Goal: Transaction & Acquisition: Book appointment/travel/reservation

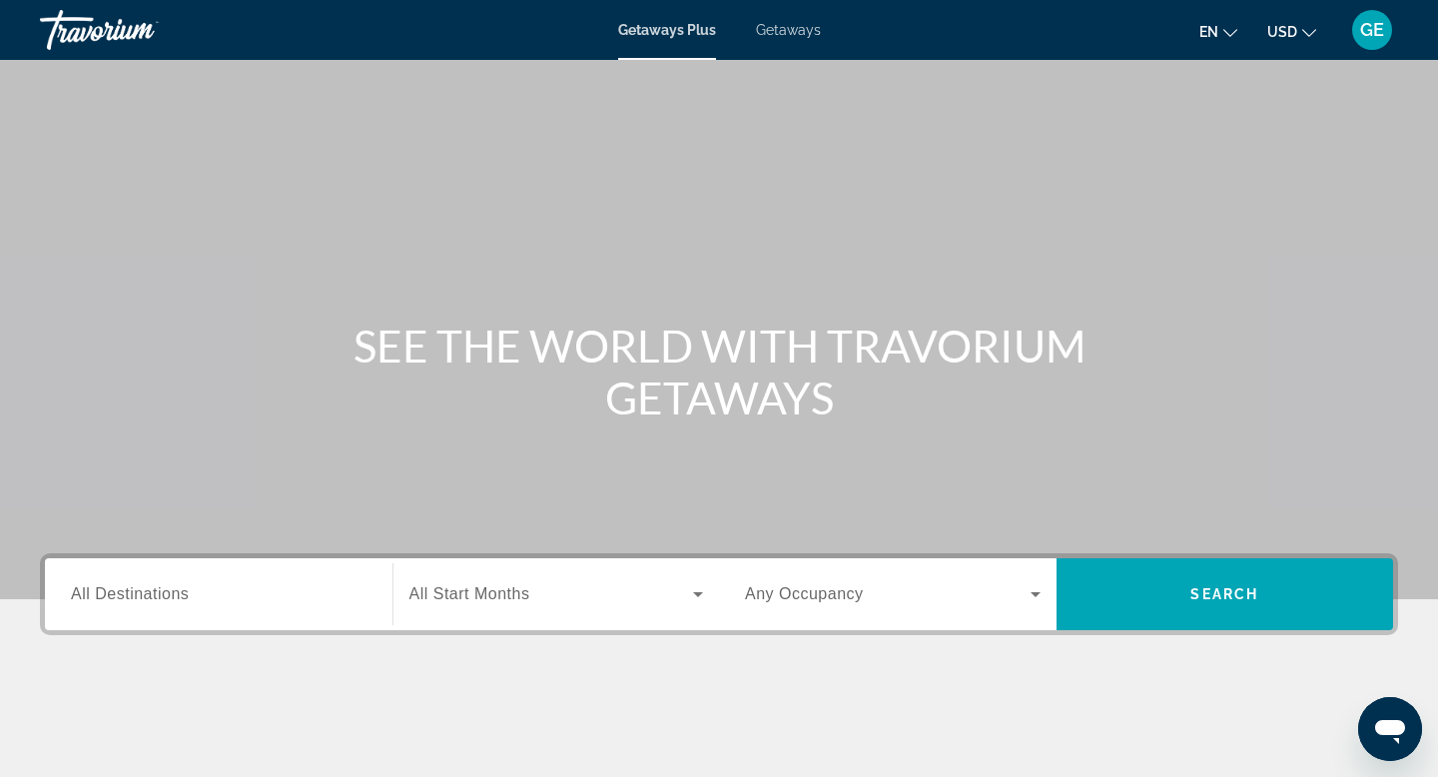
click at [1285, 34] on span "USD" at bounding box center [1282, 32] width 30 height 16
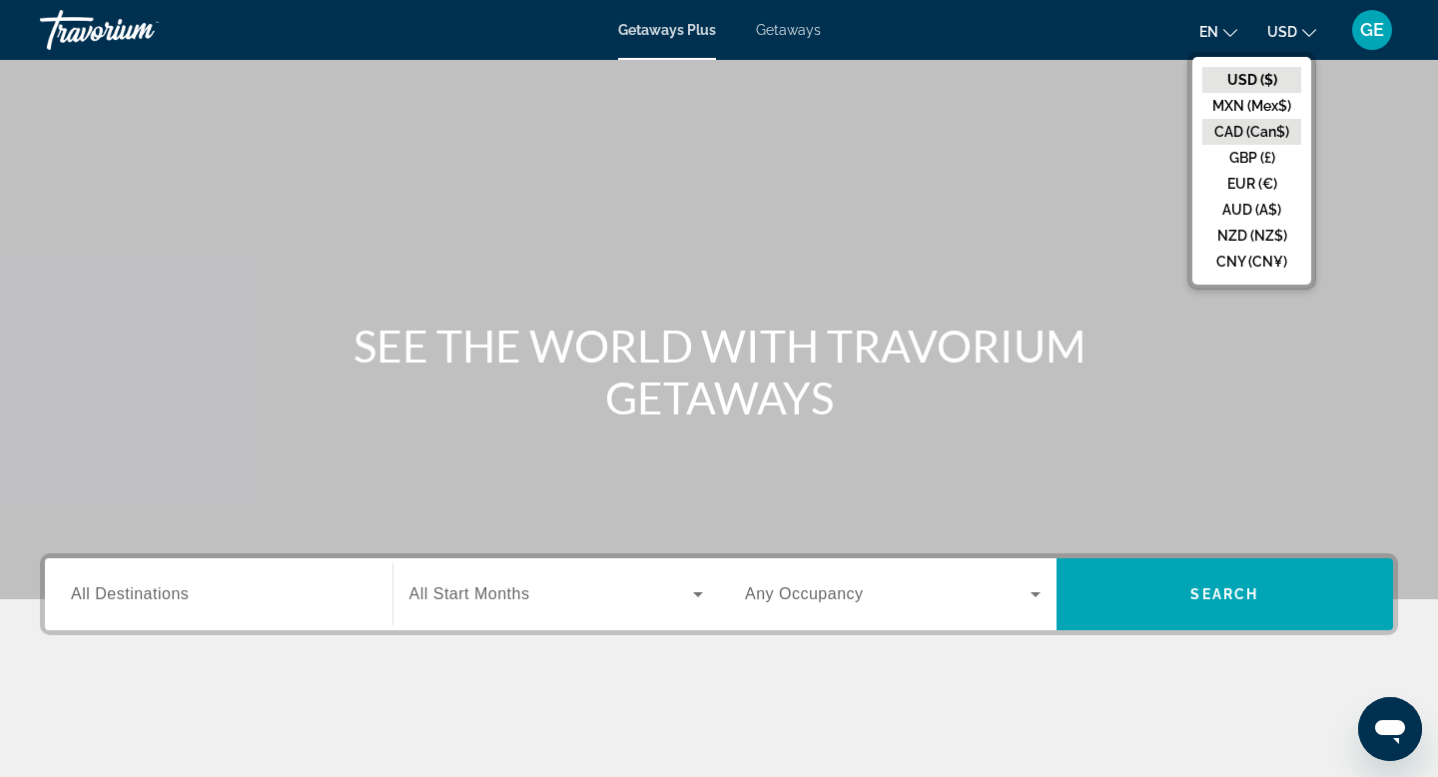
click at [1252, 132] on button "CAD (Can$)" at bounding box center [1251, 132] width 99 height 26
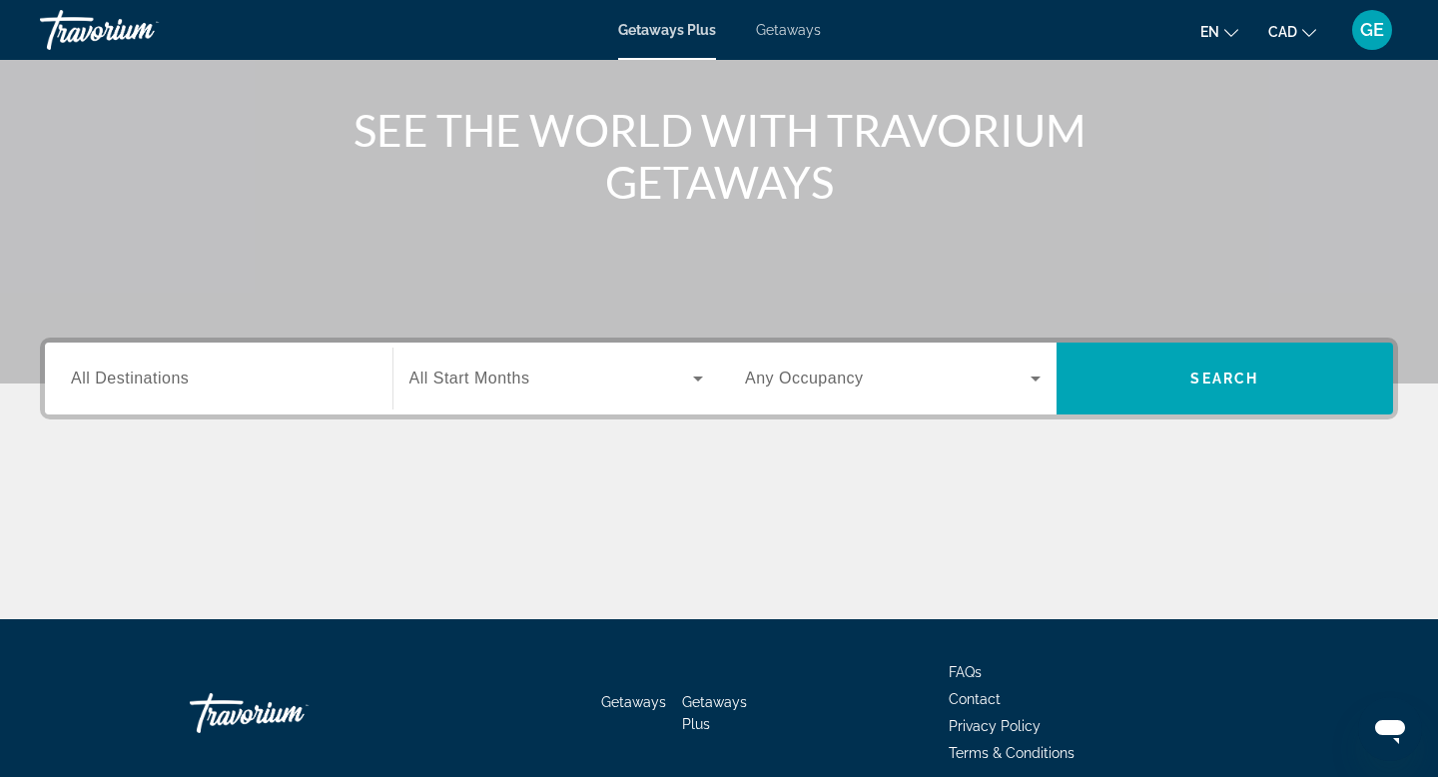
scroll to position [220, 0]
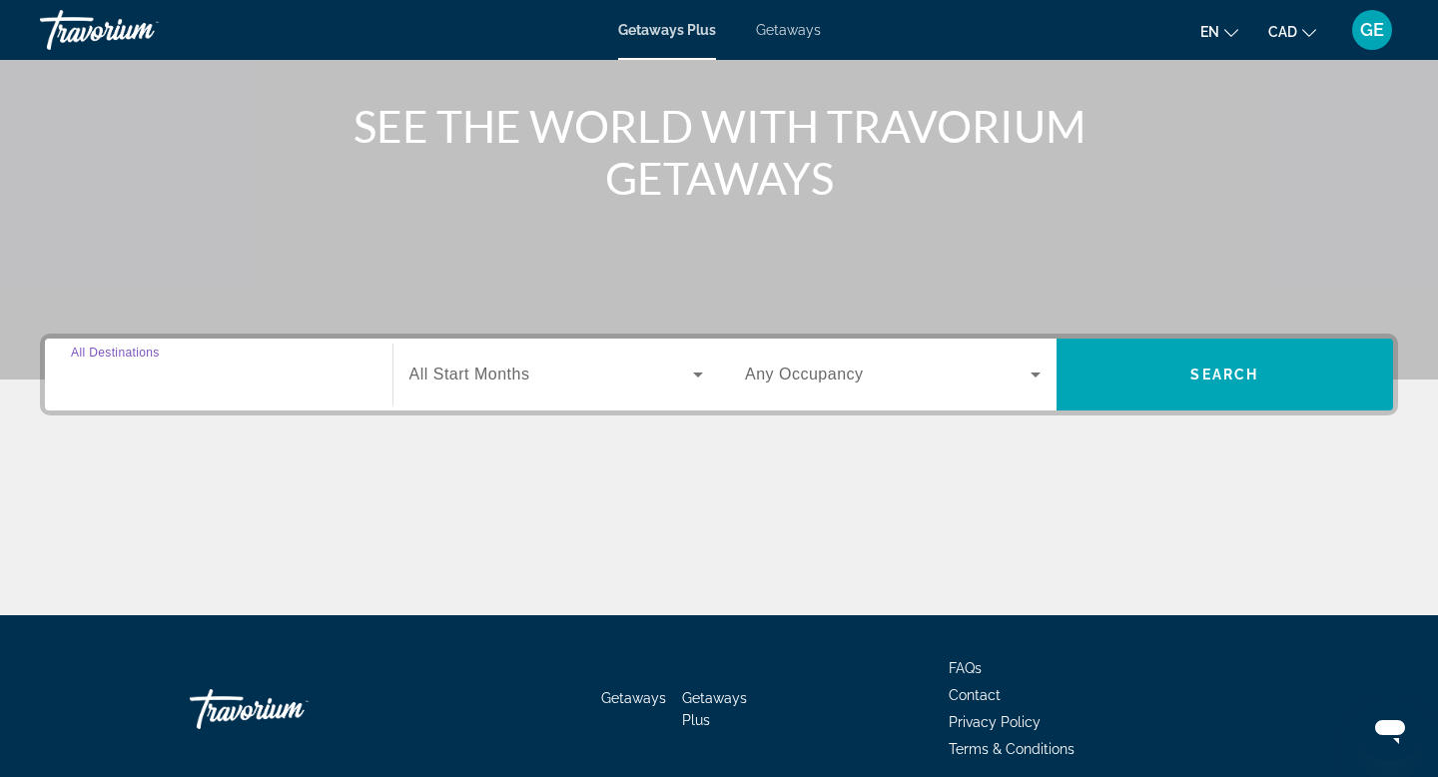
click at [293, 379] on input "Destination All Destinations" at bounding box center [219, 375] width 296 height 24
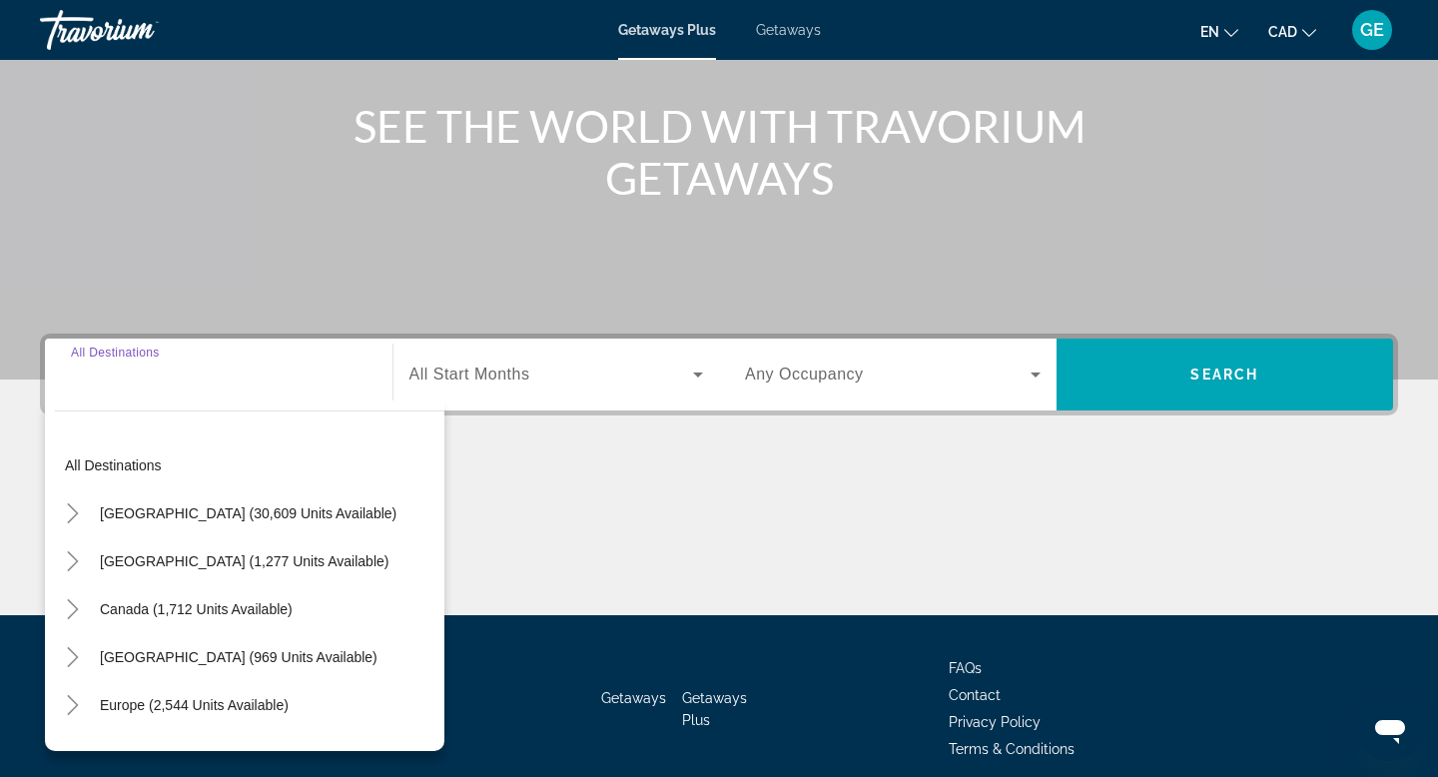
scroll to position [303, 0]
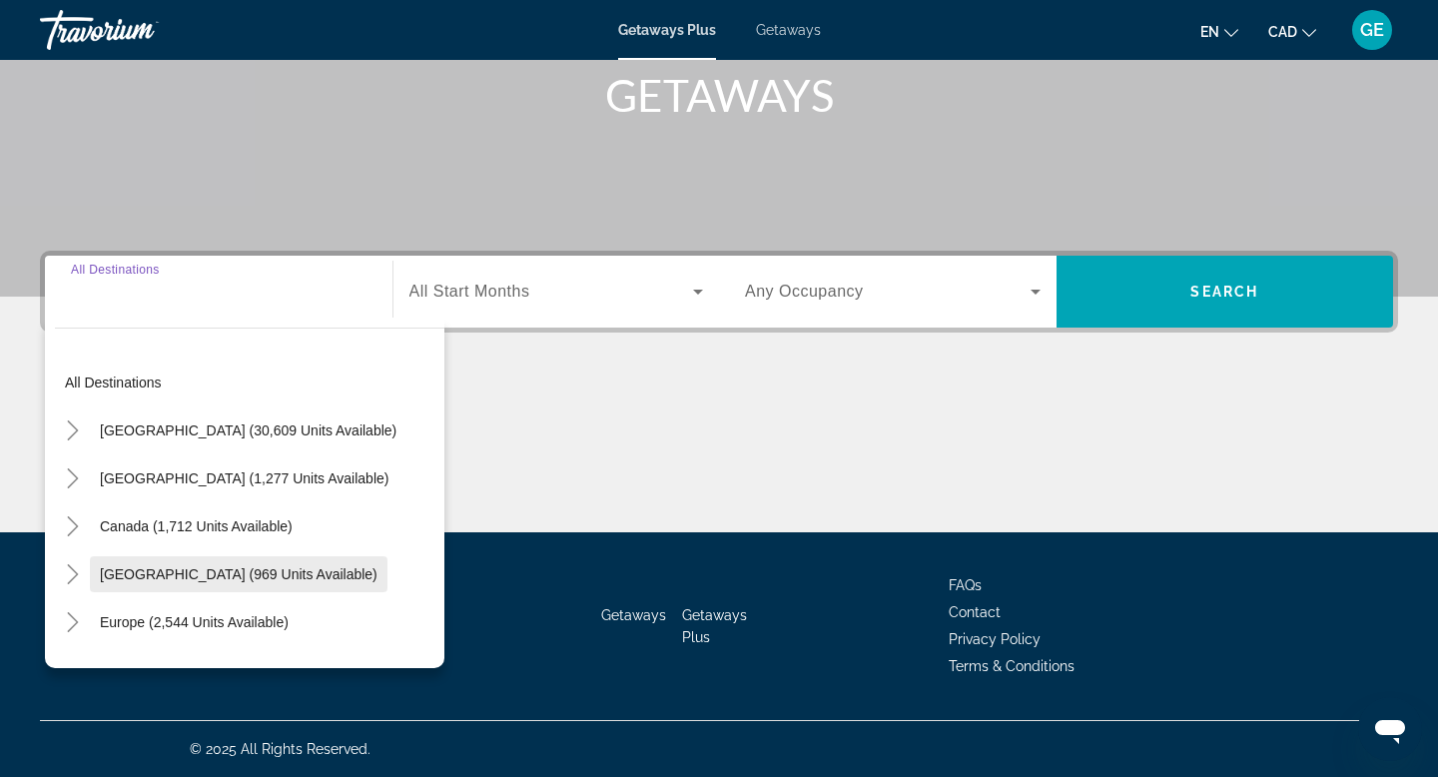
click at [234, 568] on span "[GEOGRAPHIC_DATA] (969 units available)" at bounding box center [239, 574] width 278 height 16
type input "**********"
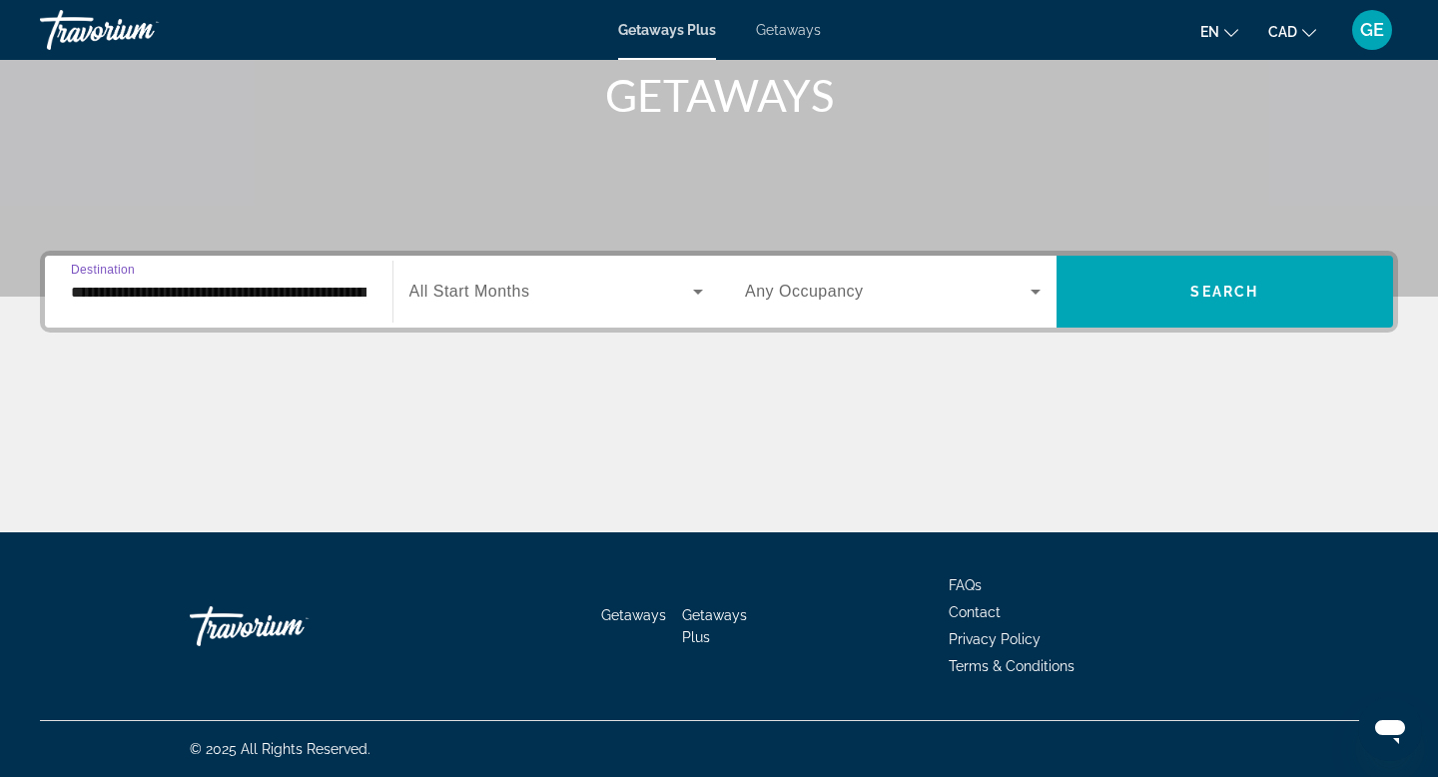
click at [951, 298] on span "Search widget" at bounding box center [888, 292] width 286 height 24
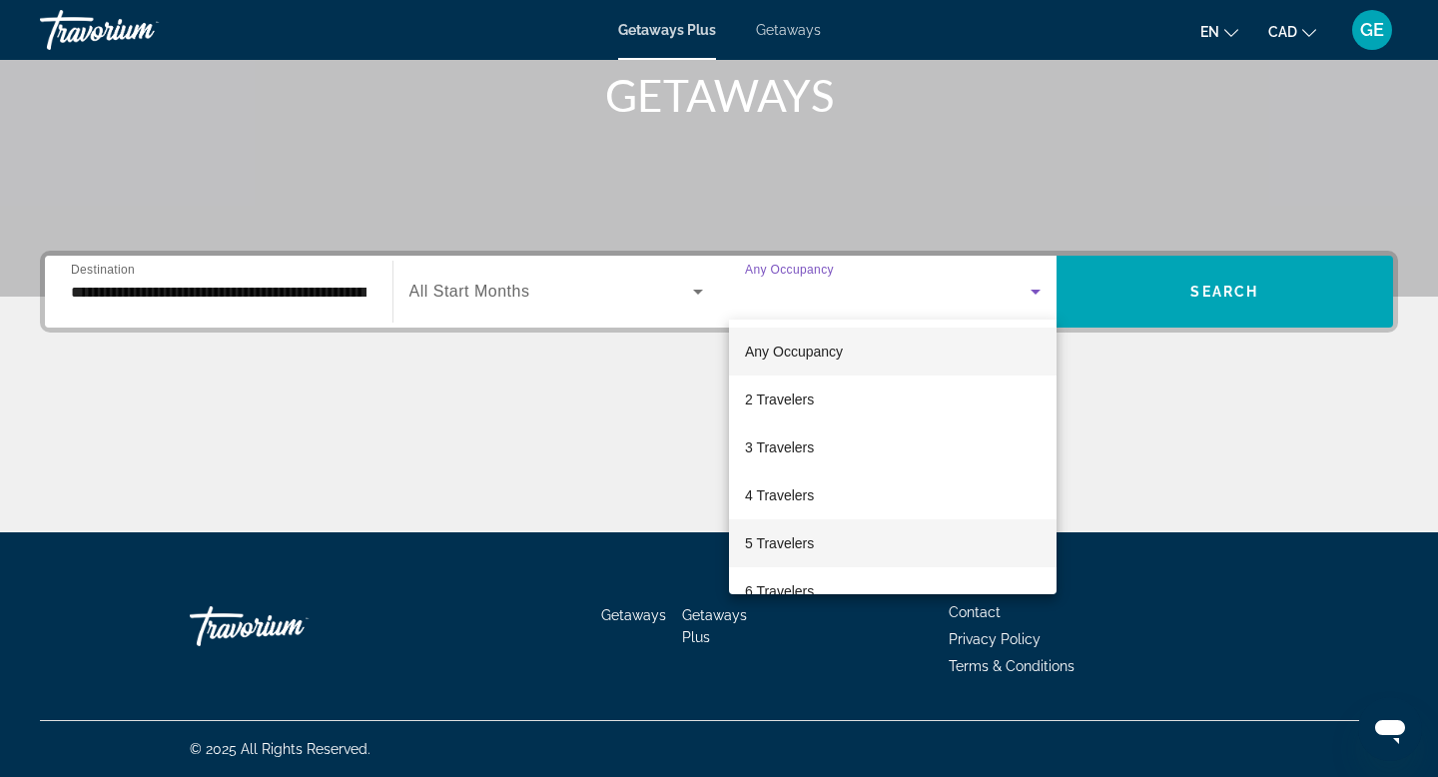
click at [853, 540] on mat-option "5 Travelers" at bounding box center [892, 543] width 327 height 48
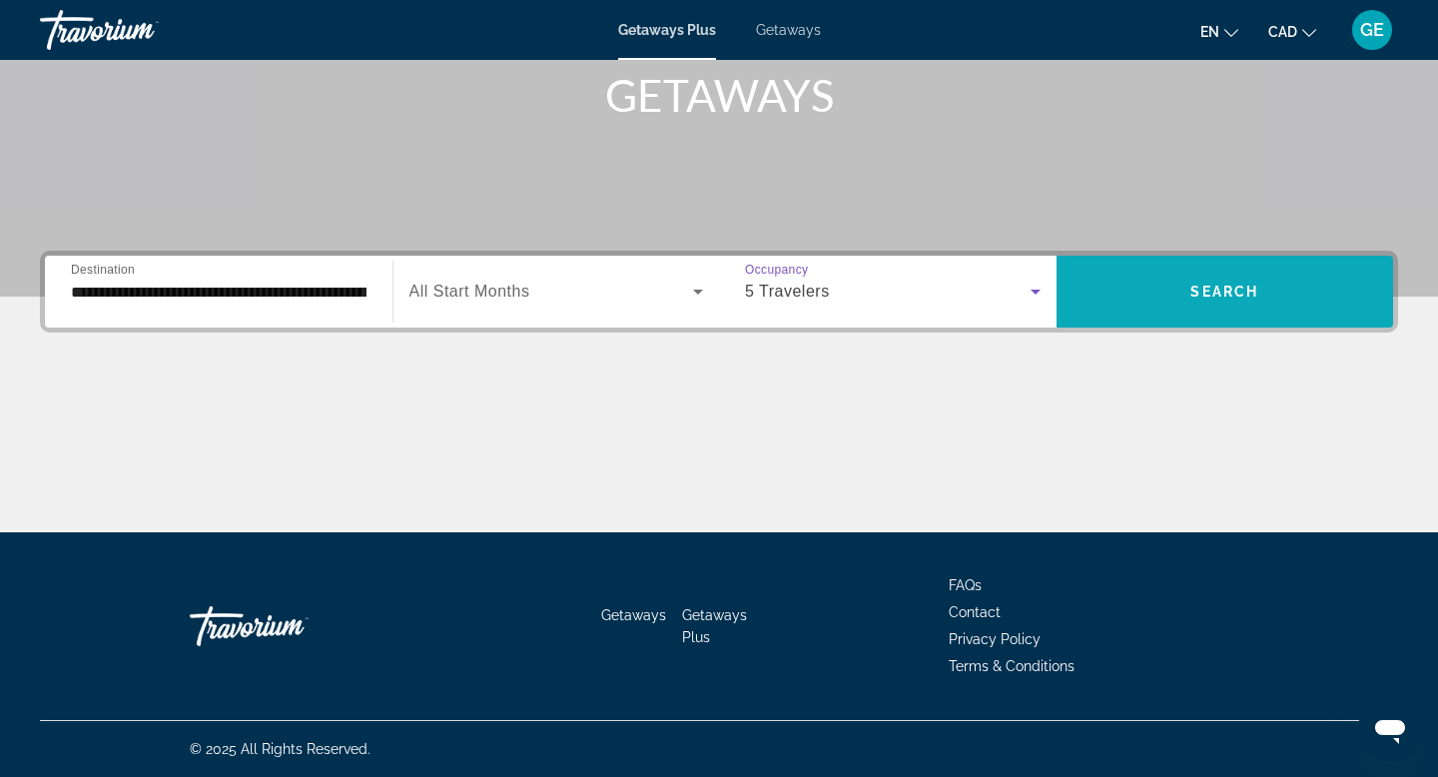
click at [1139, 317] on span "Search widget" at bounding box center [1224, 292] width 337 height 72
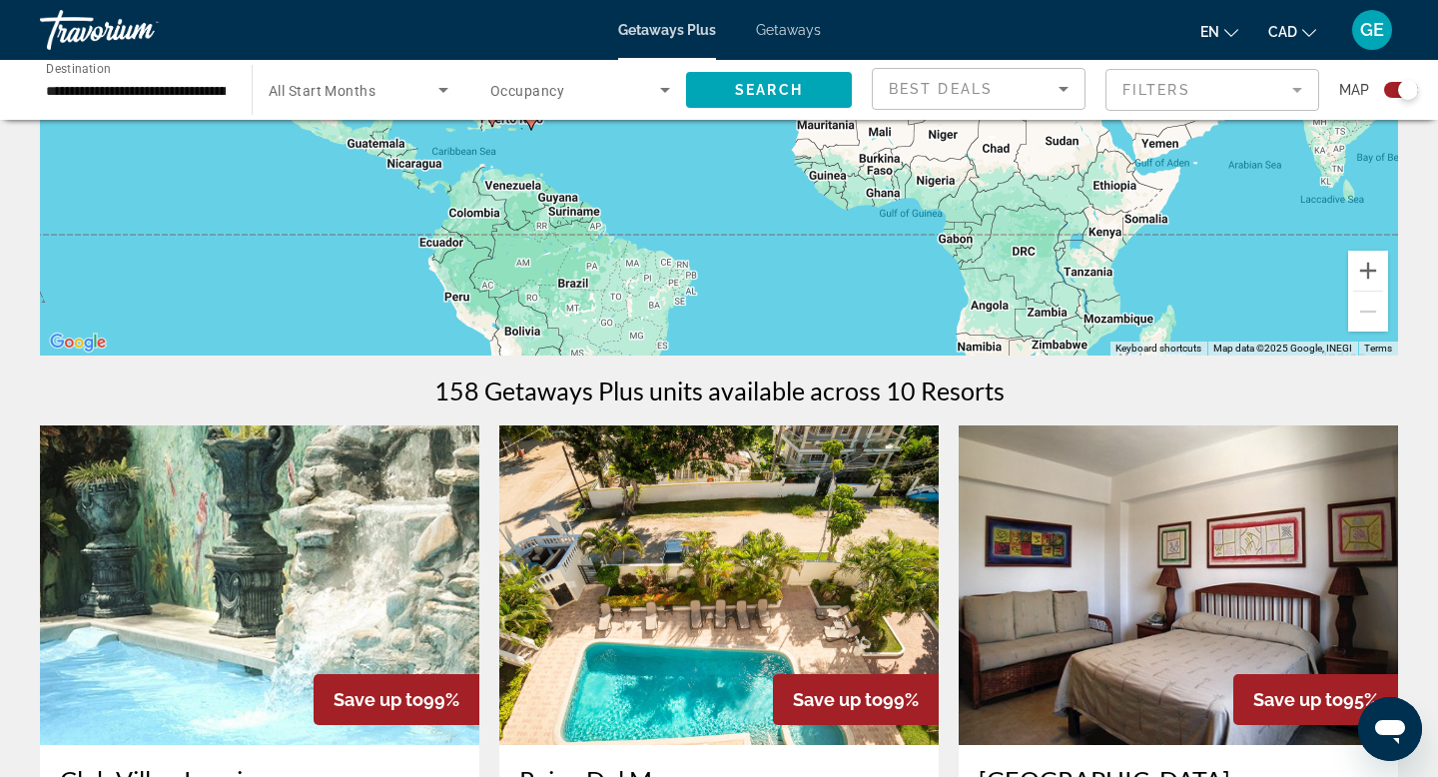
scroll to position [157, 0]
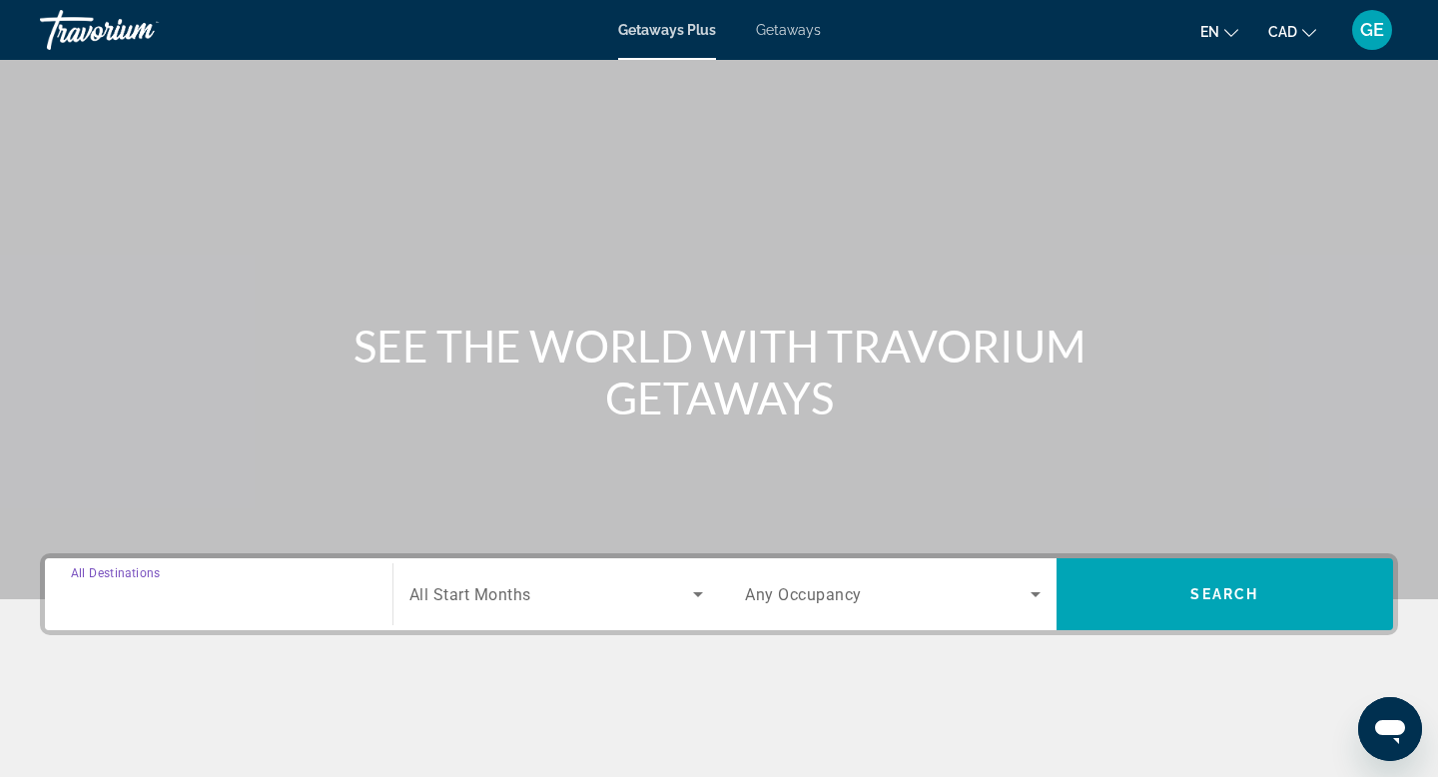
click at [321, 592] on input "Destination All Destinations" at bounding box center [219, 595] width 296 height 24
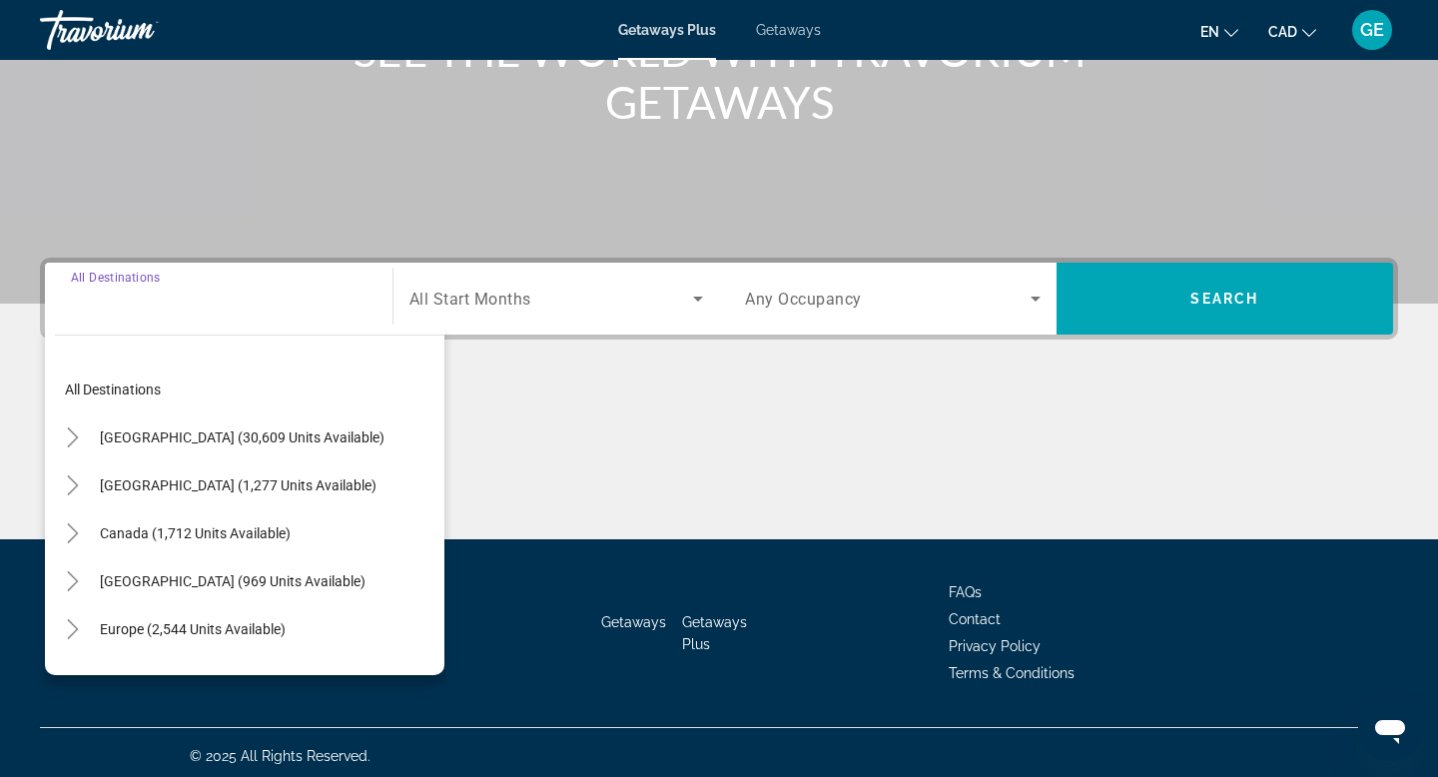
scroll to position [303, 0]
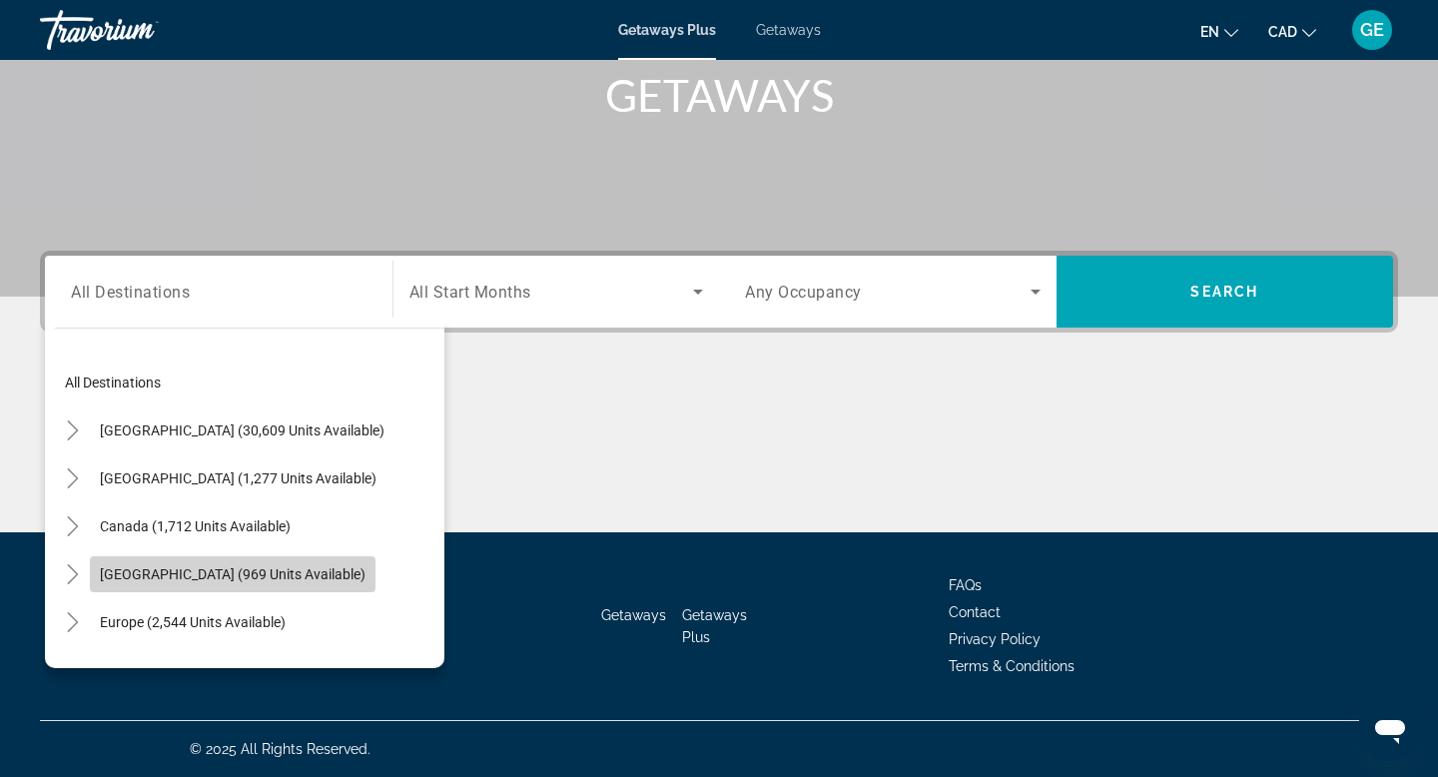
click at [327, 577] on span "[GEOGRAPHIC_DATA] (969 units available)" at bounding box center [233, 574] width 266 height 16
type input "**********"
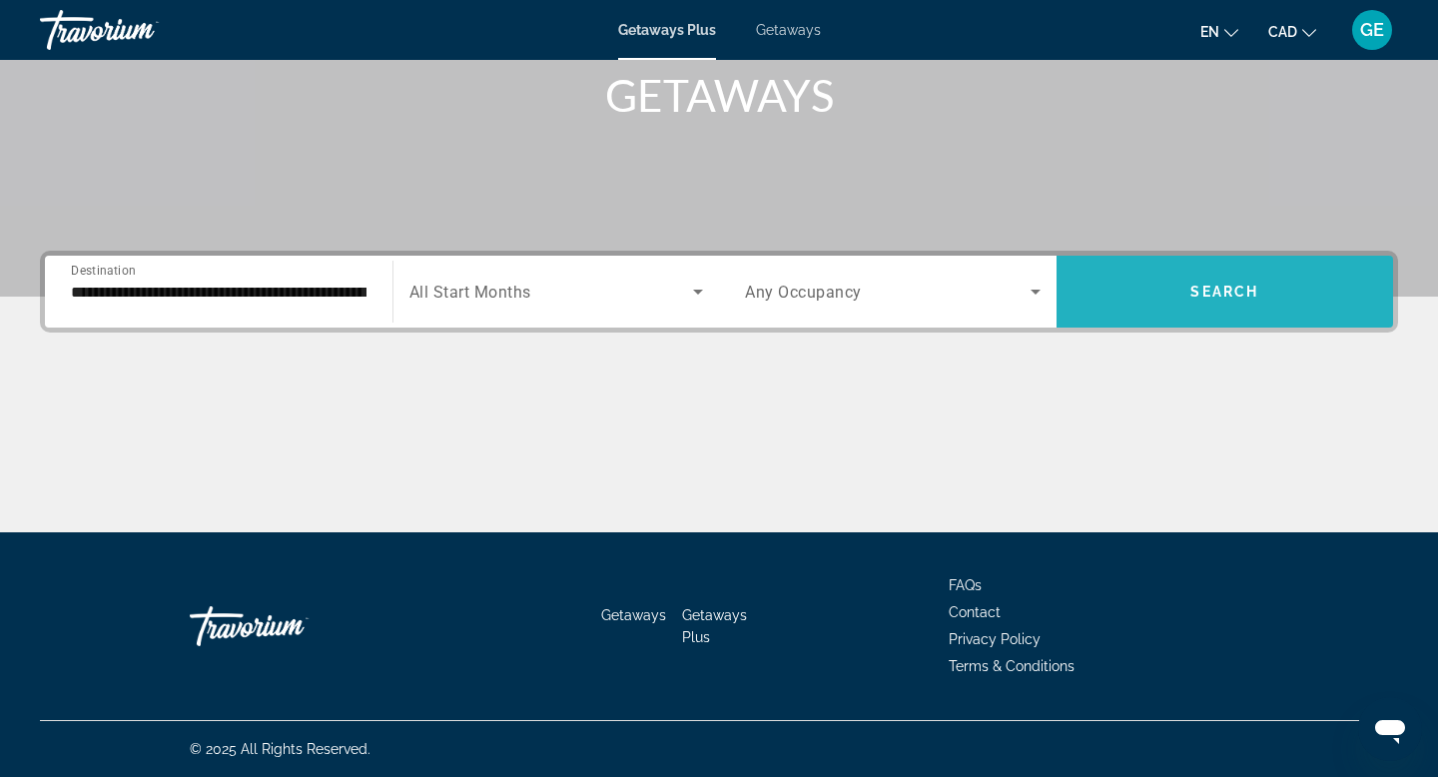
click at [1162, 293] on span "Search widget" at bounding box center [1224, 292] width 337 height 48
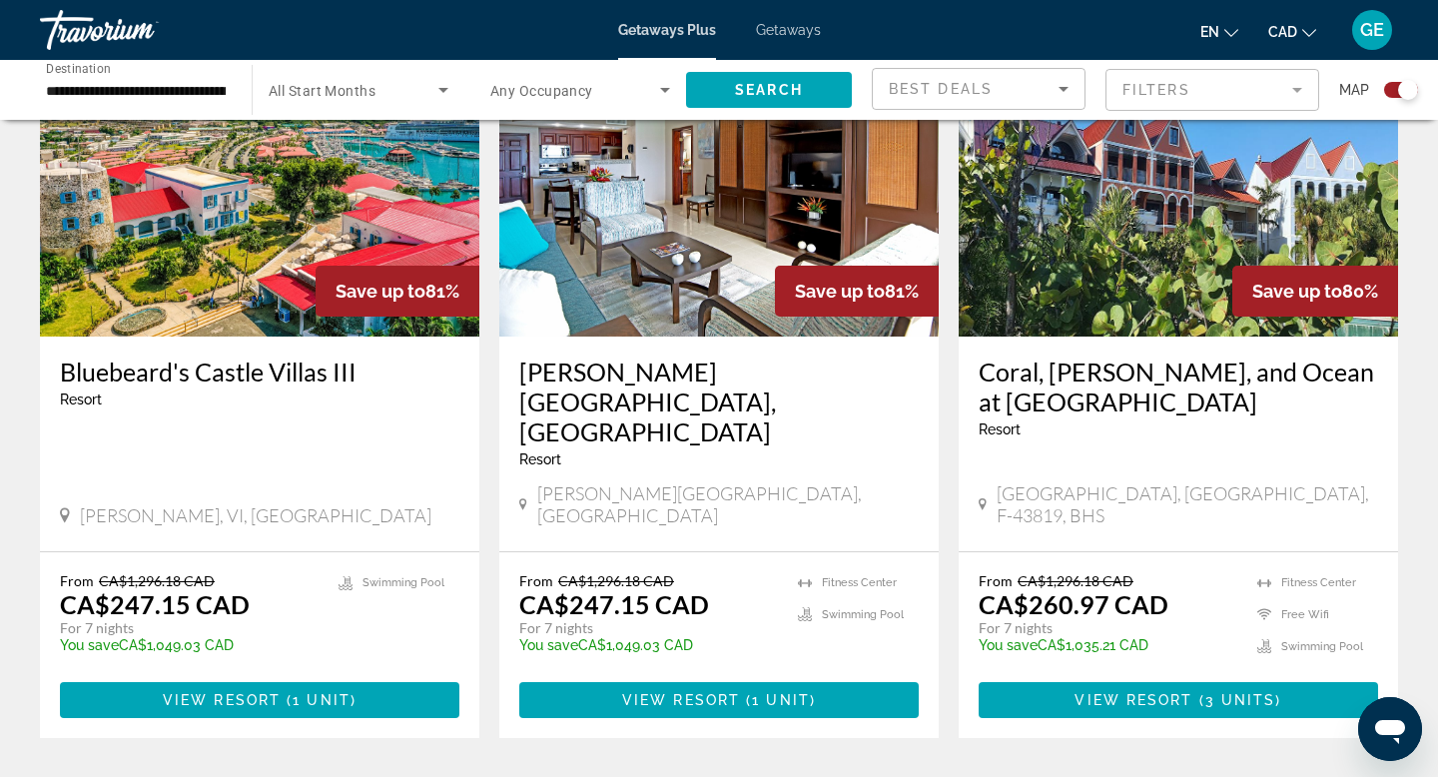
scroll to position [2916, 0]
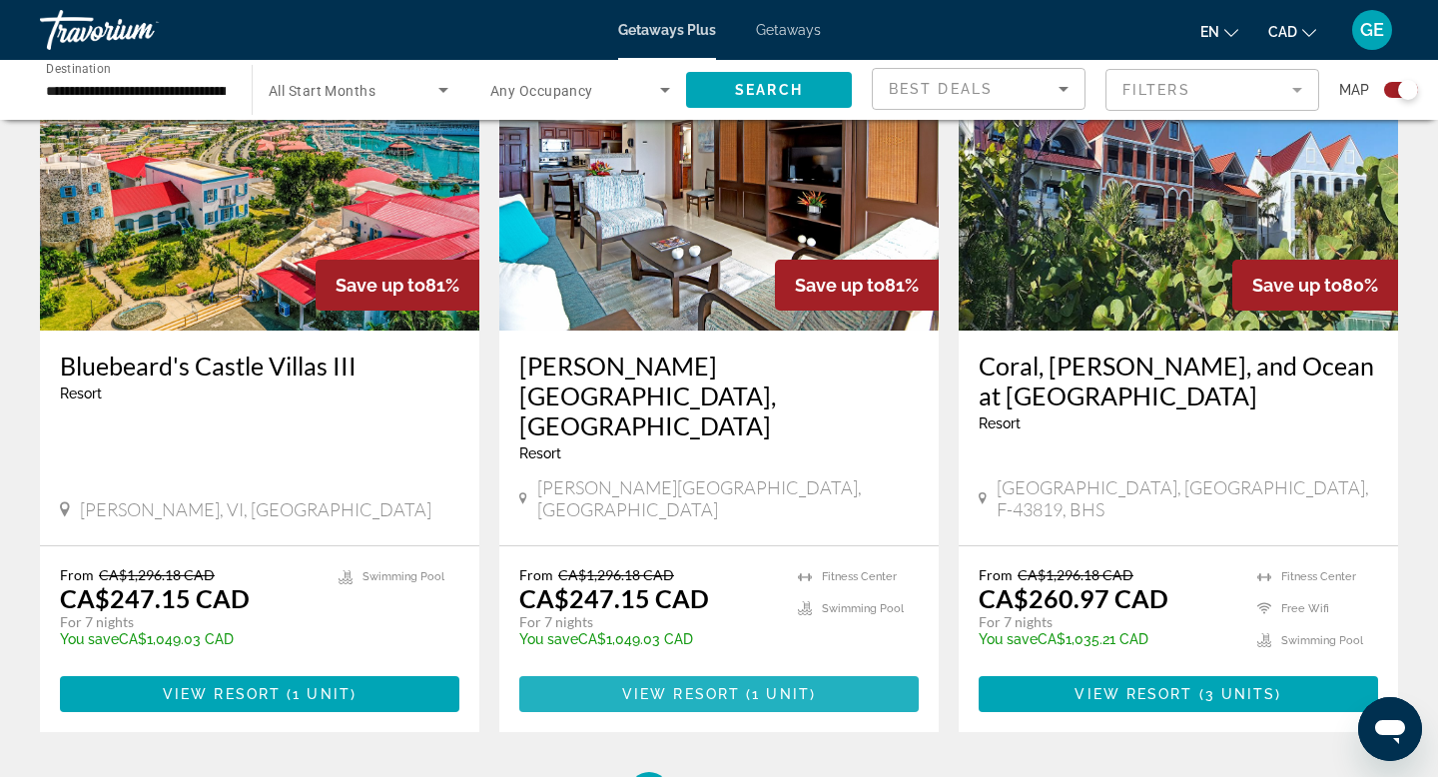
click at [707, 686] on span "View Resort" at bounding box center [681, 694] width 118 height 16
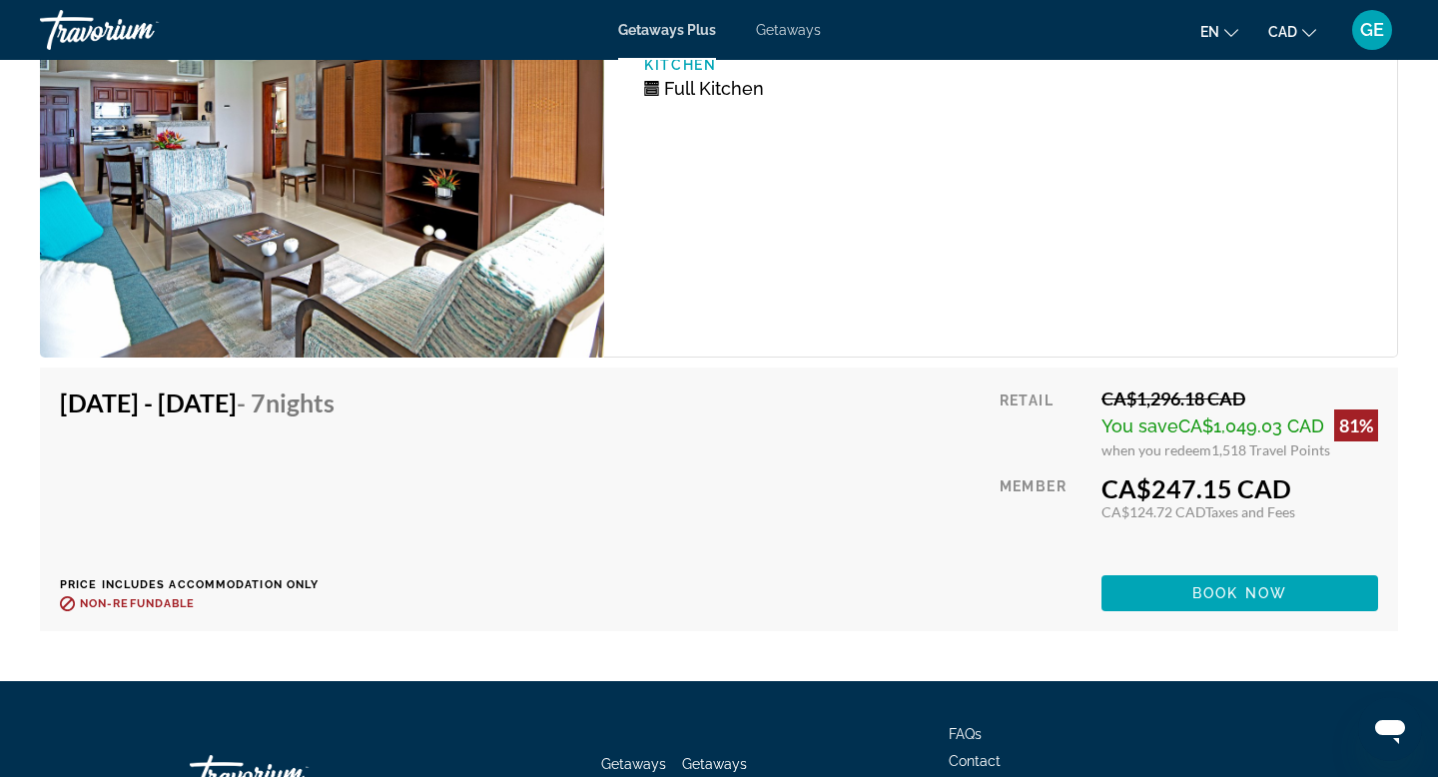
scroll to position [3390, 0]
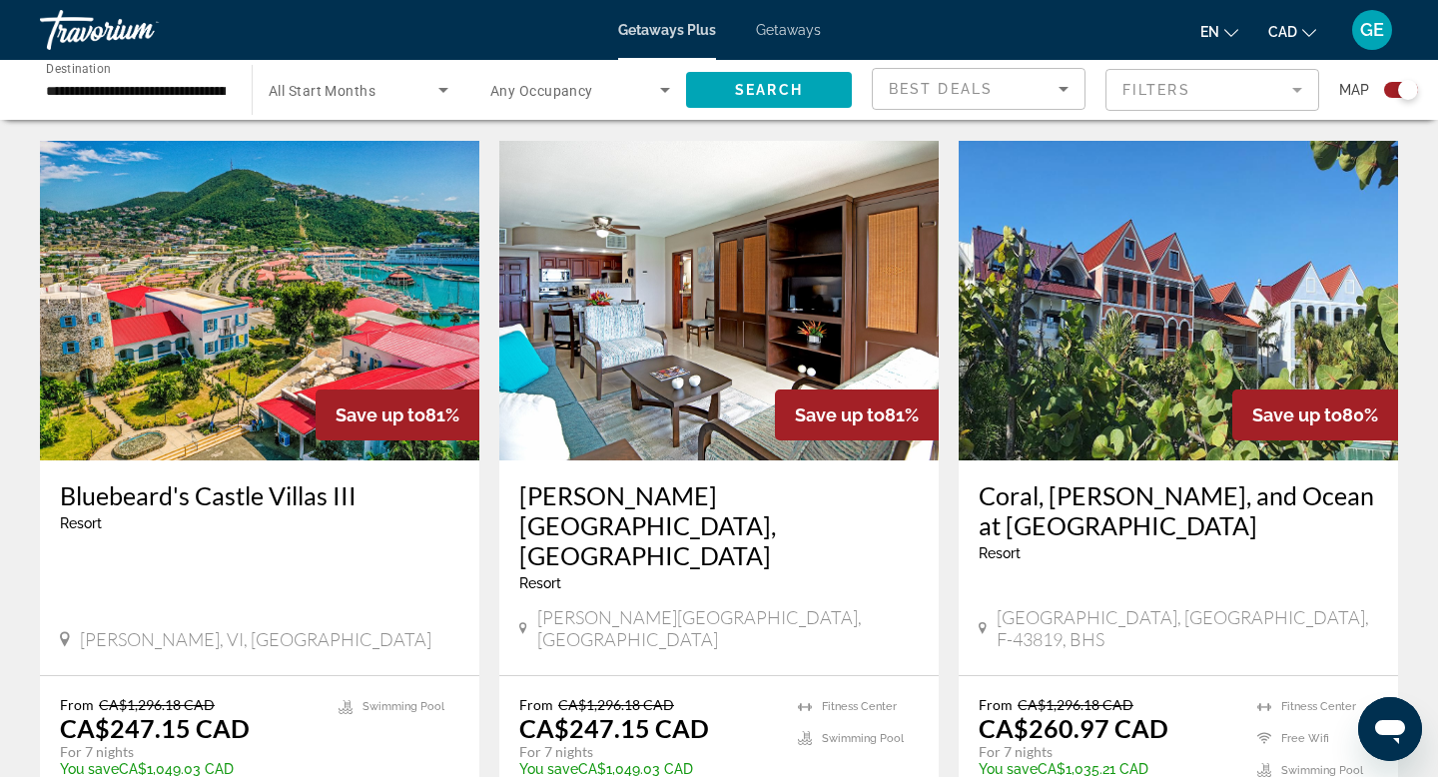
scroll to position [3102, 0]
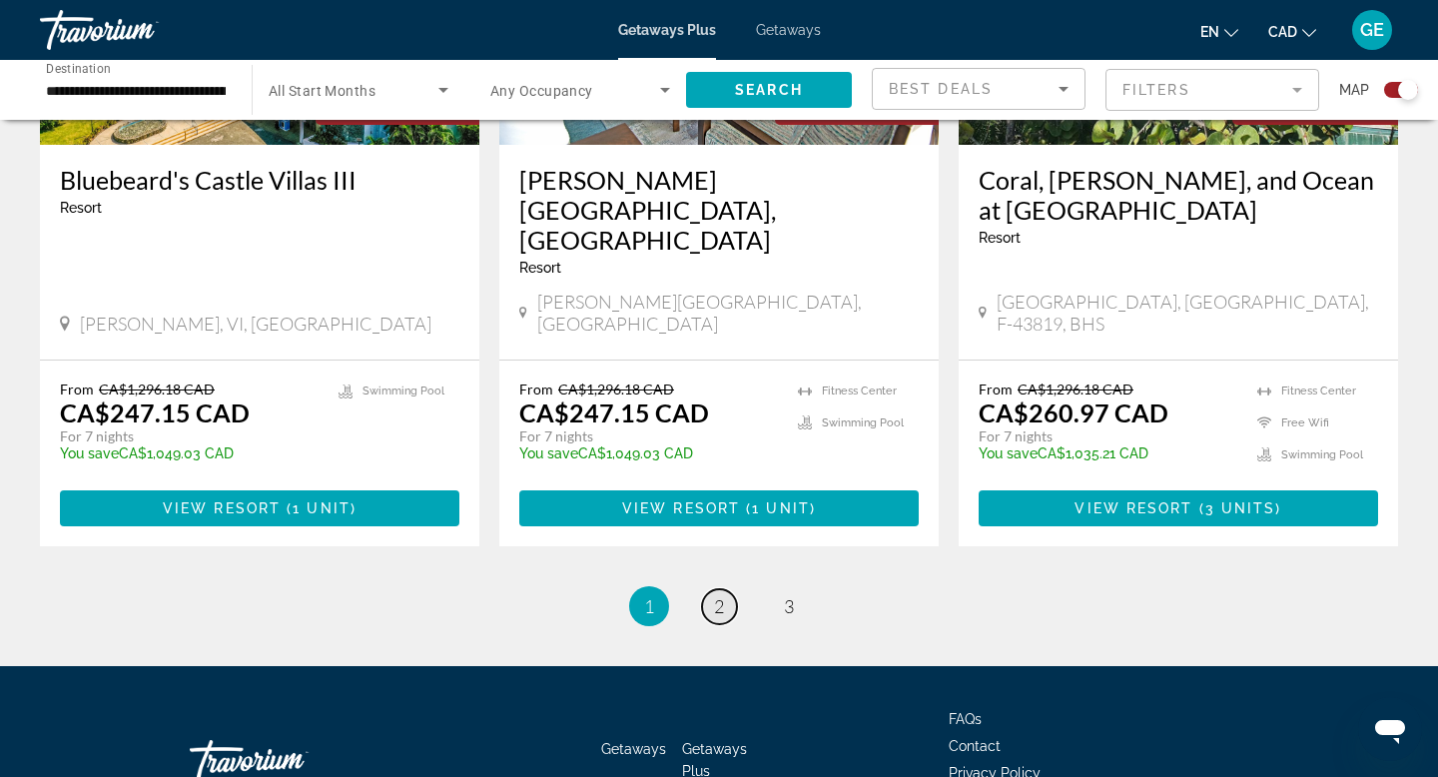
click at [720, 595] on span "2" at bounding box center [719, 606] width 10 height 22
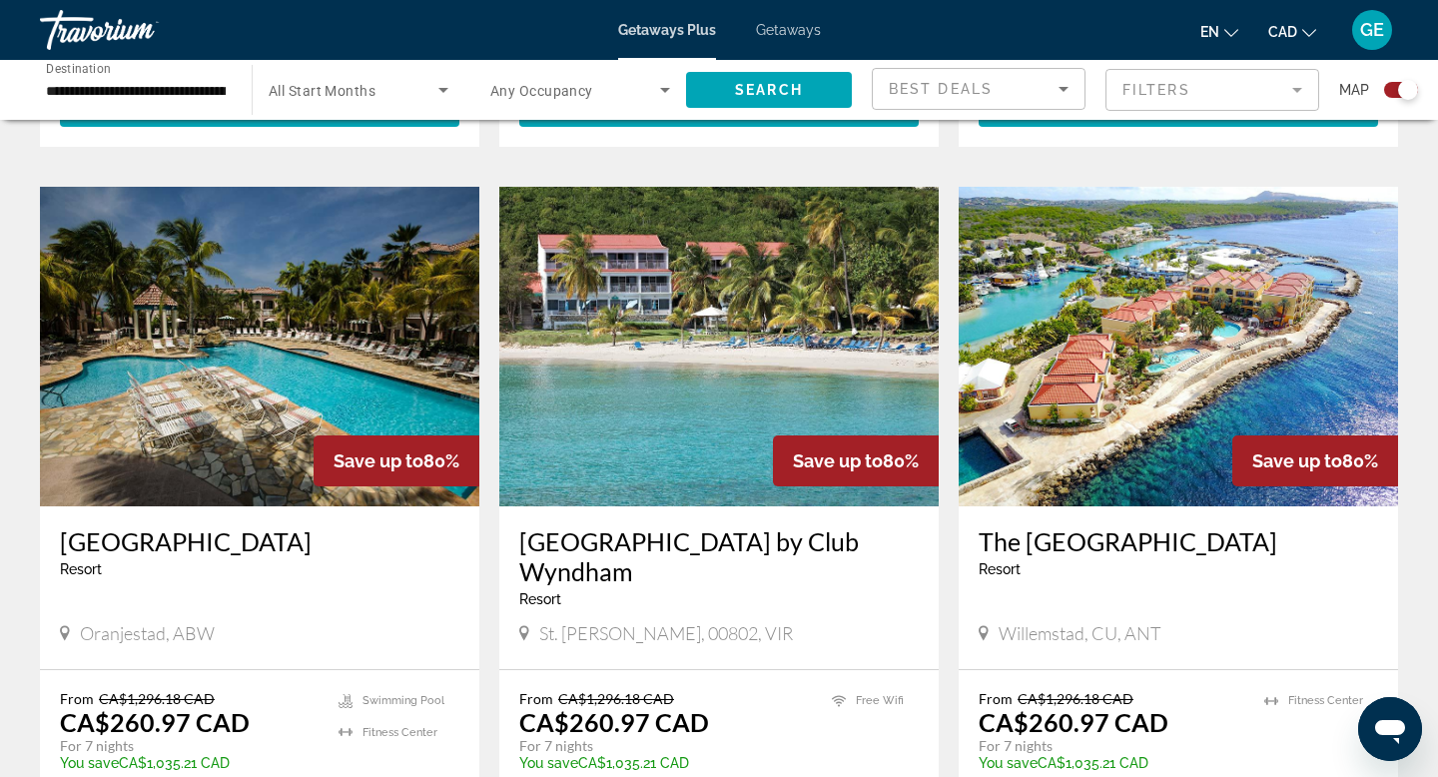
scroll to position [2119, 0]
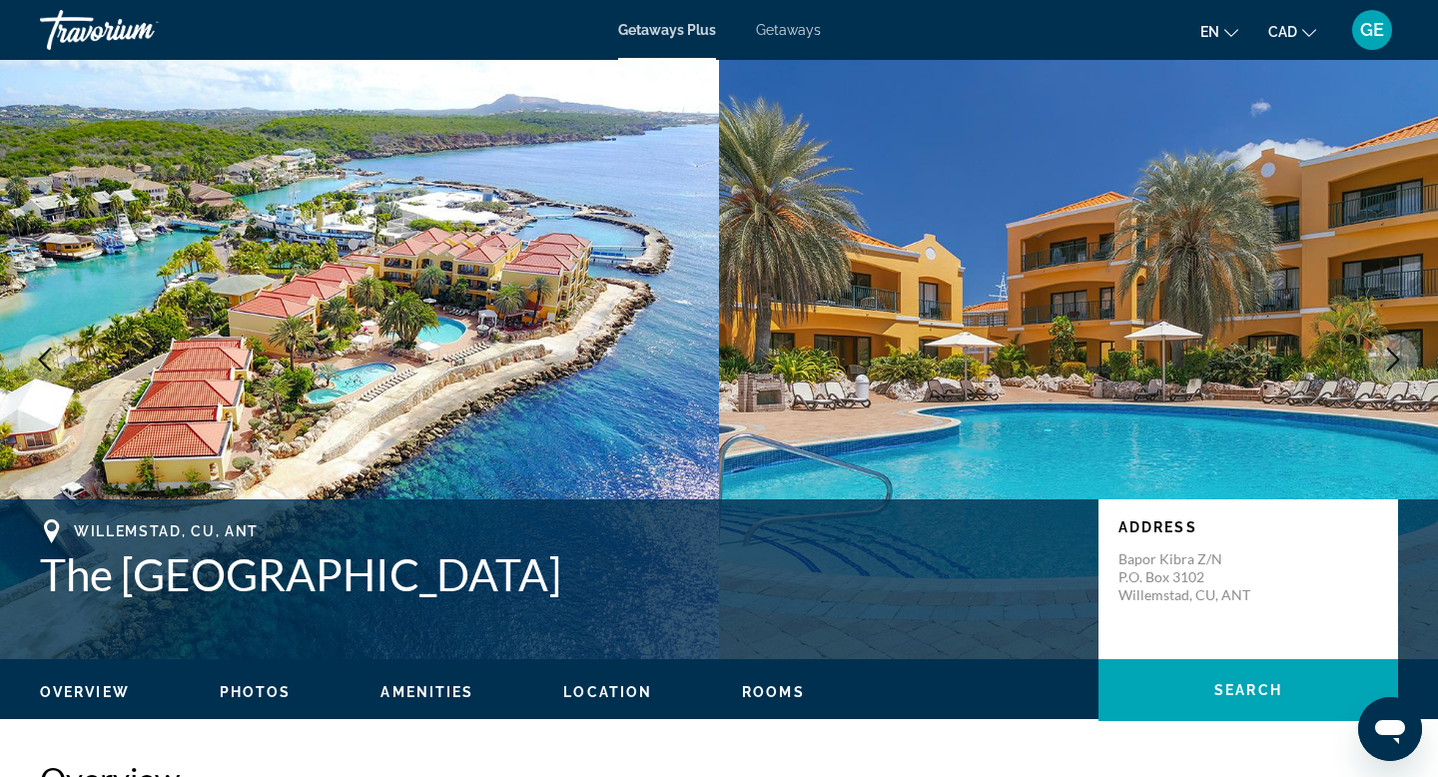
click at [1397, 366] on icon "Next image" at bounding box center [1393, 359] width 24 height 24
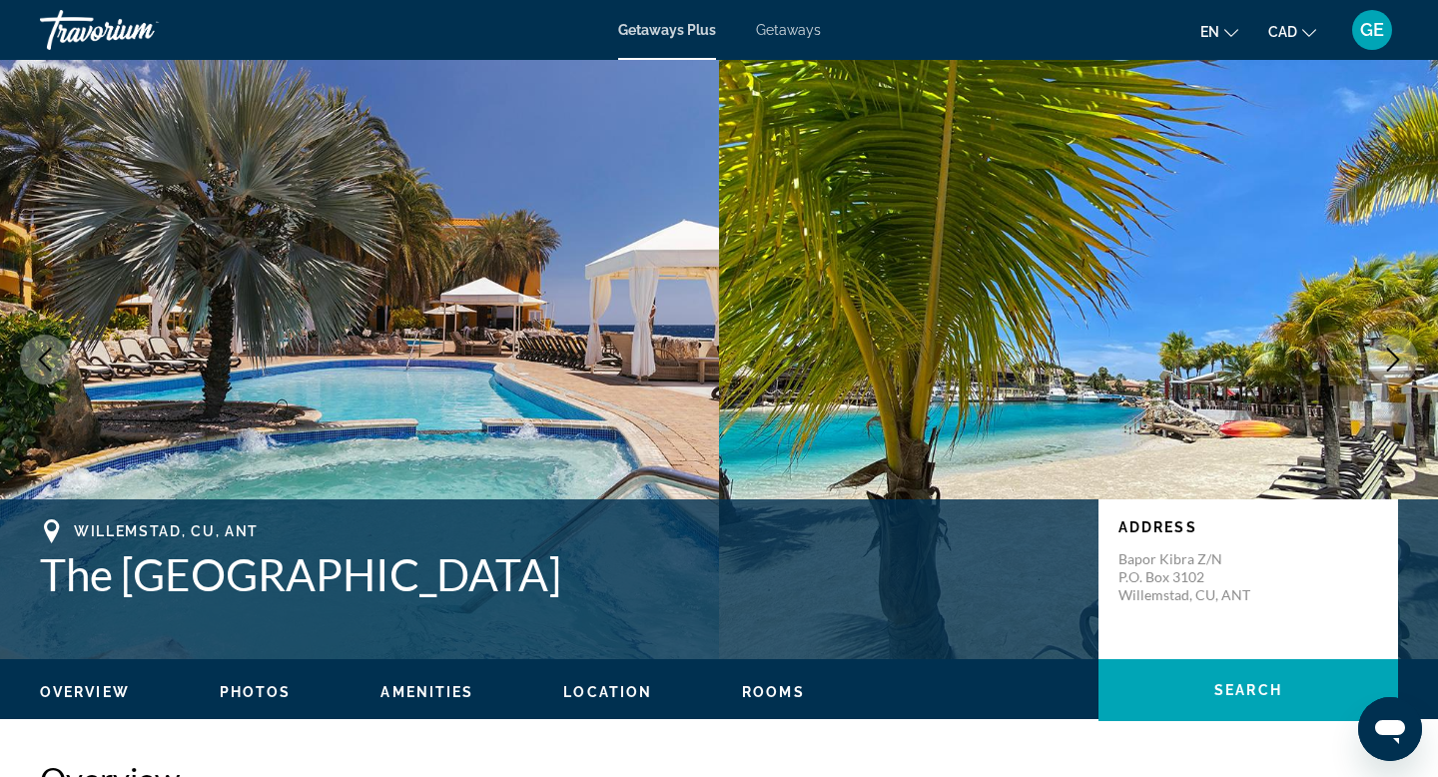
click at [1397, 366] on icon "Next image" at bounding box center [1393, 359] width 24 height 24
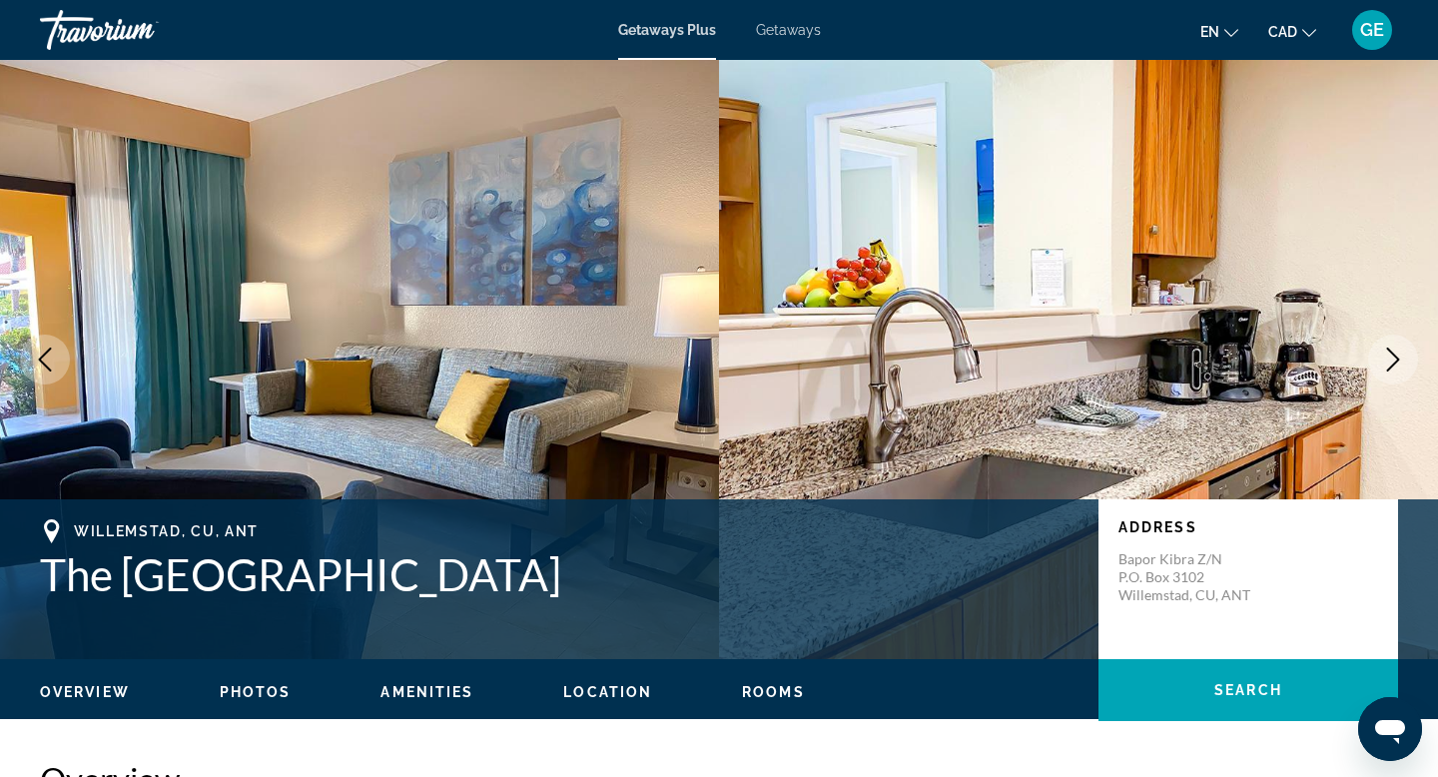
click at [1397, 366] on icon "Next image" at bounding box center [1393, 359] width 24 height 24
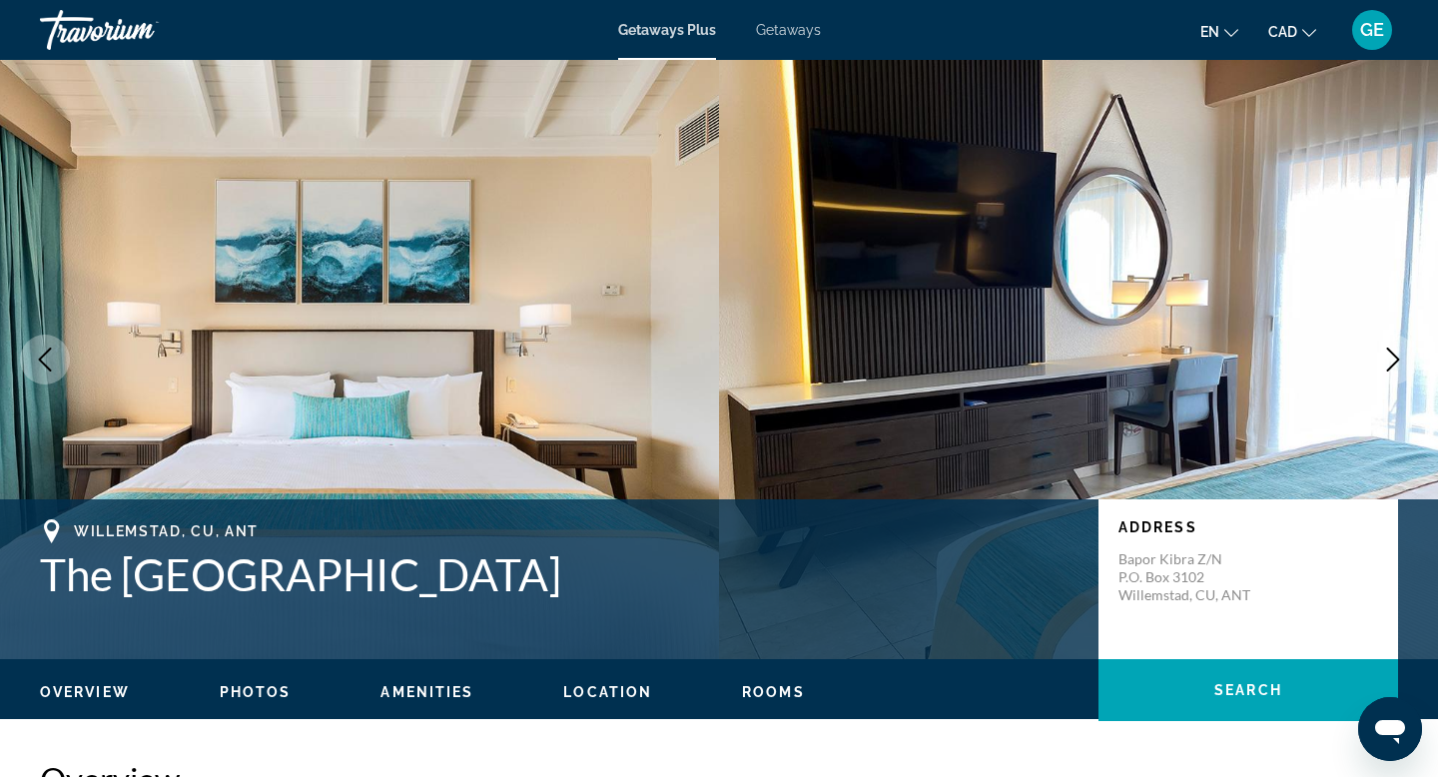
click at [1397, 366] on icon "Next image" at bounding box center [1393, 359] width 24 height 24
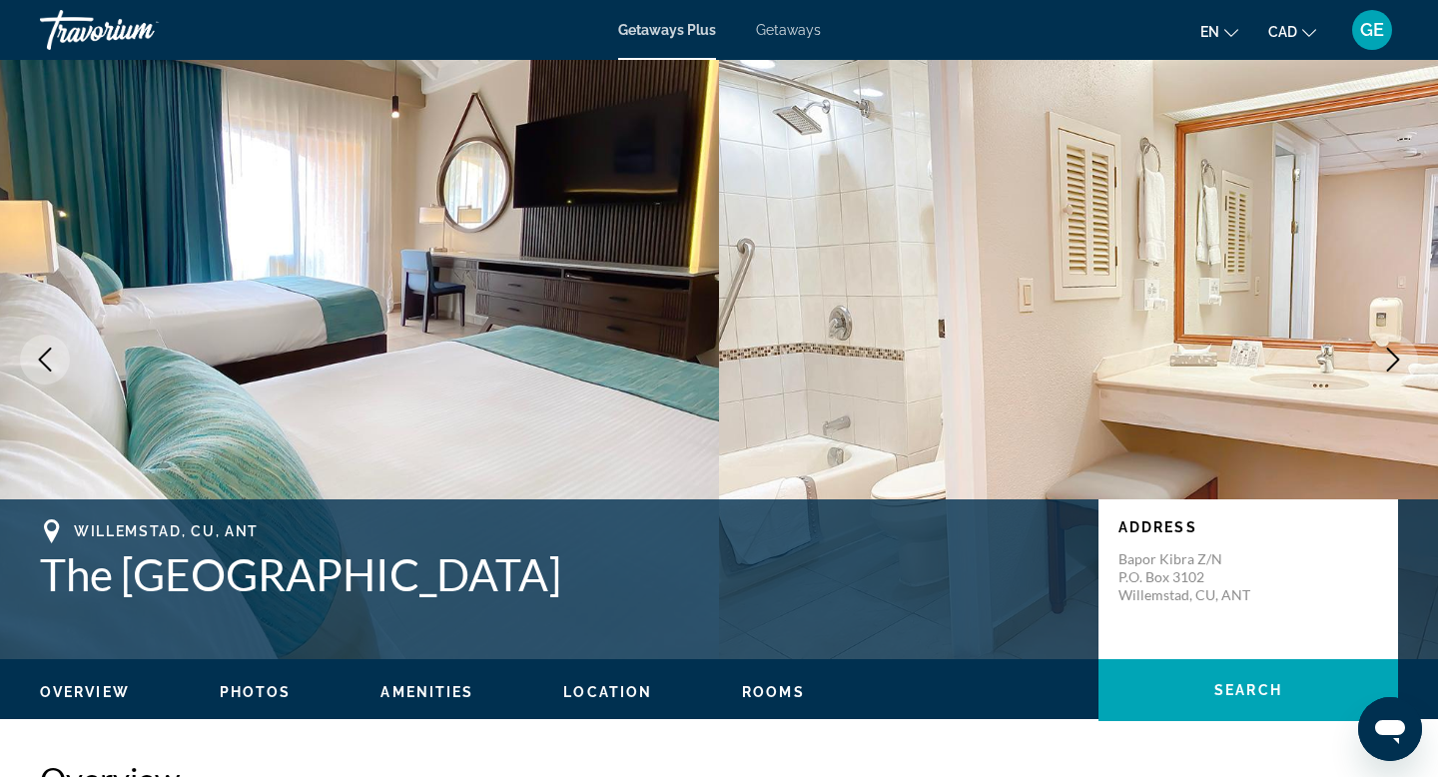
click at [1397, 366] on icon "Next image" at bounding box center [1393, 359] width 24 height 24
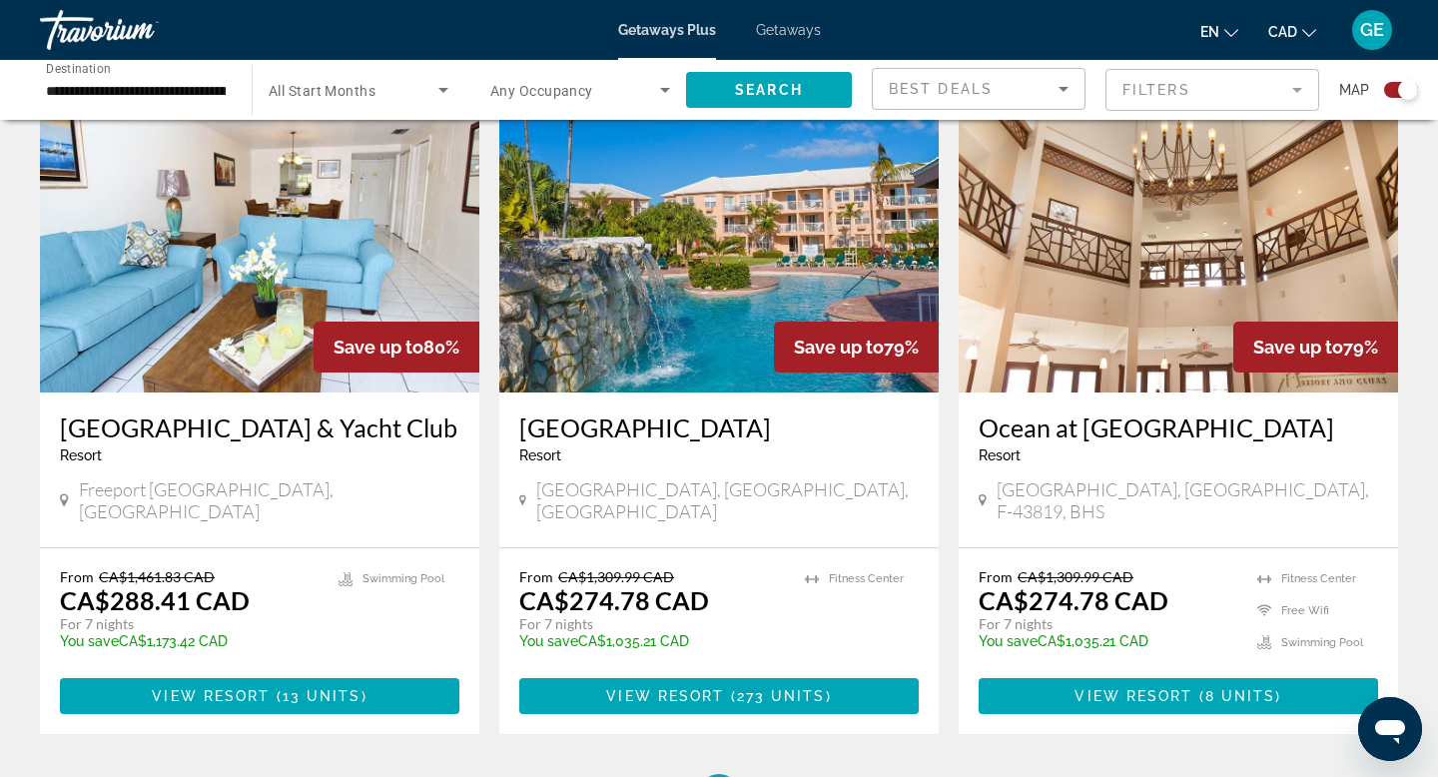
scroll to position [2948, 0]
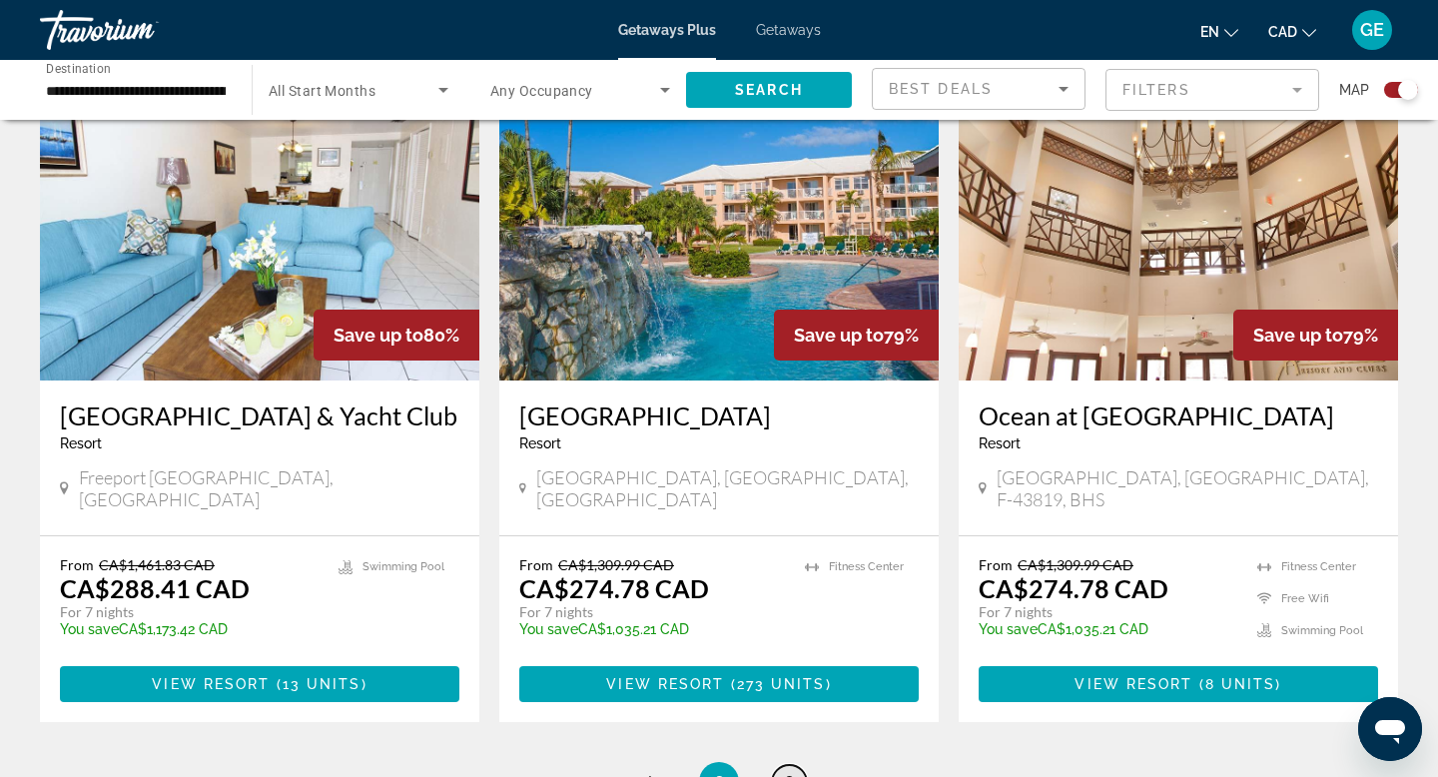
click at [792, 771] on span "3" at bounding box center [789, 782] width 10 height 22
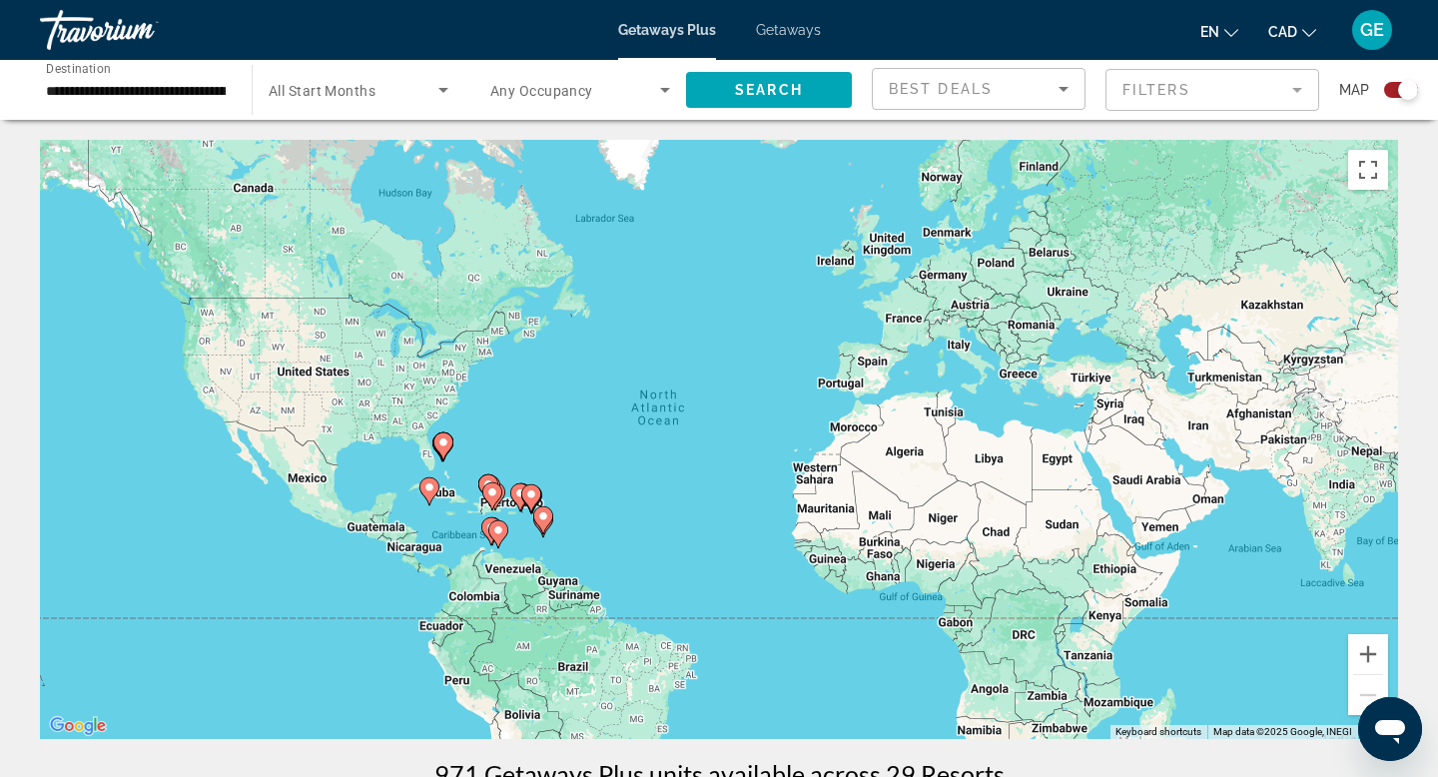
click at [795, 29] on span "Getaways" at bounding box center [788, 30] width 65 height 16
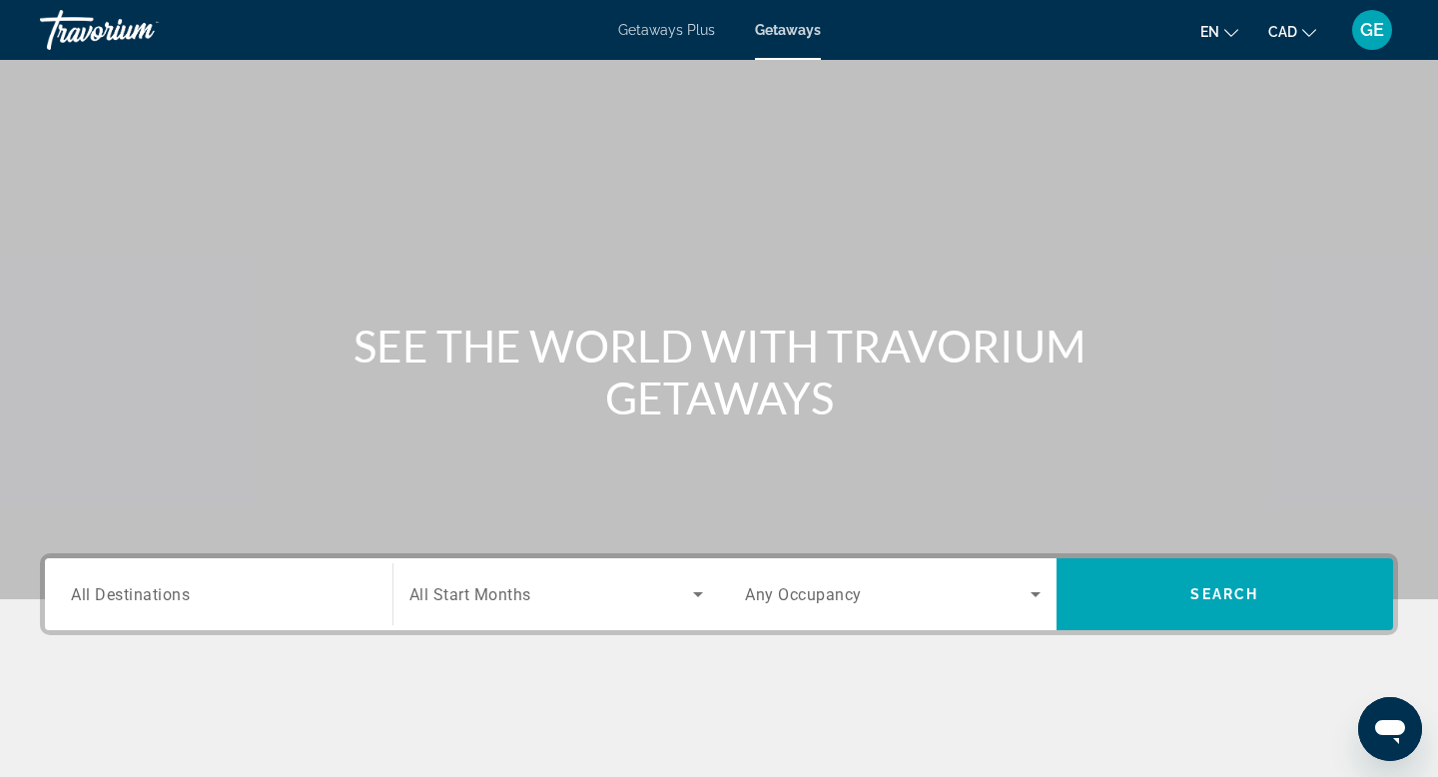
click at [346, 599] on input "Destination All Destinations" at bounding box center [219, 595] width 296 height 24
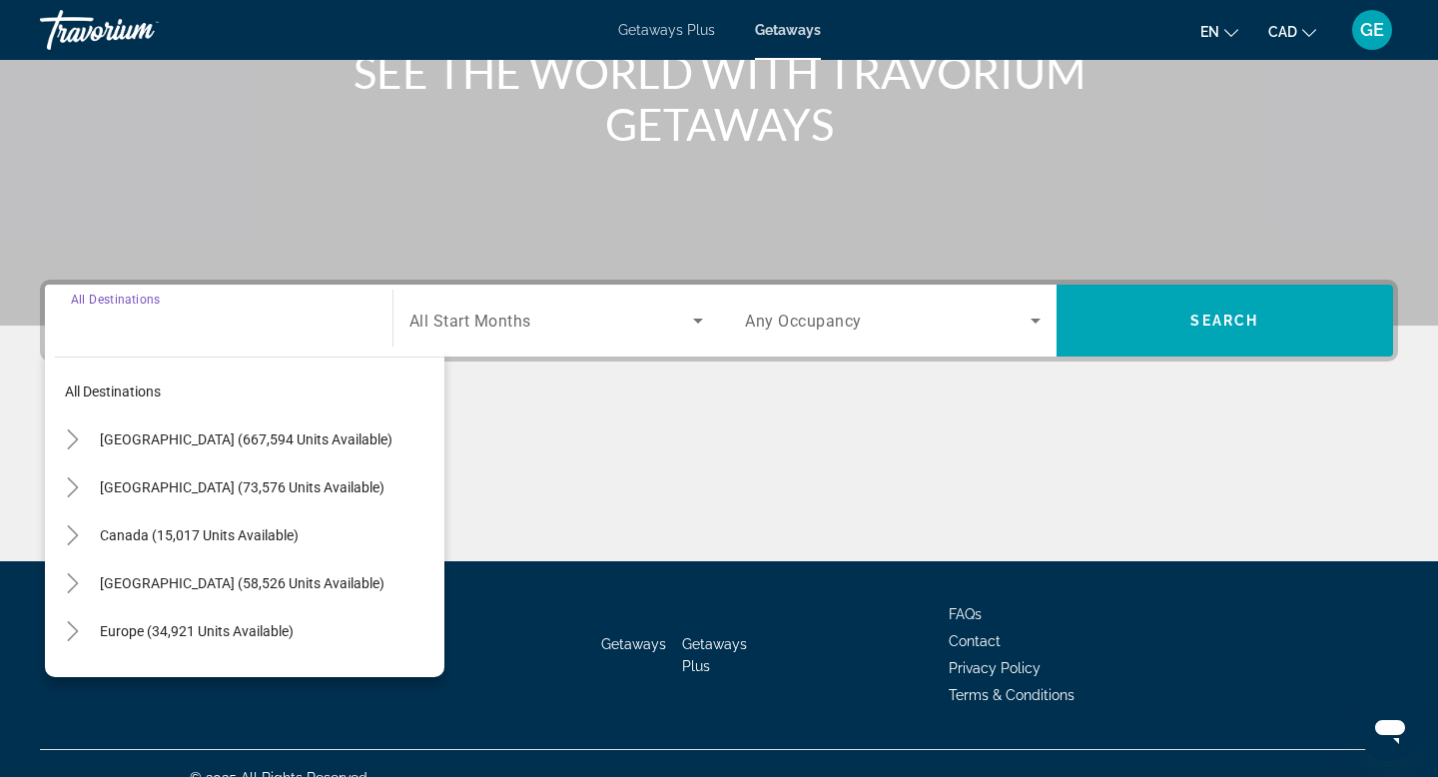
scroll to position [303, 0]
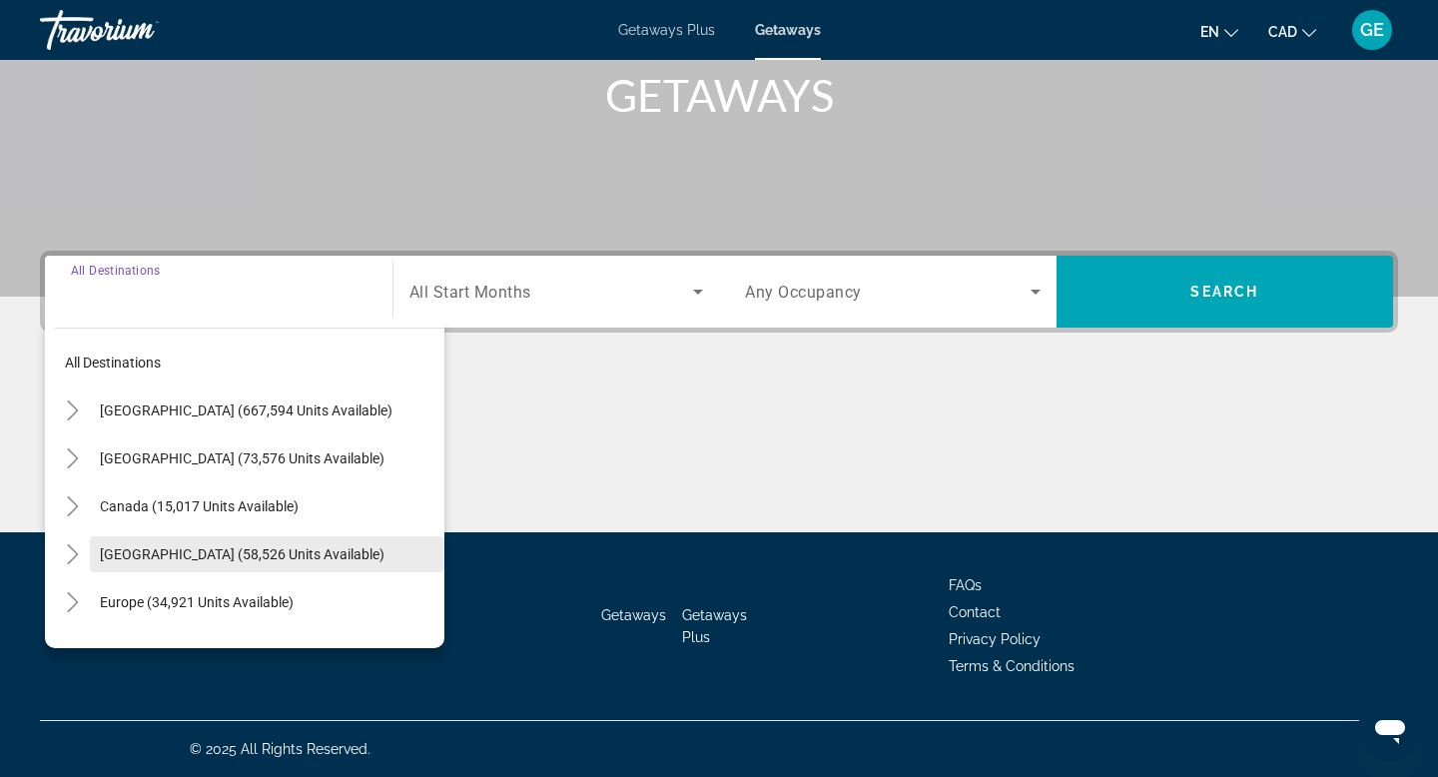
click at [330, 550] on span "[GEOGRAPHIC_DATA] (58,526 units available)" at bounding box center [242, 554] width 285 height 16
type input "**********"
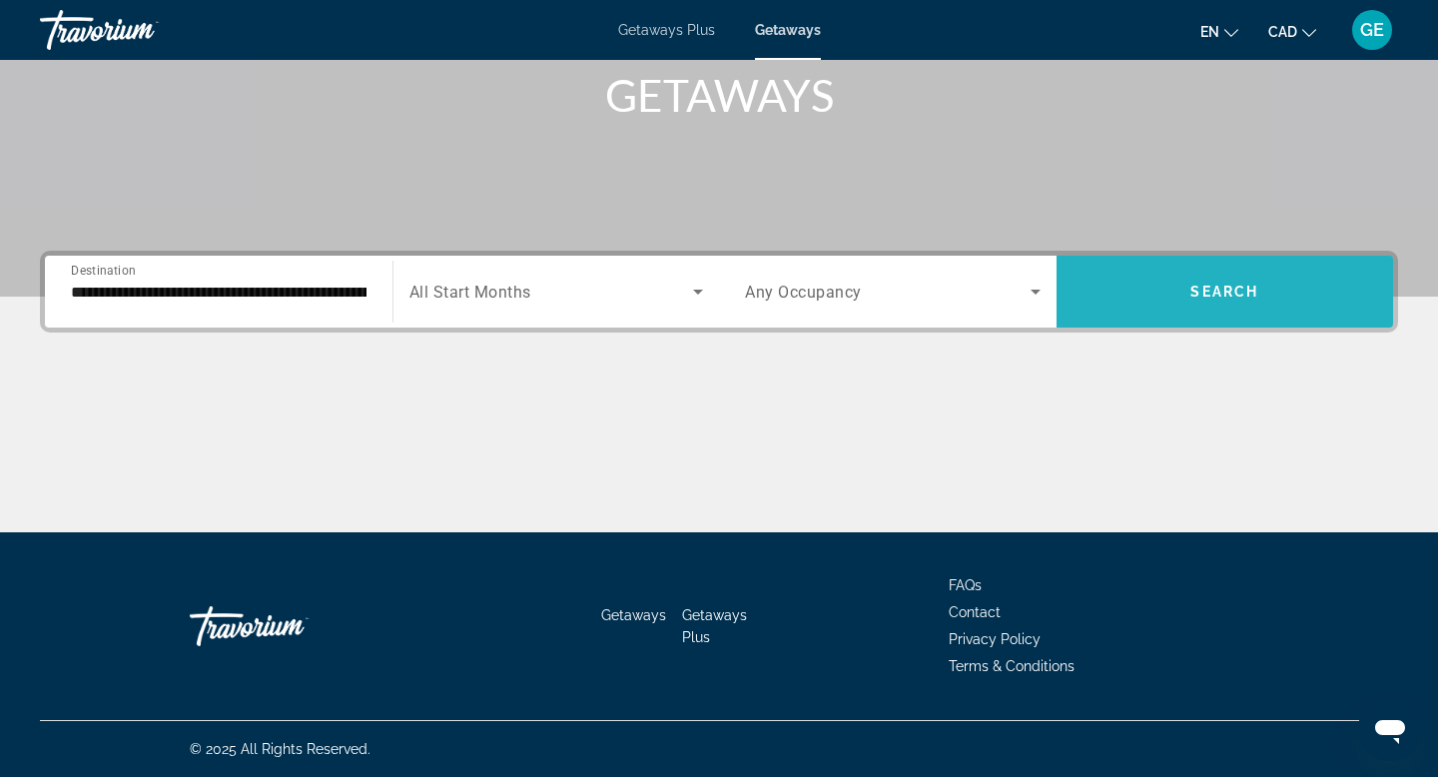
click at [1217, 295] on span "Search" at bounding box center [1224, 292] width 68 height 16
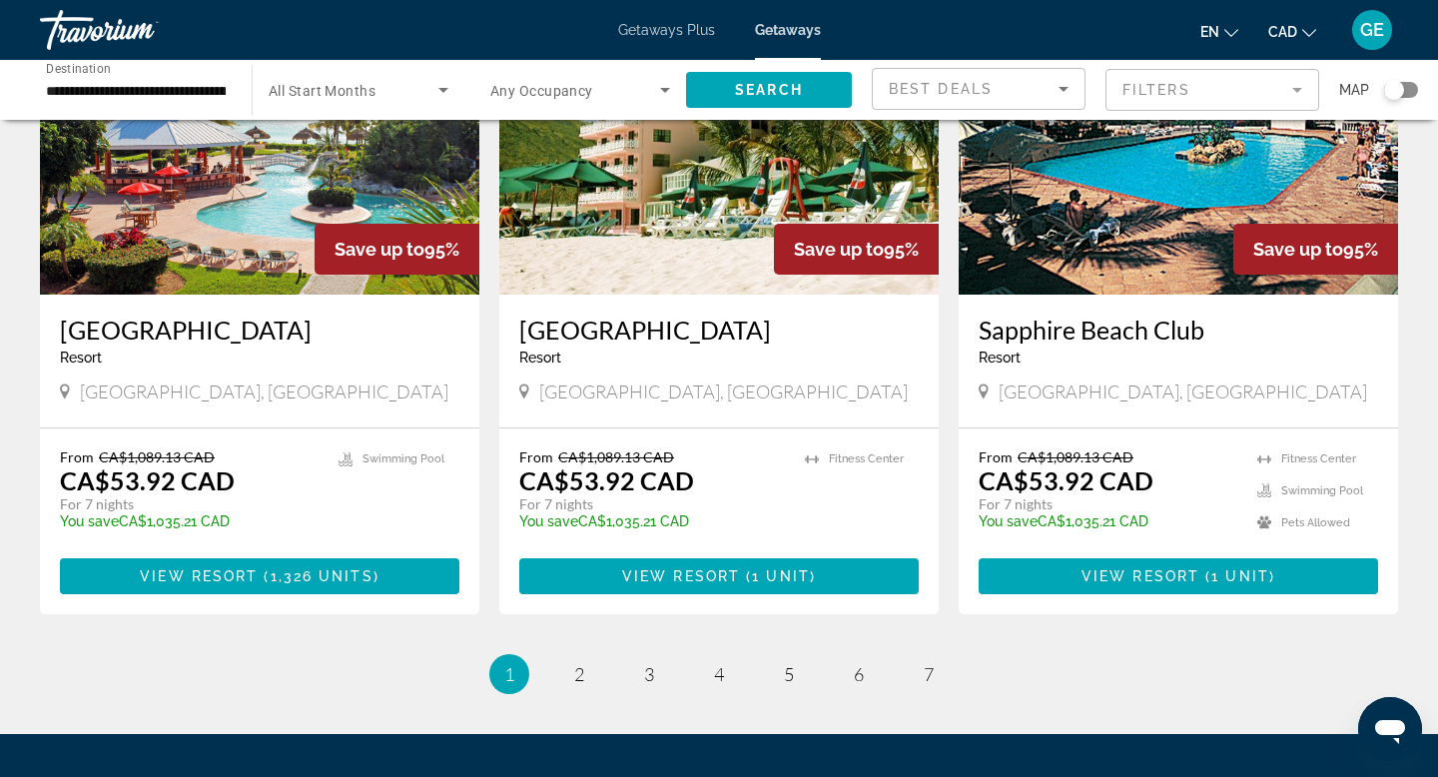
scroll to position [2305, 0]
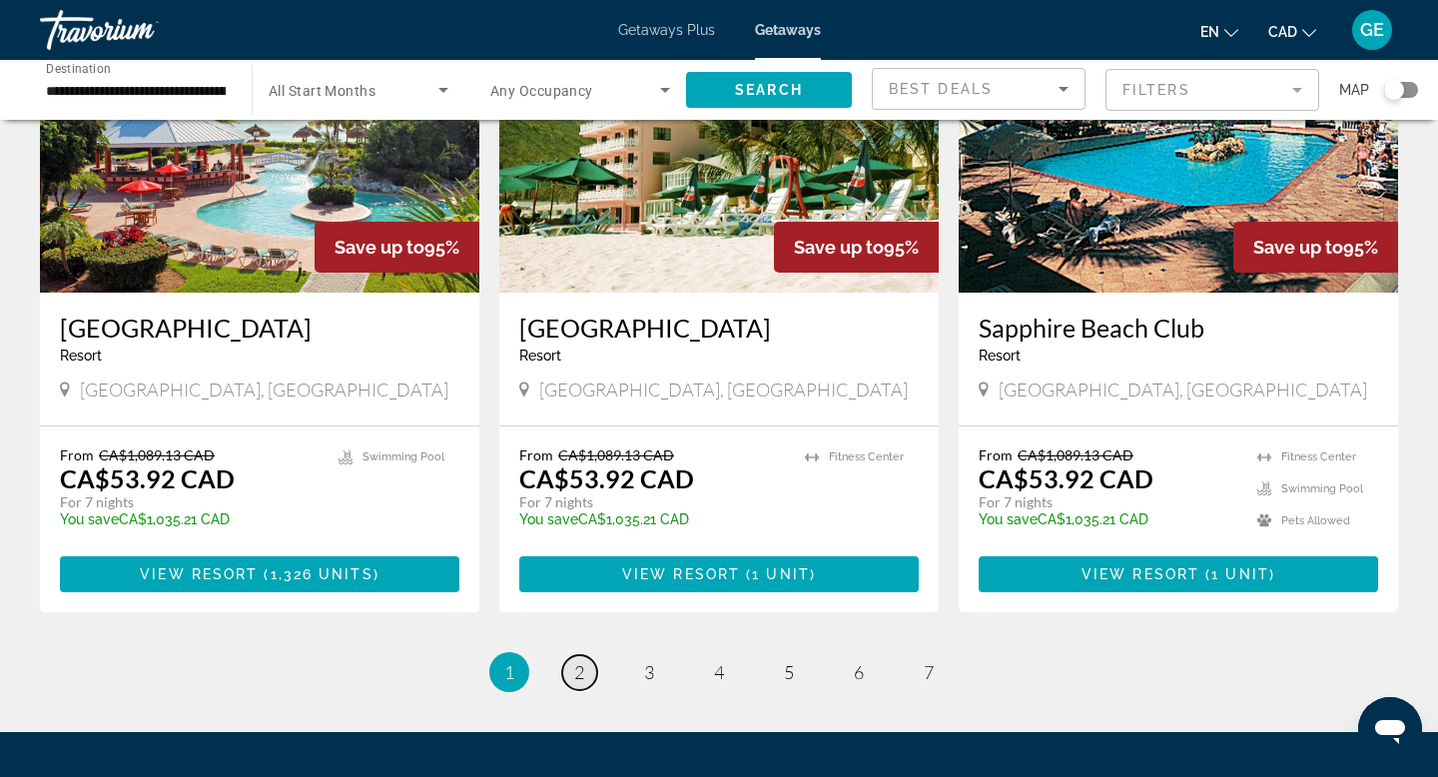
click at [574, 661] on span "2" at bounding box center [579, 672] width 10 height 22
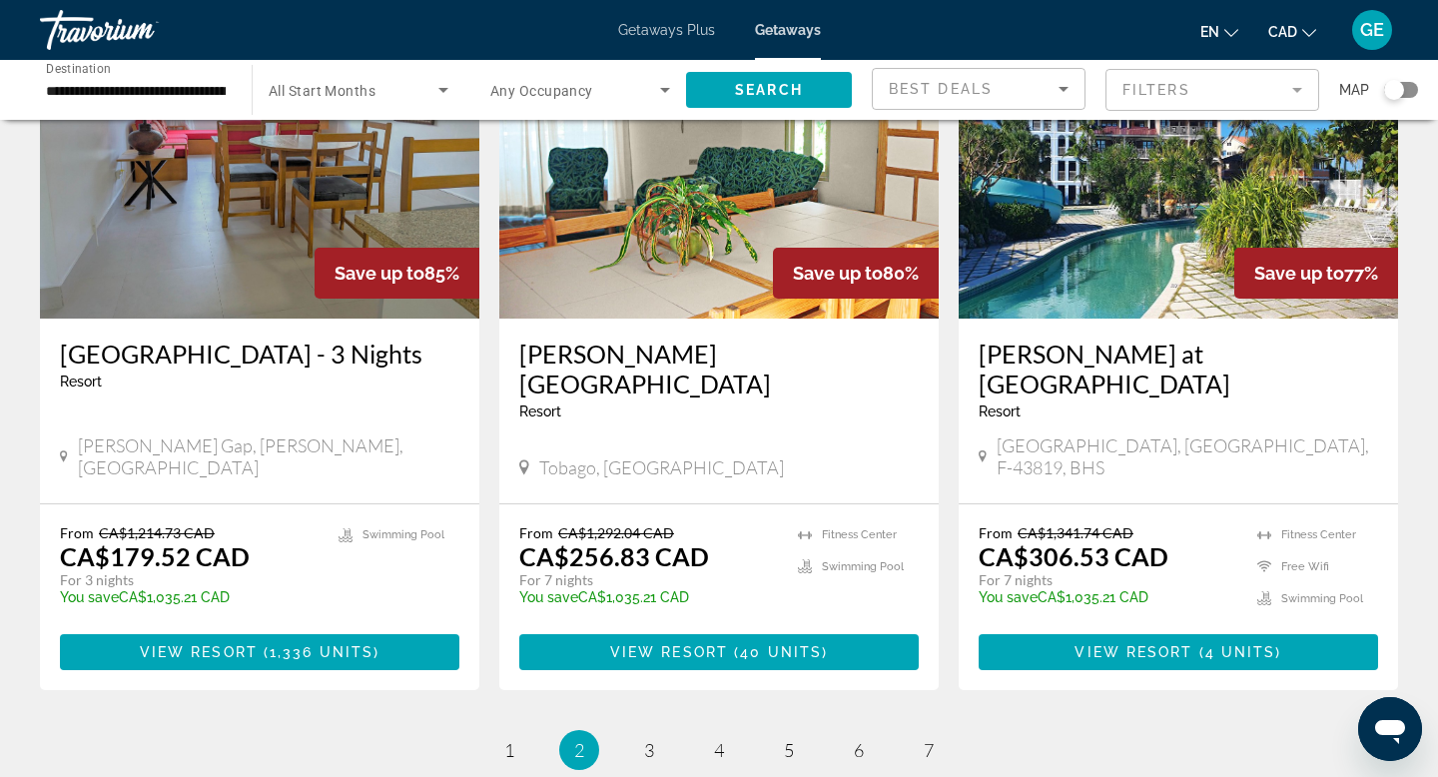
scroll to position [2514, 0]
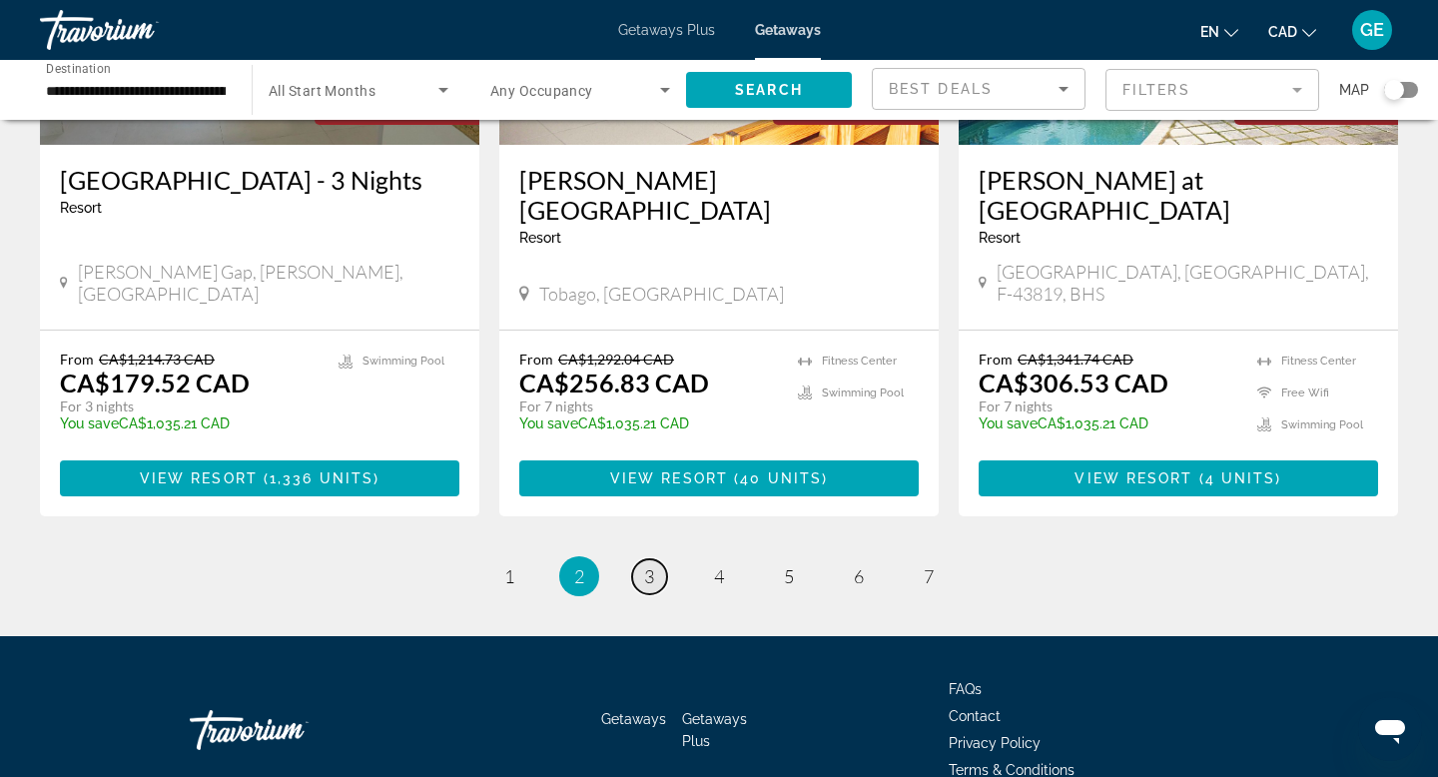
click at [651, 565] on span "3" at bounding box center [649, 576] width 10 height 22
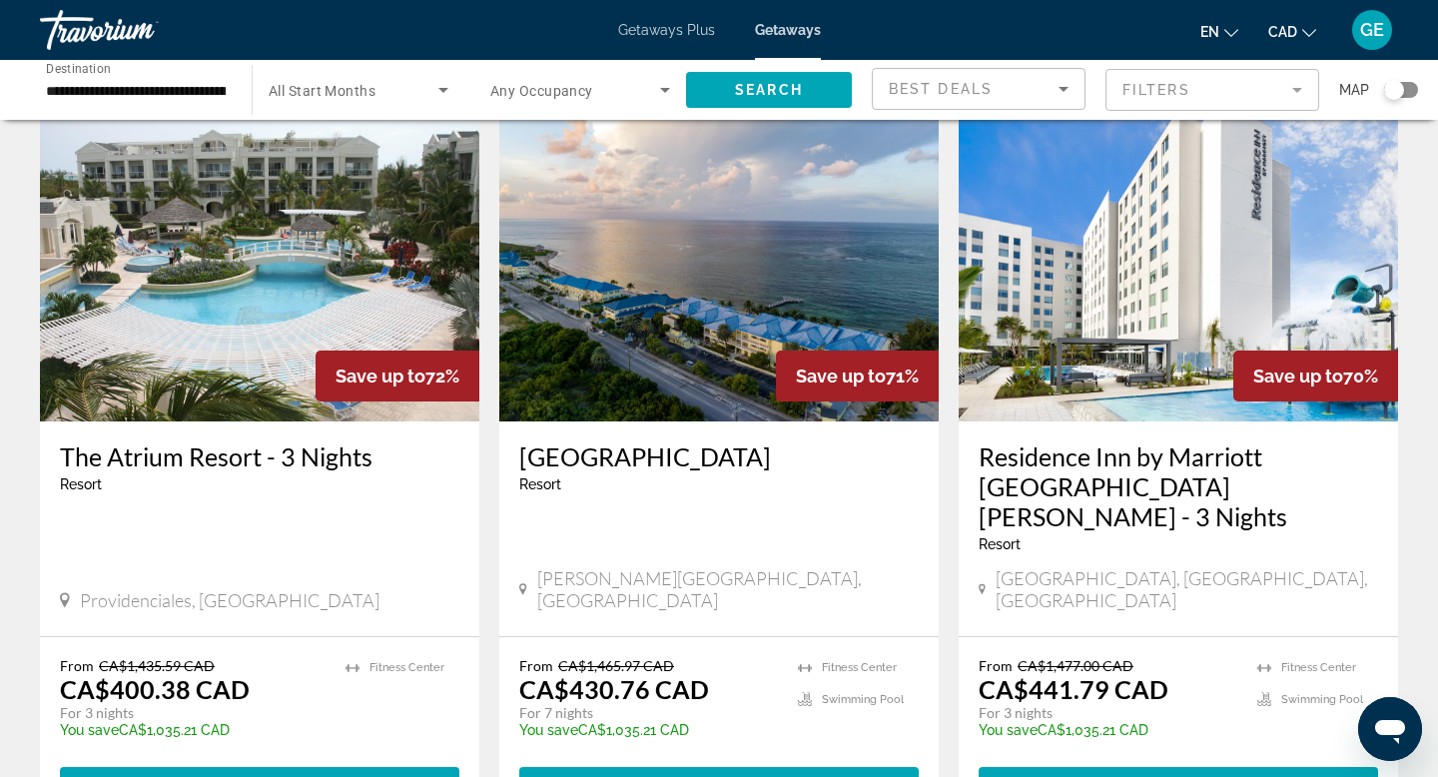
scroll to position [1521, 0]
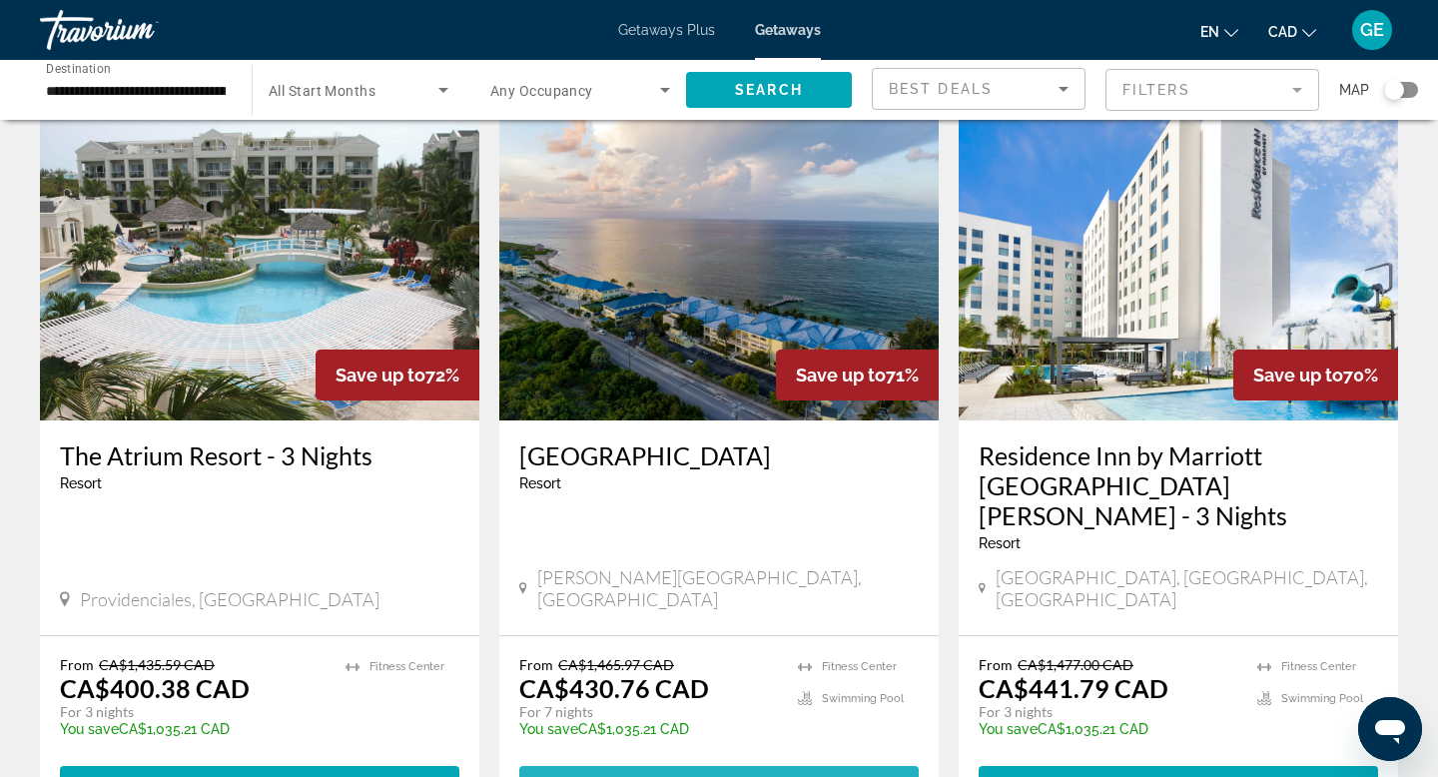
click at [655, 776] on span "View Resort" at bounding box center [675, 784] width 118 height 16
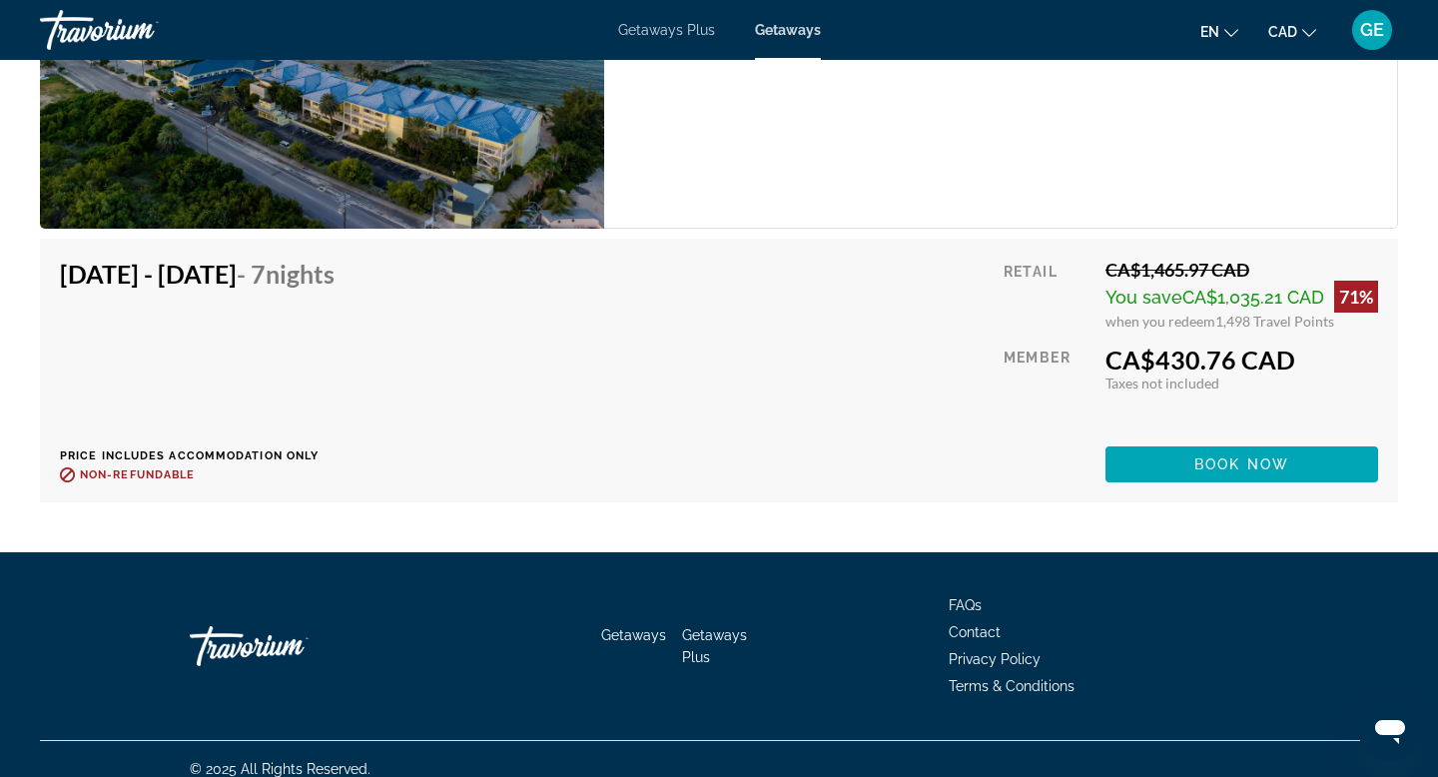
scroll to position [3724, 0]
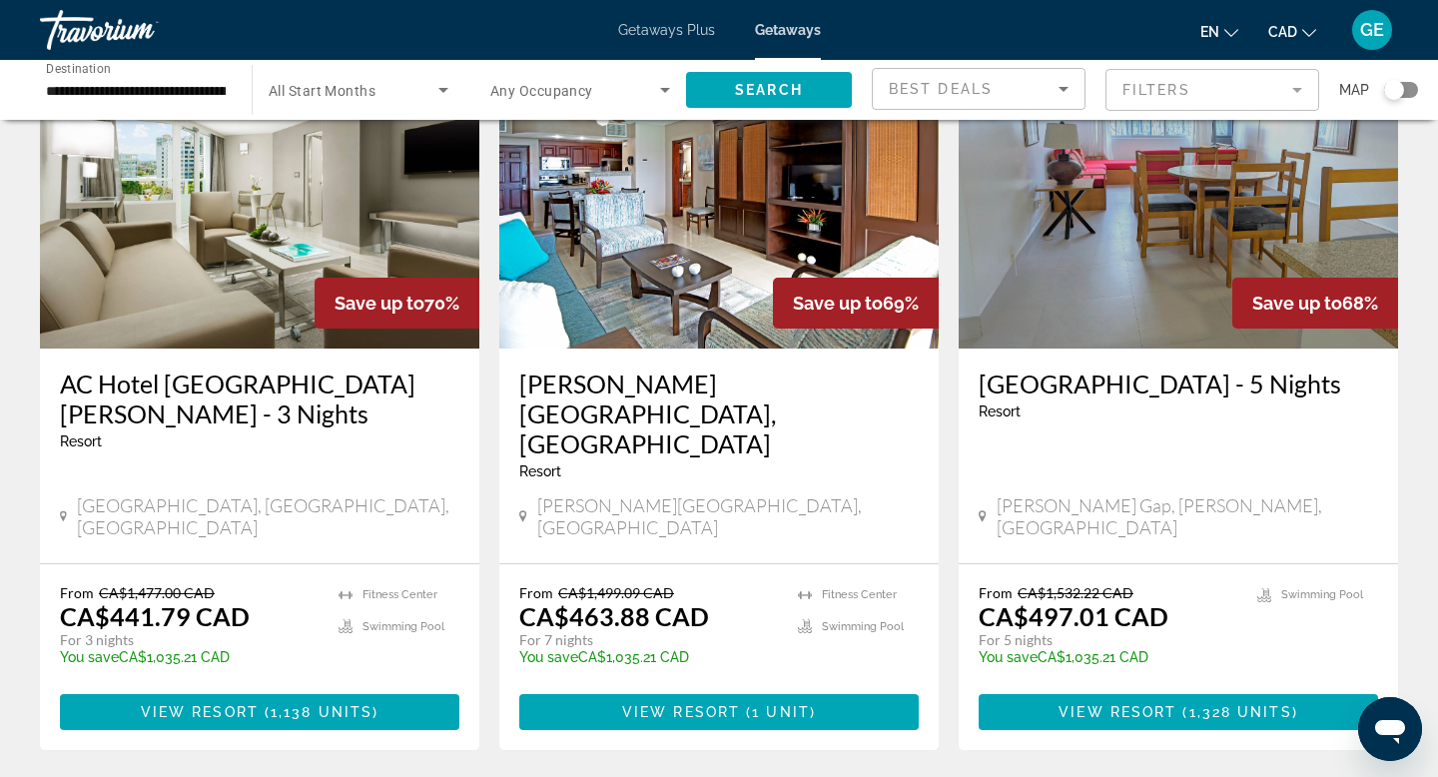
scroll to position [2354, 0]
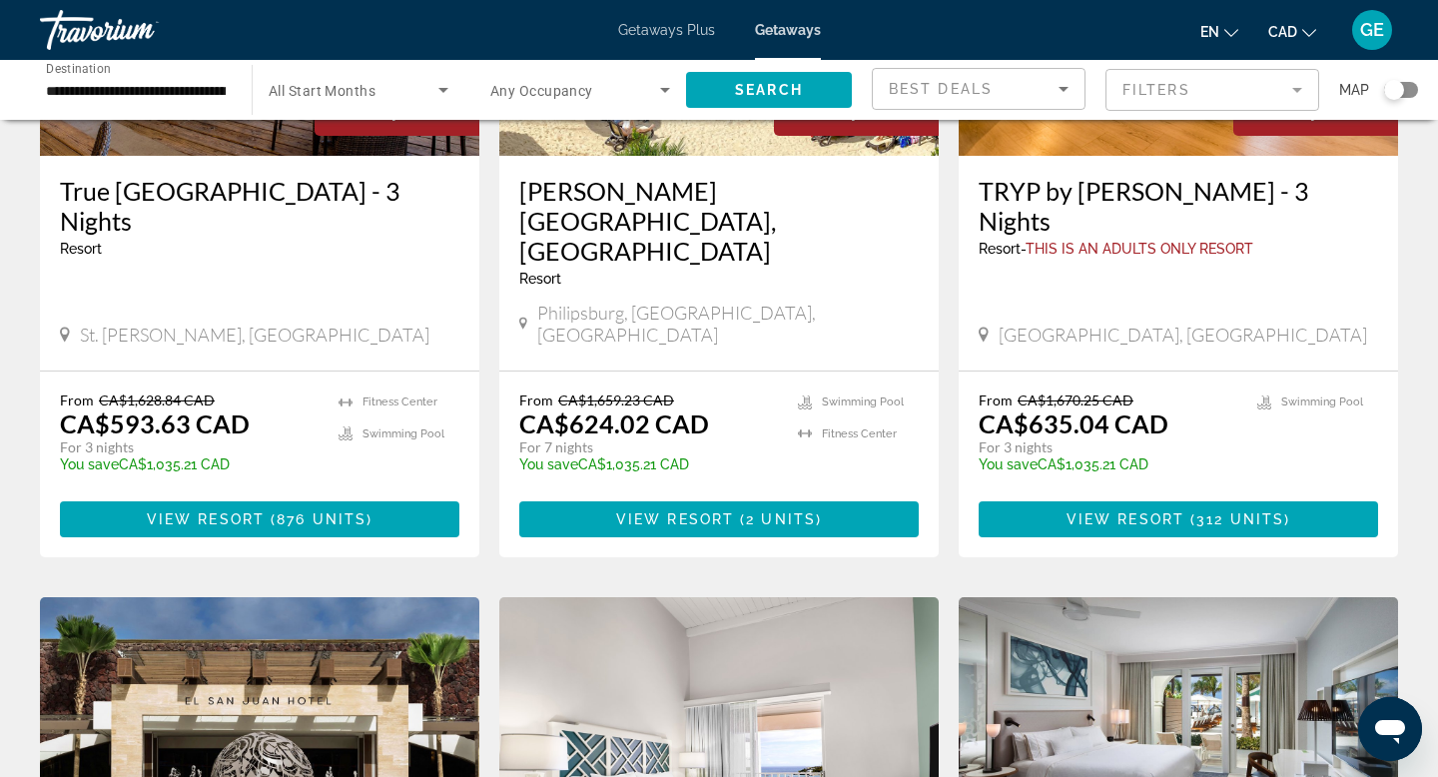
scroll to position [1639, 0]
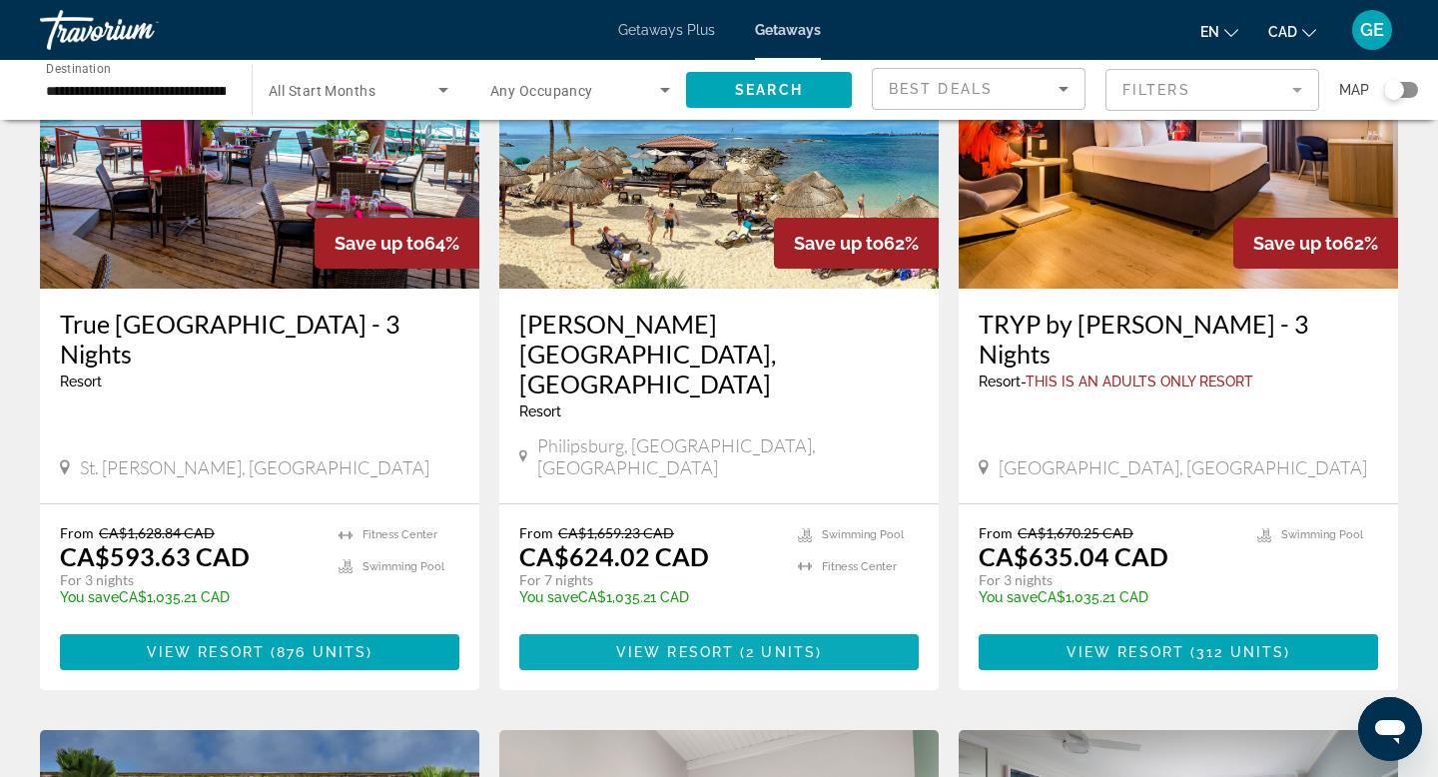
click at [735, 644] on span "Main content" at bounding box center [737, 652] width 6 height 16
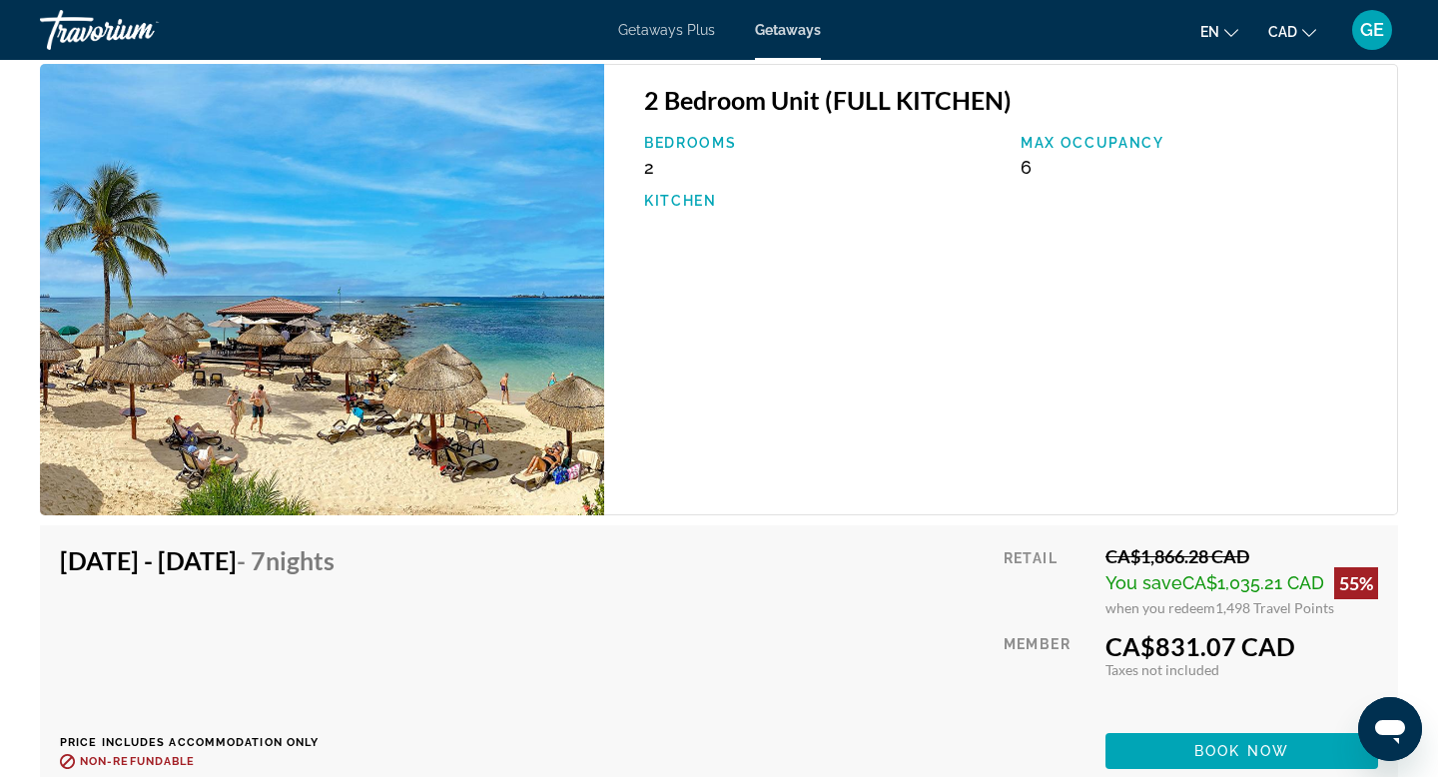
scroll to position [3439, 0]
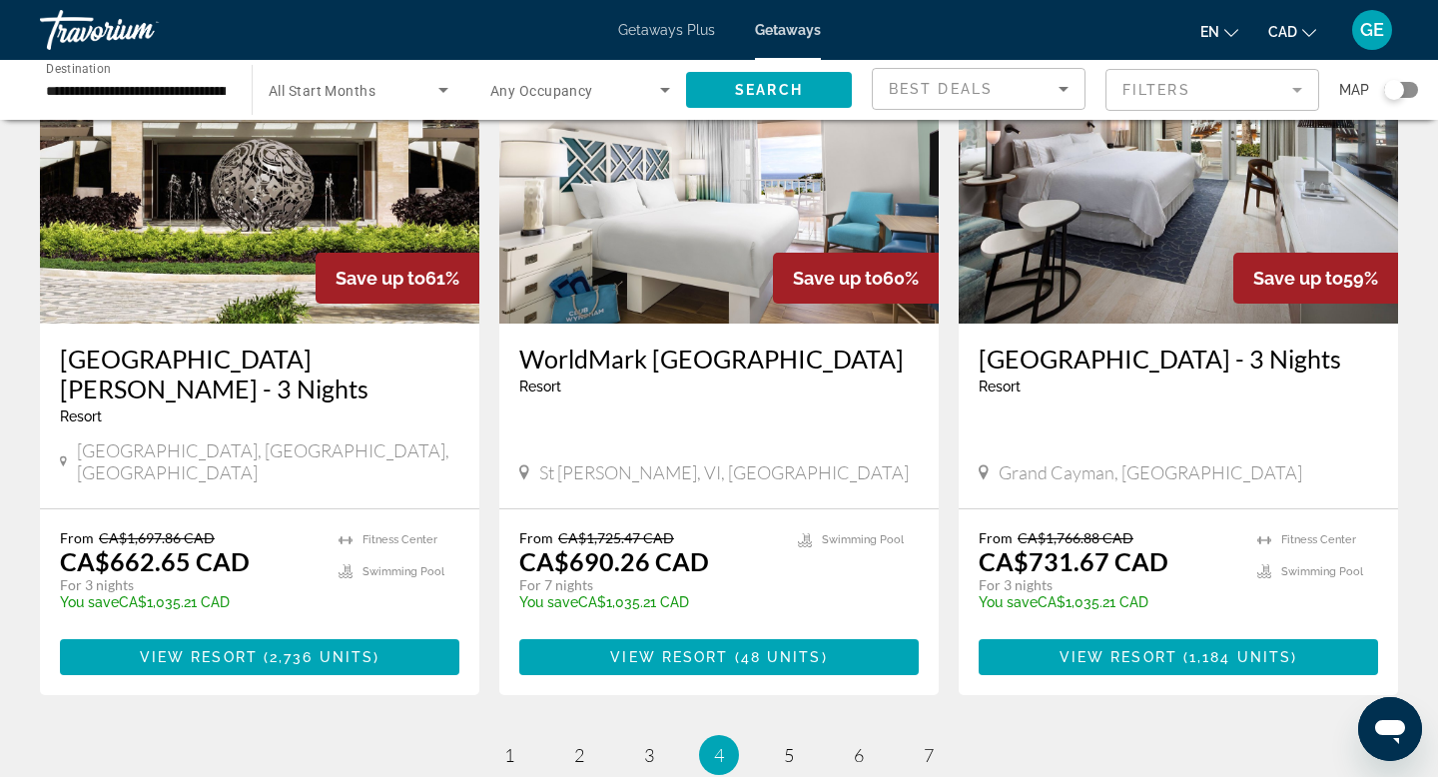
scroll to position [2373, 0]
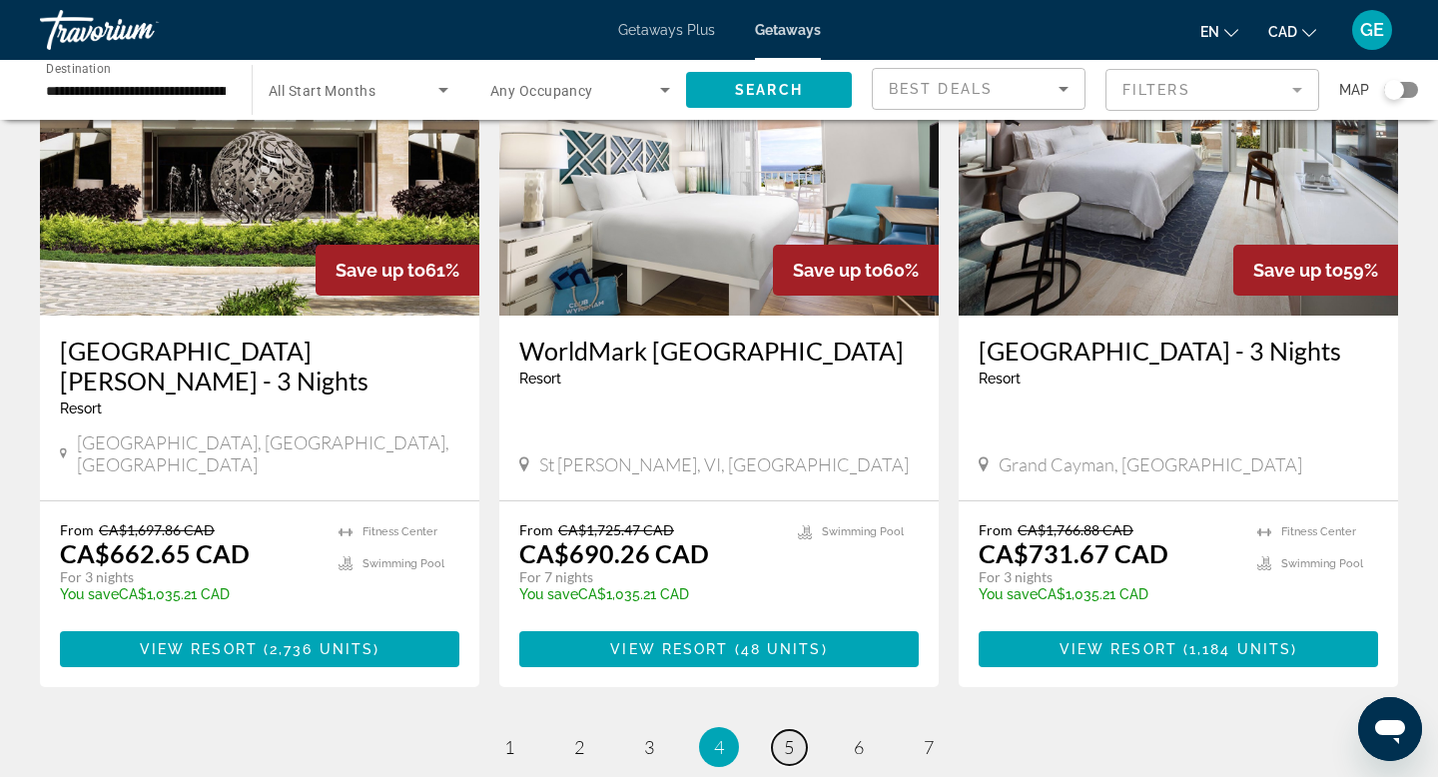
click at [784, 736] on span "5" at bounding box center [789, 747] width 10 height 22
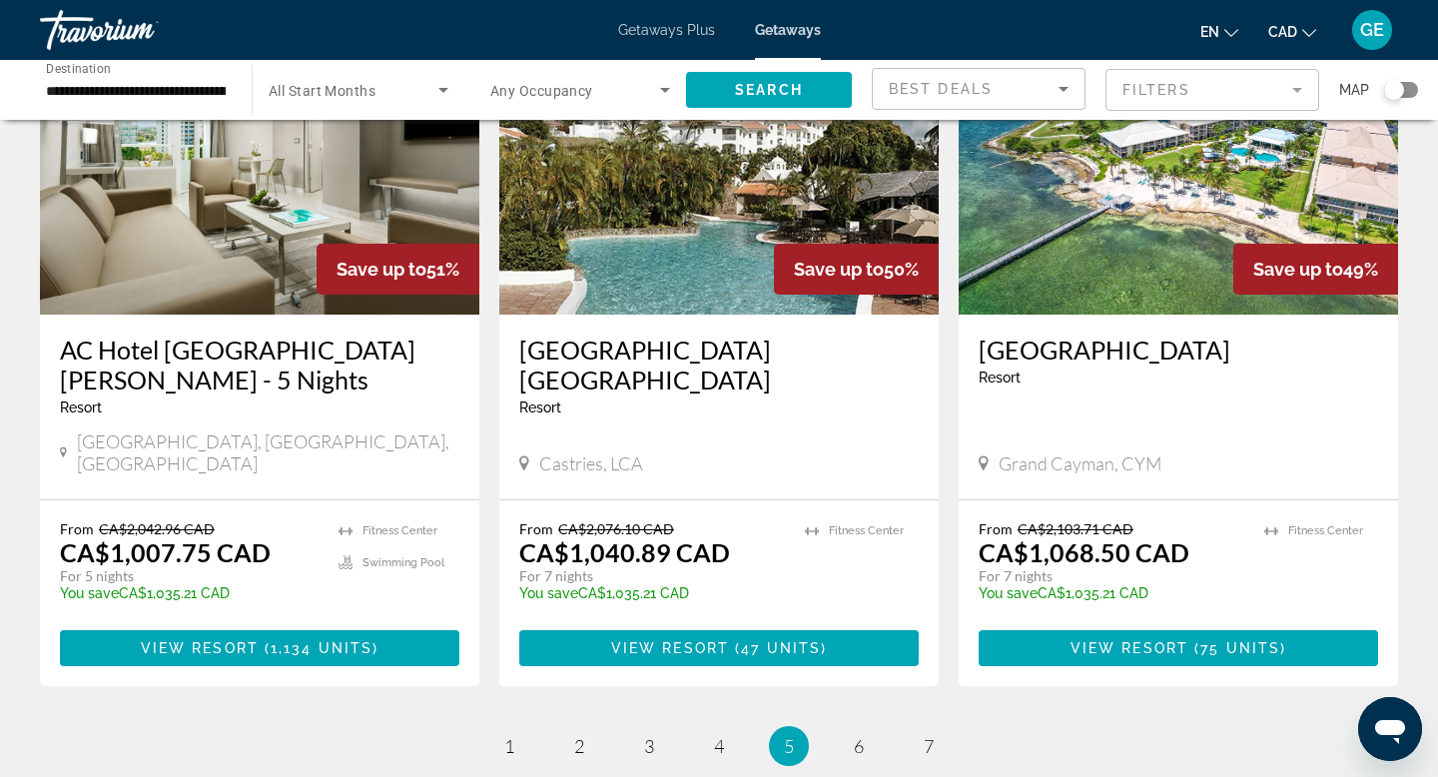
scroll to position [2492, 0]
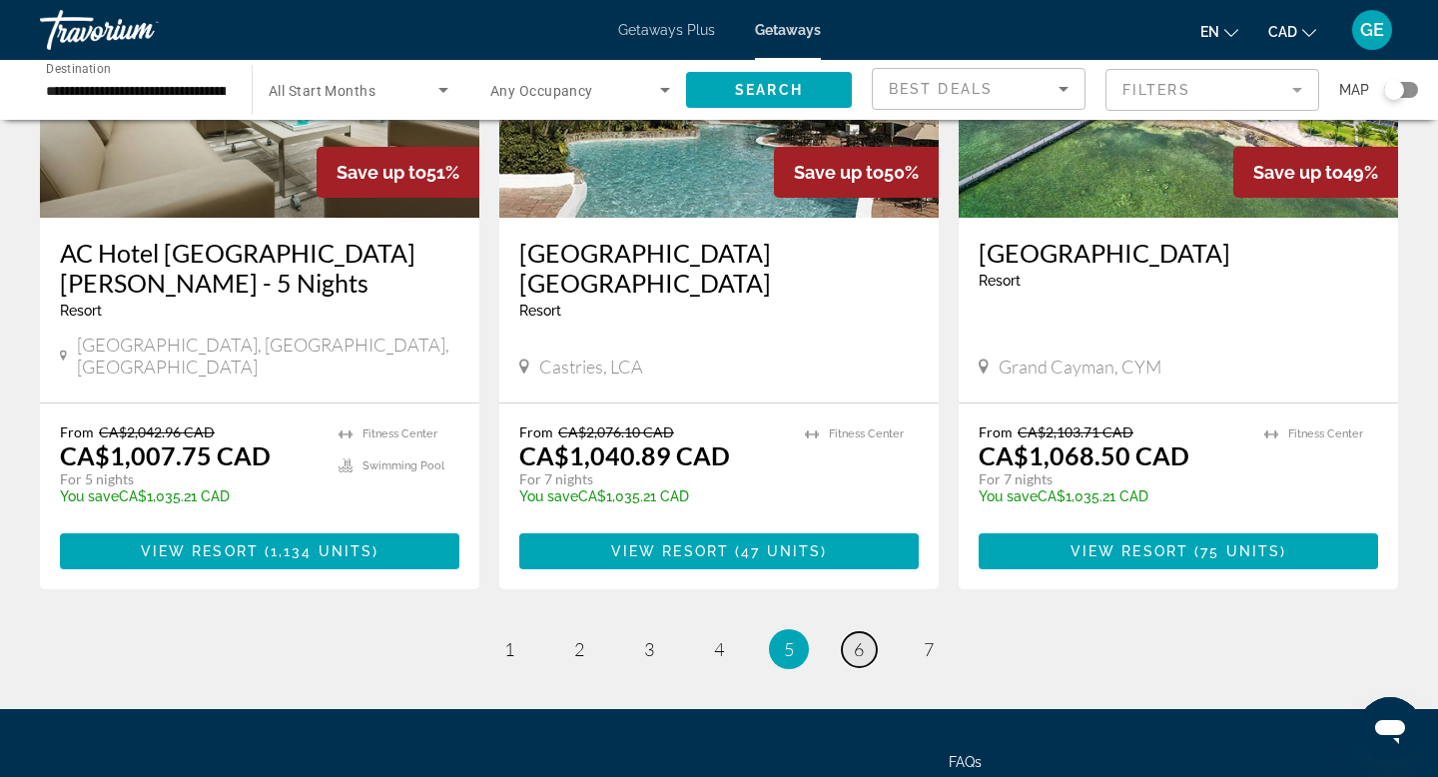
click at [858, 638] on span "6" at bounding box center [859, 649] width 10 height 22
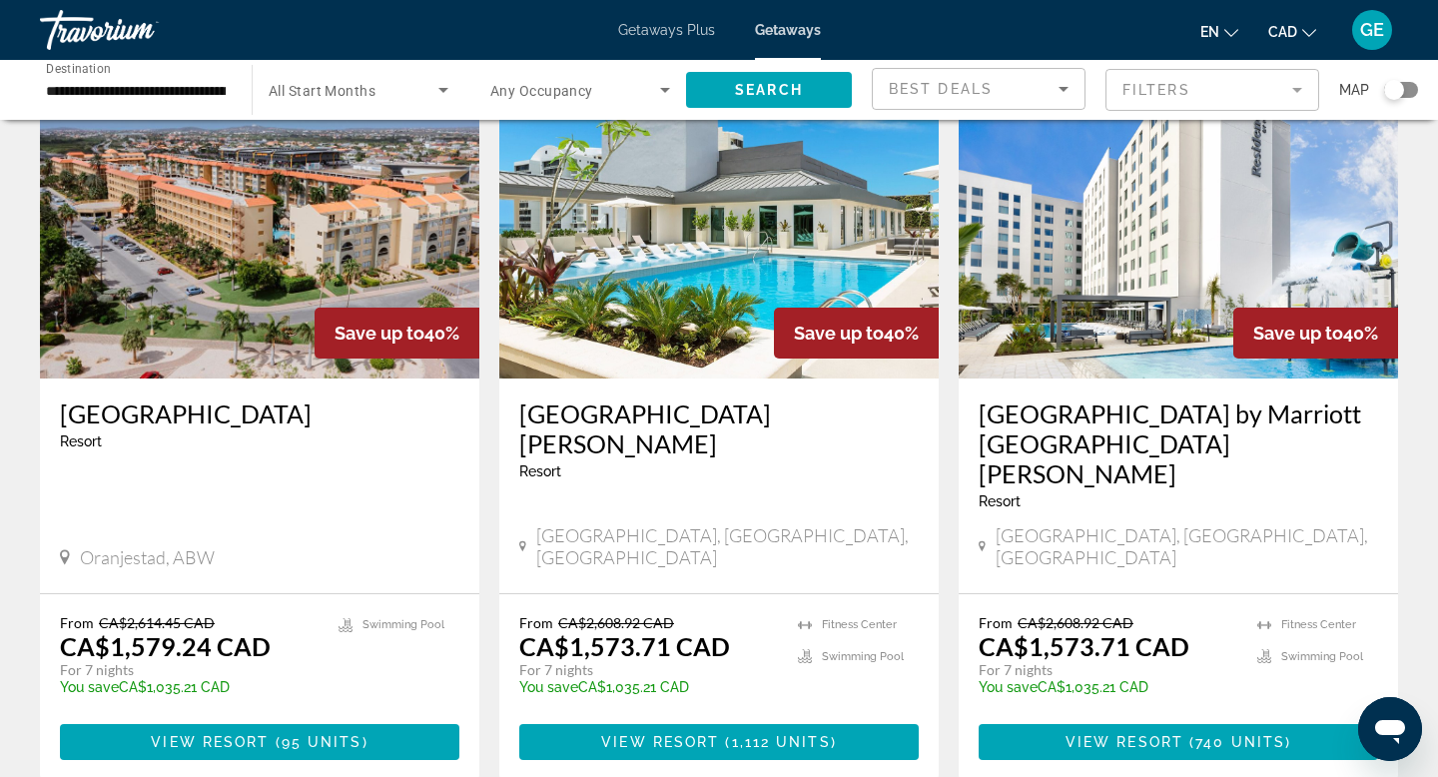
scroll to position [2295, 0]
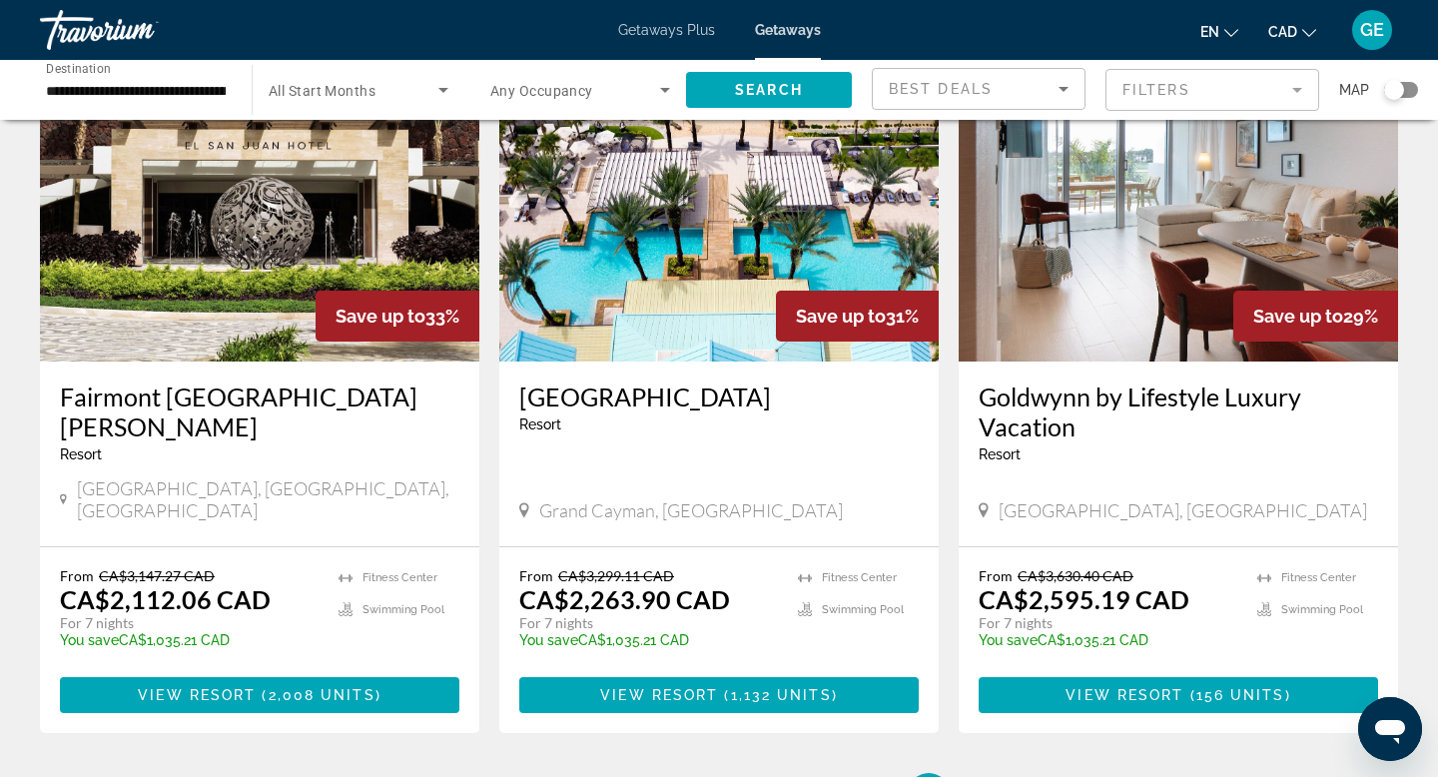
scroll to position [829, 0]
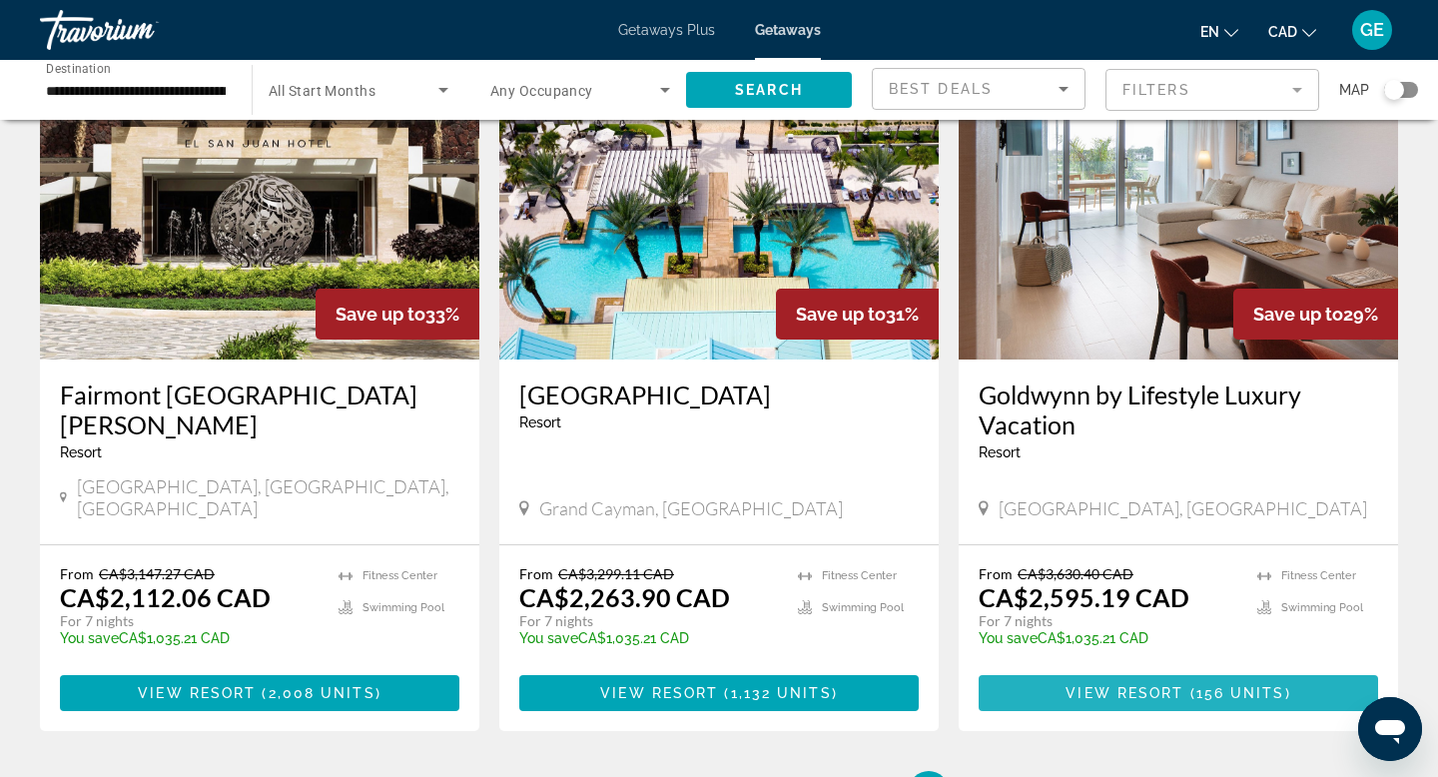
click at [1188, 680] on span "Main content" at bounding box center [1177, 693] width 399 height 48
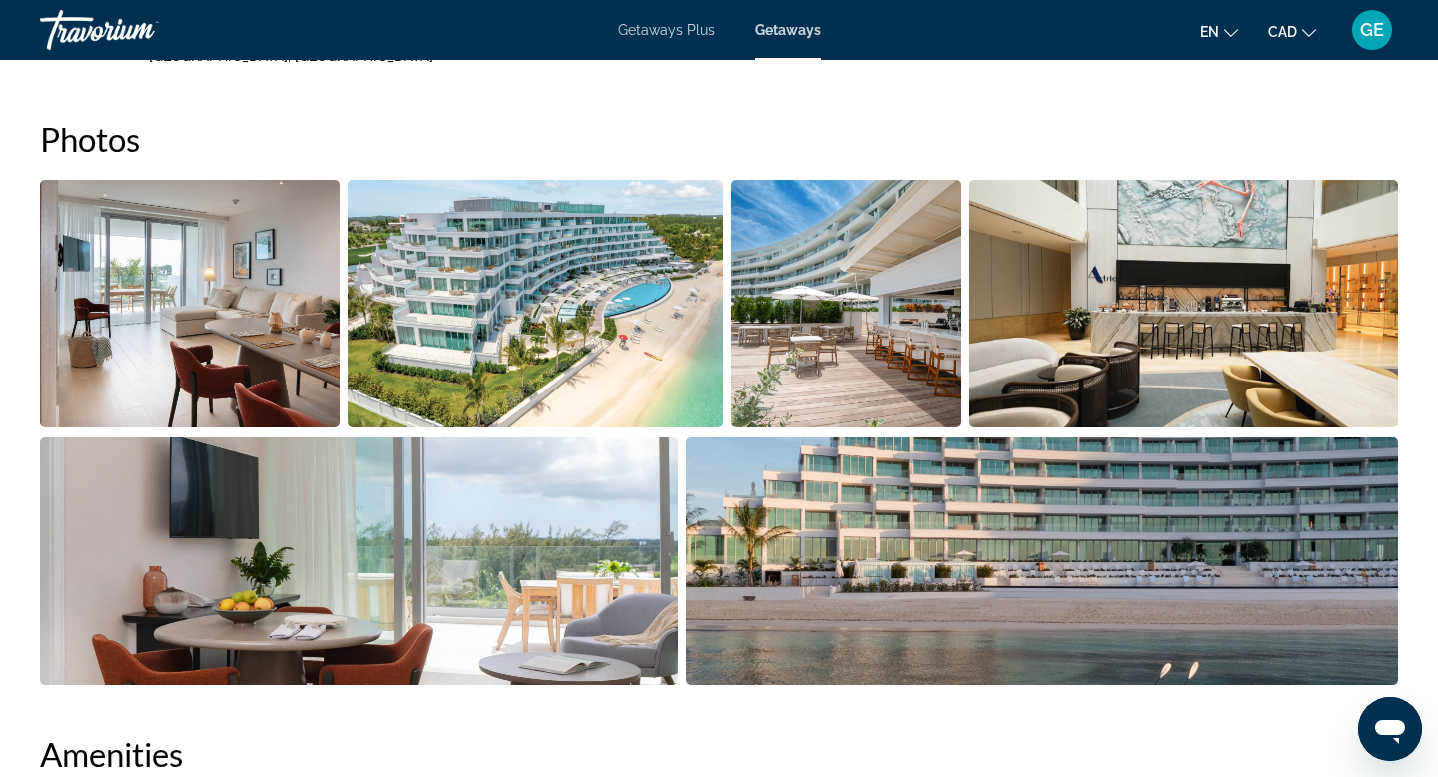
scroll to position [807, 0]
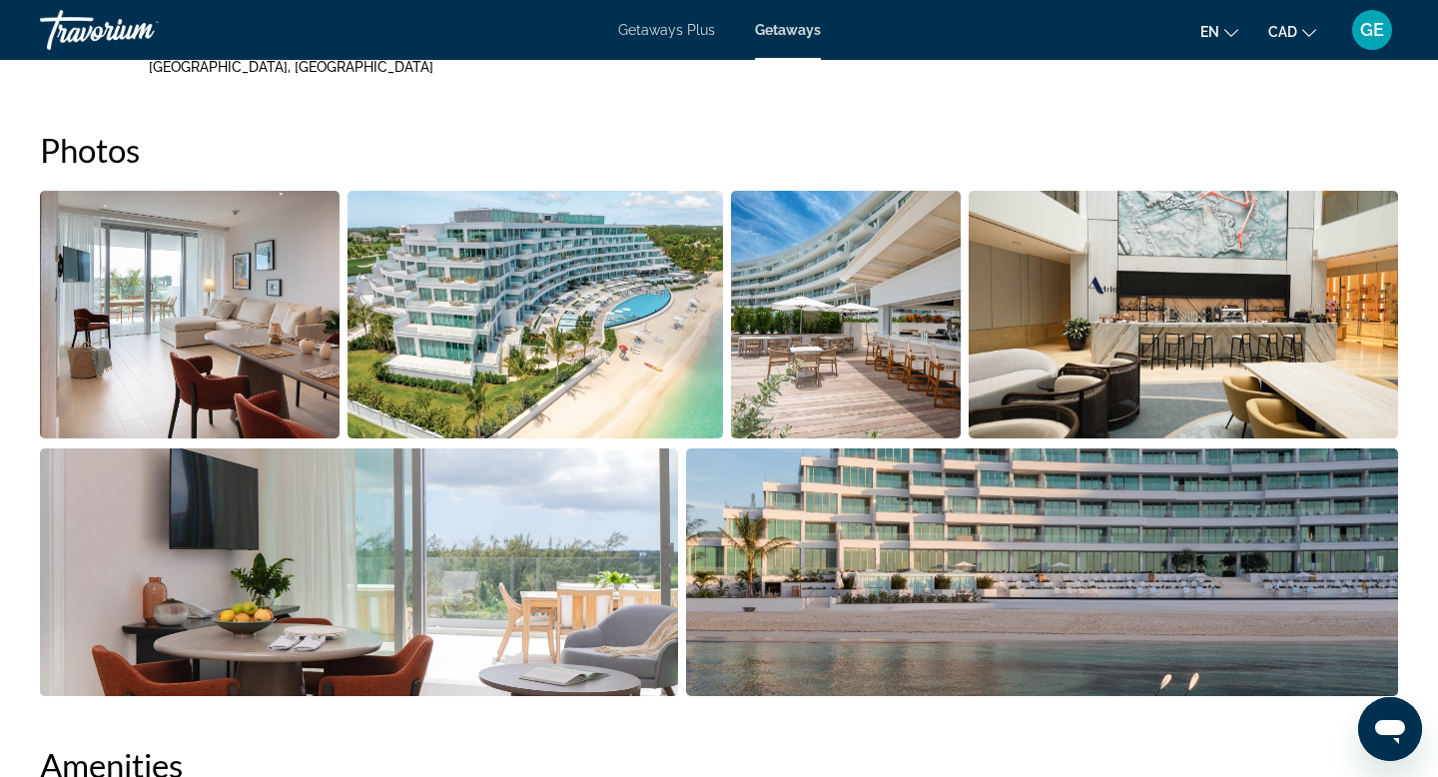
click at [281, 265] on img "Open full-screen image slider" at bounding box center [190, 315] width 300 height 248
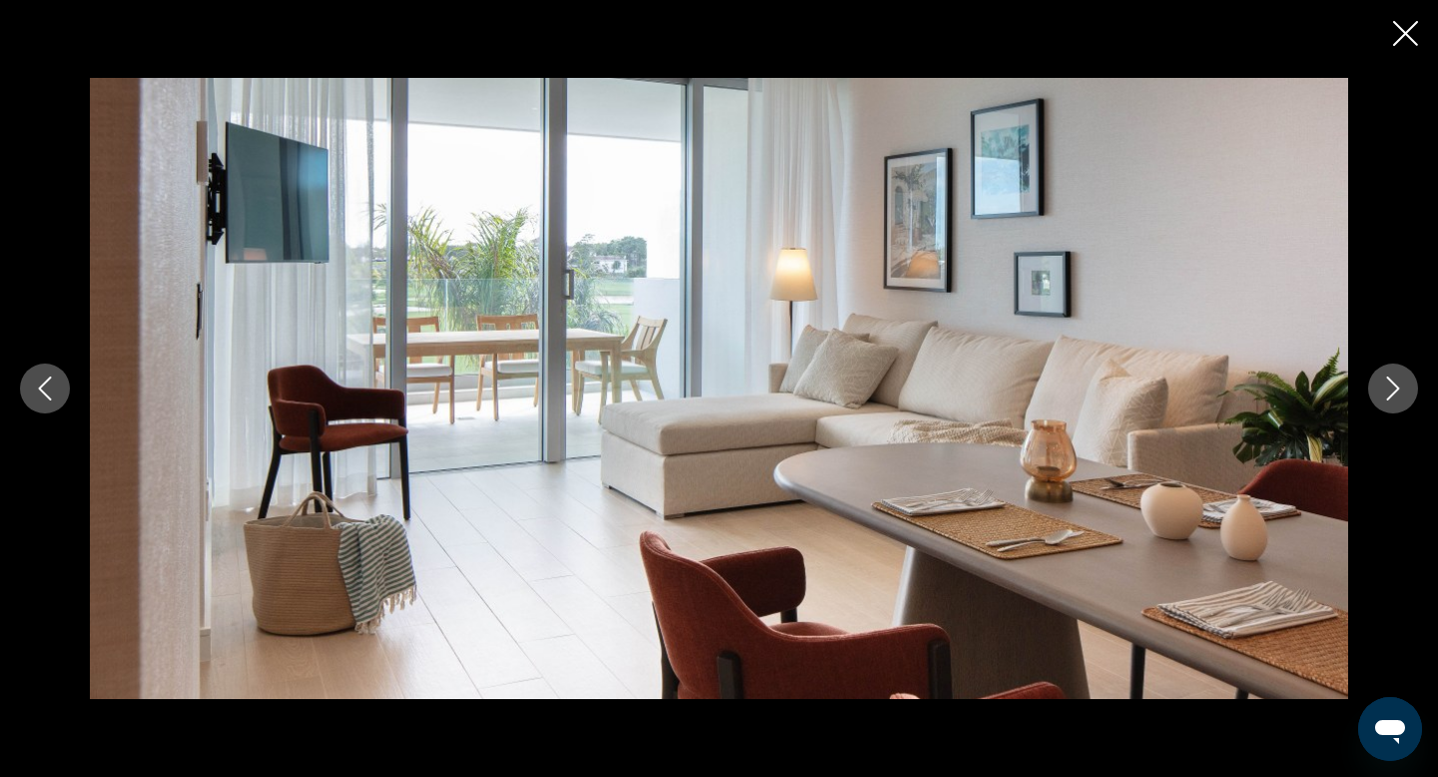
click at [1392, 390] on icon "Next image" at bounding box center [1393, 388] width 24 height 24
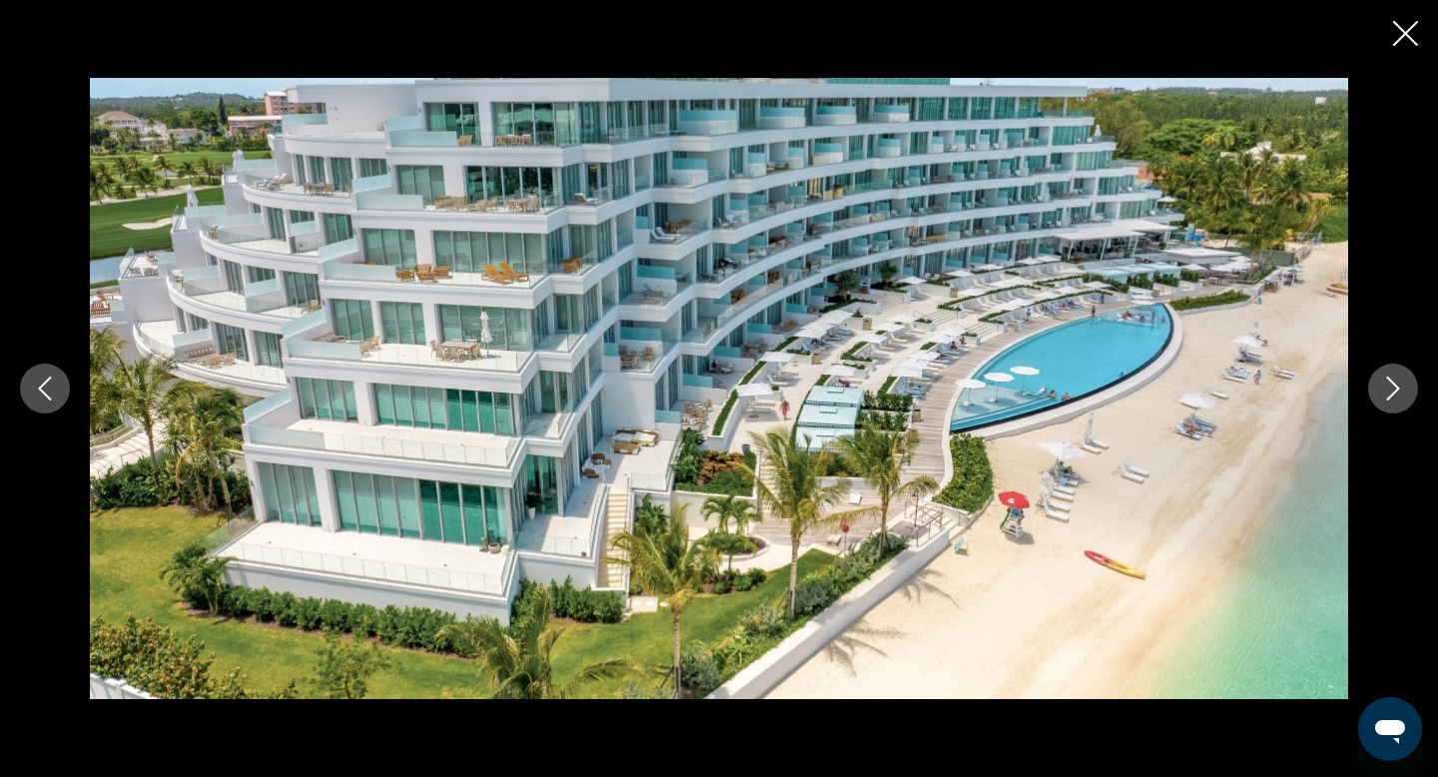
click at [1392, 390] on icon "Next image" at bounding box center [1393, 388] width 24 height 24
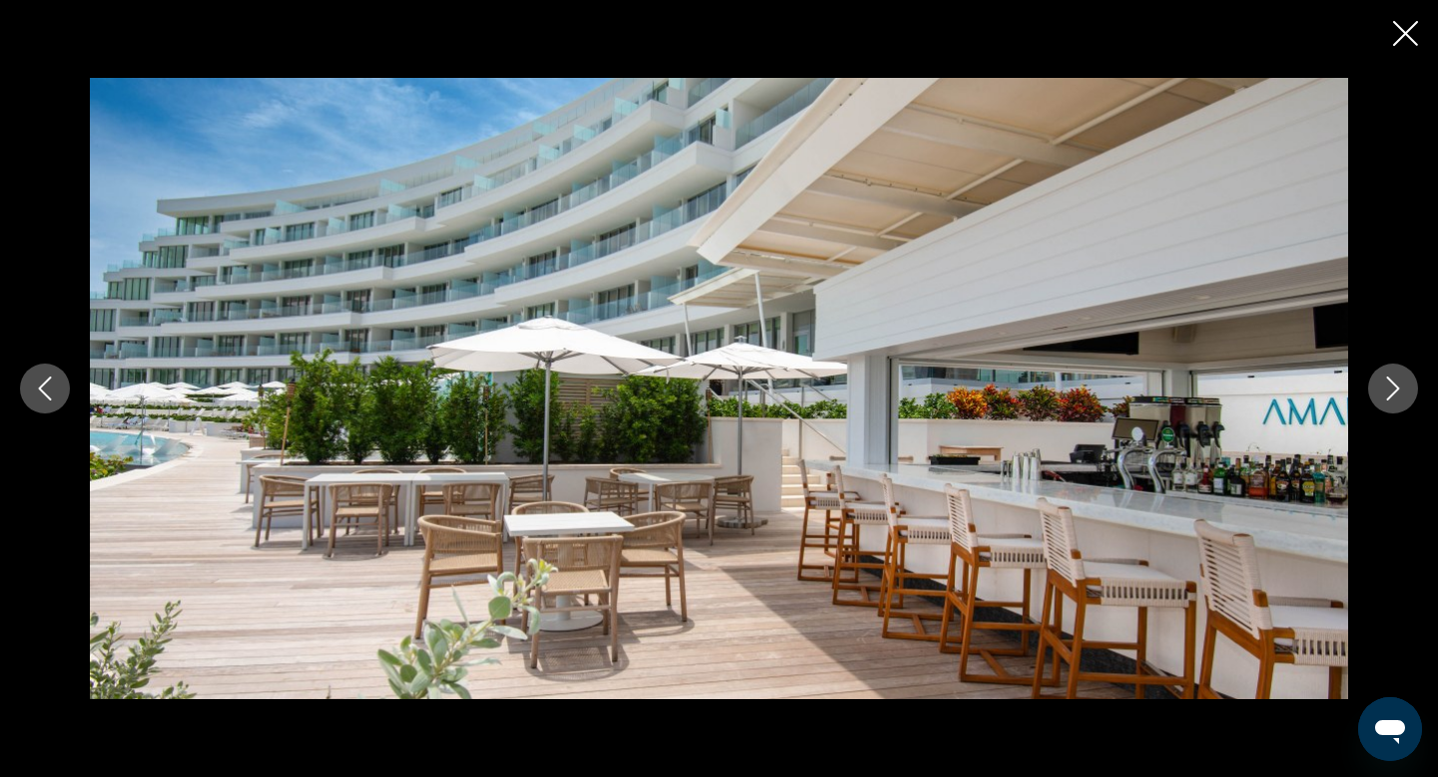
click at [1392, 390] on icon "Next image" at bounding box center [1393, 388] width 24 height 24
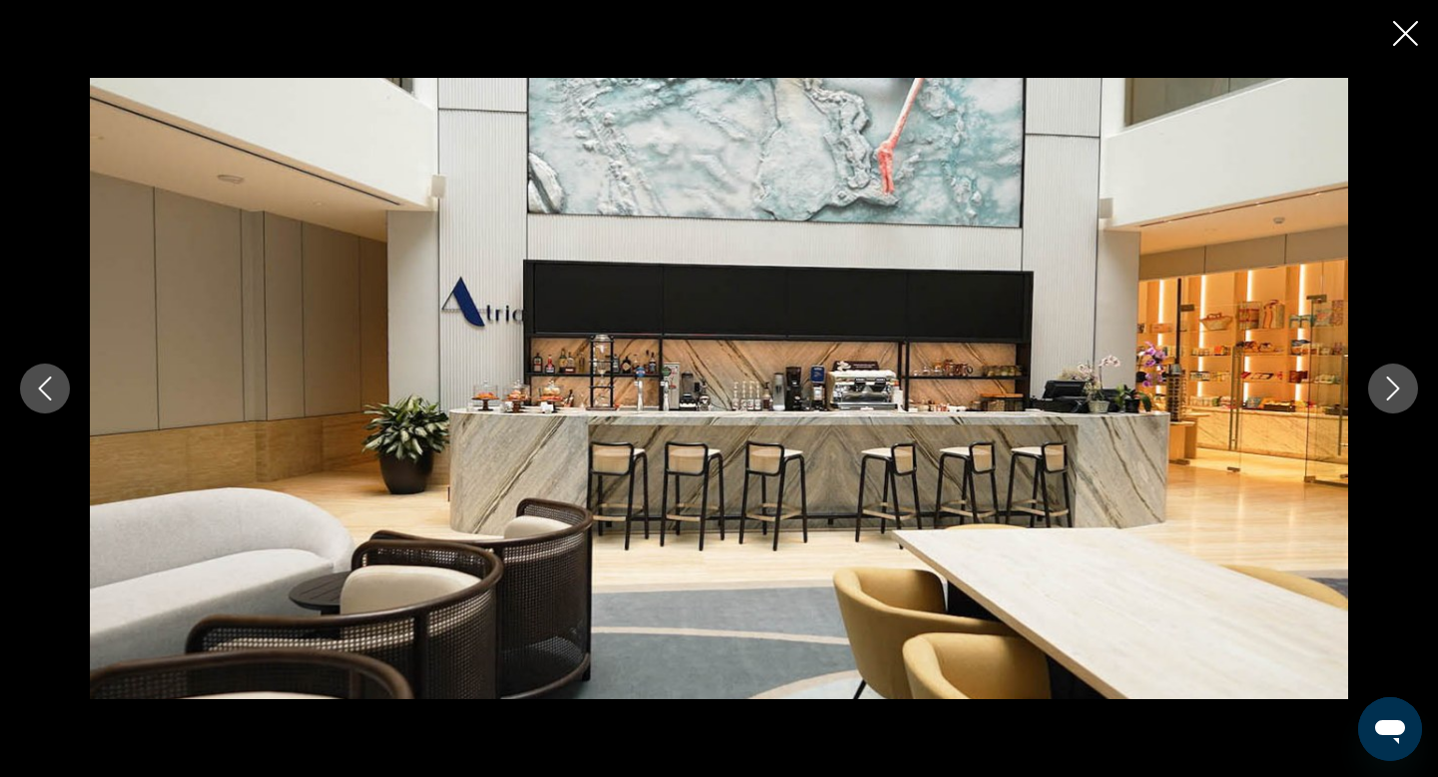
click at [1392, 390] on icon "Next image" at bounding box center [1393, 388] width 24 height 24
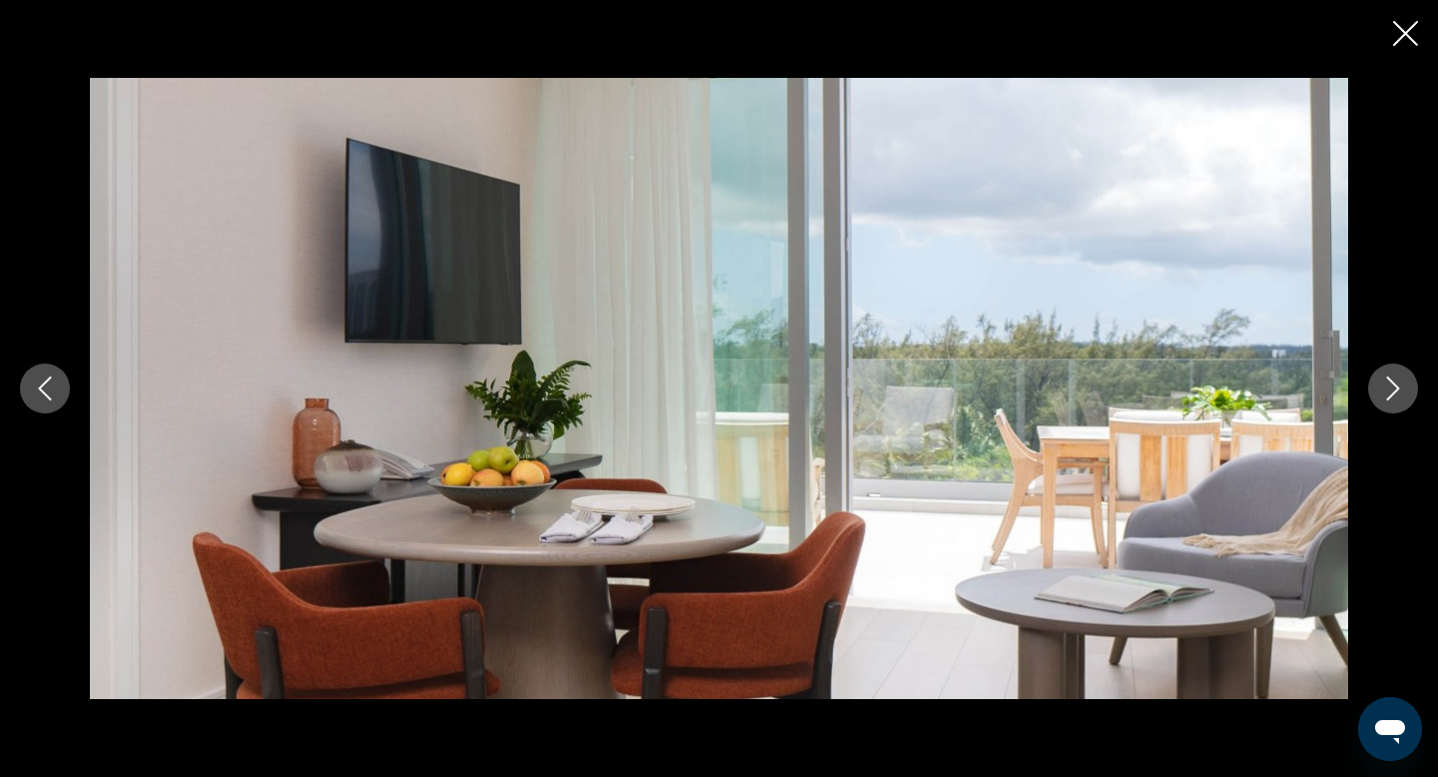
click at [1392, 390] on icon "Next image" at bounding box center [1393, 388] width 24 height 24
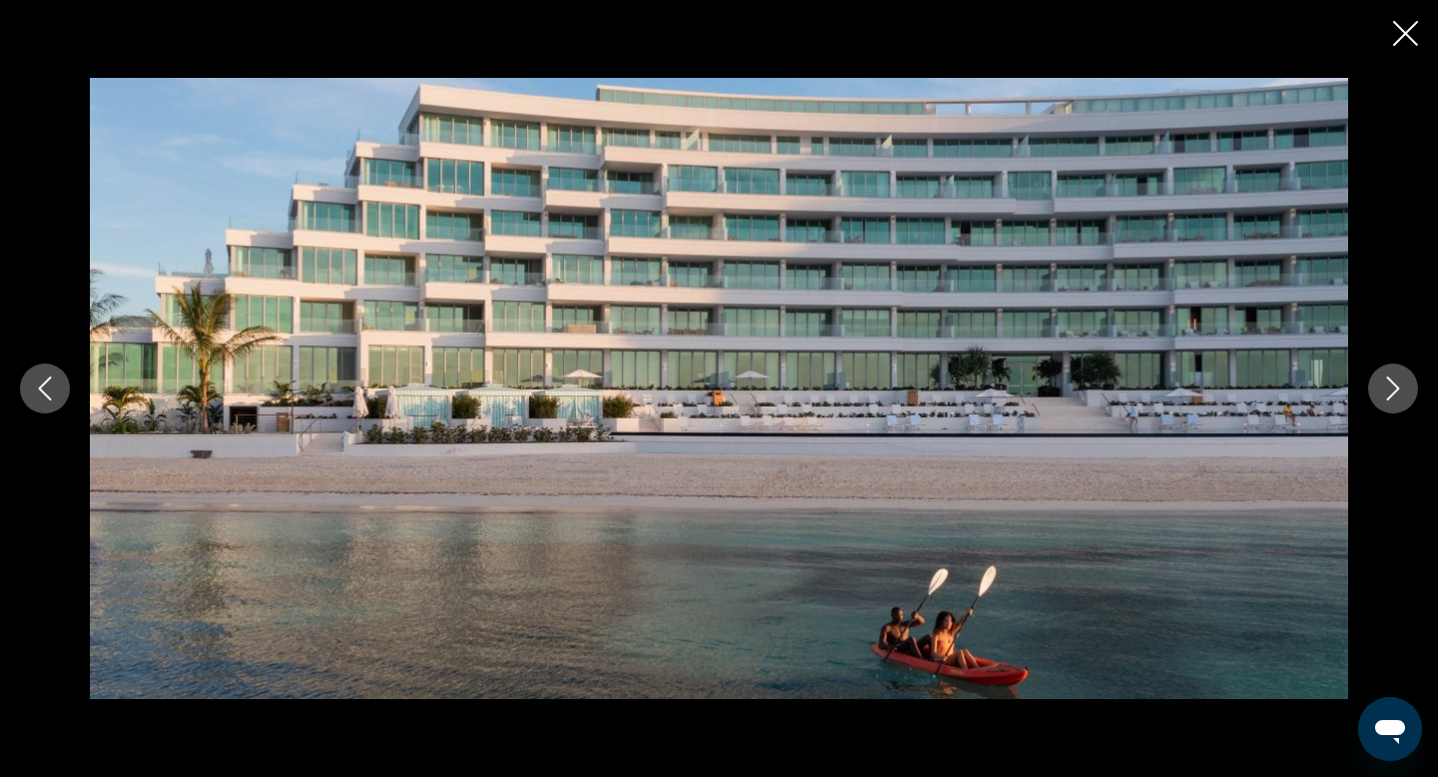
click at [1392, 390] on icon "Next image" at bounding box center [1393, 388] width 24 height 24
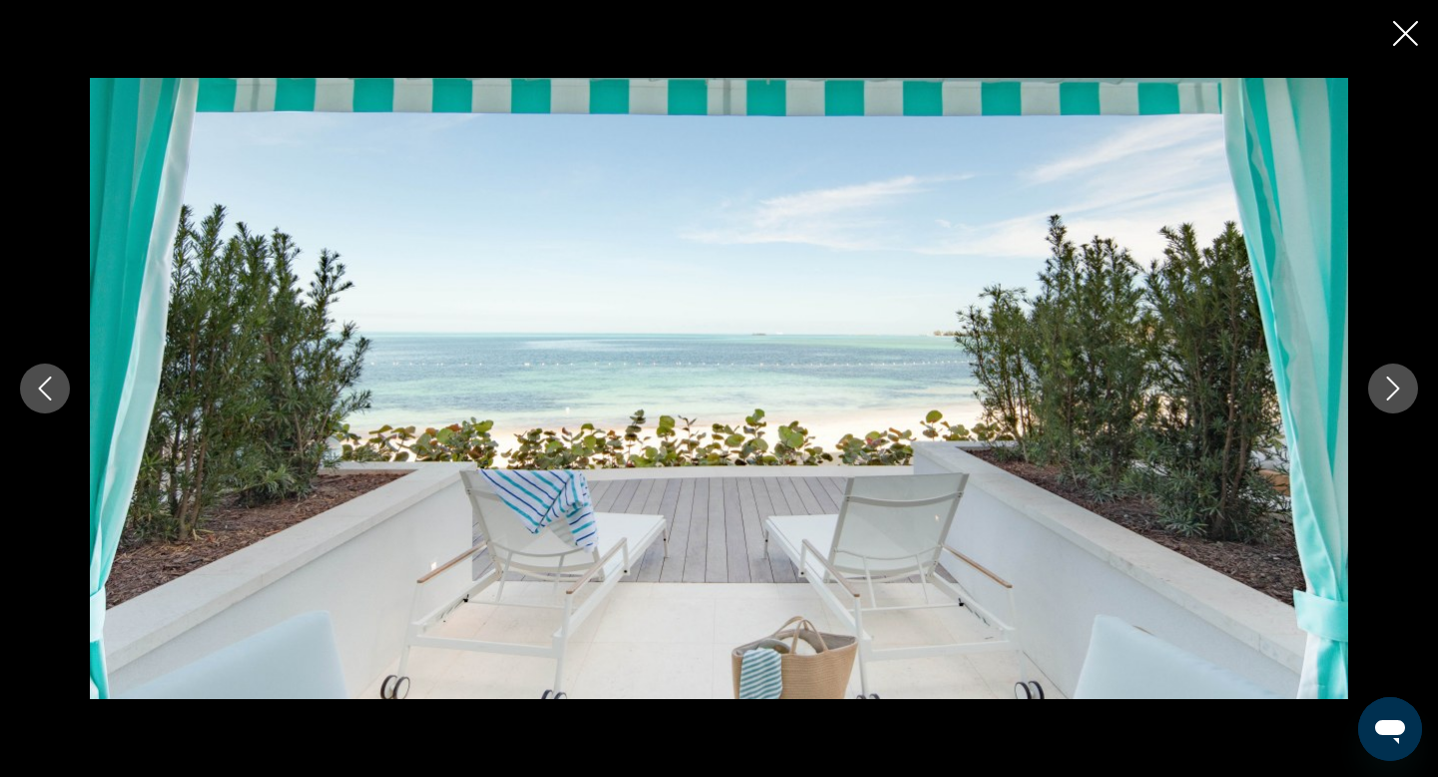
click at [1392, 391] on icon "Next image" at bounding box center [1393, 388] width 24 height 24
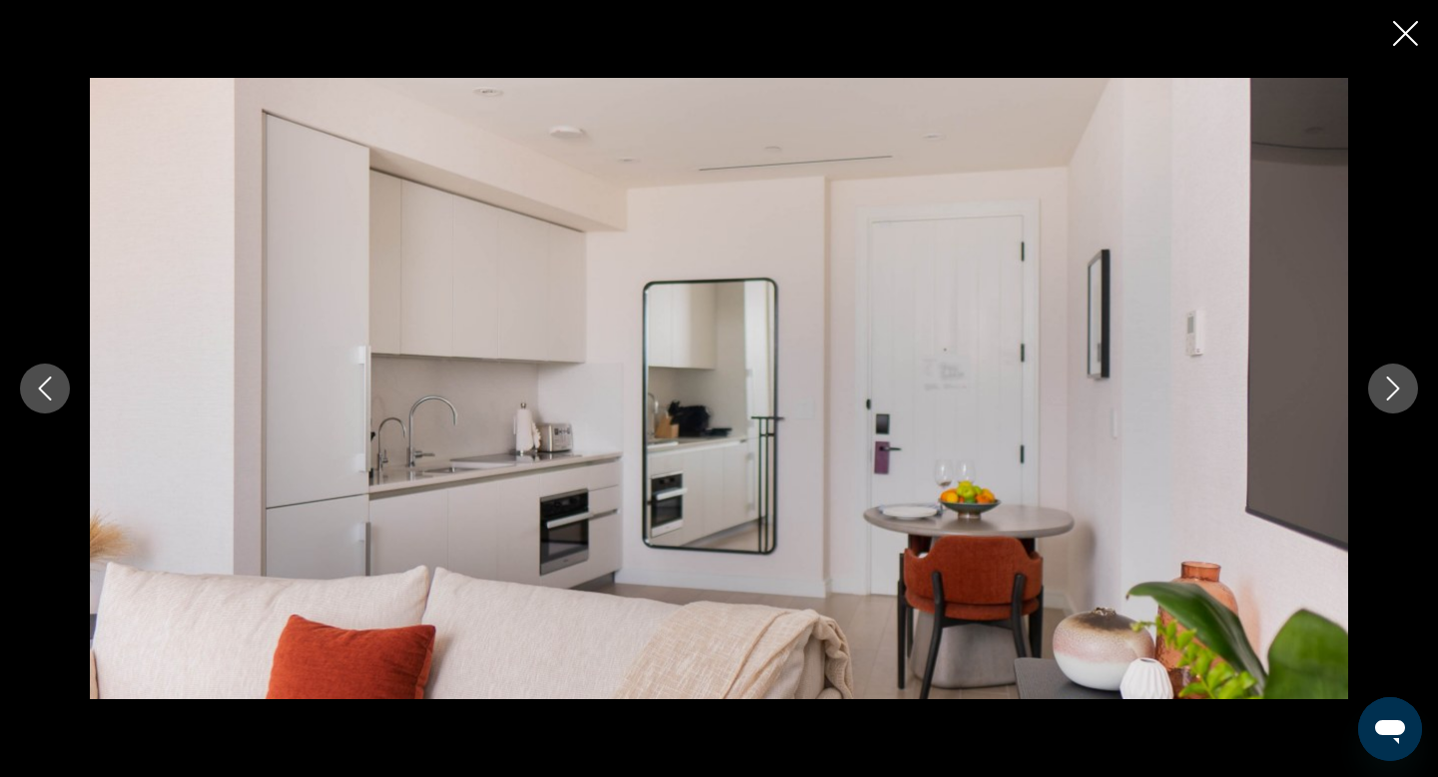
click at [1392, 391] on icon "Next image" at bounding box center [1393, 388] width 24 height 24
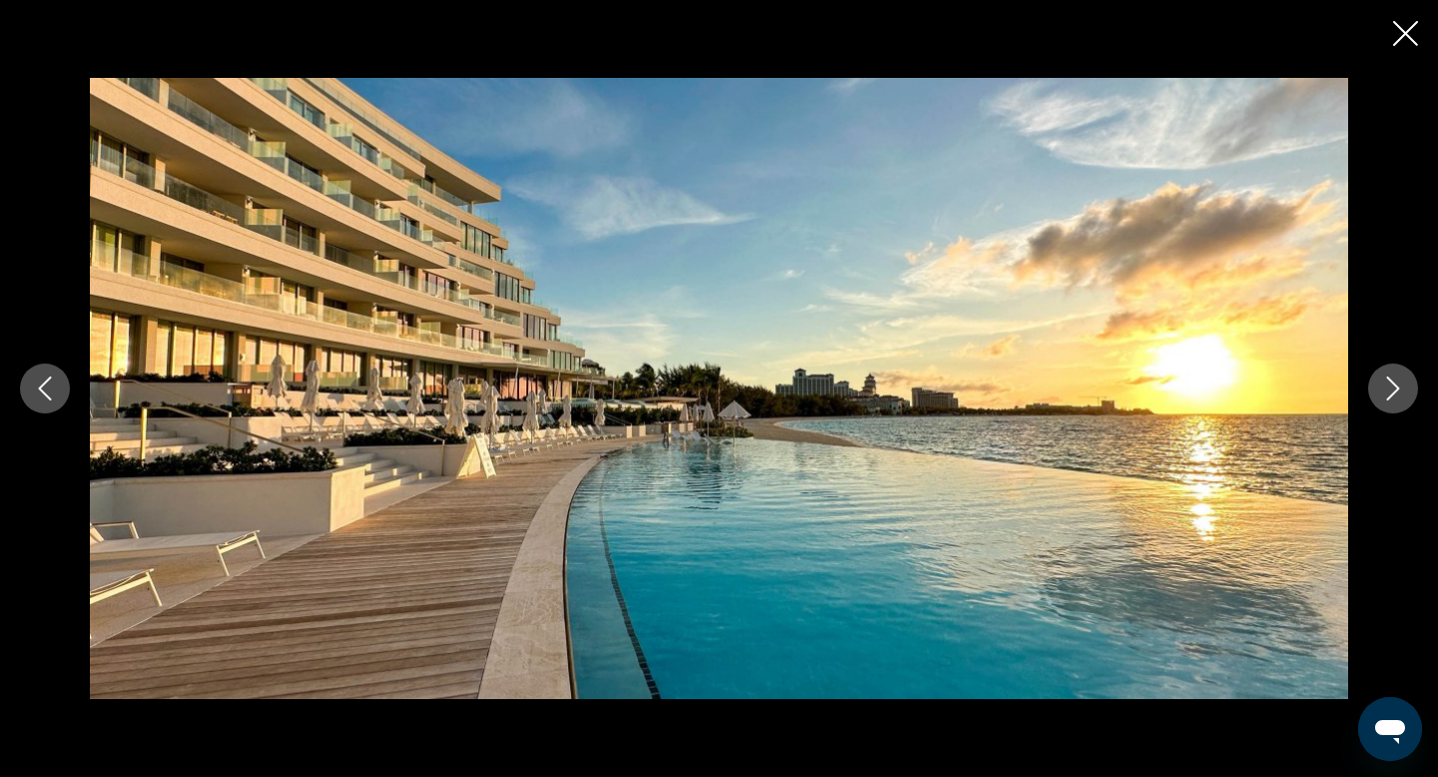
click at [1392, 394] on icon "Next image" at bounding box center [1393, 388] width 13 height 24
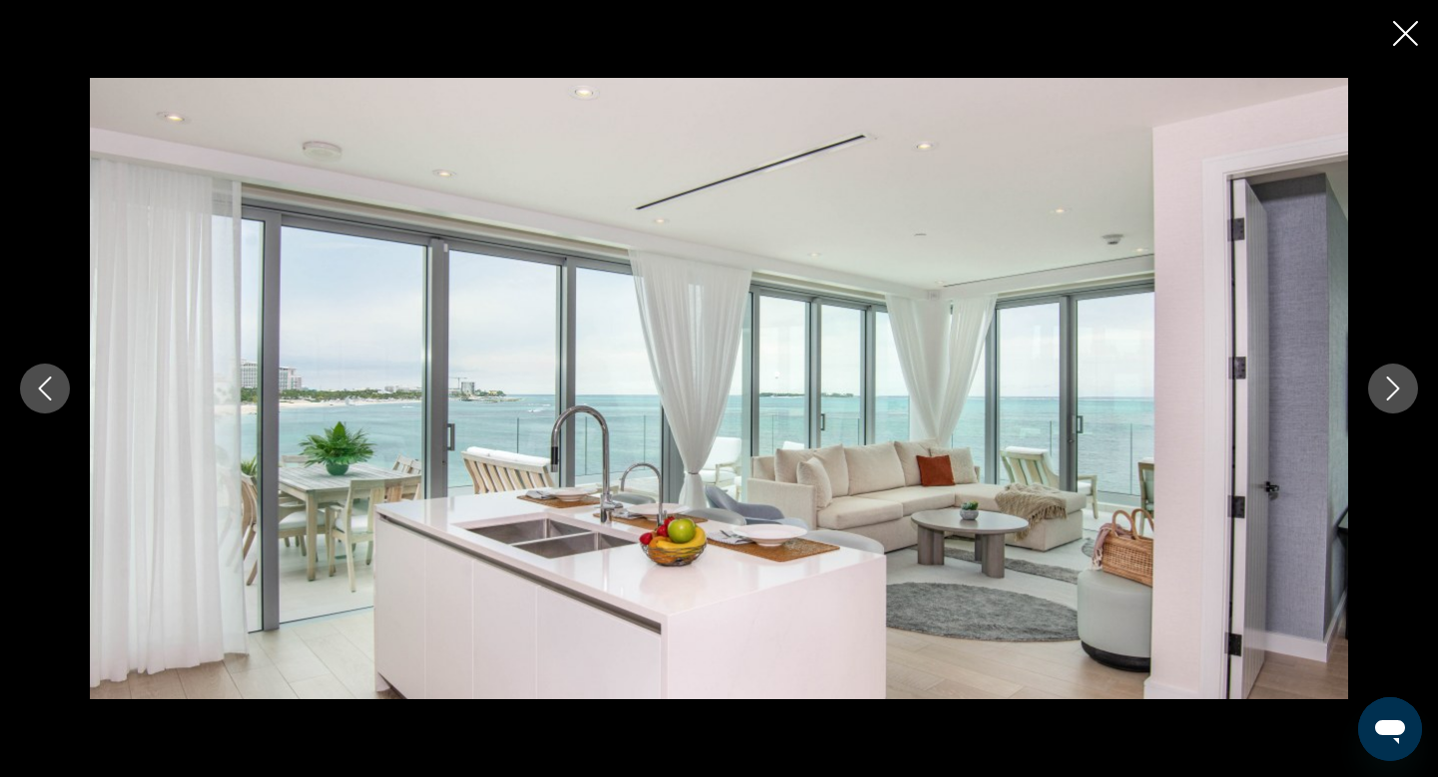
click at [1392, 394] on icon "Next image" at bounding box center [1393, 388] width 13 height 24
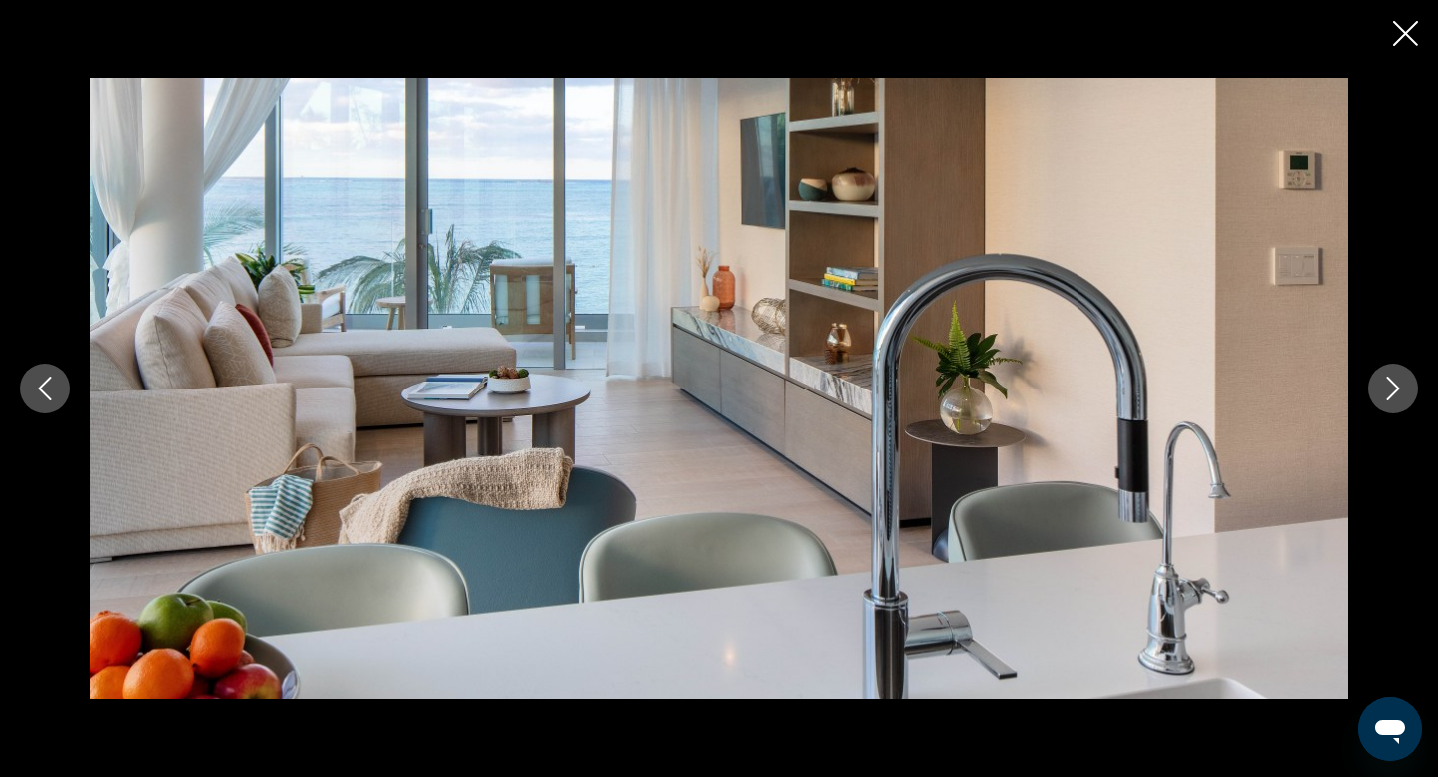
click at [1392, 394] on icon "Next image" at bounding box center [1393, 388] width 13 height 24
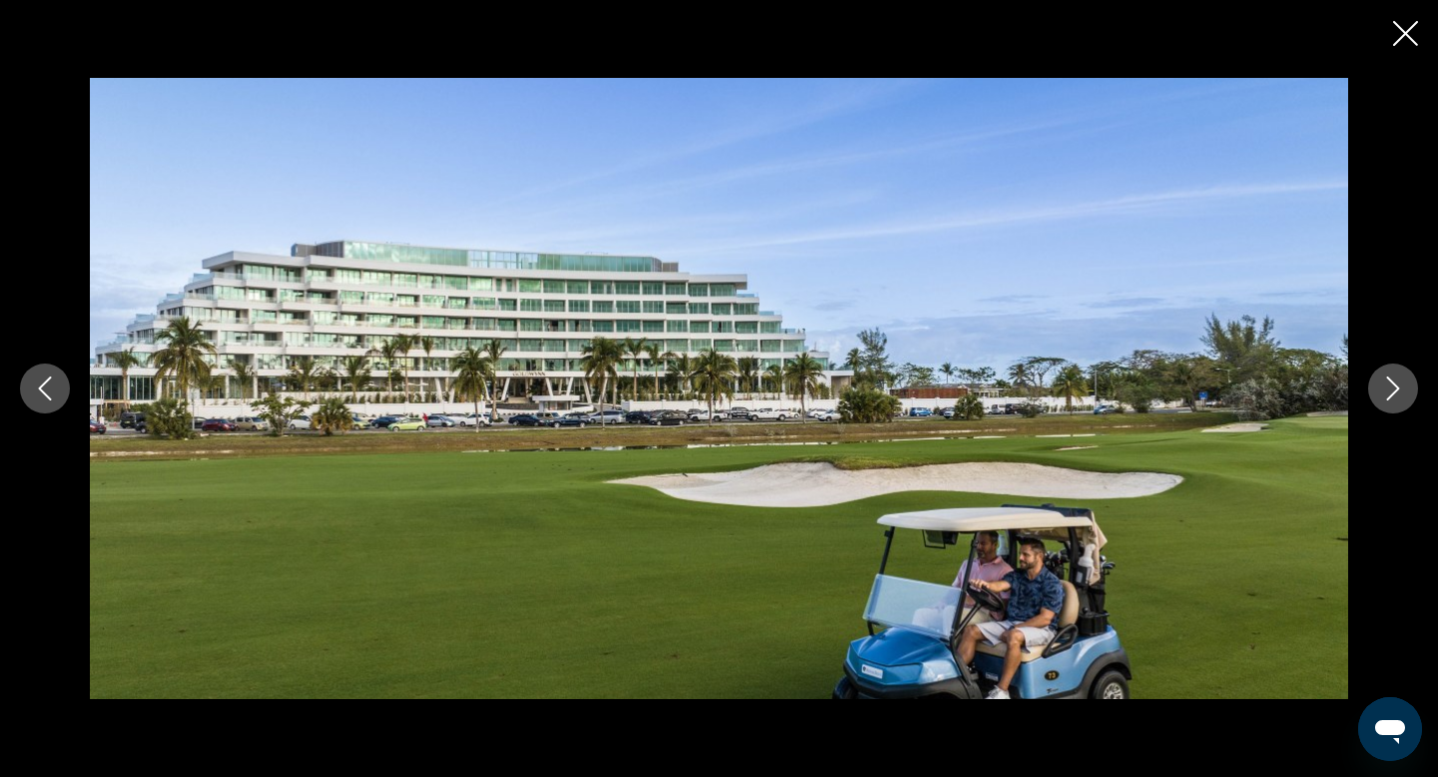
click at [1392, 395] on icon "Next image" at bounding box center [1393, 388] width 24 height 24
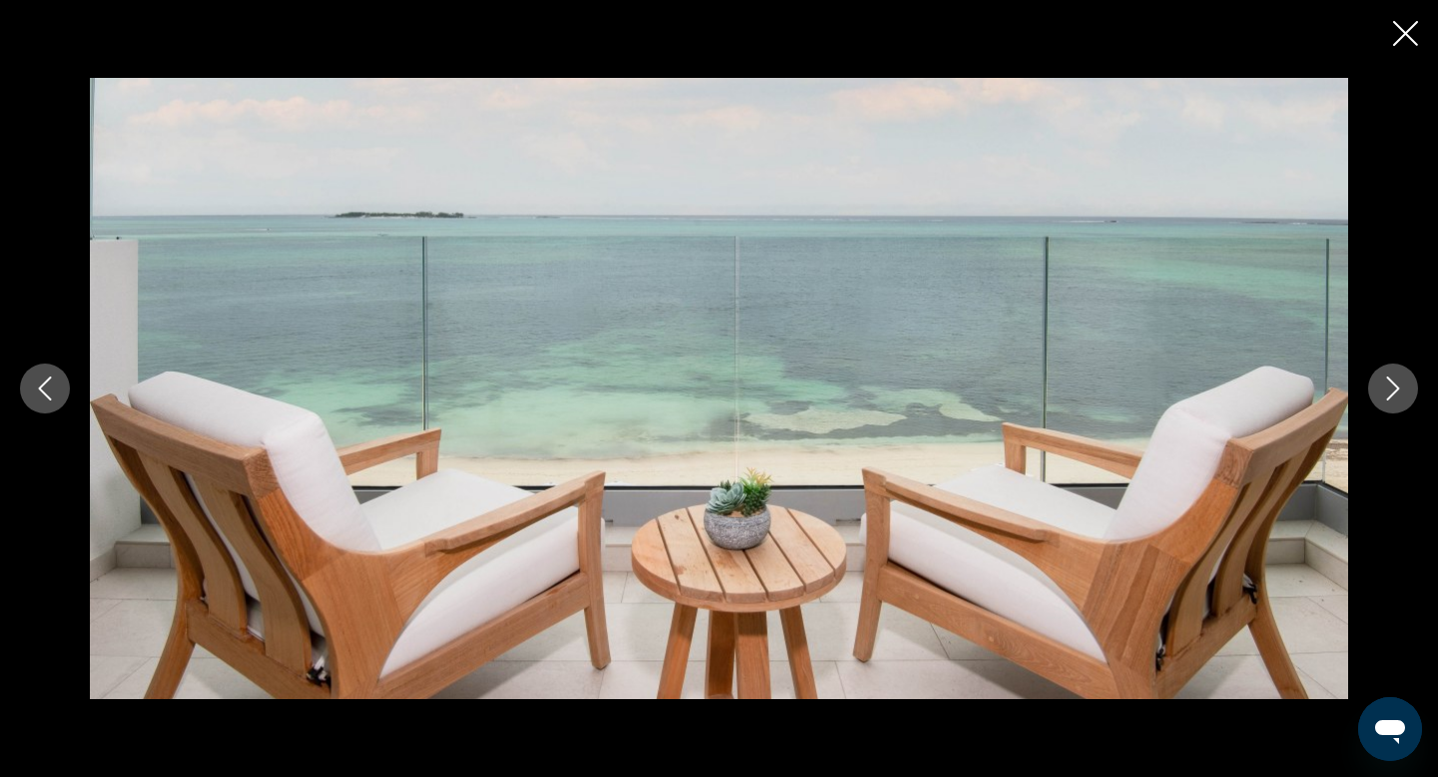
click at [1392, 397] on icon "Next image" at bounding box center [1393, 388] width 24 height 24
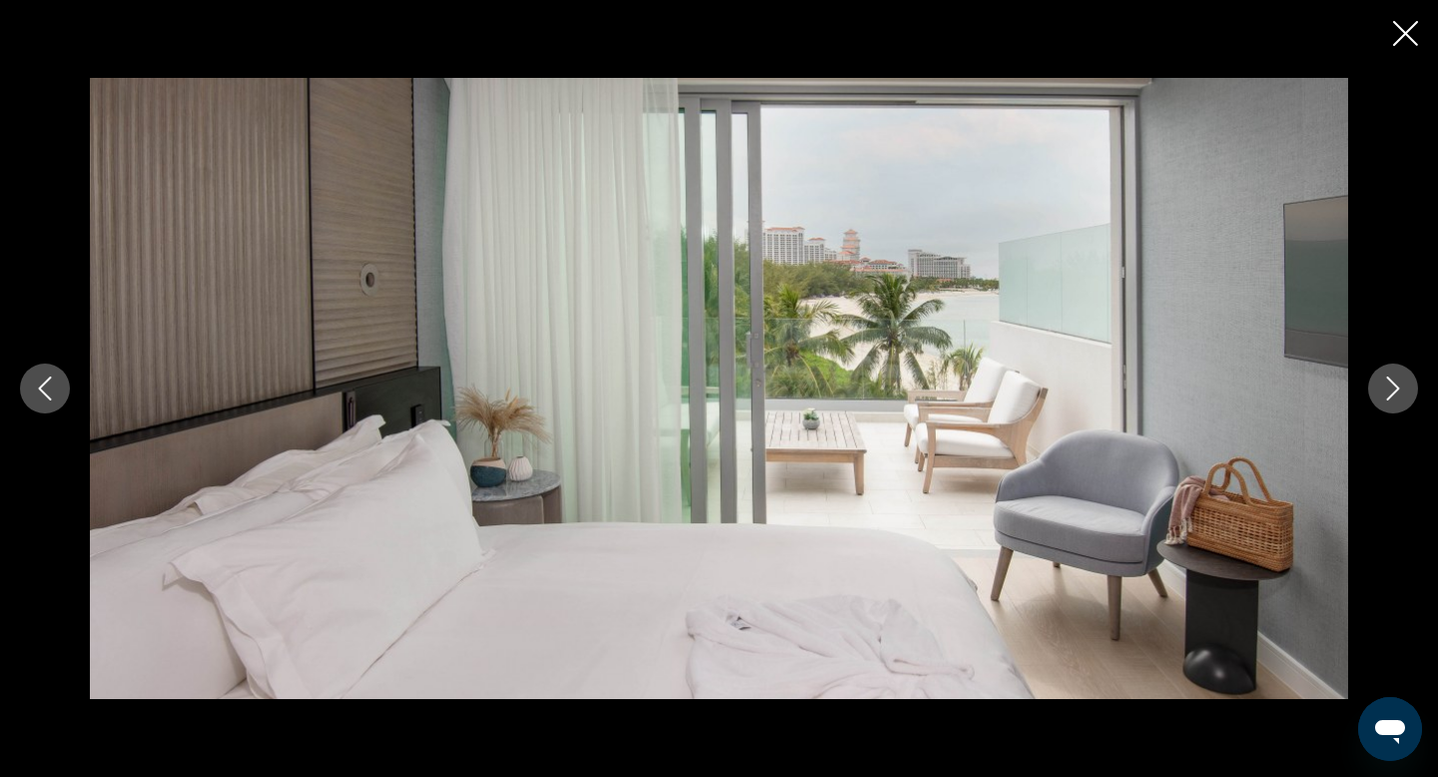
click at [1392, 398] on icon "Next image" at bounding box center [1393, 388] width 24 height 24
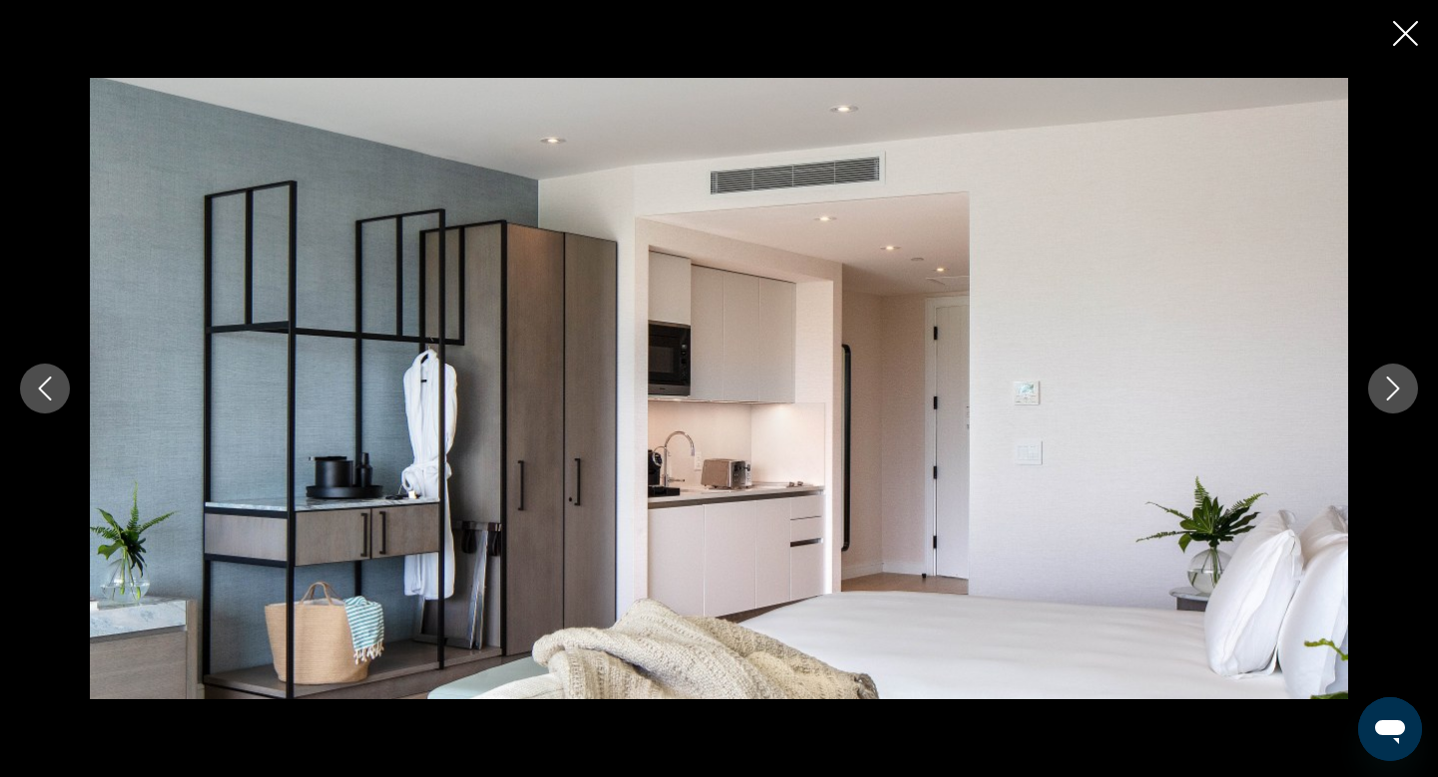
click at [1392, 399] on icon "Next image" at bounding box center [1393, 388] width 24 height 24
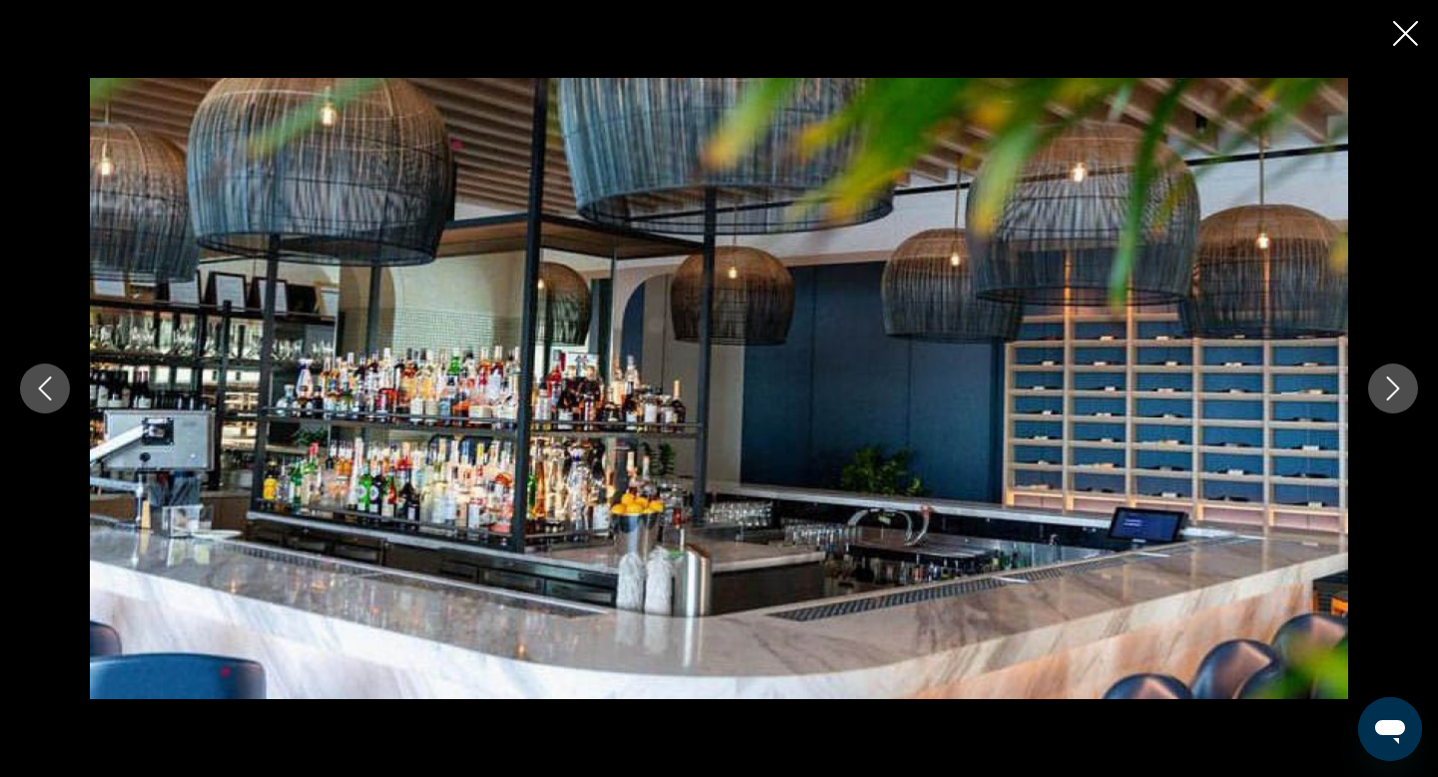
click at [1392, 400] on button "Next image" at bounding box center [1393, 388] width 50 height 50
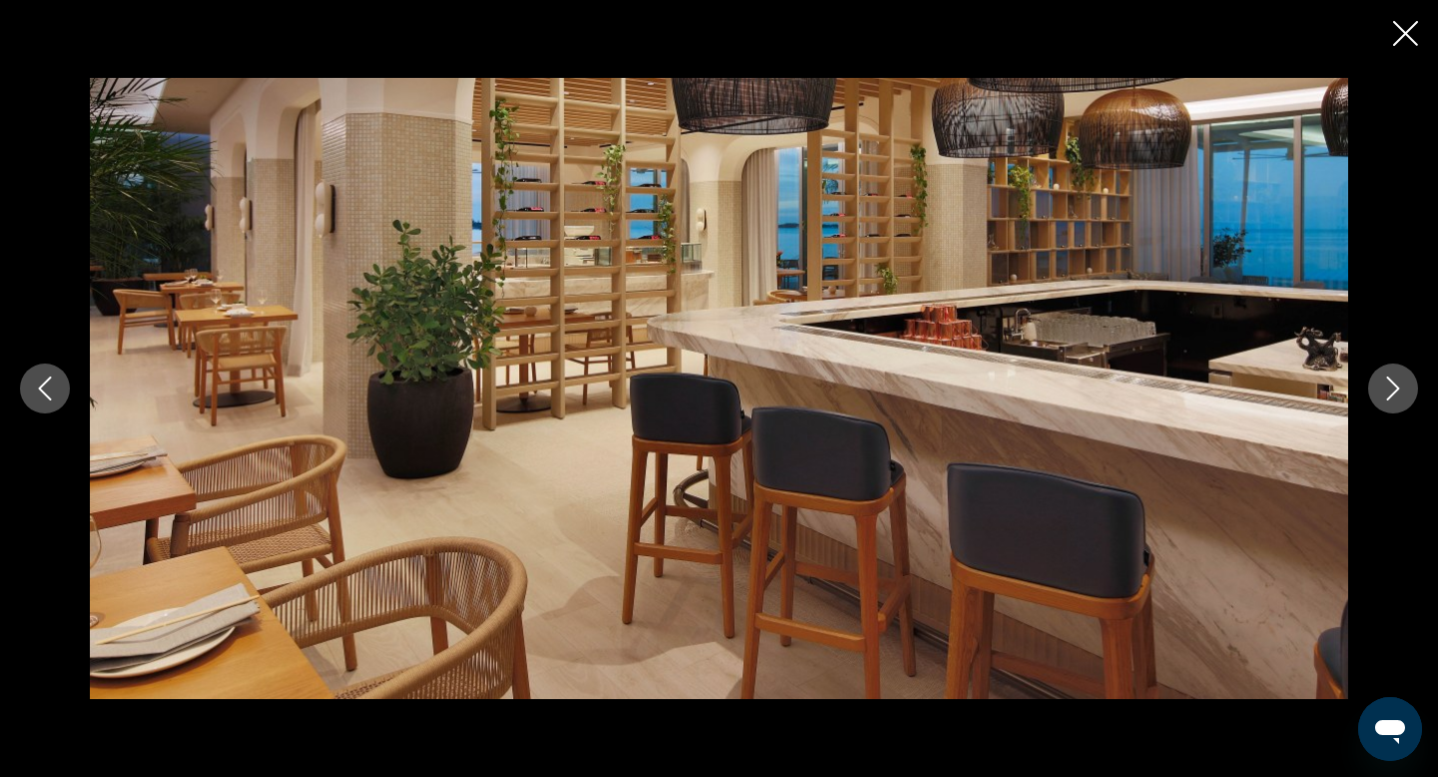
click at [1392, 401] on button "Next image" at bounding box center [1393, 388] width 50 height 50
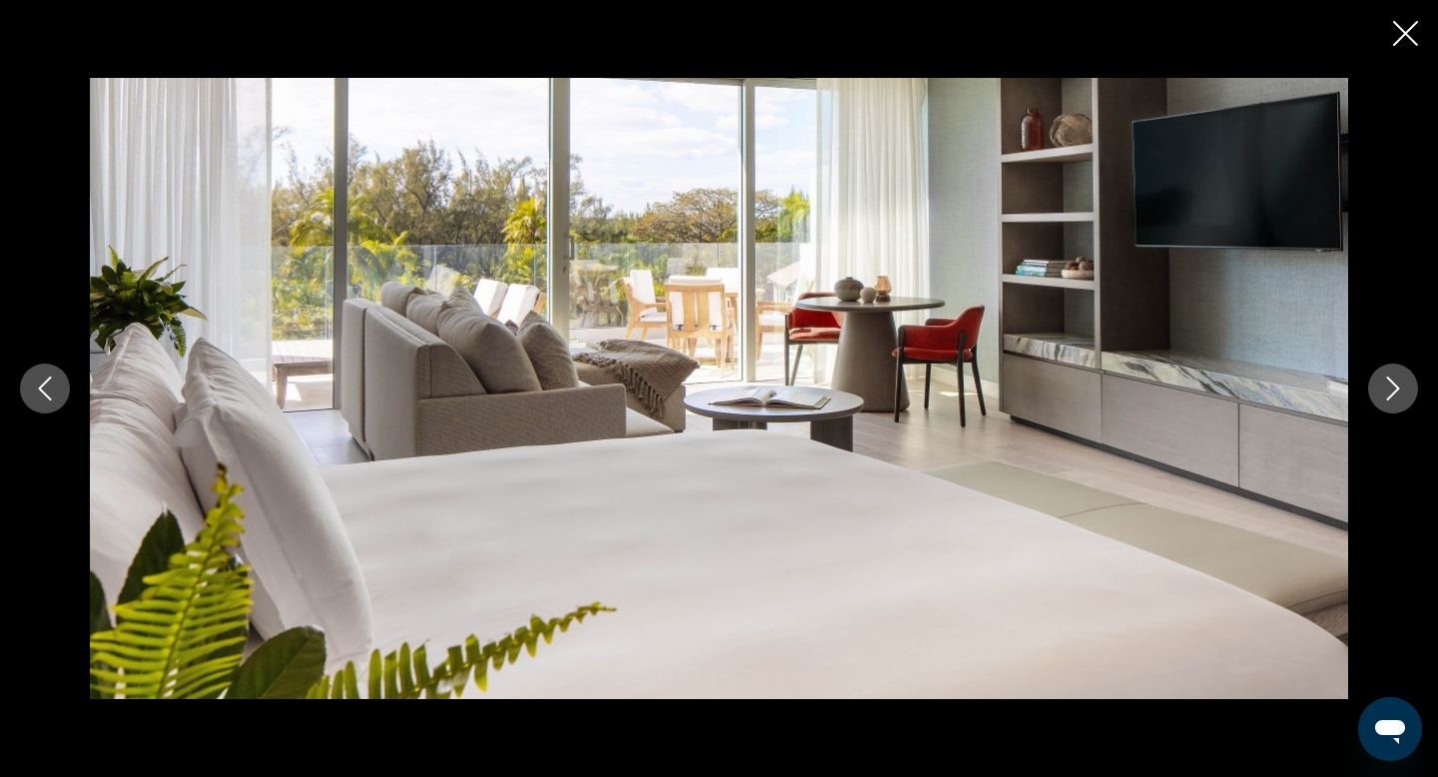
click at [1392, 401] on button "Next image" at bounding box center [1393, 388] width 50 height 50
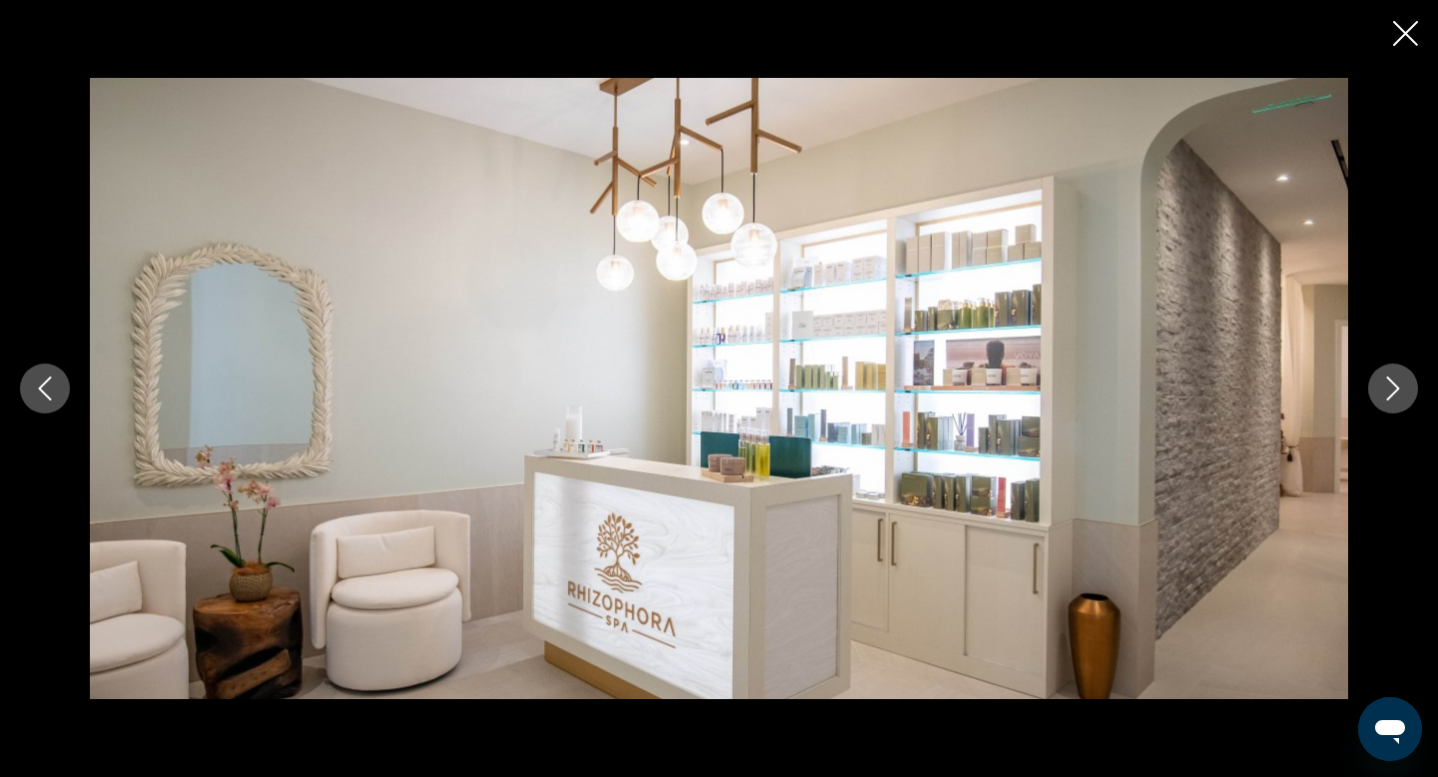
click at [1417, 40] on icon "Close slideshow" at bounding box center [1405, 33] width 25 height 25
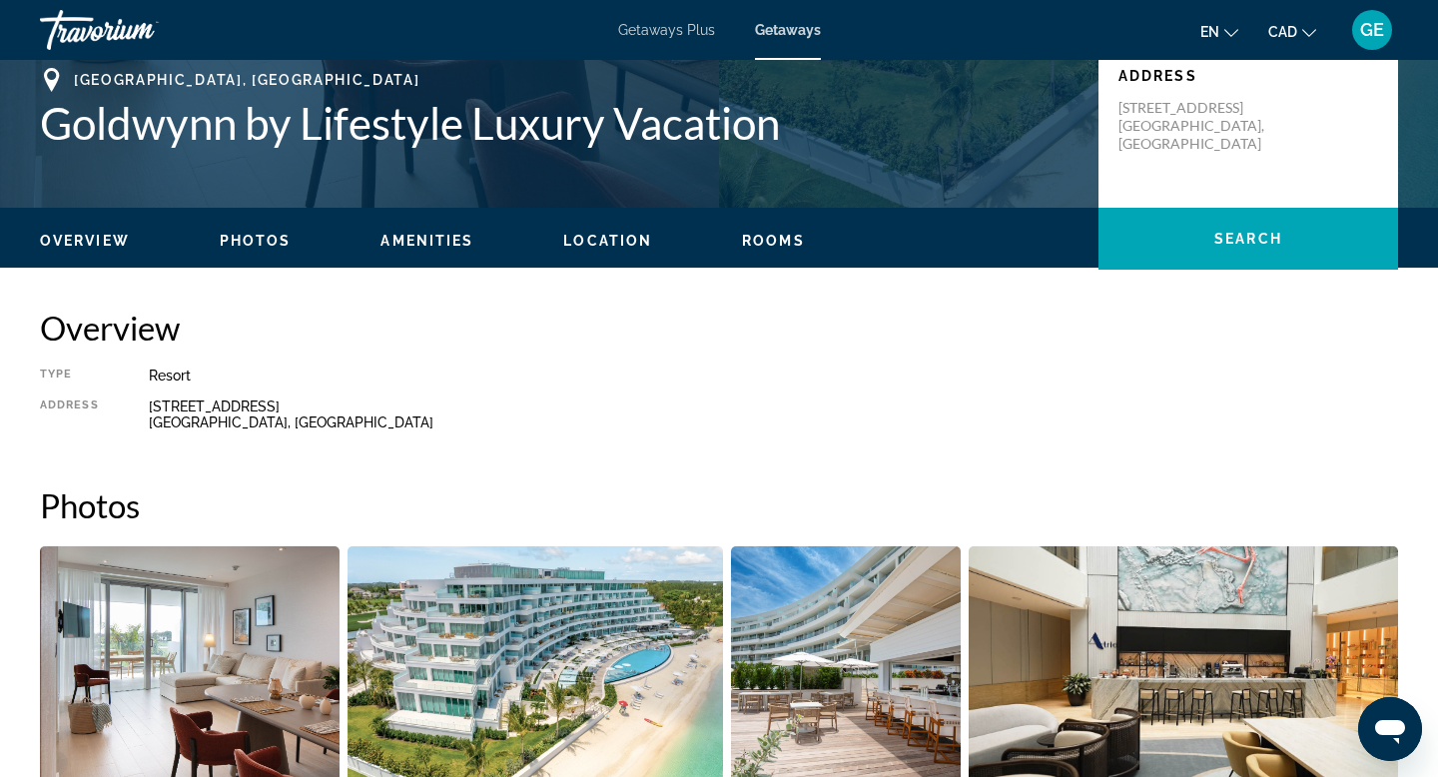
scroll to position [0, 0]
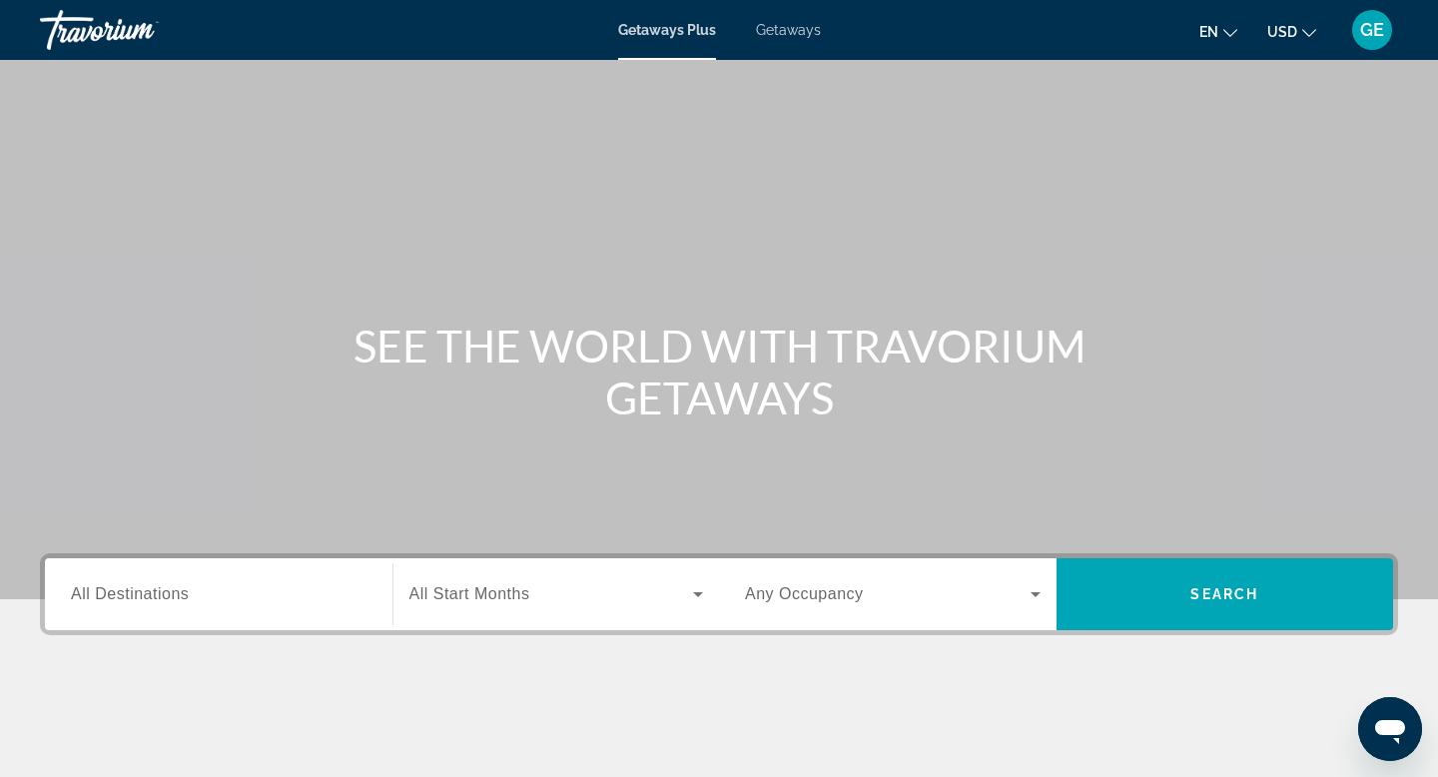
click at [780, 39] on div "Getaways Plus Getaways en English Español Français Italiano Português русский U…" at bounding box center [719, 30] width 1438 height 52
click at [793, 28] on span "Getaways" at bounding box center [788, 30] width 65 height 16
click at [666, 33] on span "Getaways Plus" at bounding box center [666, 30] width 97 height 16
click at [1296, 31] on span "USD" at bounding box center [1282, 32] width 30 height 16
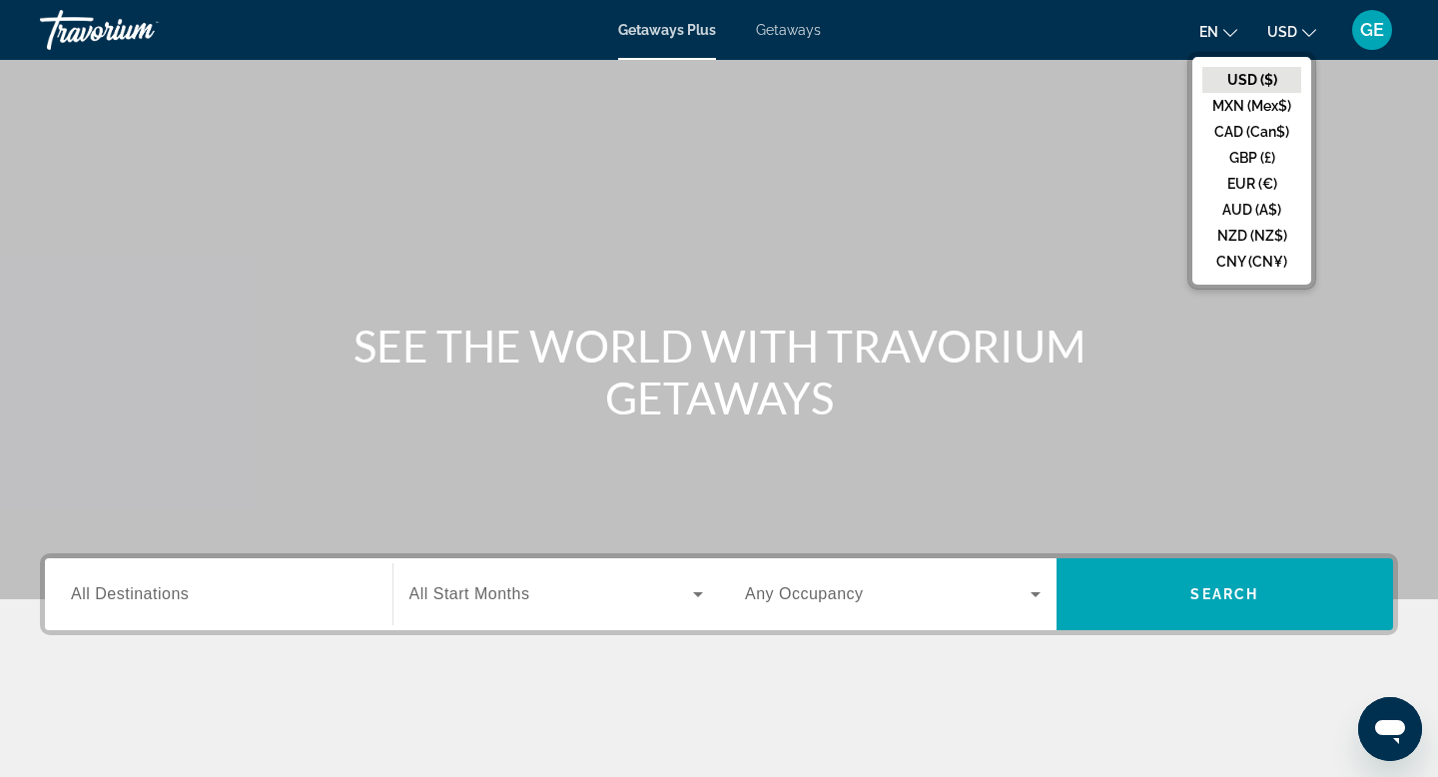
click at [1247, 136] on button "CAD (Can$)" at bounding box center [1251, 132] width 99 height 26
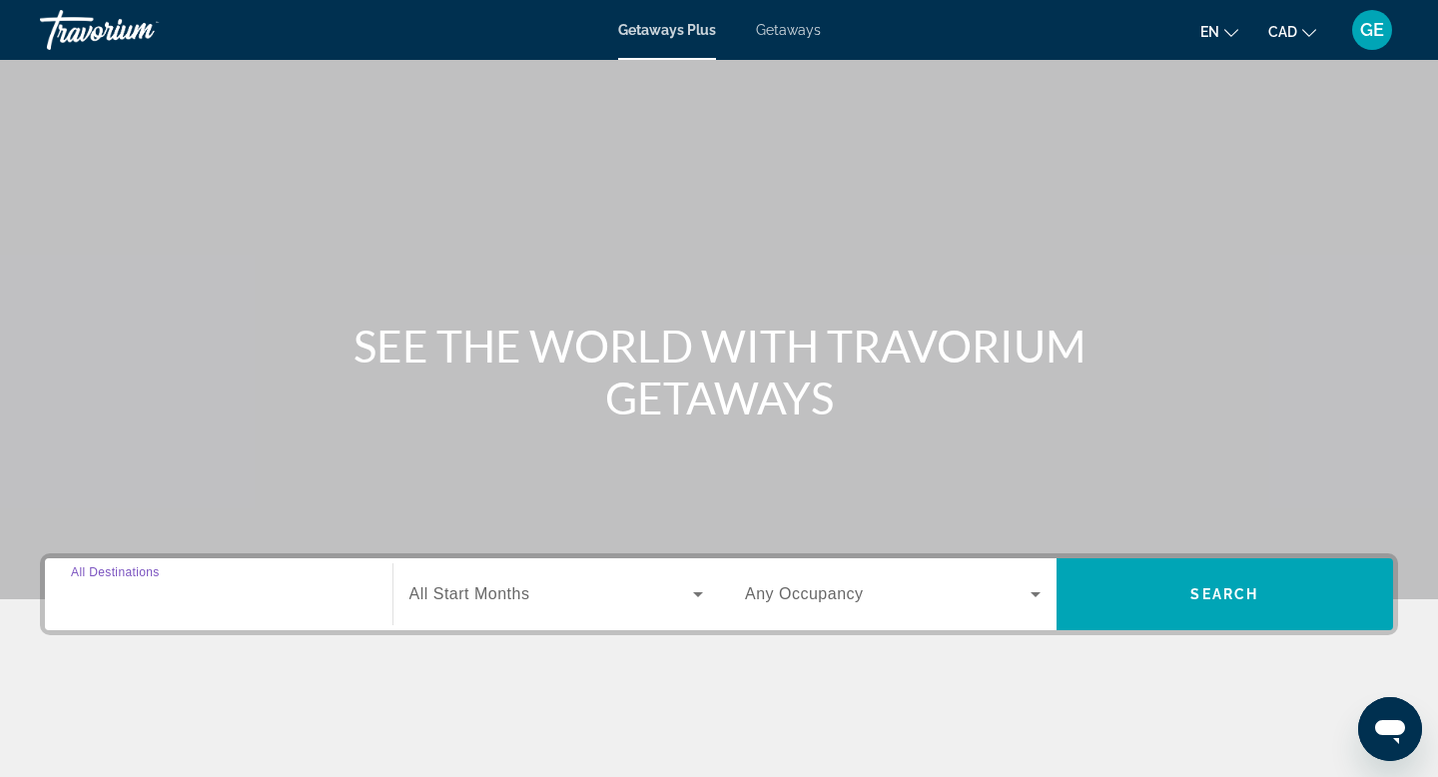
click at [224, 598] on input "Destination All Destinations" at bounding box center [219, 595] width 296 height 24
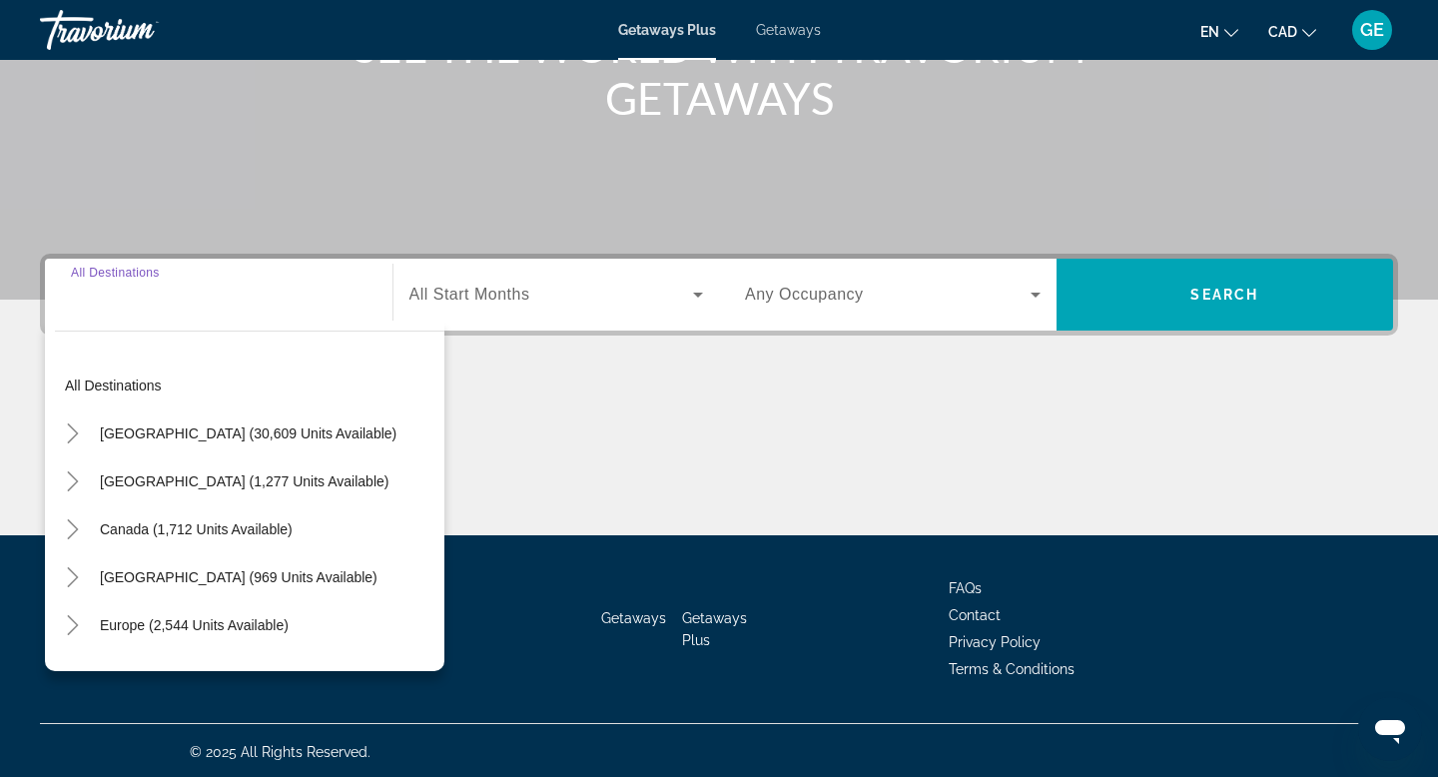
scroll to position [303, 0]
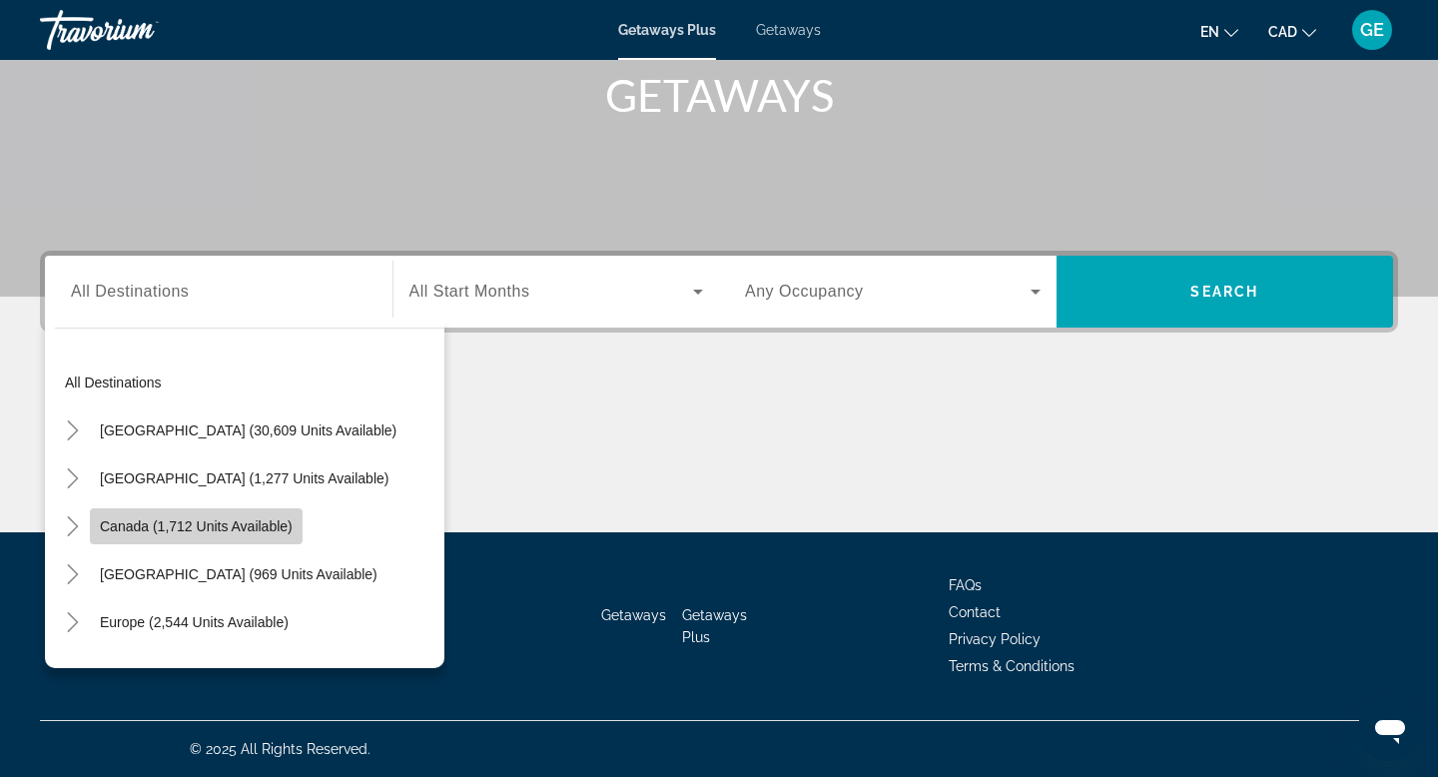
click at [229, 538] on span "Search widget" at bounding box center [196, 526] width 213 height 48
type input "**********"
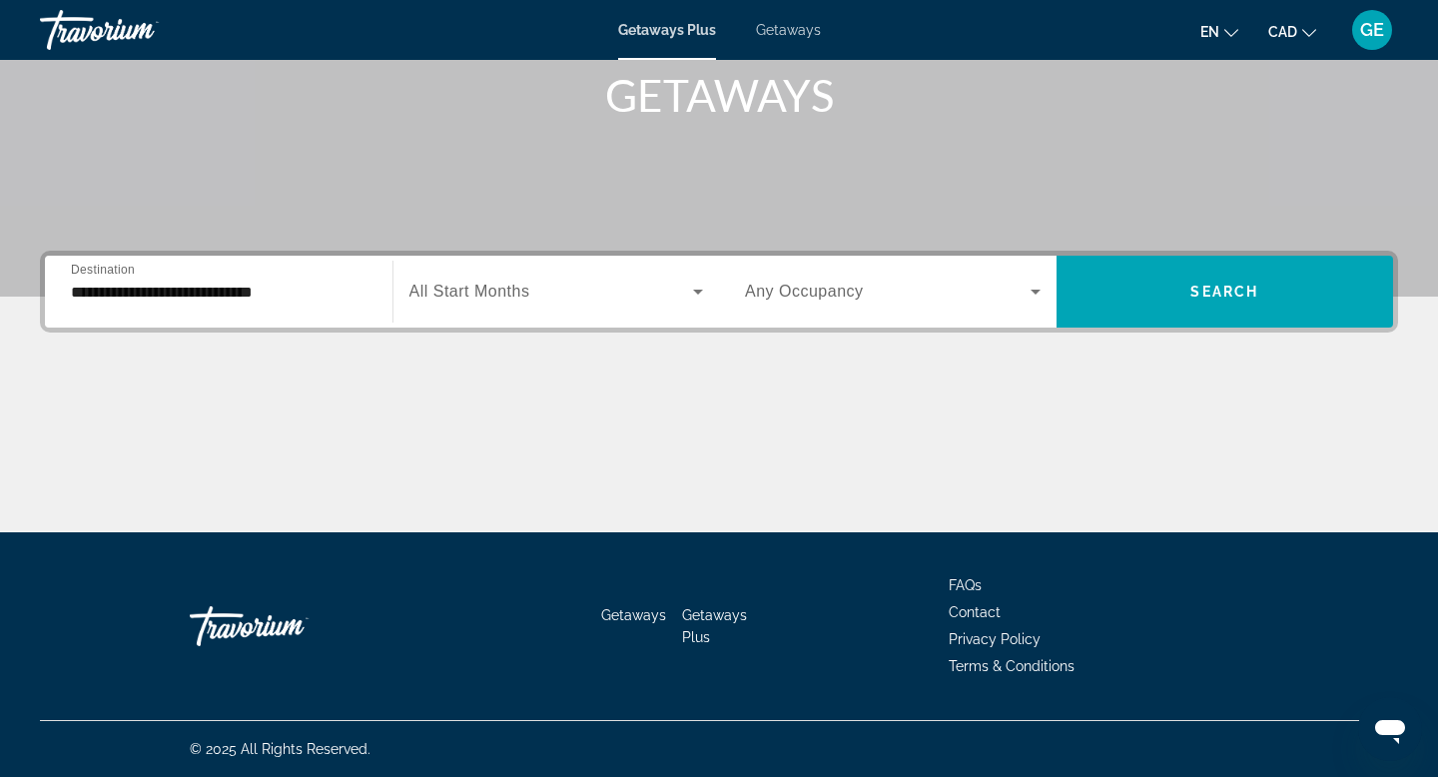
click at [846, 292] on span "Any Occupancy" at bounding box center [804, 291] width 119 height 17
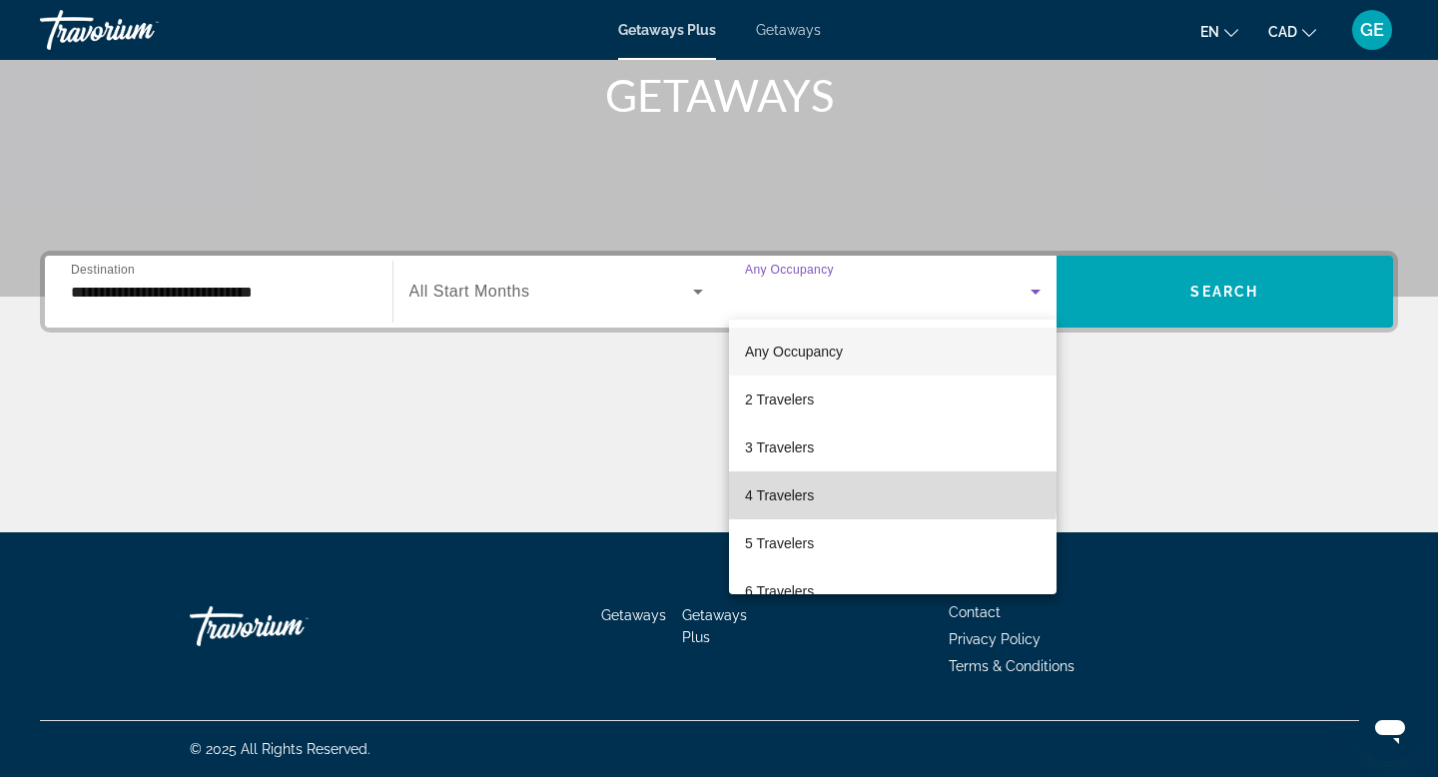
click at [828, 489] on mat-option "4 Travelers" at bounding box center [892, 495] width 327 height 48
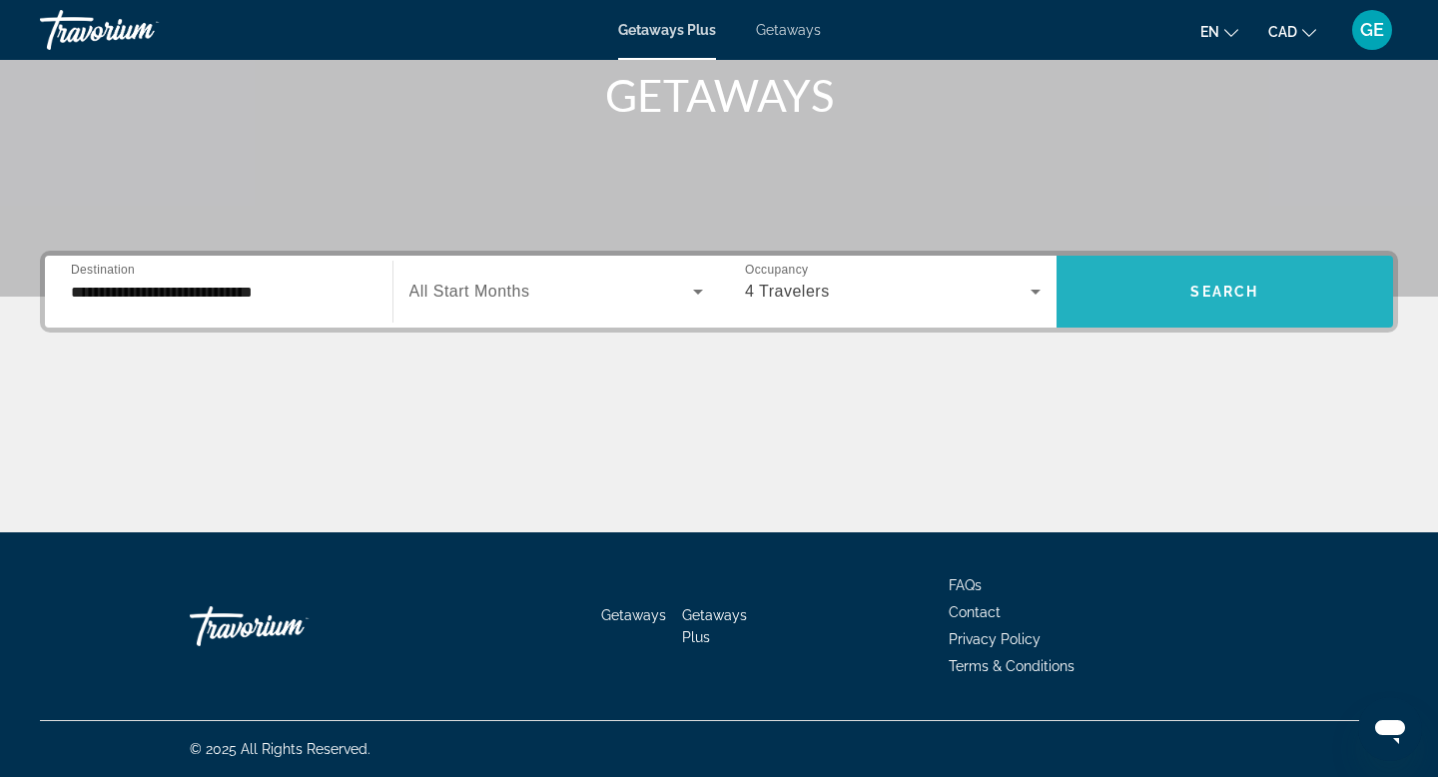
click at [1189, 300] on span "Search widget" at bounding box center [1224, 292] width 337 height 48
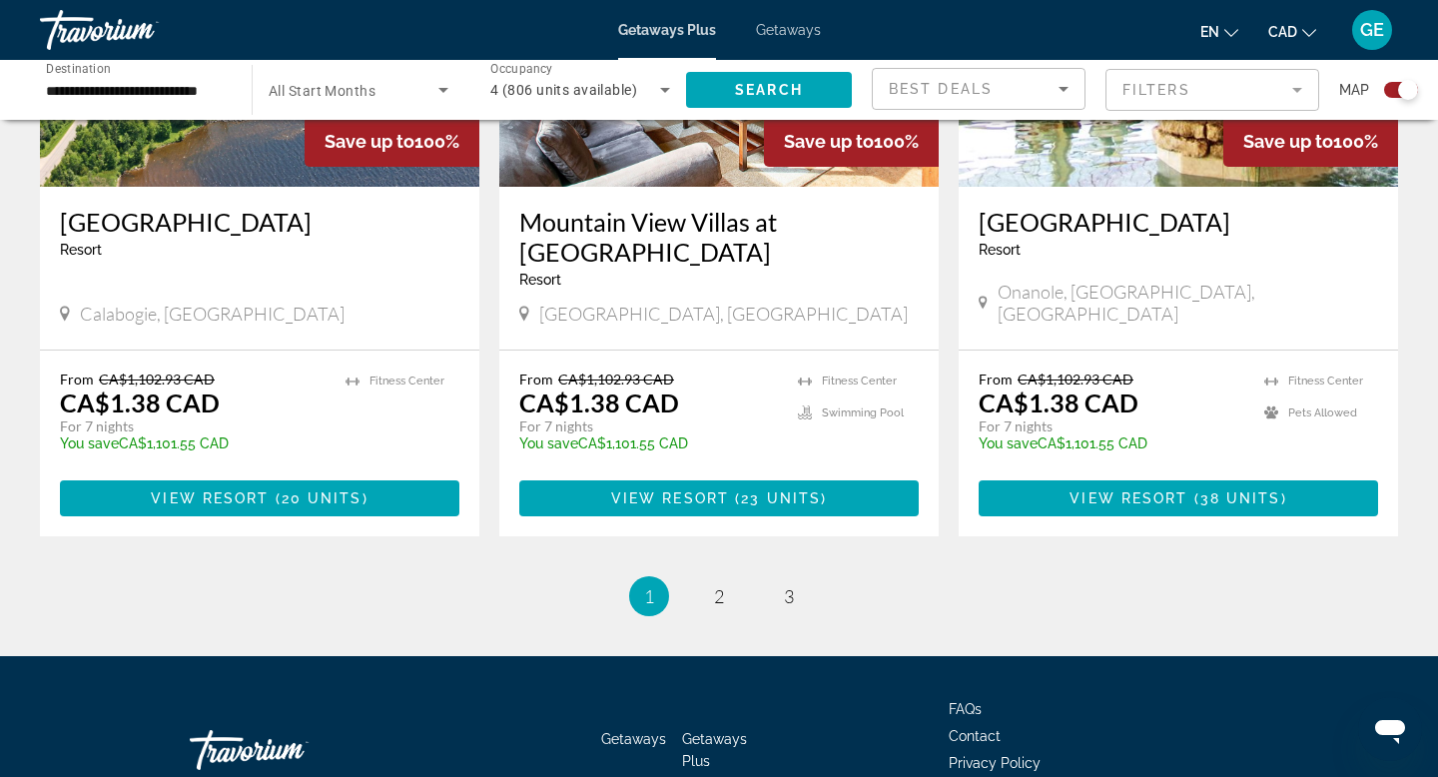
scroll to position [3132, 0]
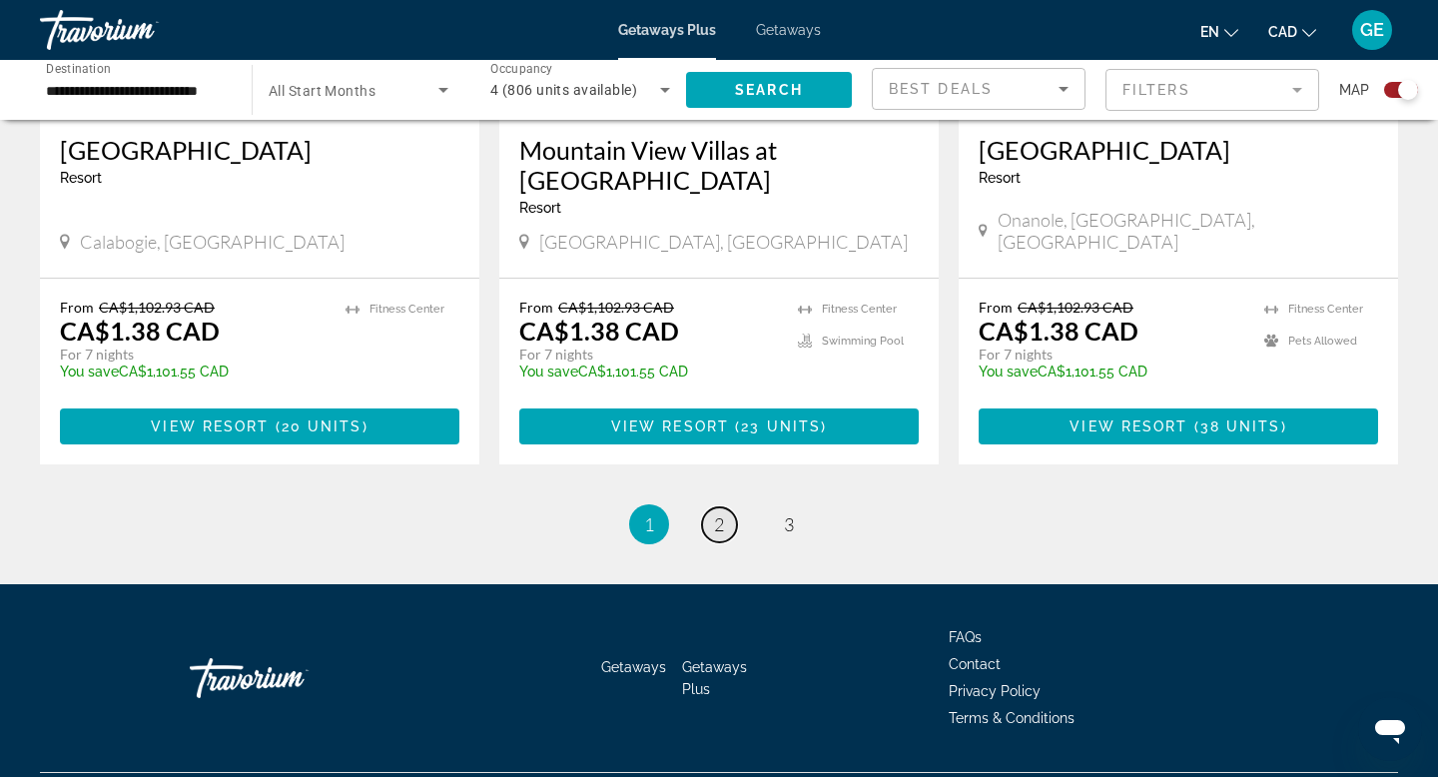
click at [721, 513] on span "2" at bounding box center [719, 524] width 10 height 22
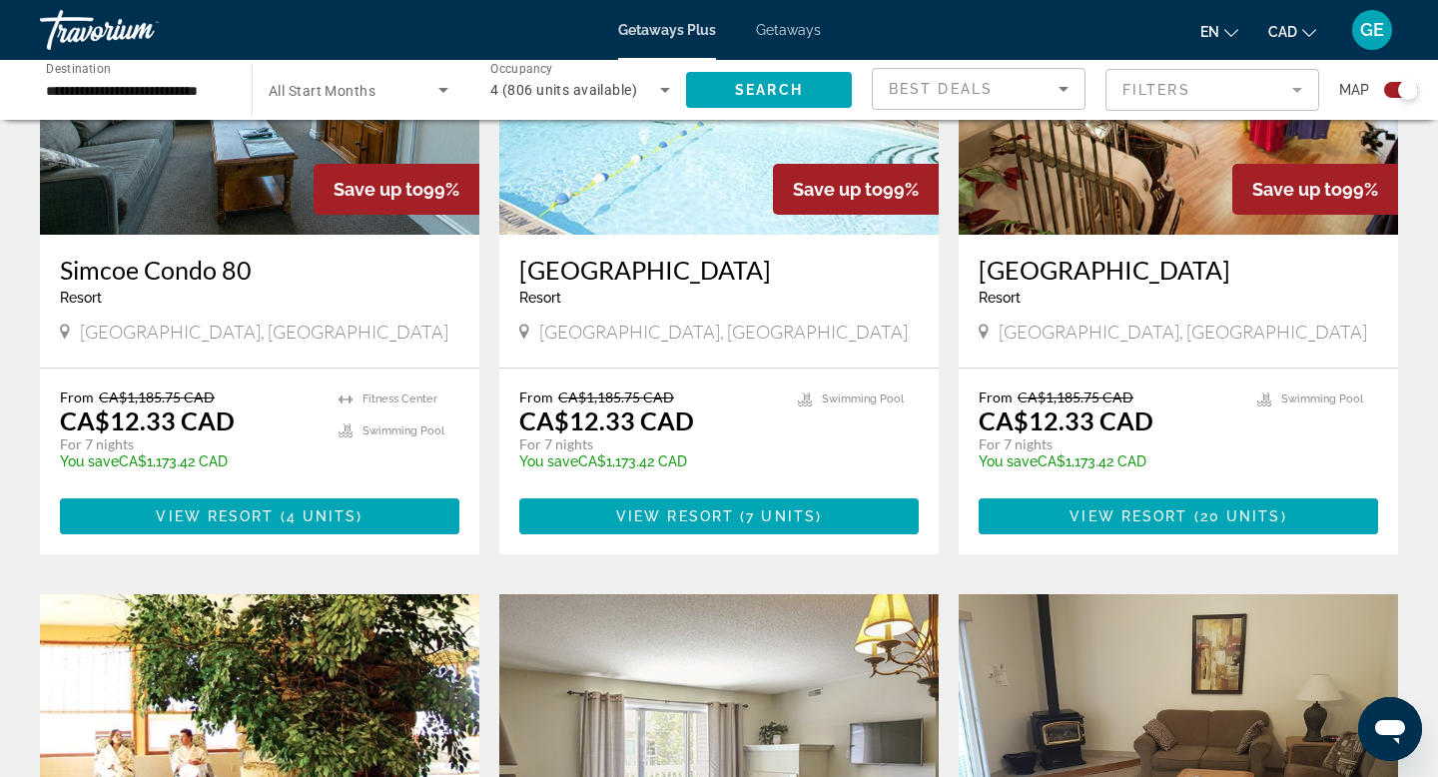
scroll to position [897, 0]
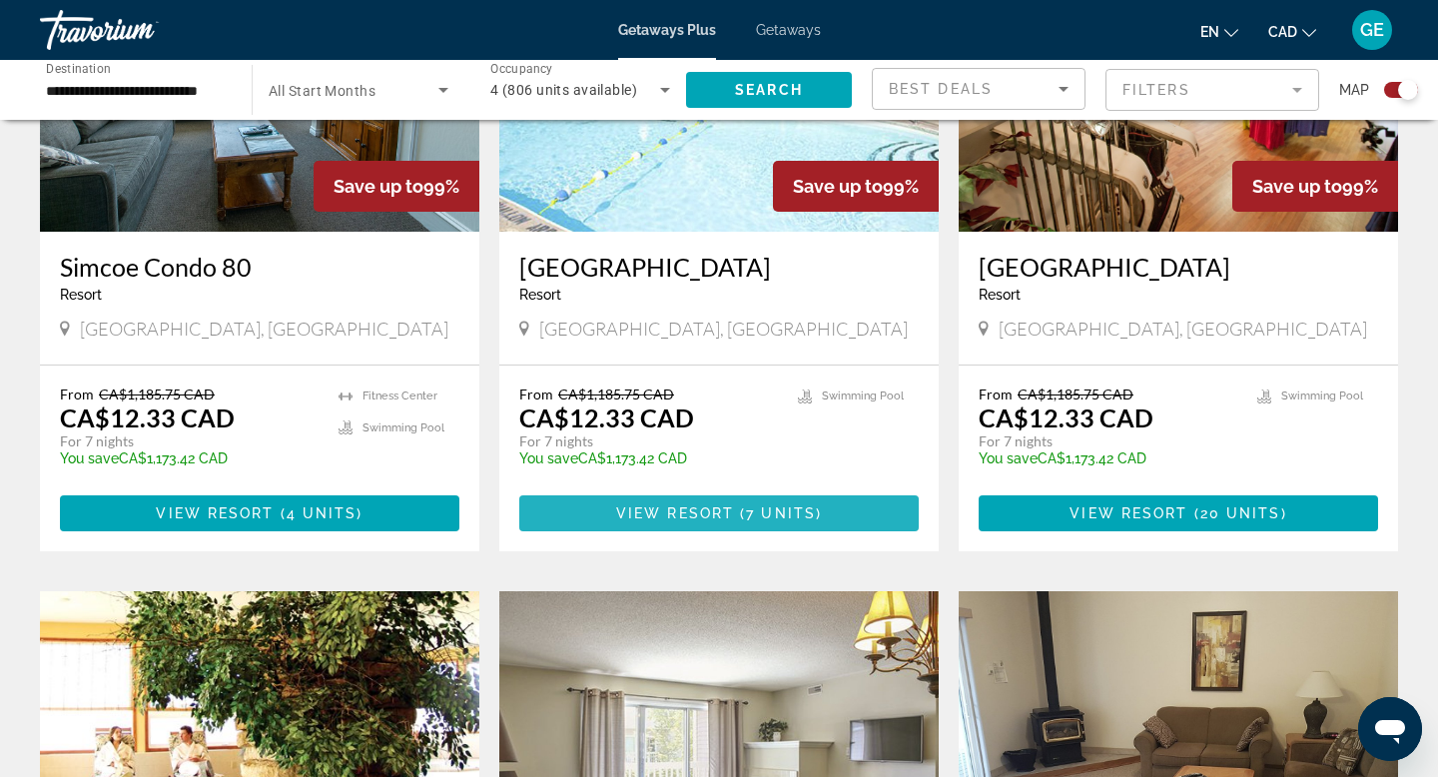
click at [717, 521] on span "View Resort" at bounding box center [675, 513] width 118 height 16
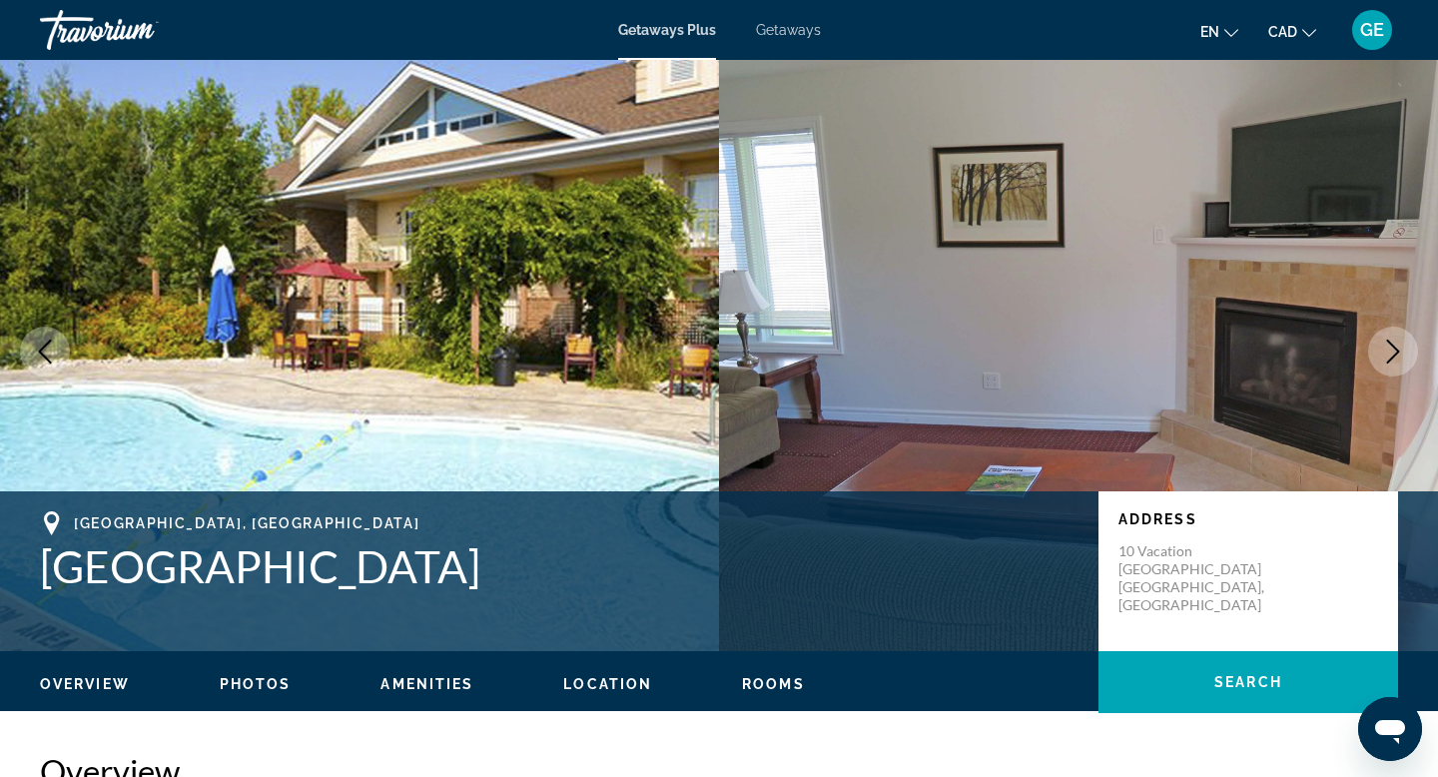
scroll to position [11, 0]
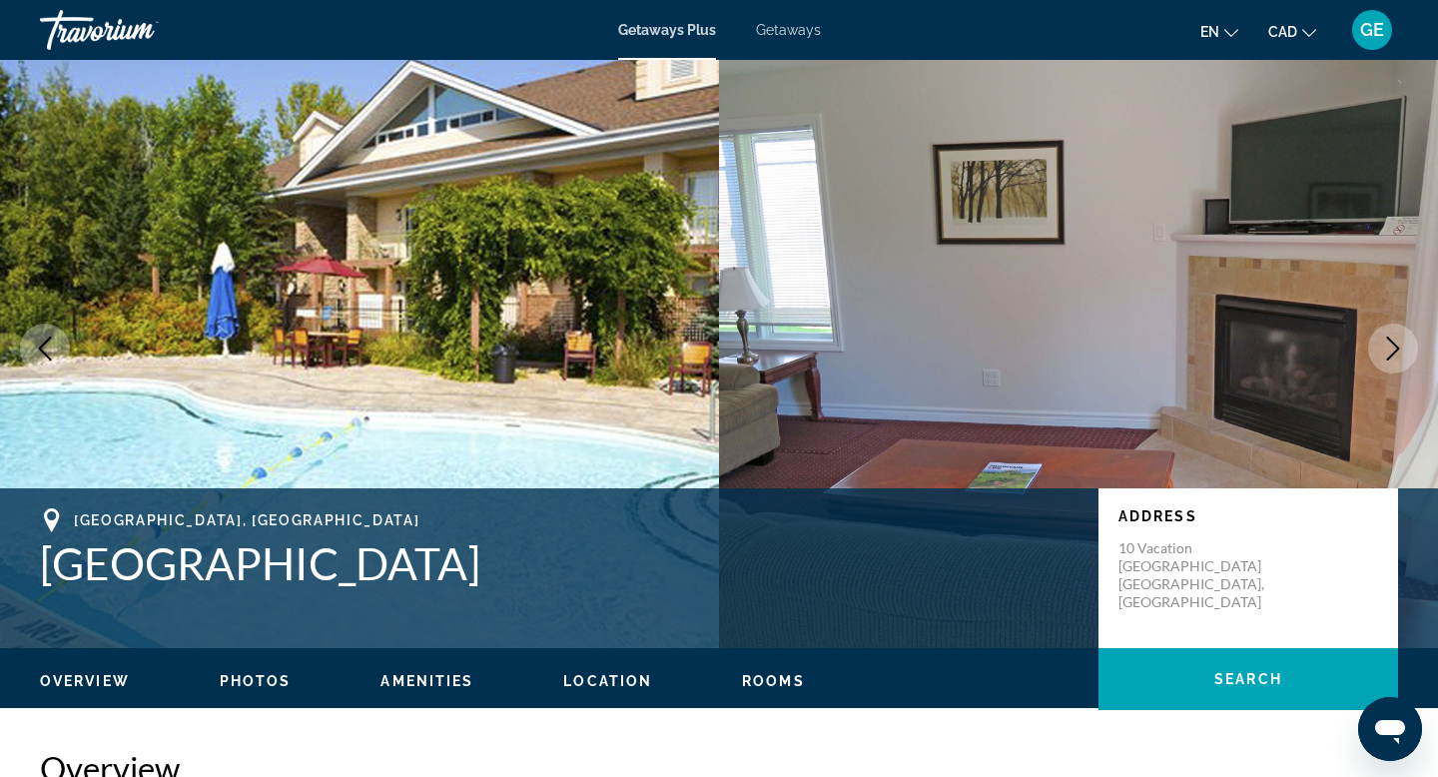
click at [1382, 351] on icon "Next image" at bounding box center [1393, 348] width 24 height 24
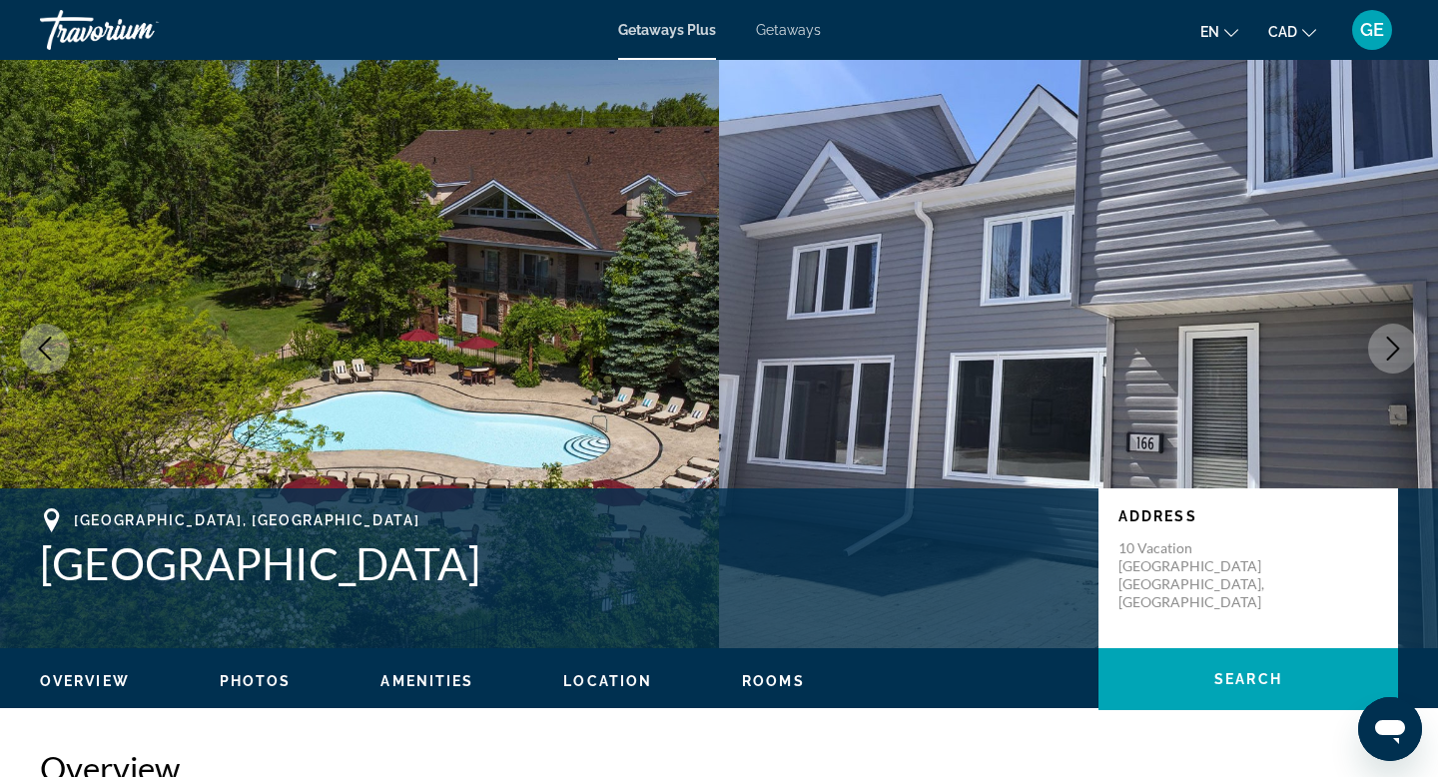
click at [1390, 352] on icon "Next image" at bounding box center [1393, 348] width 24 height 24
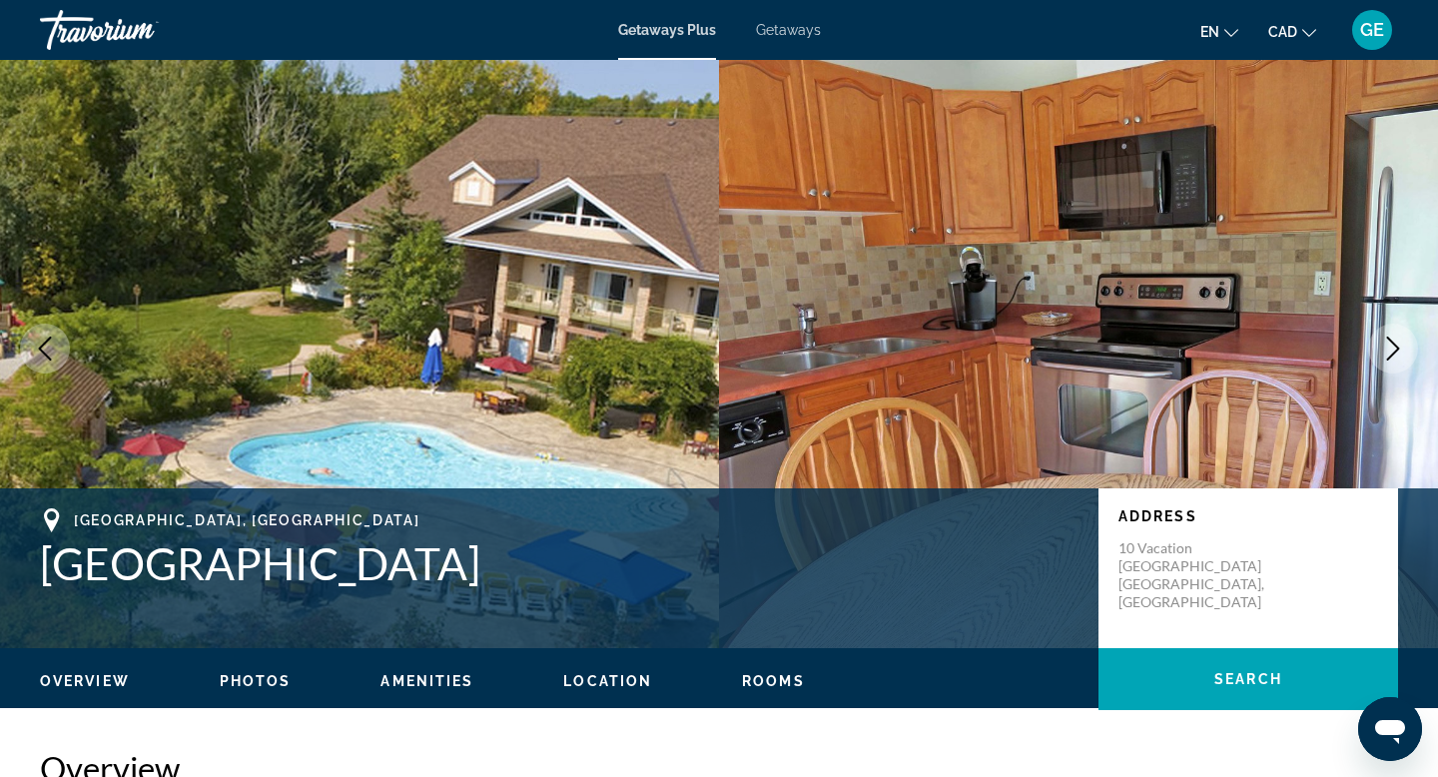
click at [1390, 352] on icon "Next image" at bounding box center [1393, 348] width 24 height 24
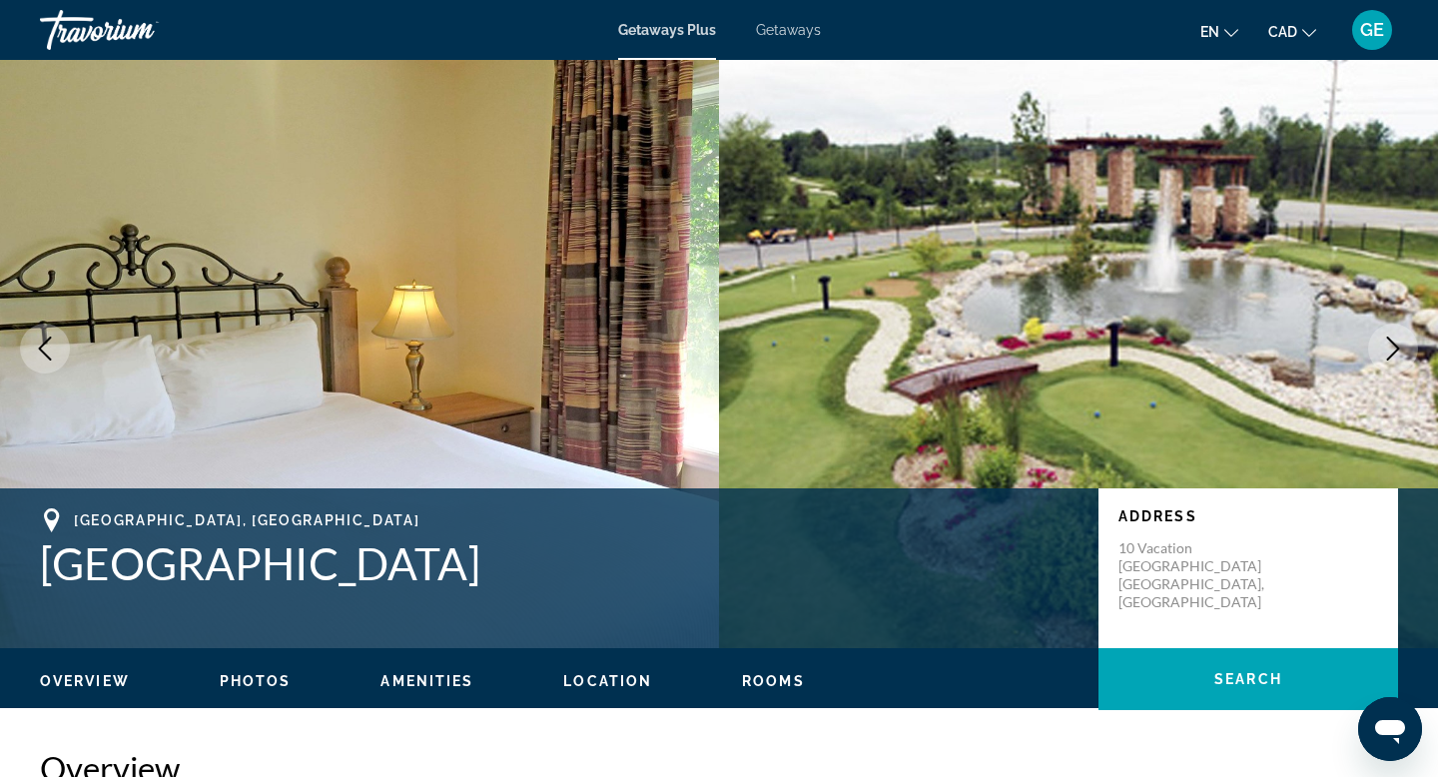
click at [1390, 352] on icon "Next image" at bounding box center [1393, 348] width 24 height 24
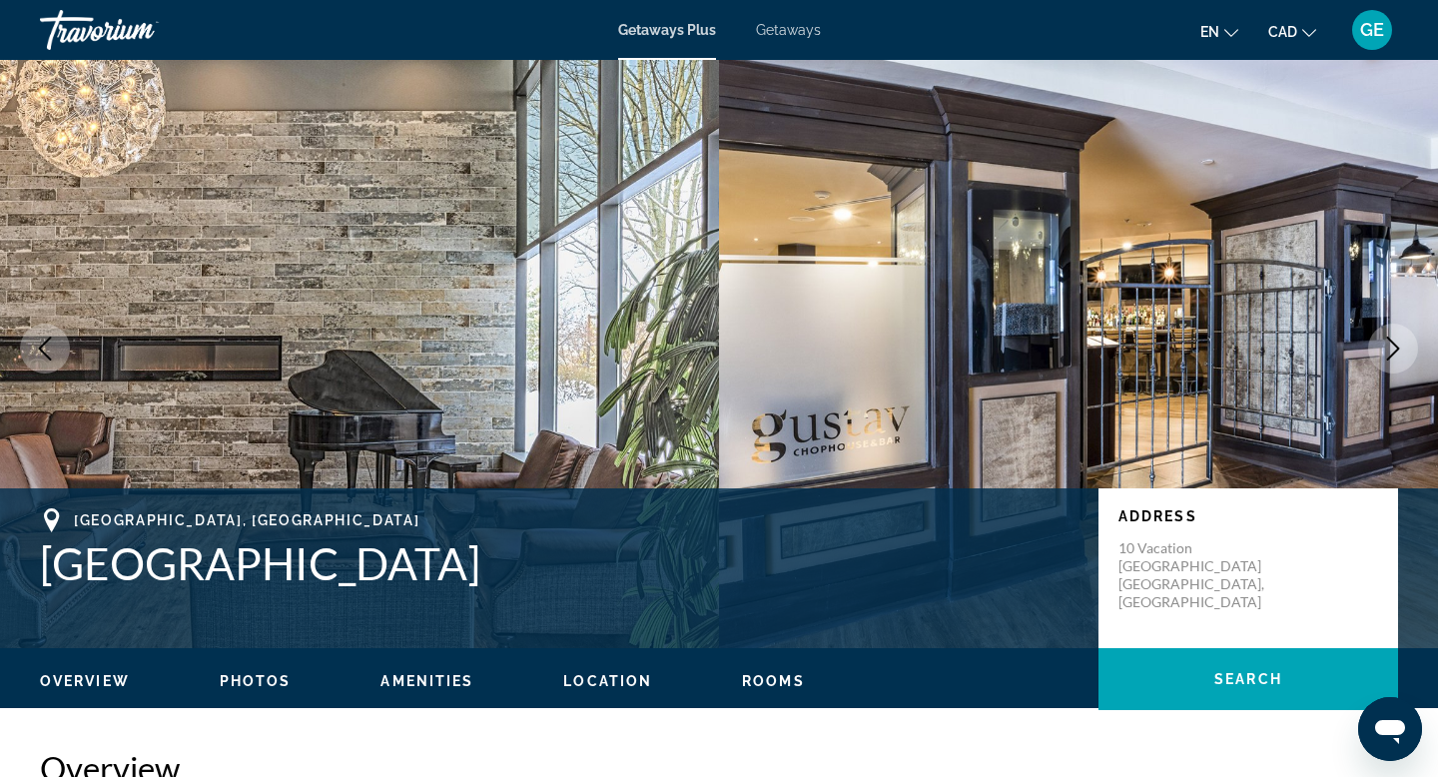
click at [1390, 352] on icon "Next image" at bounding box center [1393, 348] width 24 height 24
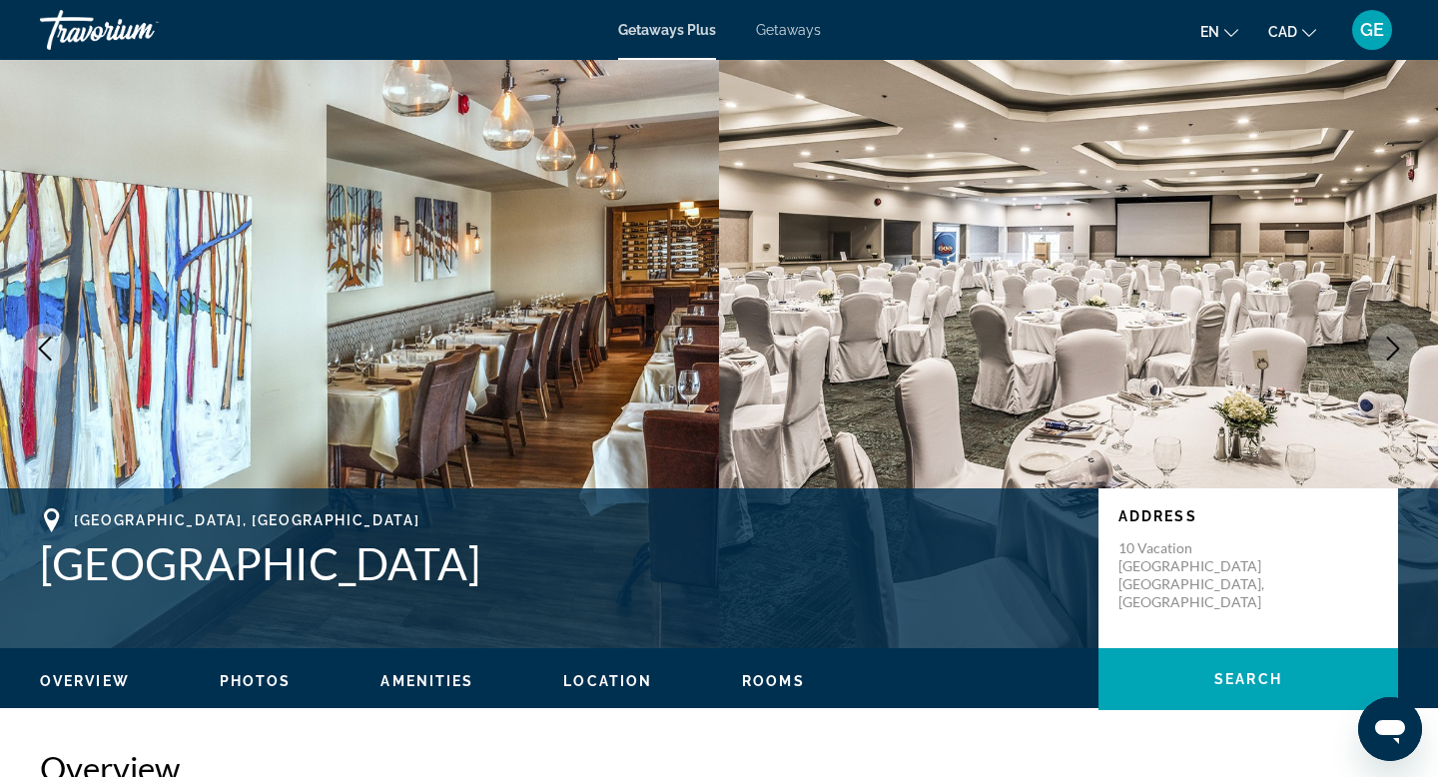
click at [1390, 353] on icon "Next image" at bounding box center [1393, 348] width 24 height 24
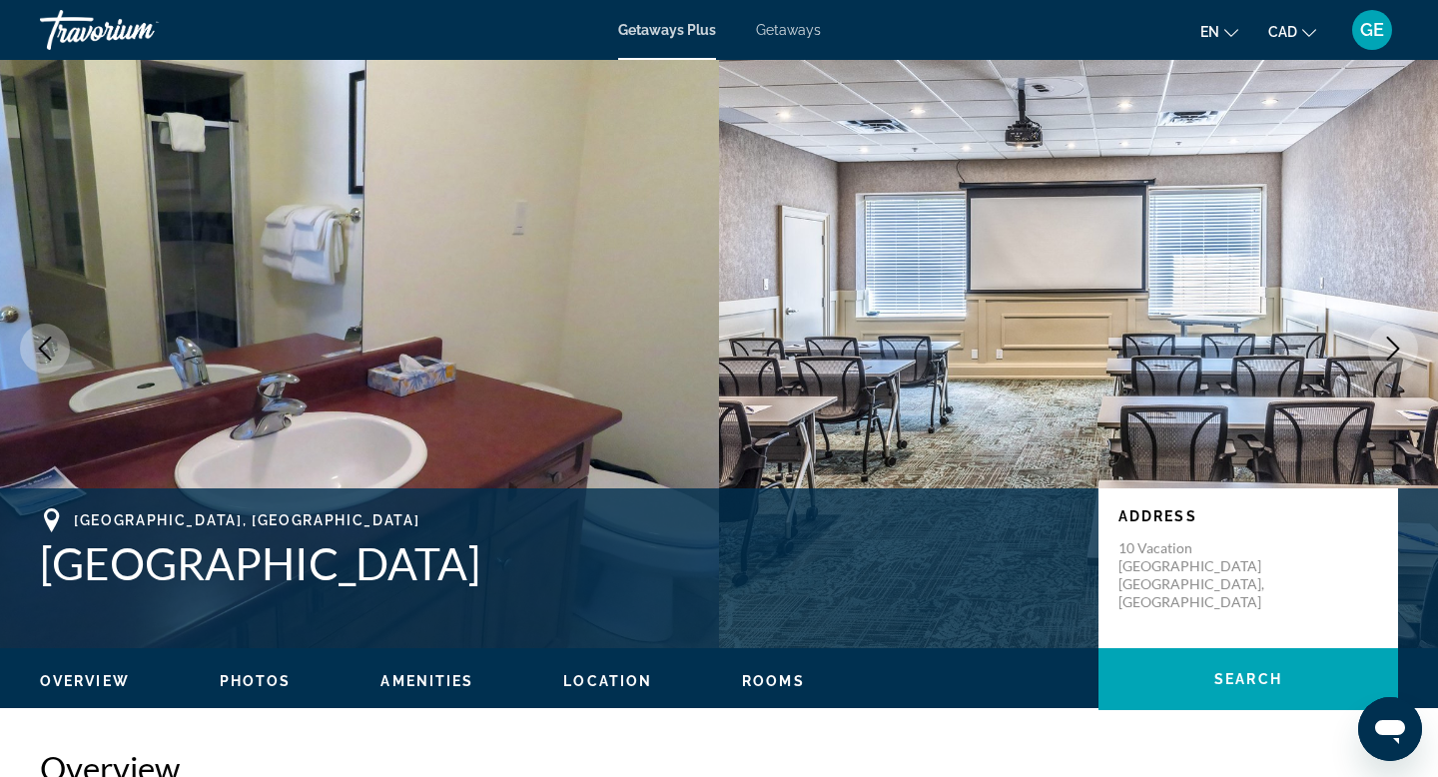
click at [1390, 353] on icon "Next image" at bounding box center [1393, 348] width 24 height 24
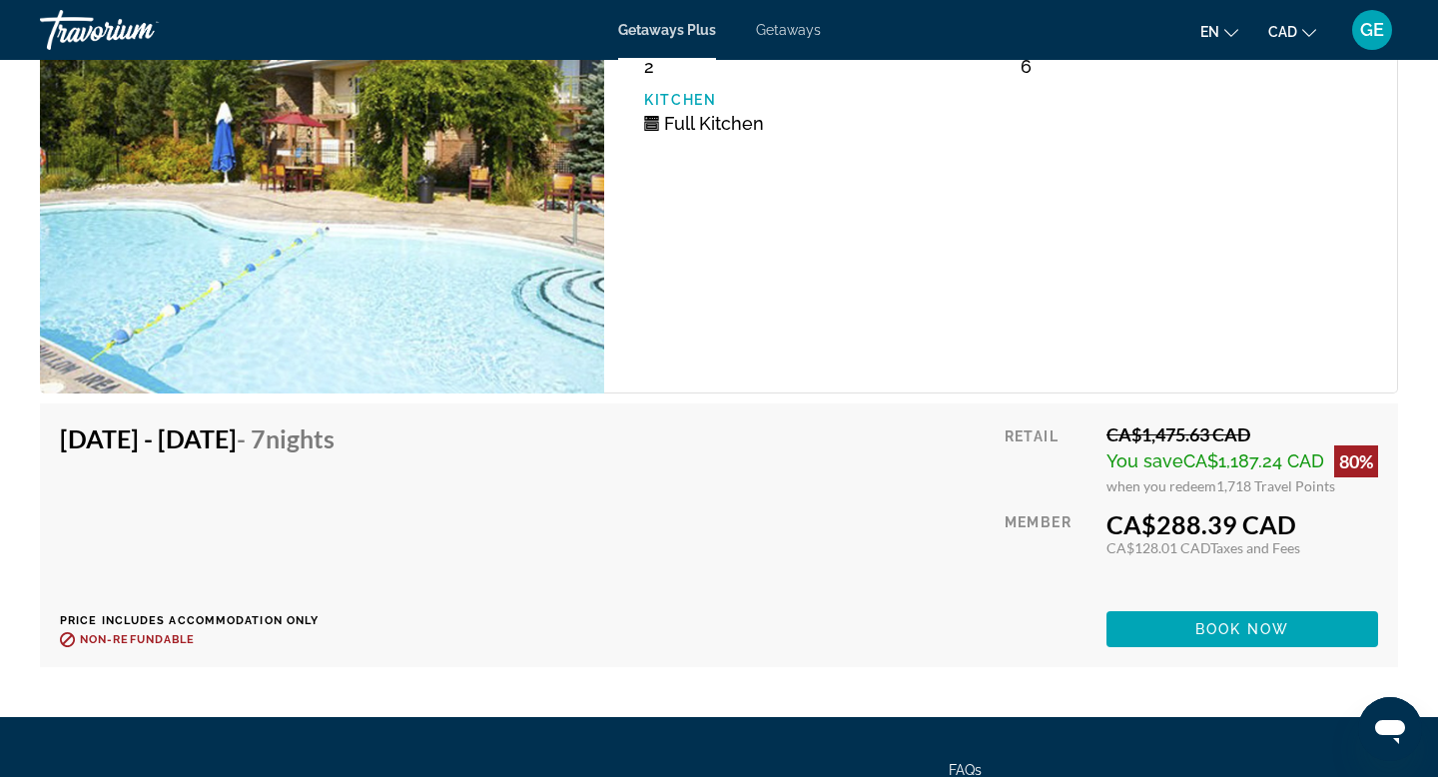
scroll to position [5821, 0]
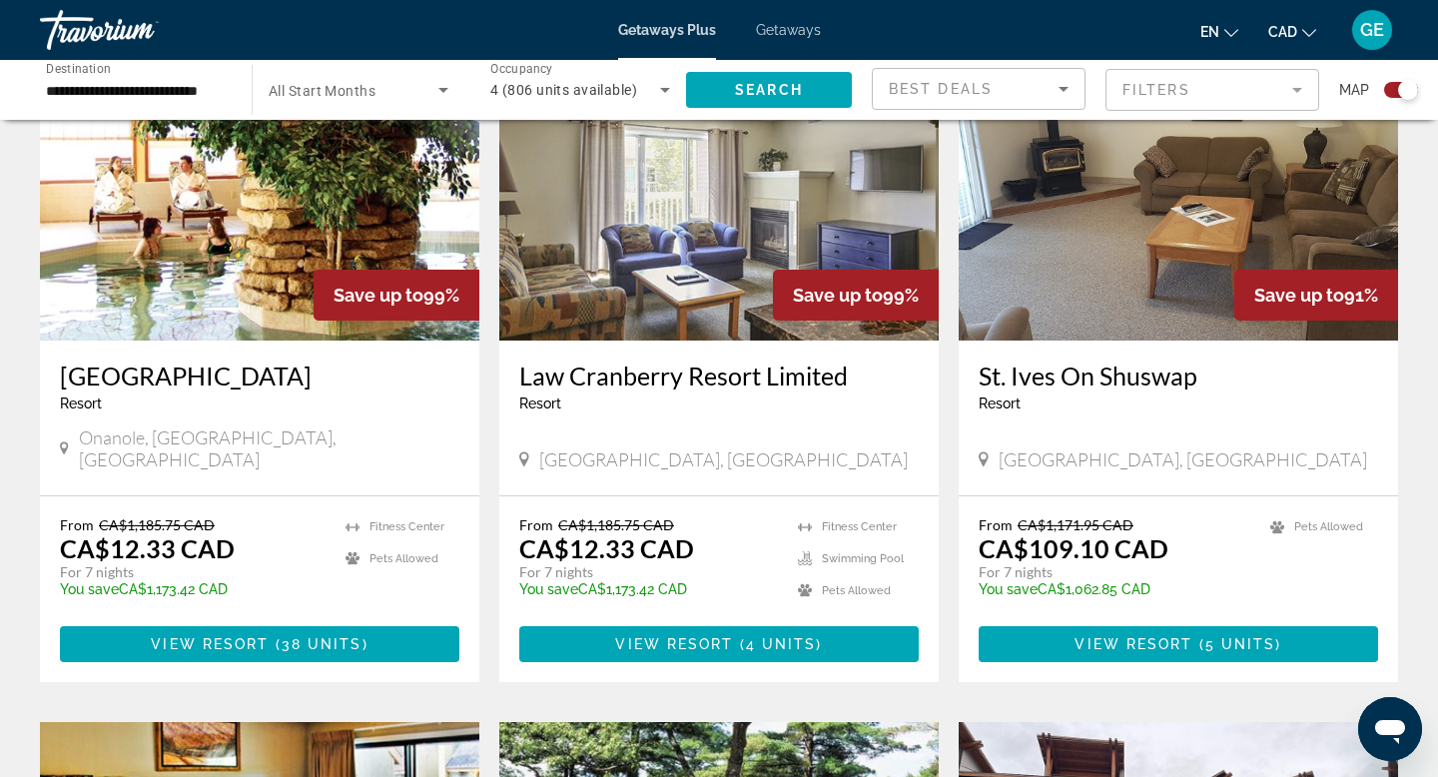
scroll to position [1471, 0]
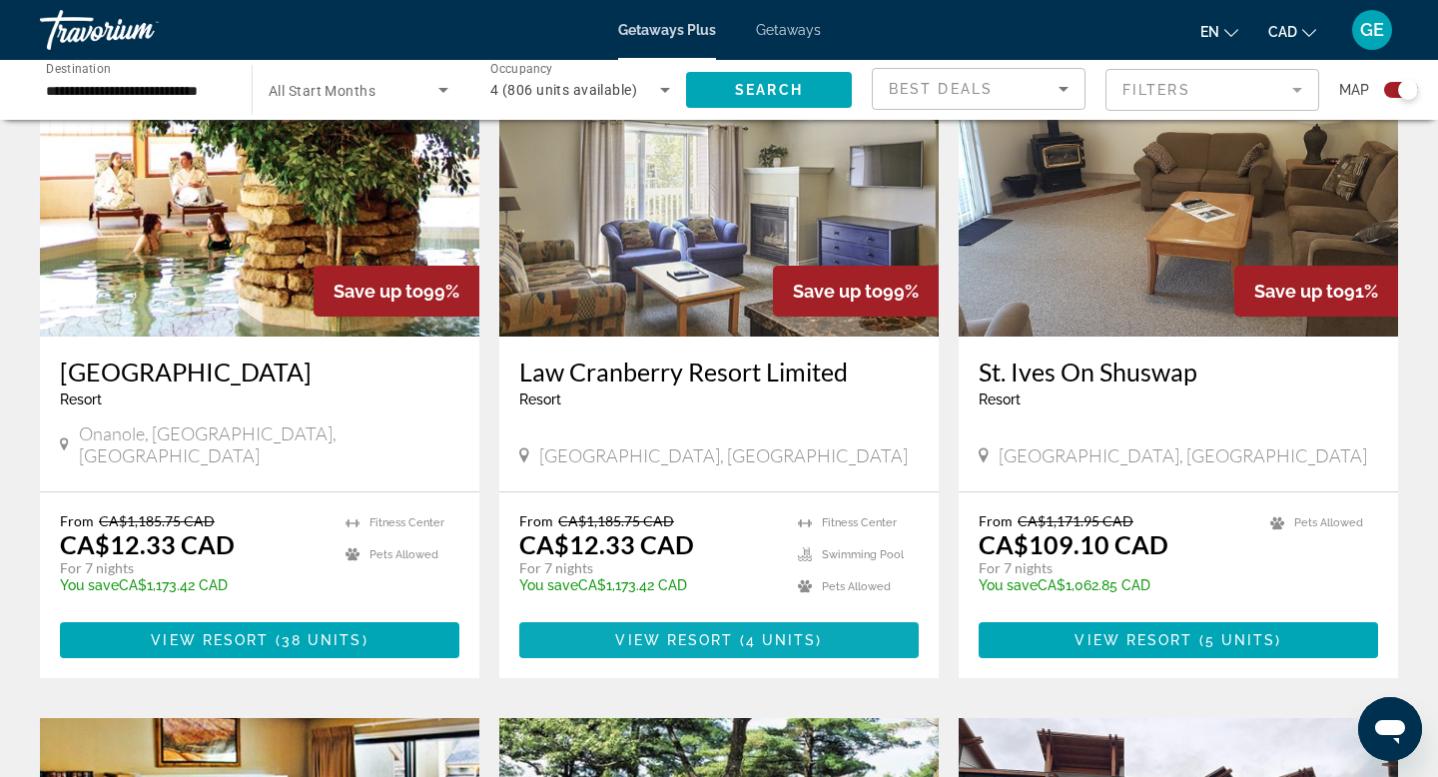
click at [621, 643] on span "View Resort" at bounding box center [674, 640] width 118 height 16
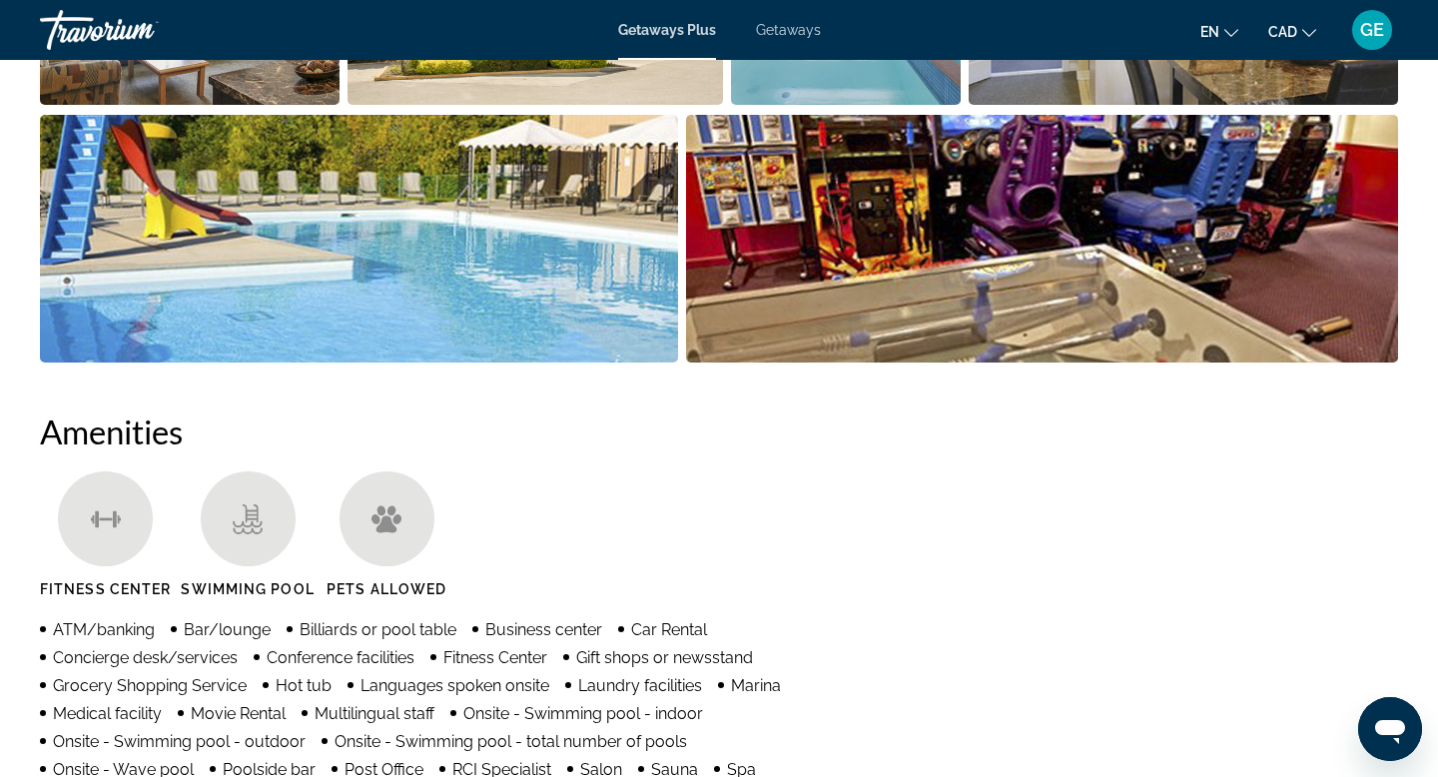
scroll to position [908, 0]
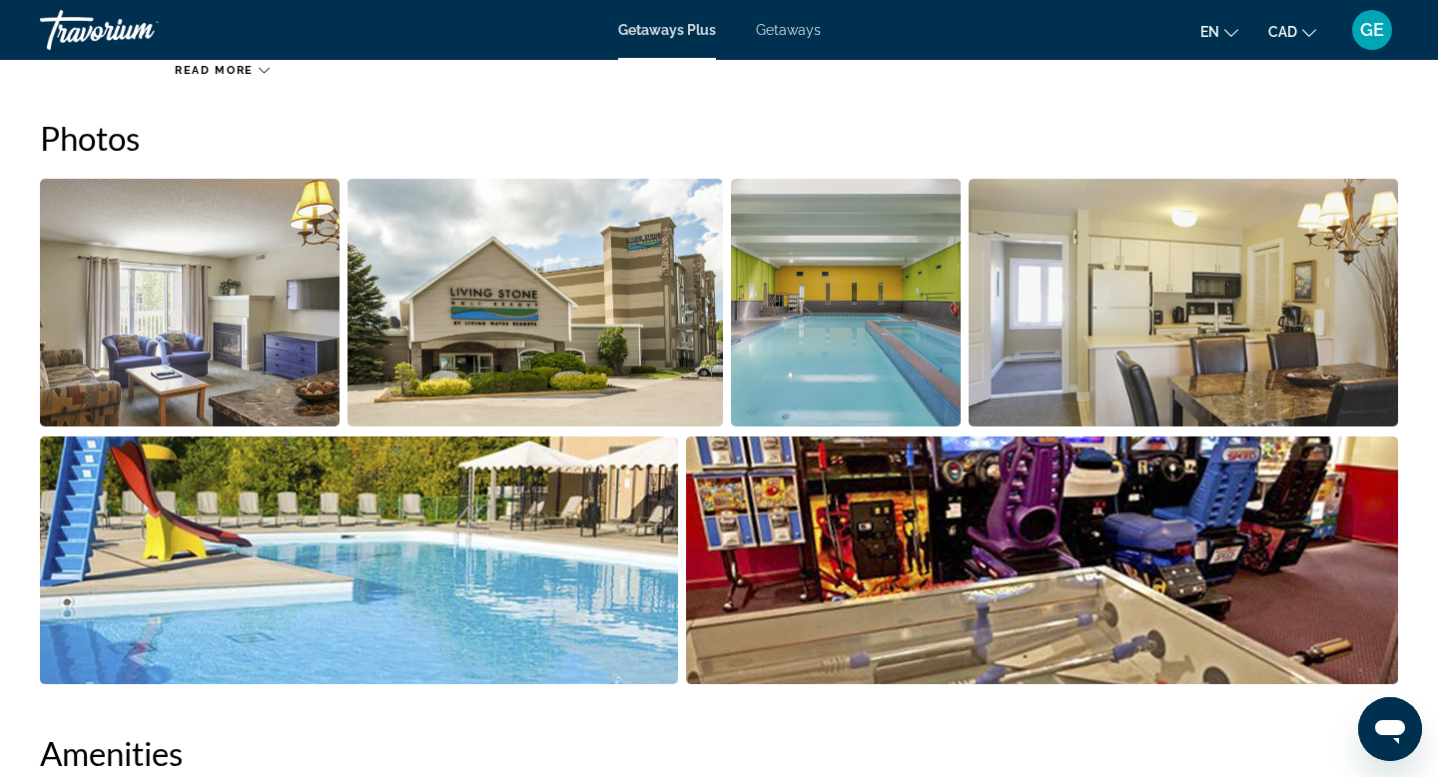
click at [164, 293] on img "Open full-screen image slider" at bounding box center [190, 303] width 300 height 248
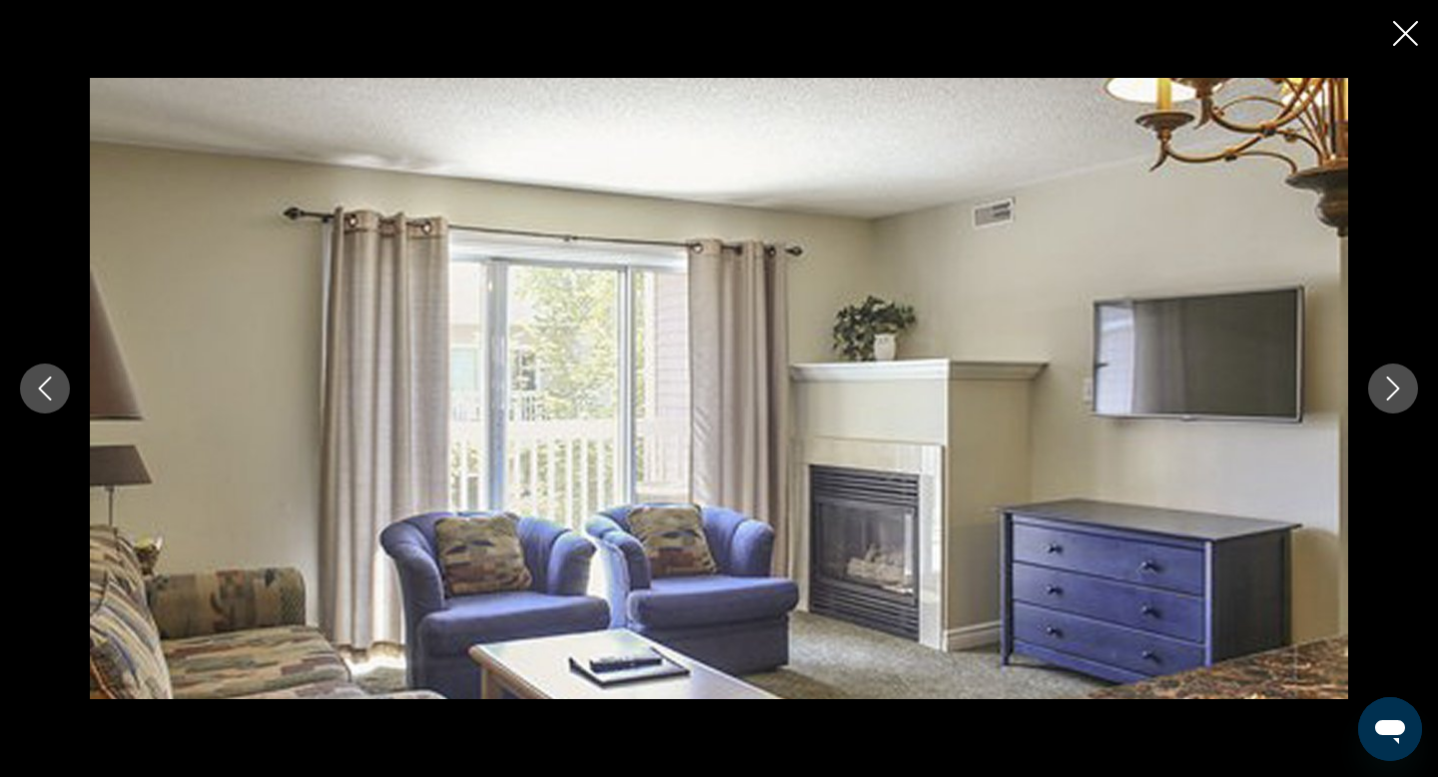
click at [1405, 389] on button "Next image" at bounding box center [1393, 388] width 50 height 50
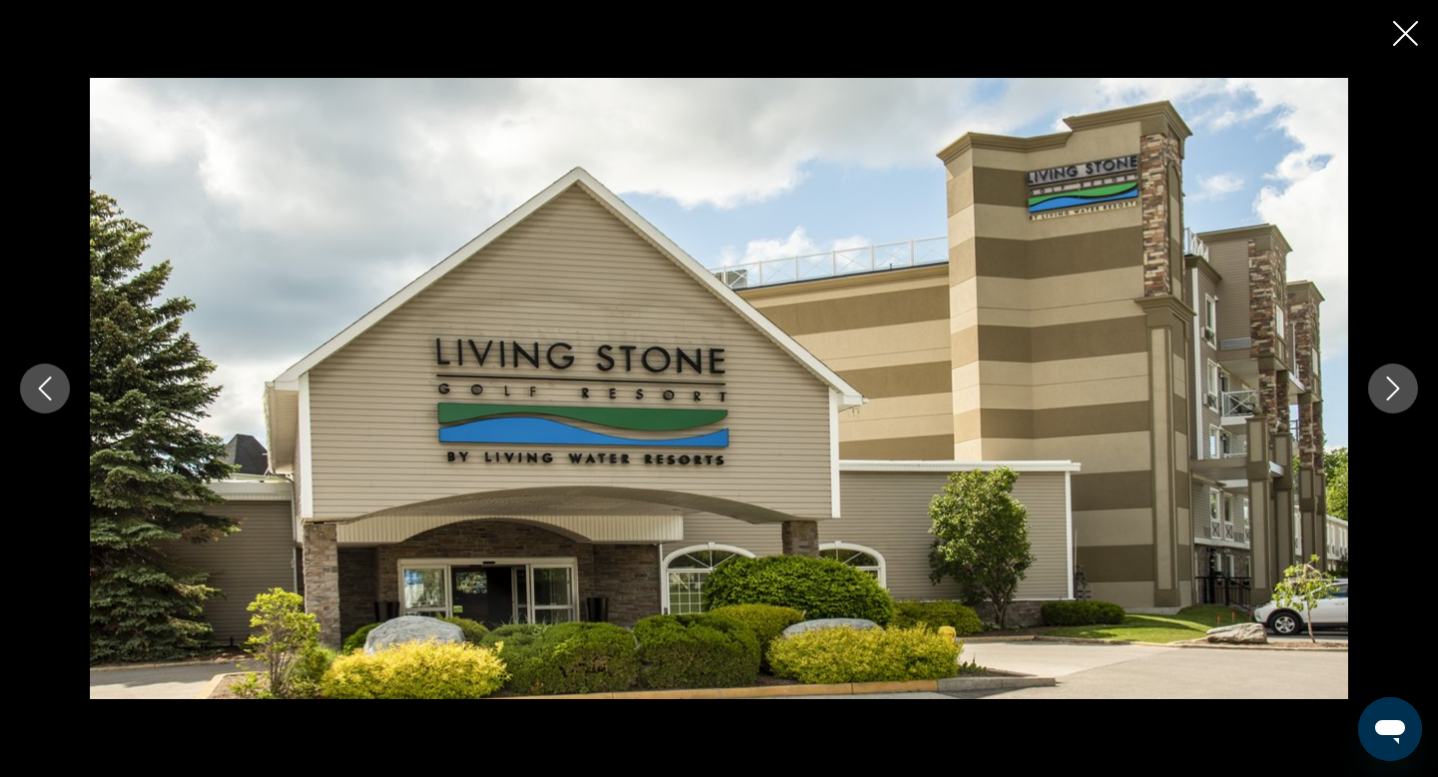
click at [1405, 389] on button "Next image" at bounding box center [1393, 388] width 50 height 50
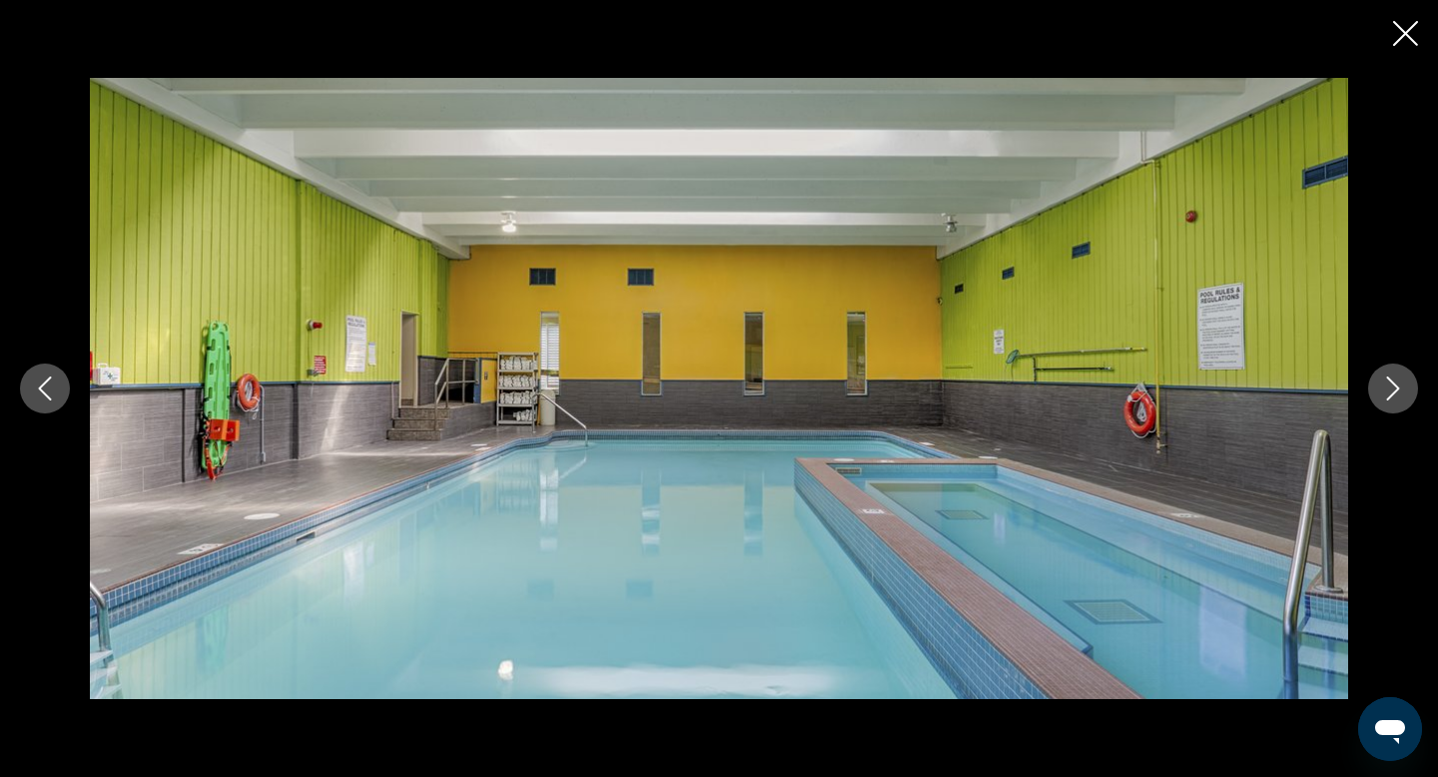
click at [1405, 389] on button "Next image" at bounding box center [1393, 388] width 50 height 50
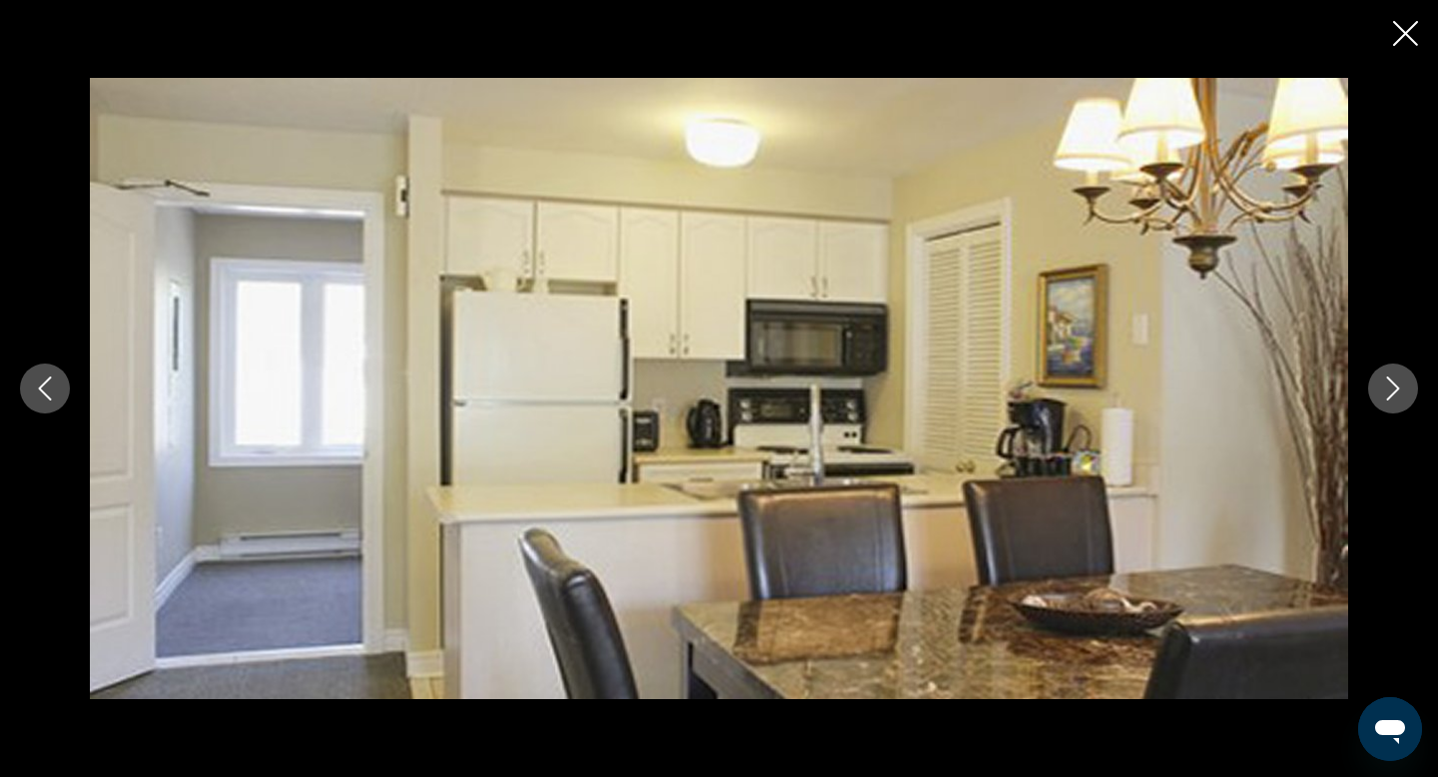
click at [1405, 389] on button "Next image" at bounding box center [1393, 388] width 50 height 50
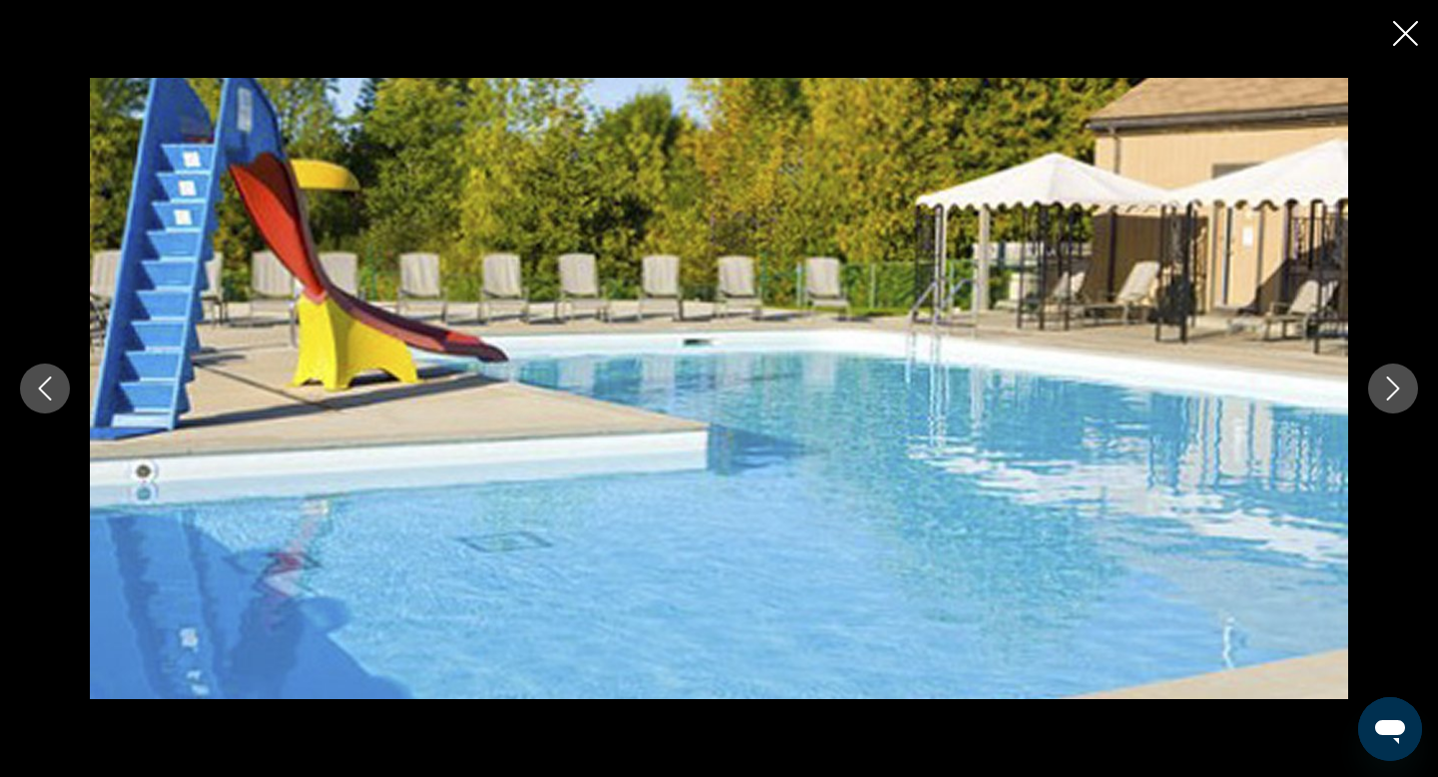
click at [1405, 389] on button "Next image" at bounding box center [1393, 388] width 50 height 50
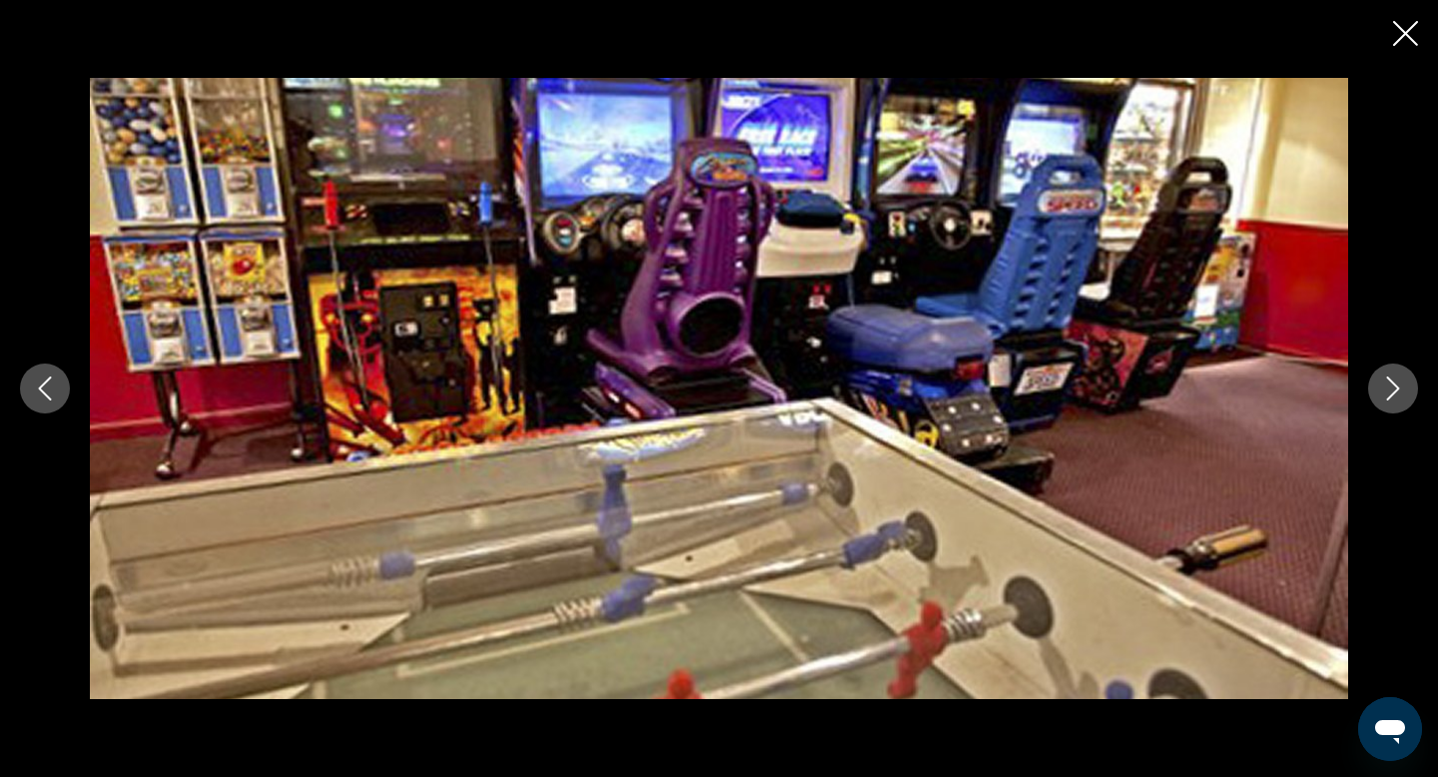
click at [1405, 391] on button "Next image" at bounding box center [1393, 388] width 50 height 50
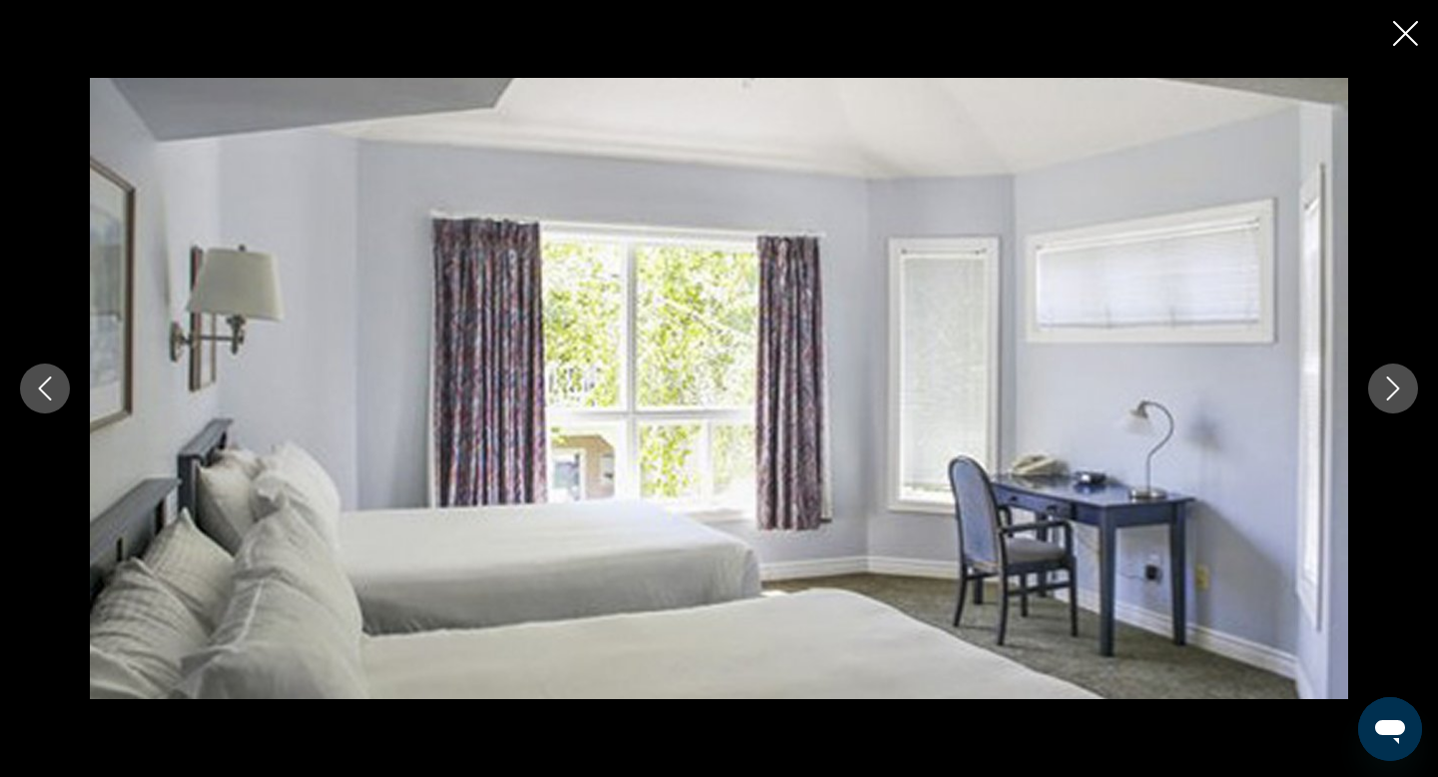
click at [1405, 391] on button "Next image" at bounding box center [1393, 388] width 50 height 50
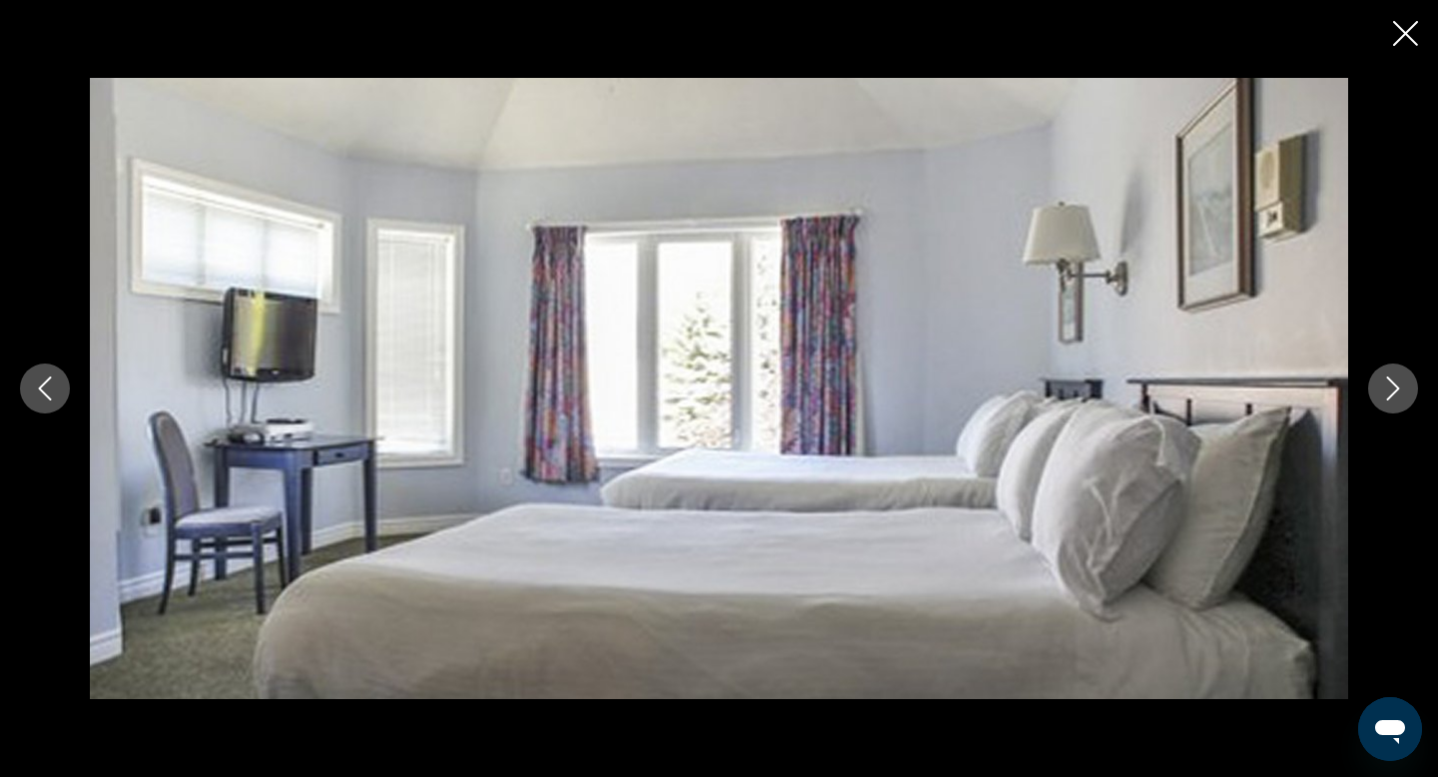
click at [1405, 391] on button "Next image" at bounding box center [1393, 388] width 50 height 50
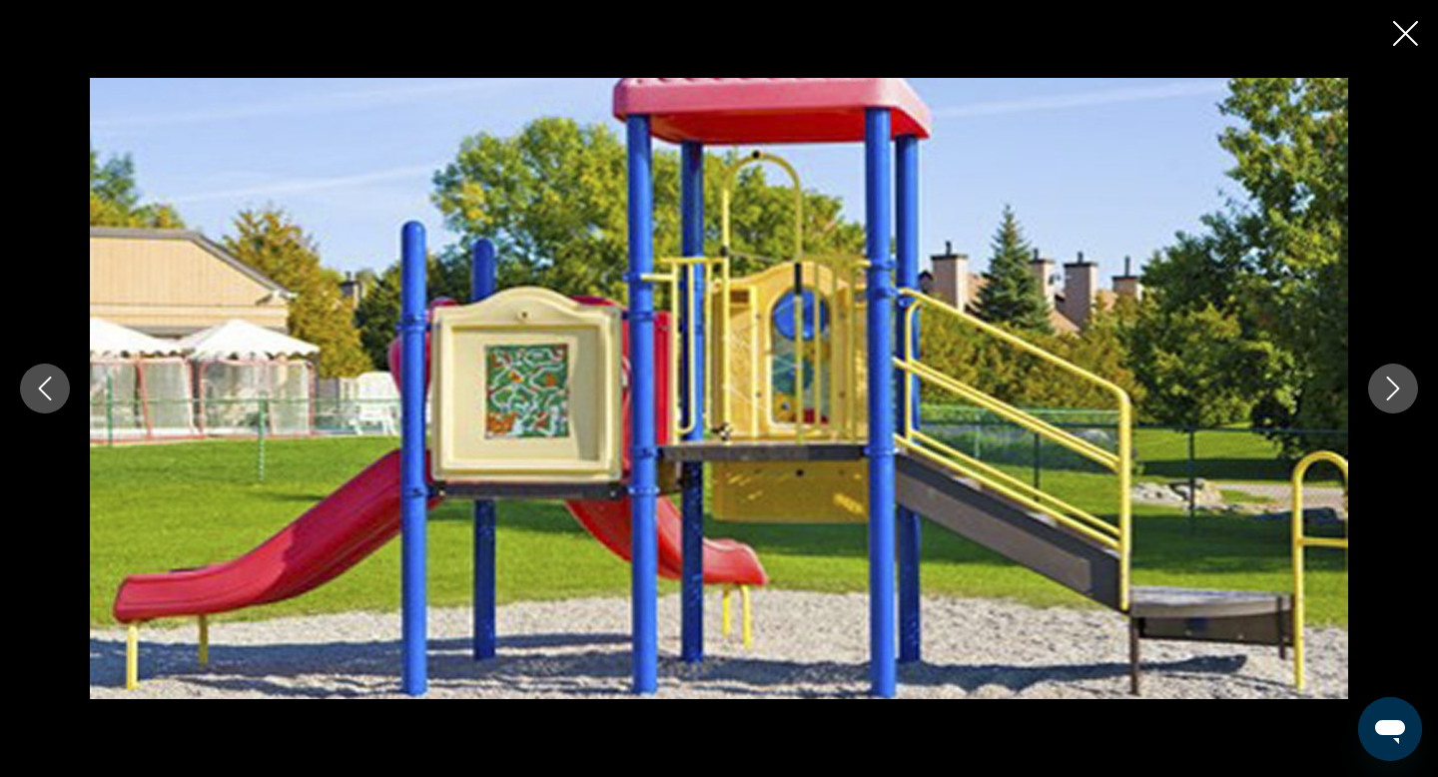
click at [1405, 391] on button "Next image" at bounding box center [1393, 388] width 50 height 50
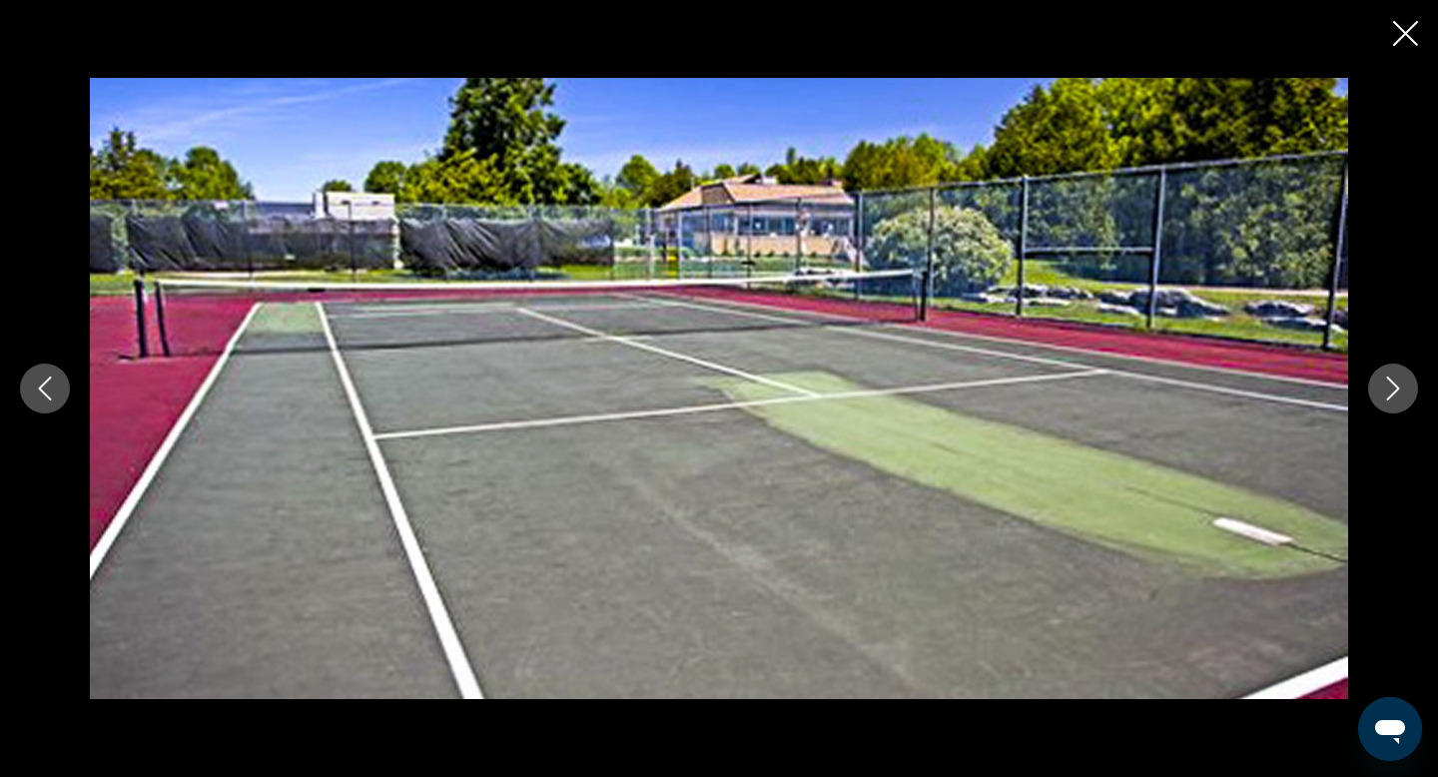
click at [1405, 391] on button "Next image" at bounding box center [1393, 388] width 50 height 50
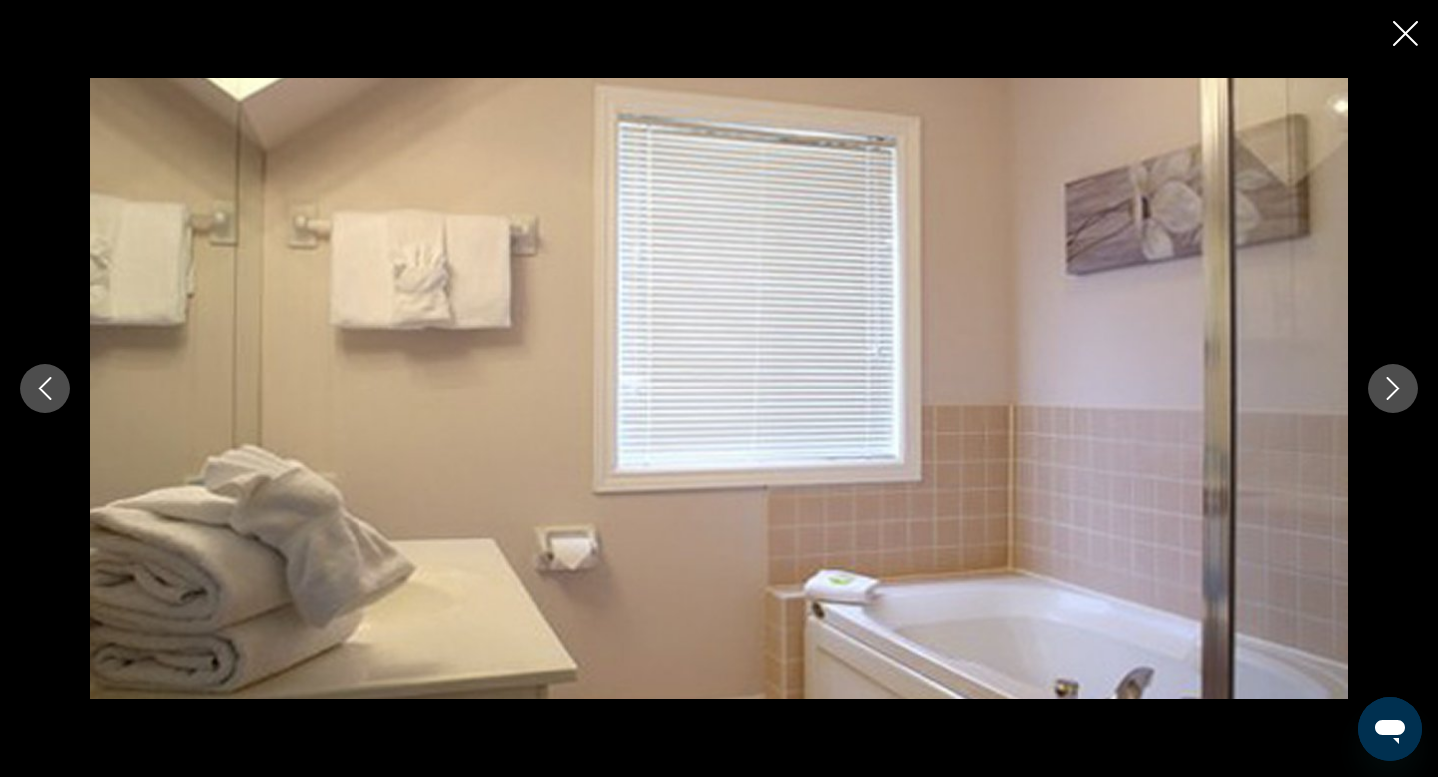
click at [1405, 391] on button "Next image" at bounding box center [1393, 388] width 50 height 50
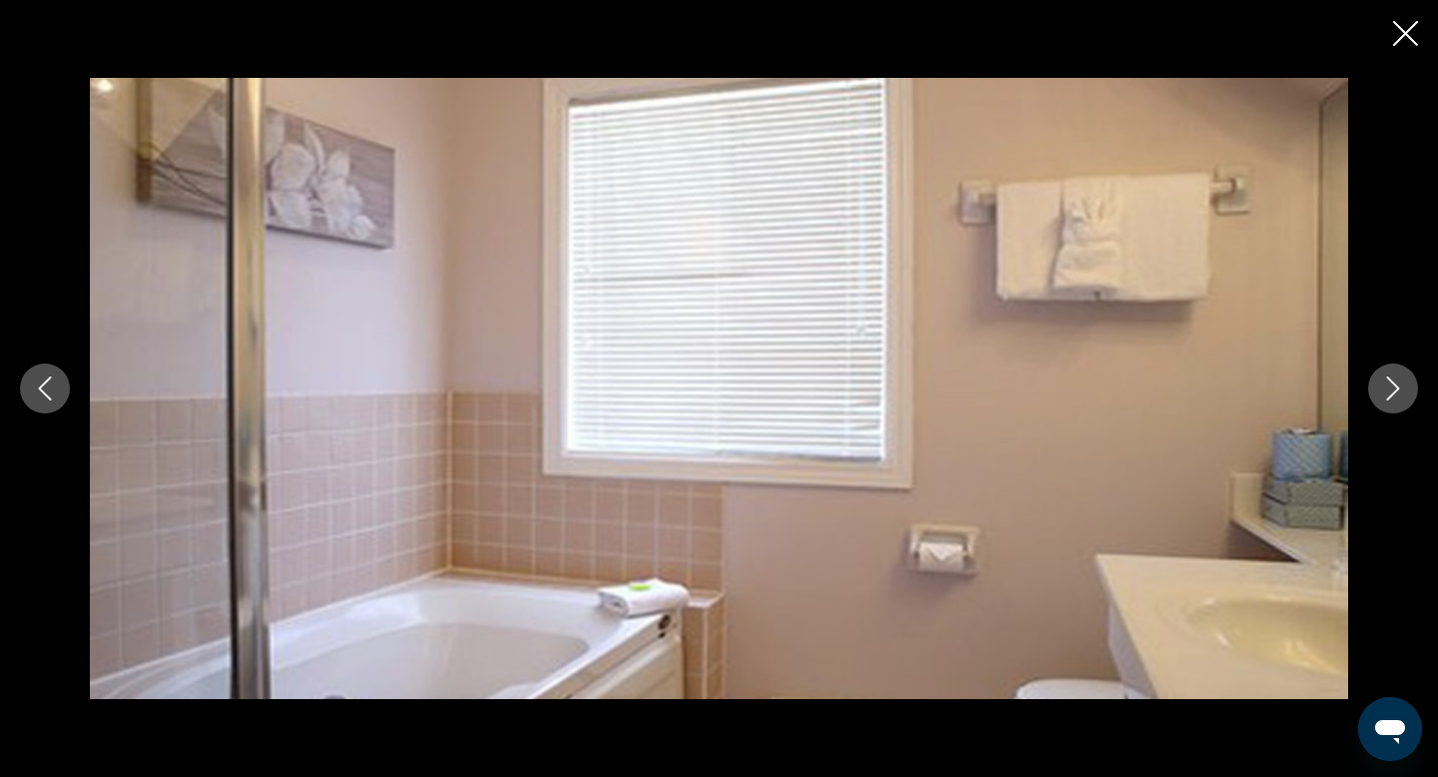
click at [1405, 391] on button "Next image" at bounding box center [1393, 388] width 50 height 50
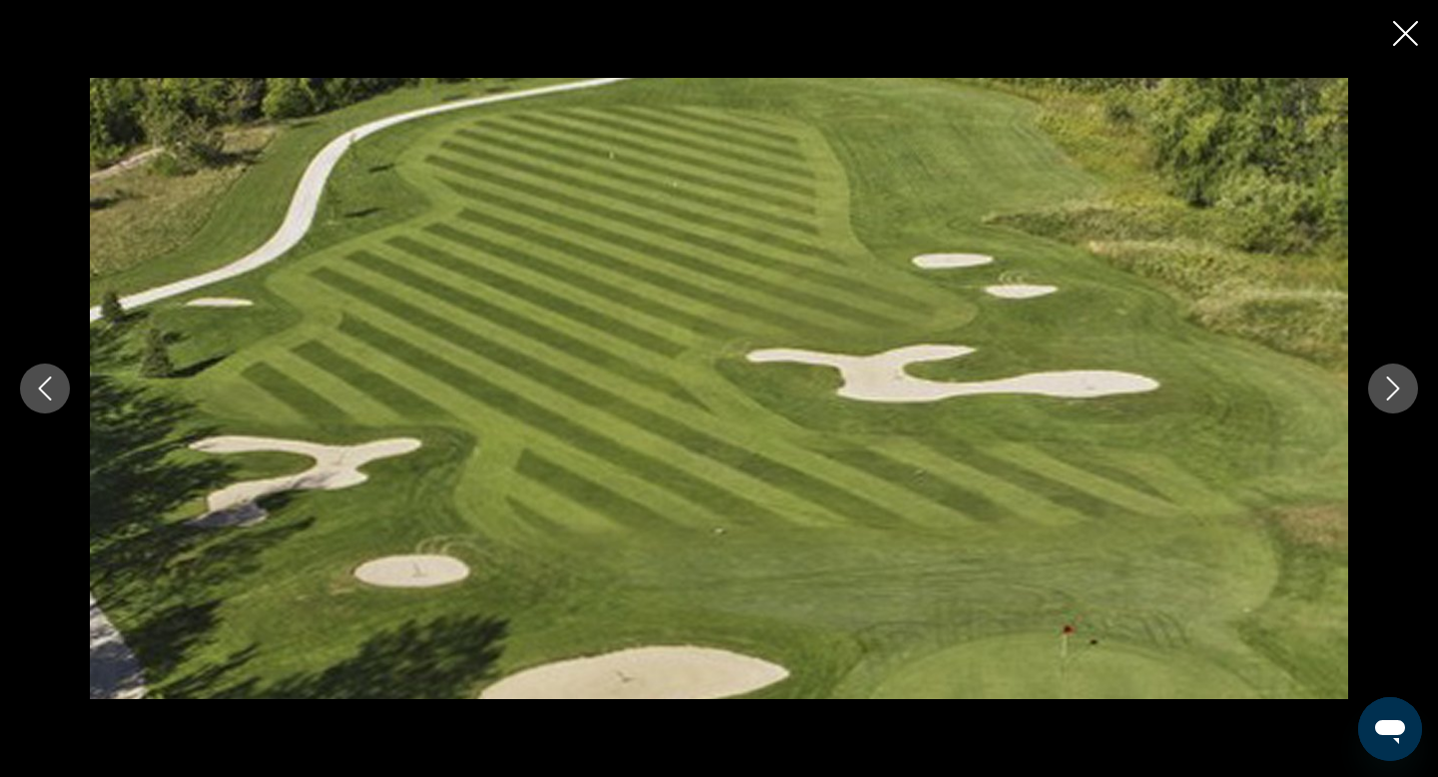
click at [1405, 391] on button "Next image" at bounding box center [1393, 388] width 50 height 50
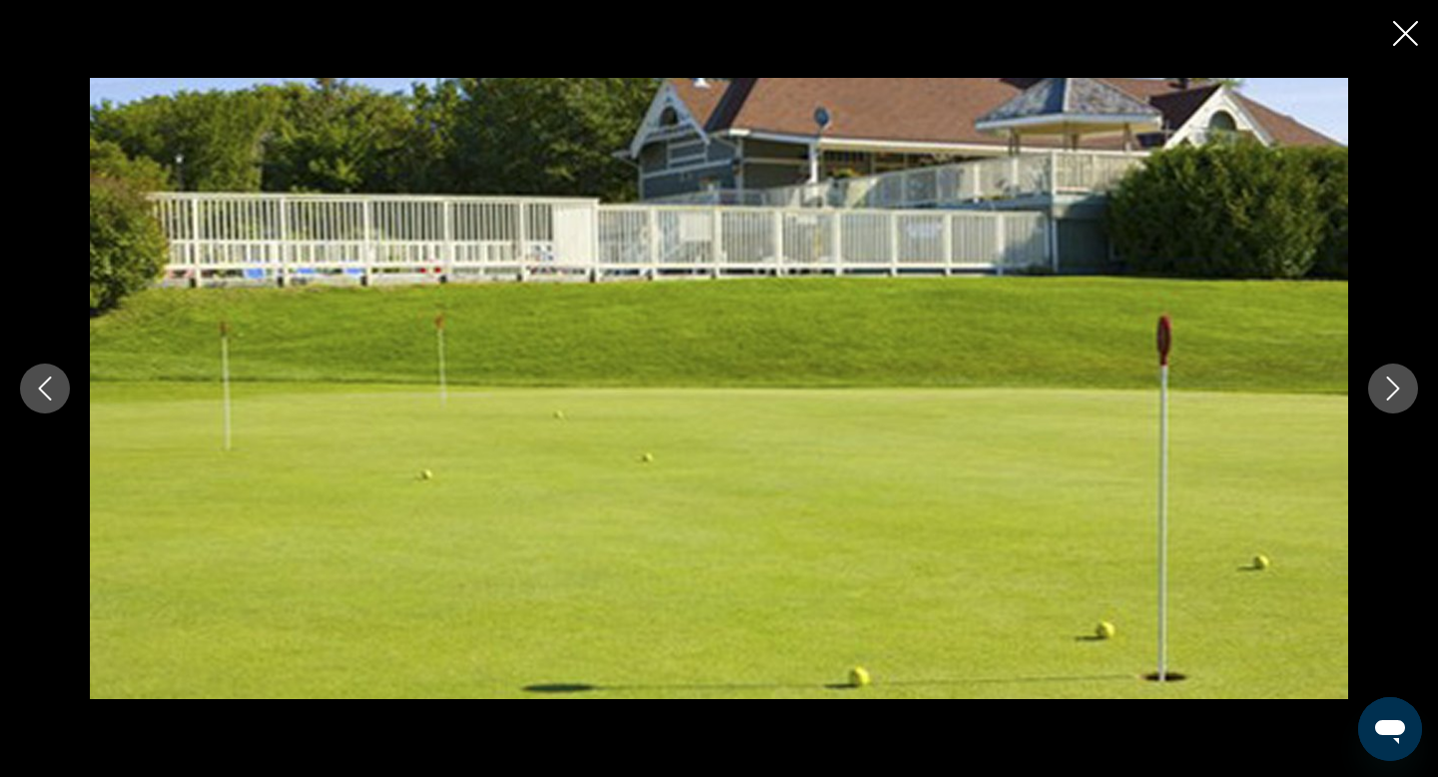
click at [1405, 392] on button "Next image" at bounding box center [1393, 388] width 50 height 50
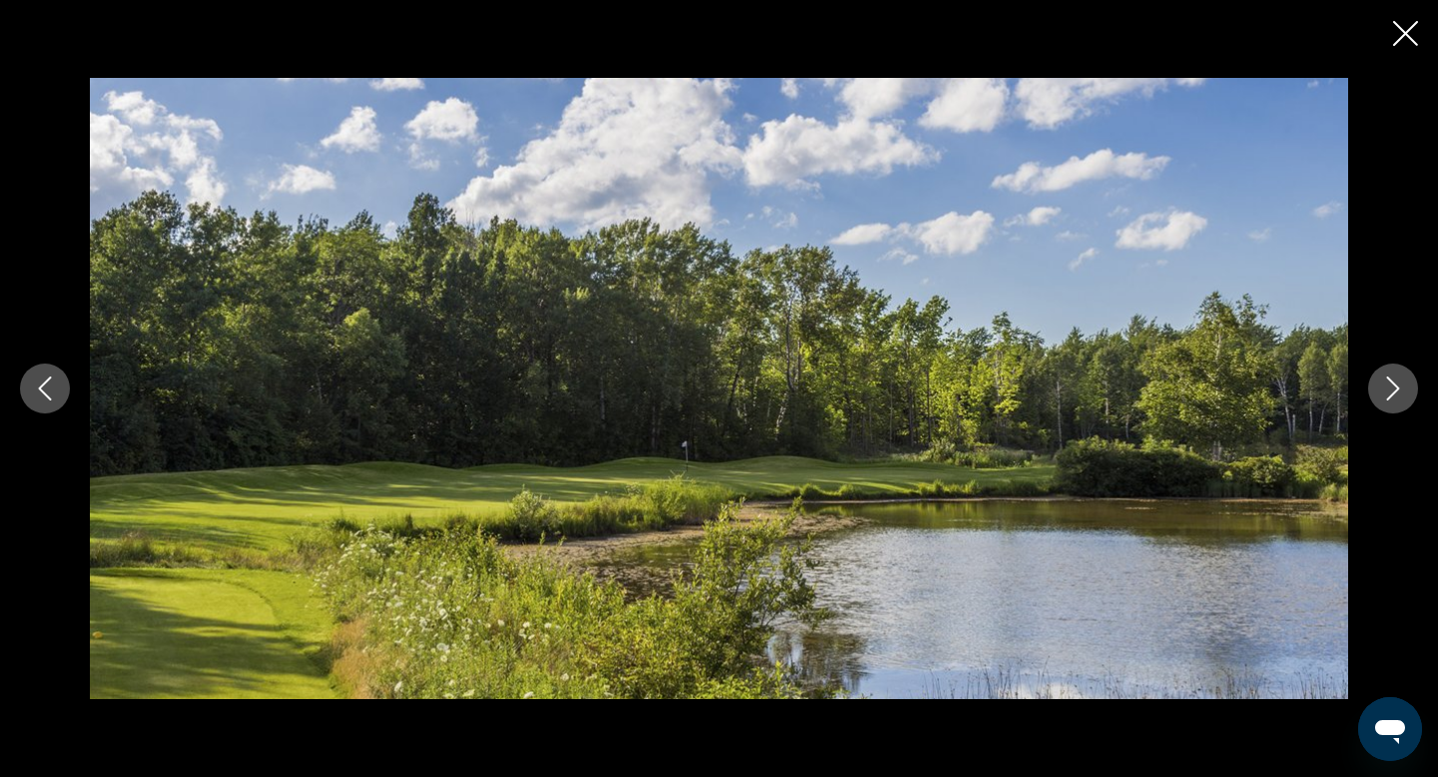
click at [1405, 392] on button "Next image" at bounding box center [1393, 388] width 50 height 50
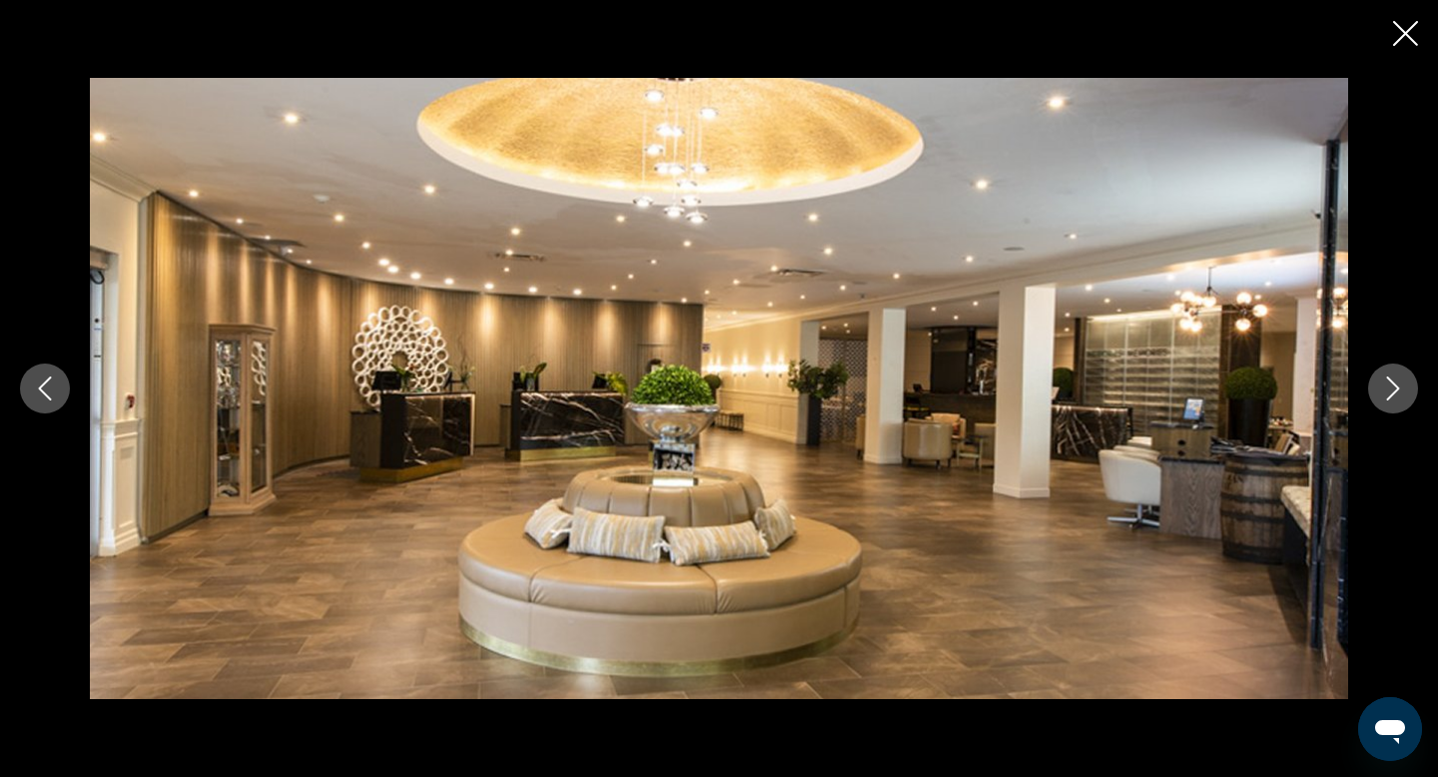
click at [1405, 392] on button "Next image" at bounding box center [1393, 388] width 50 height 50
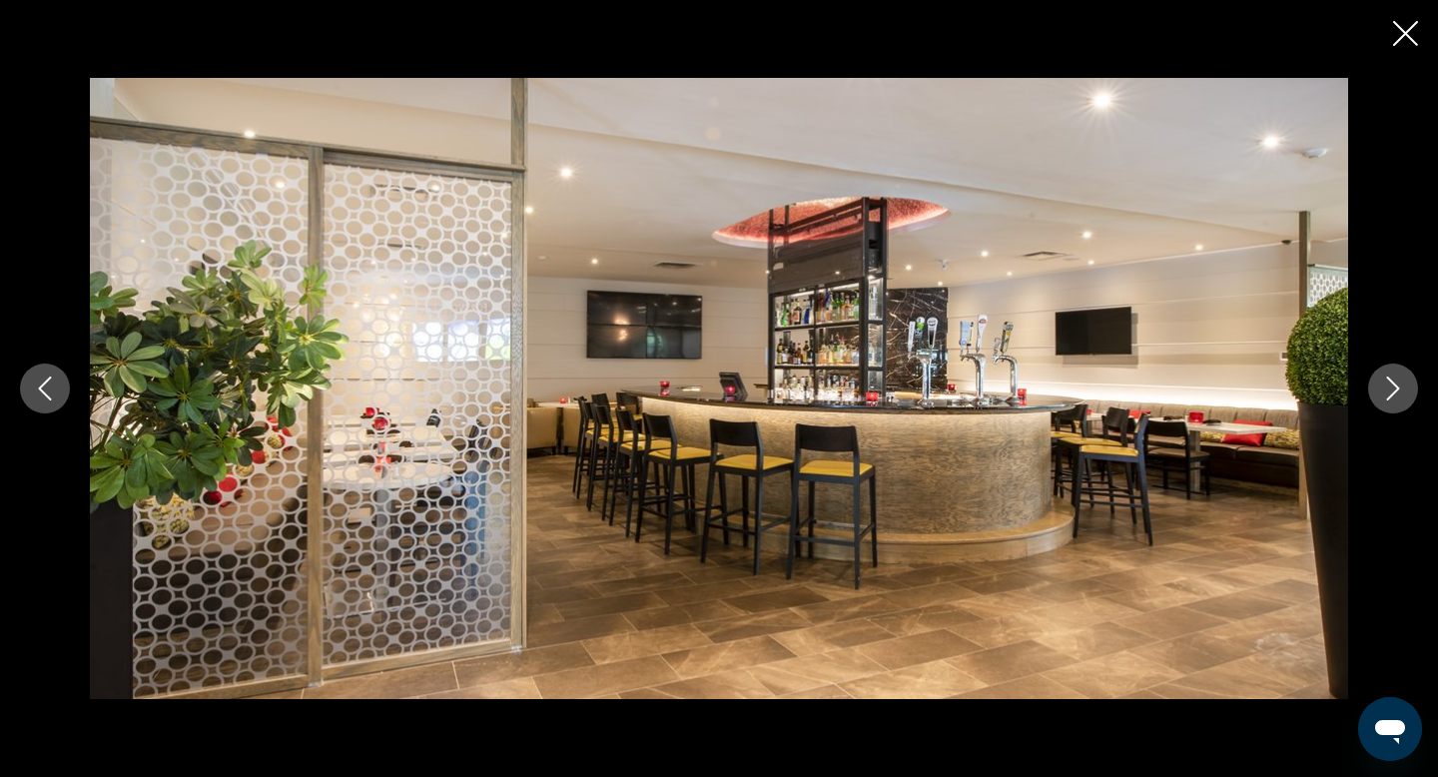
click at [1405, 392] on button "Next image" at bounding box center [1393, 388] width 50 height 50
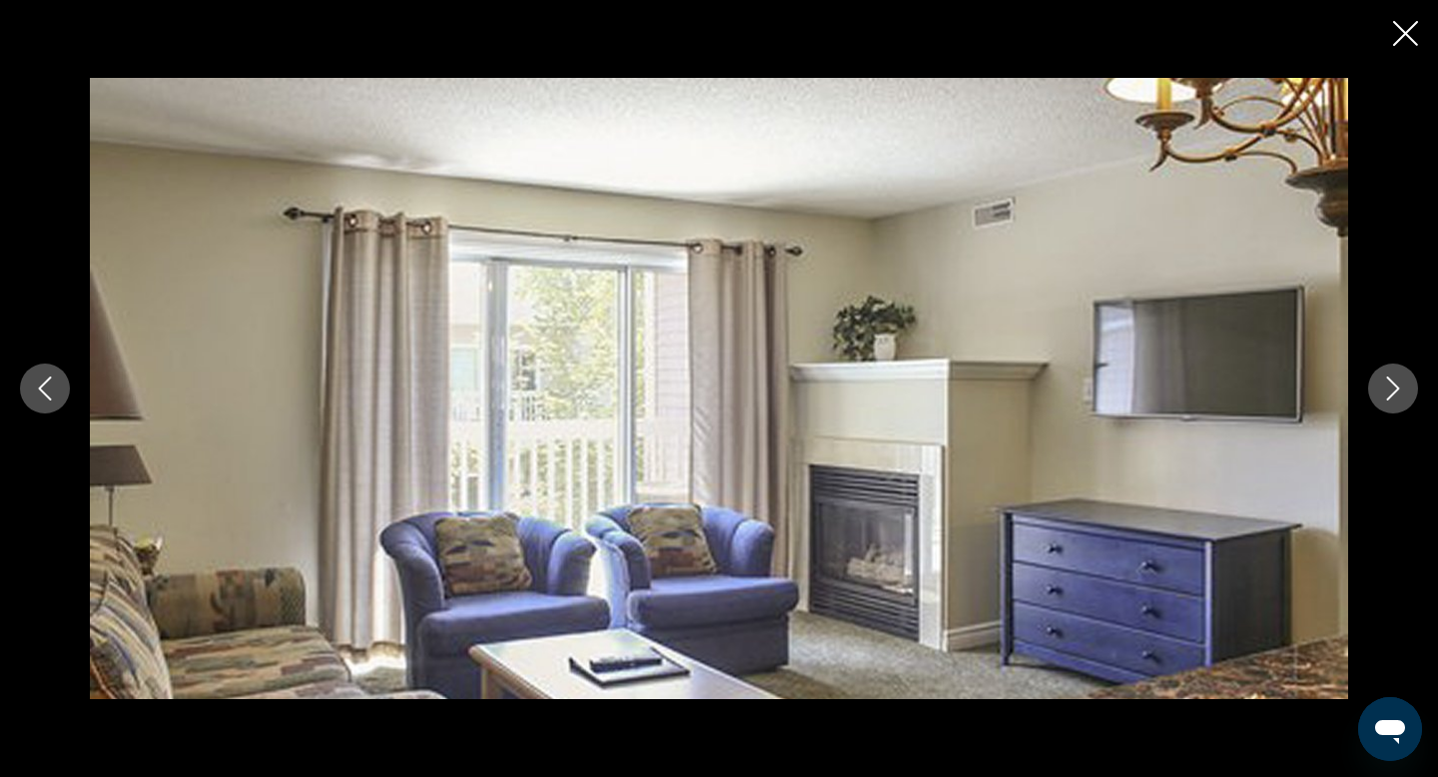
click at [1408, 35] on icon "Close slideshow" at bounding box center [1405, 33] width 25 height 25
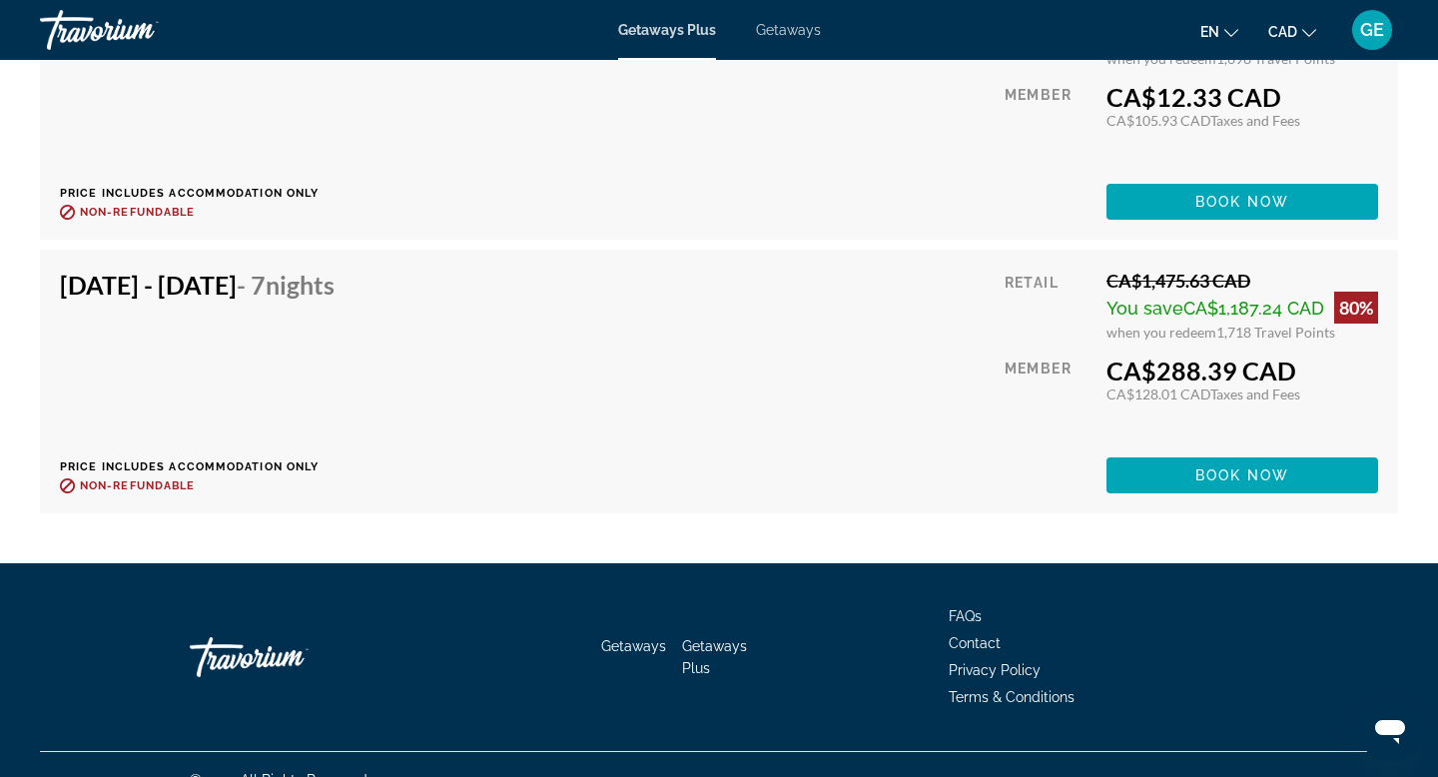
scroll to position [4135, 0]
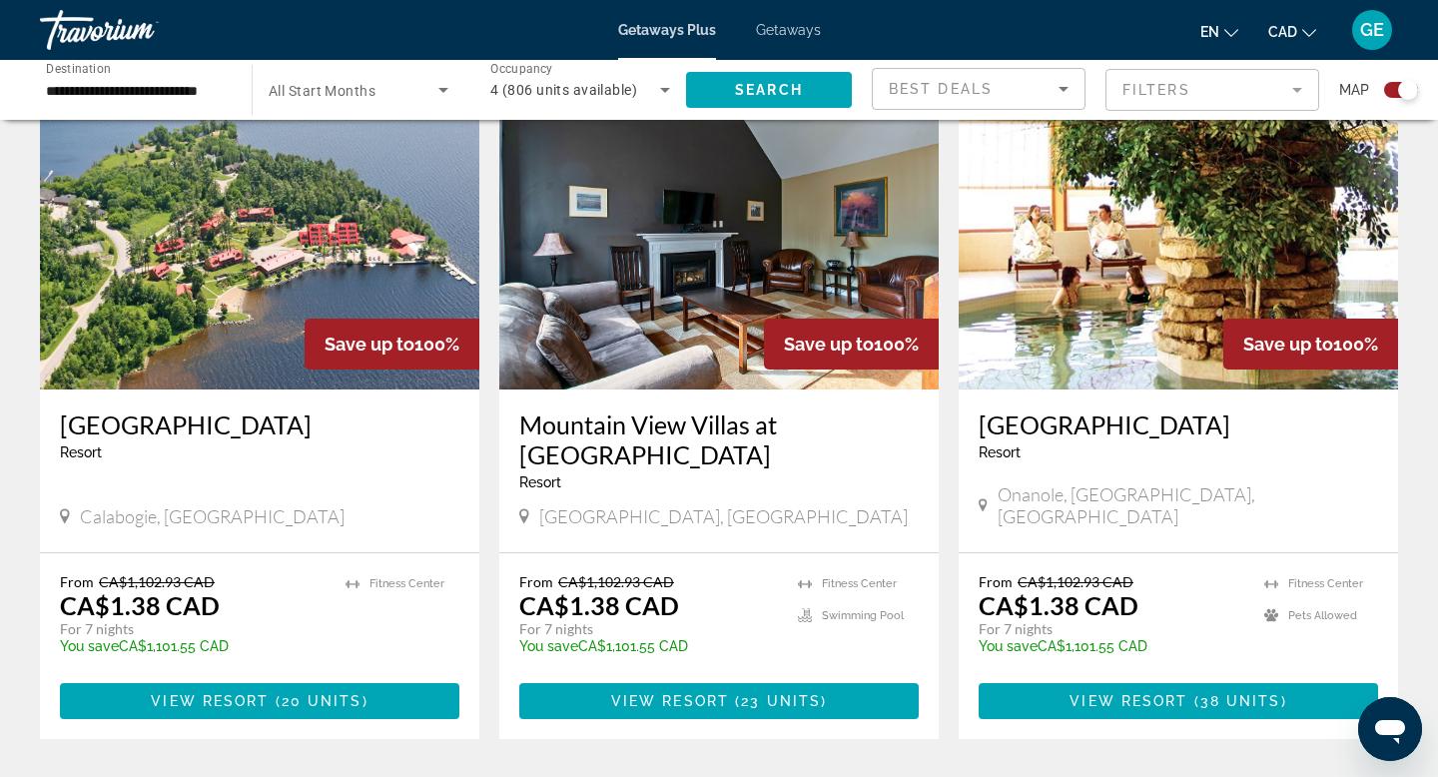
scroll to position [2813, 0]
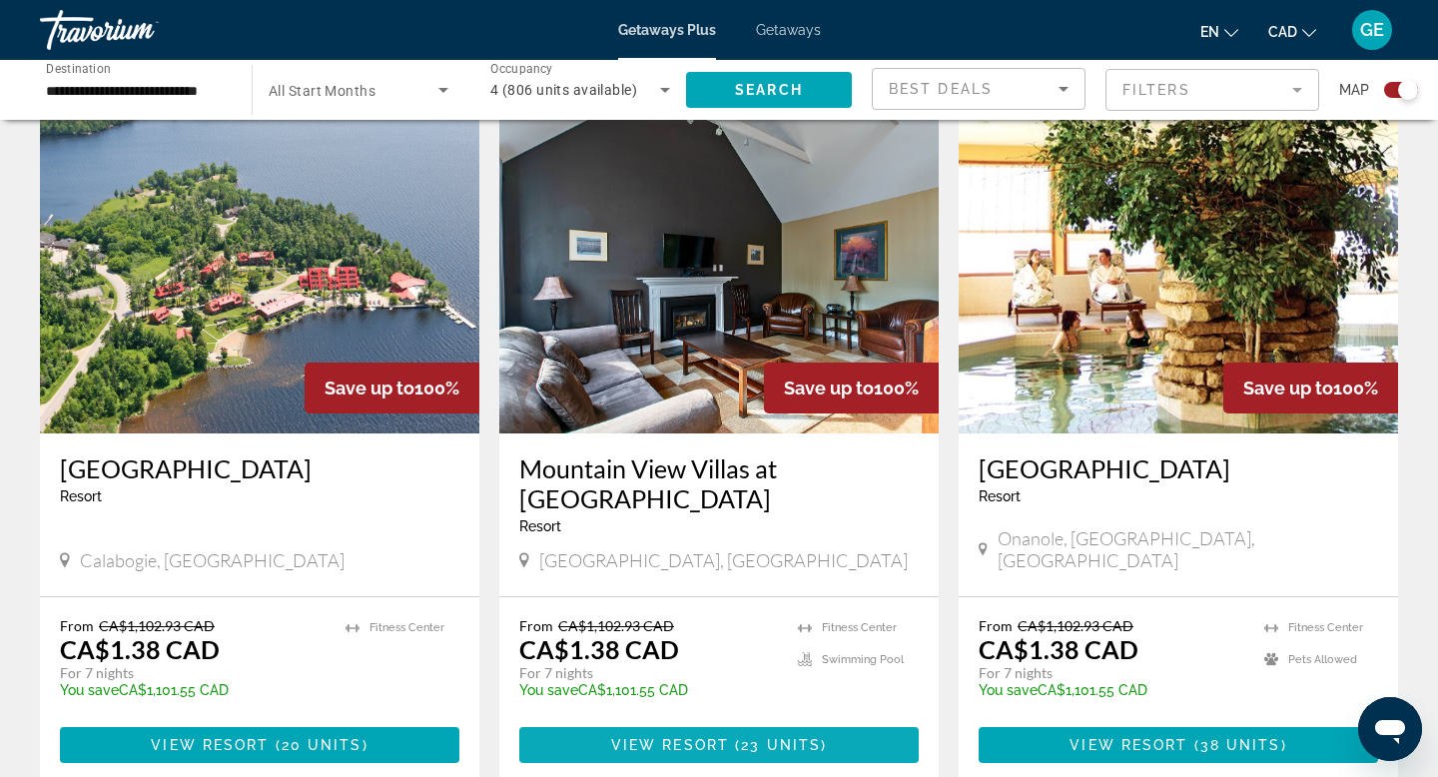
click at [726, 737] on span "View Resort" at bounding box center [670, 745] width 118 height 16
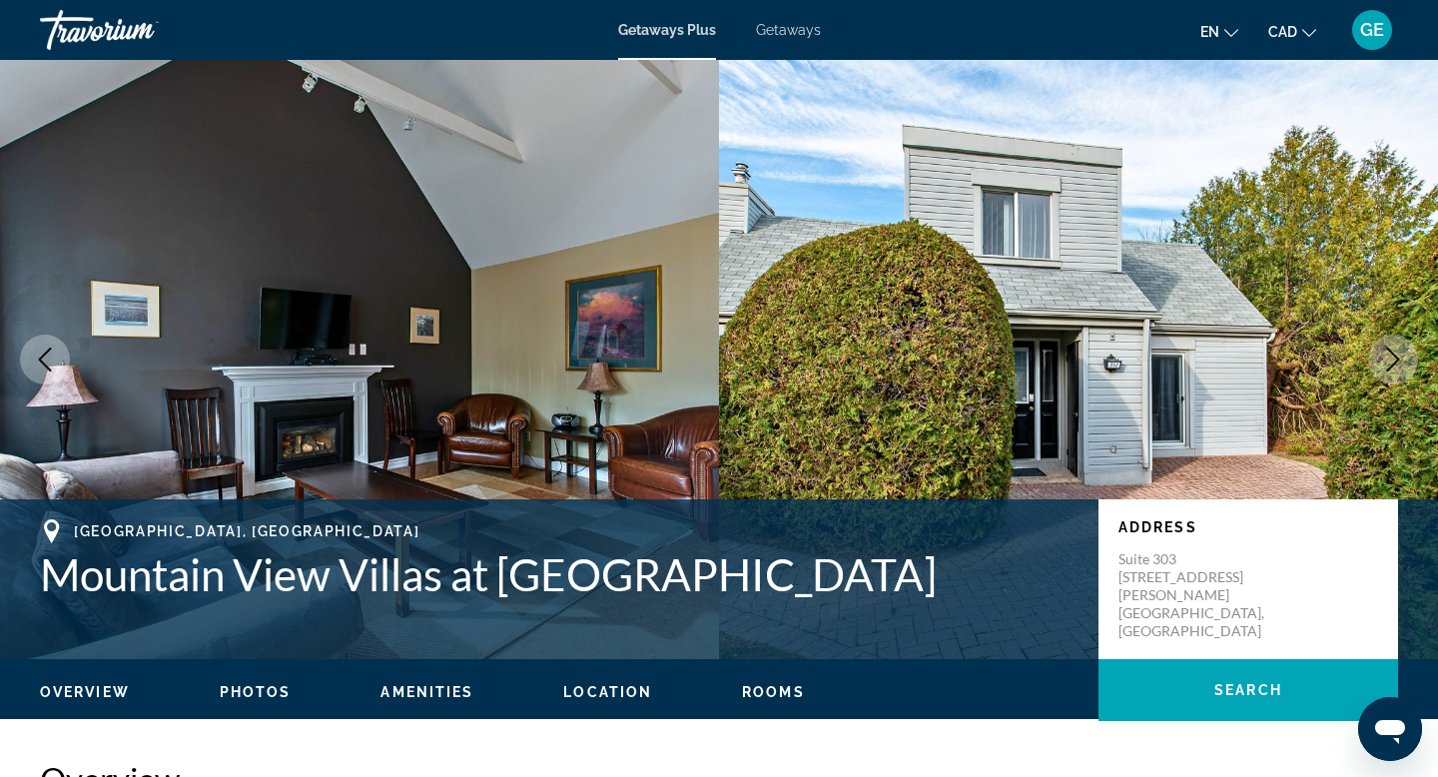
click at [1385, 368] on icon "Next image" at bounding box center [1393, 359] width 24 height 24
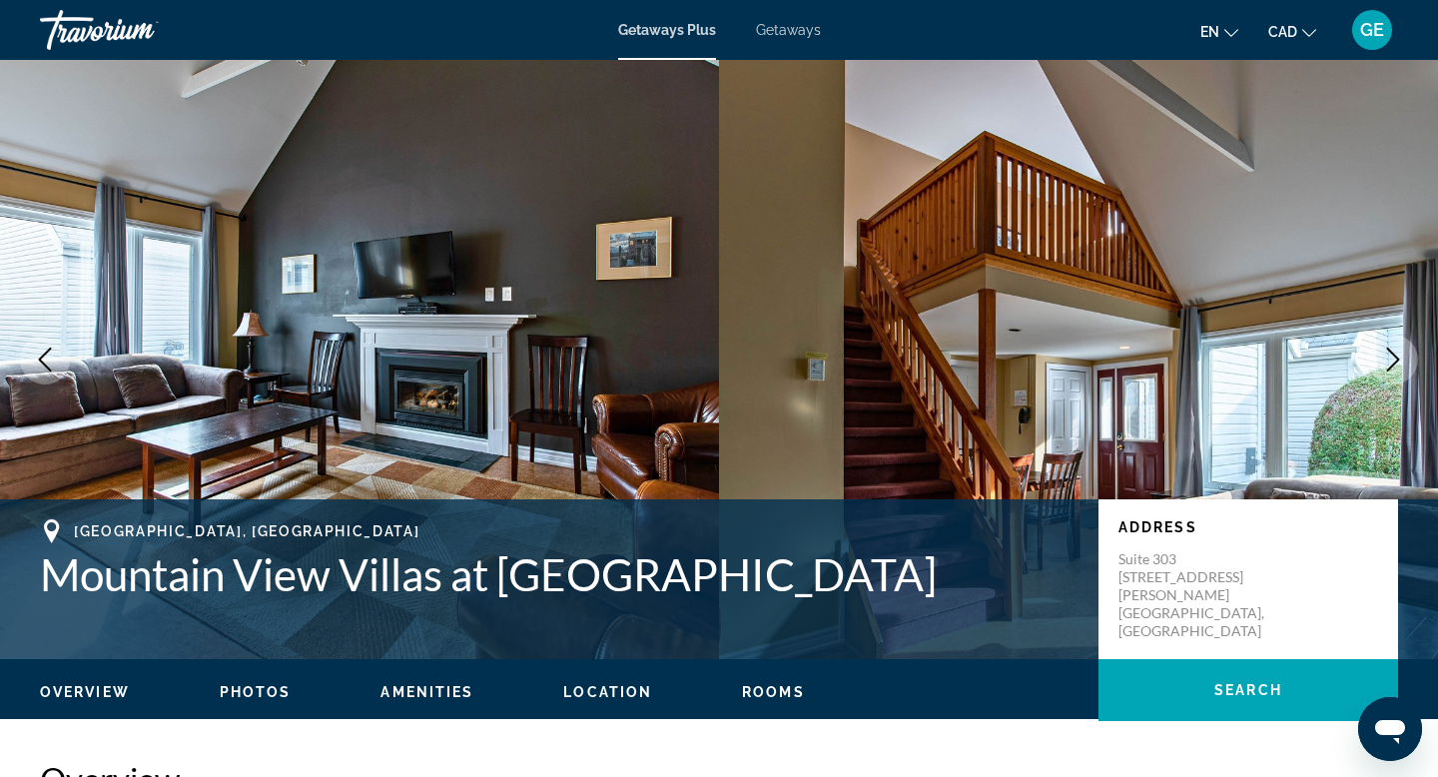
click at [1386, 371] on button "Next image" at bounding box center [1393, 359] width 50 height 50
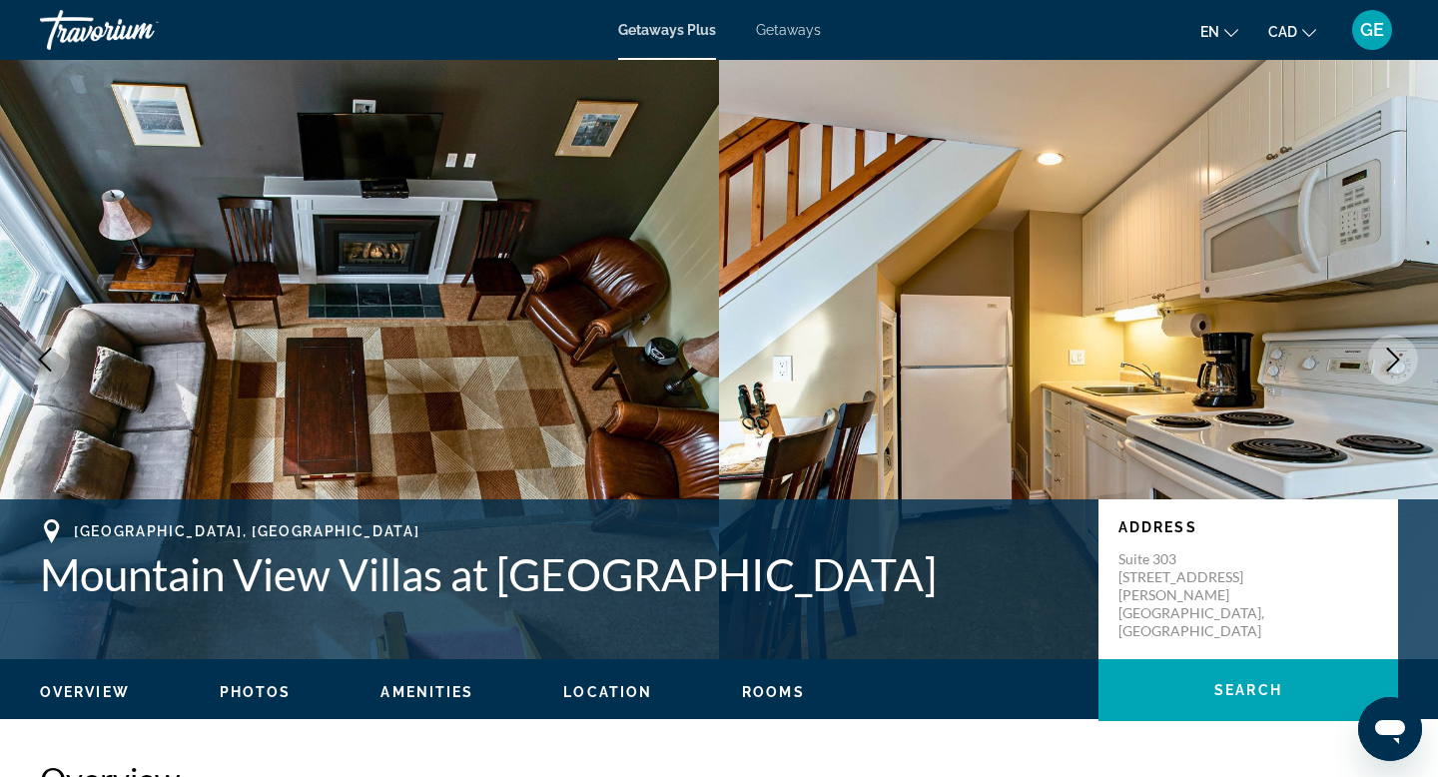
click at [1386, 371] on button "Next image" at bounding box center [1393, 359] width 50 height 50
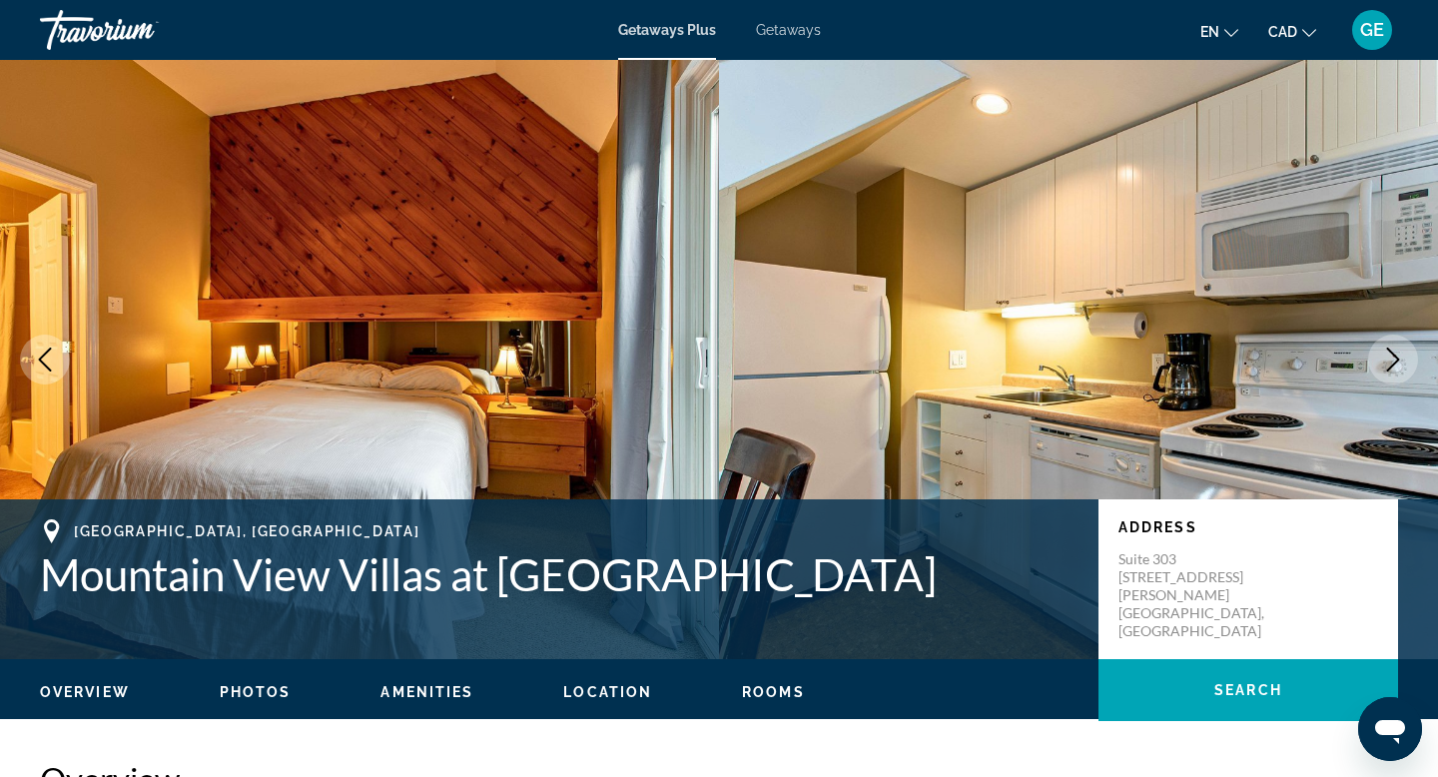
click at [1386, 371] on button "Next image" at bounding box center [1393, 359] width 50 height 50
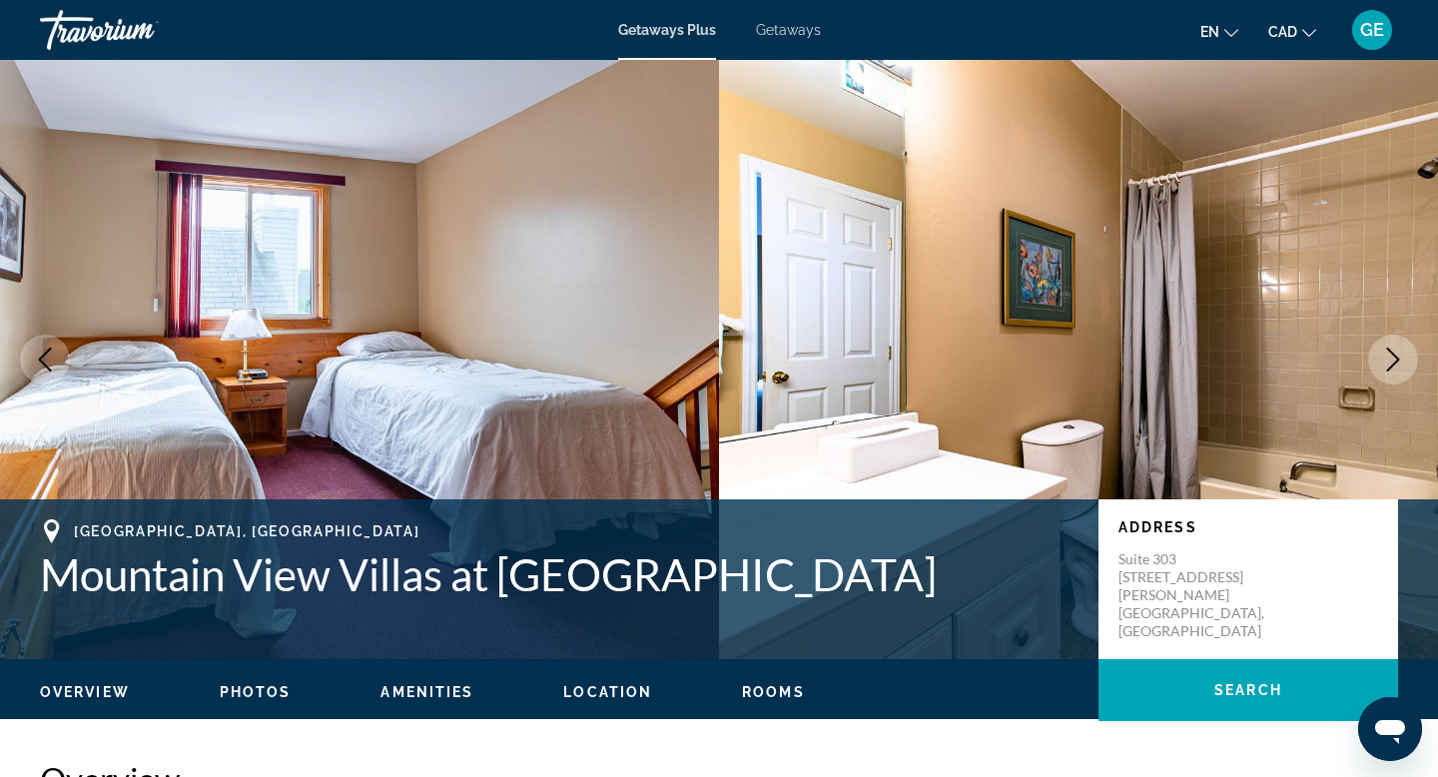
click at [1386, 371] on button "Next image" at bounding box center [1393, 359] width 50 height 50
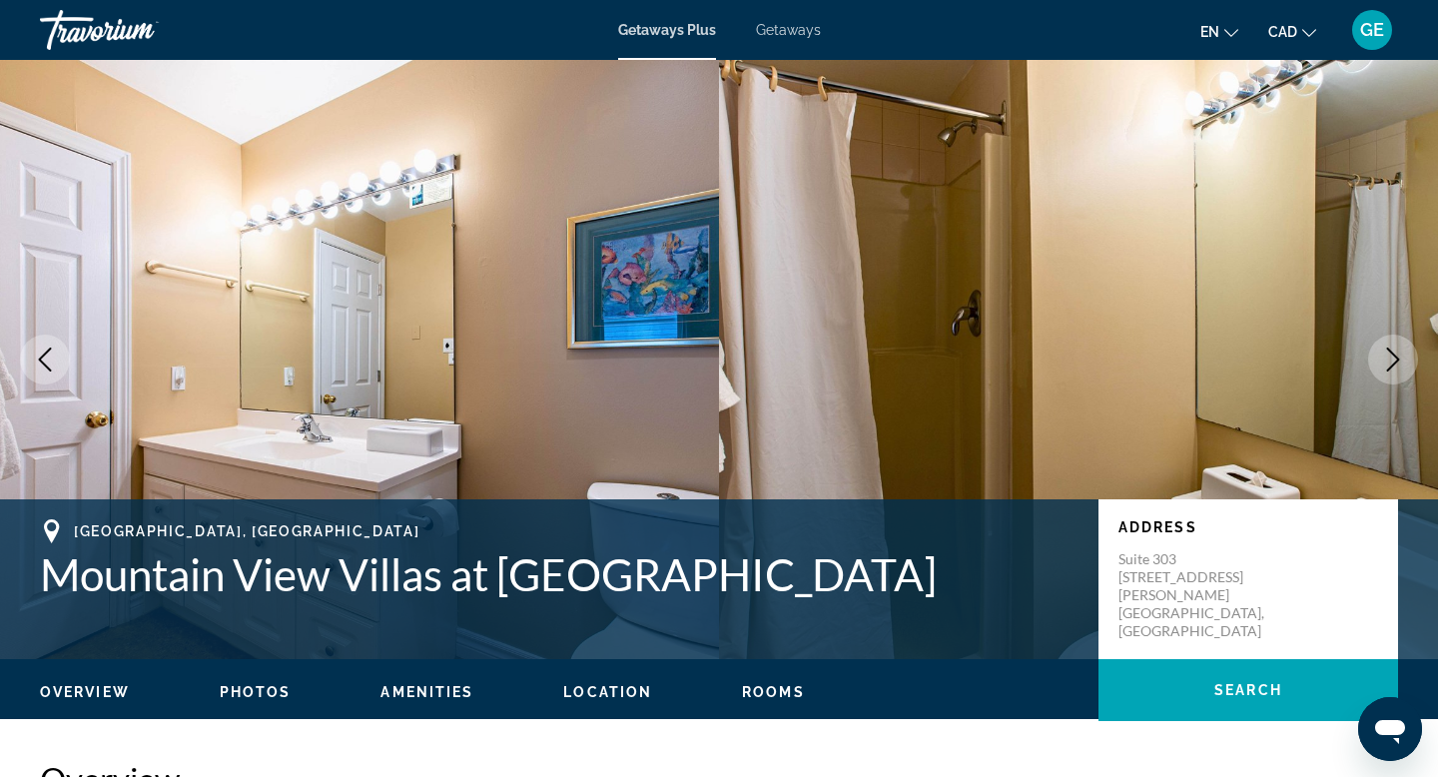
click at [1386, 371] on button "Next image" at bounding box center [1393, 359] width 50 height 50
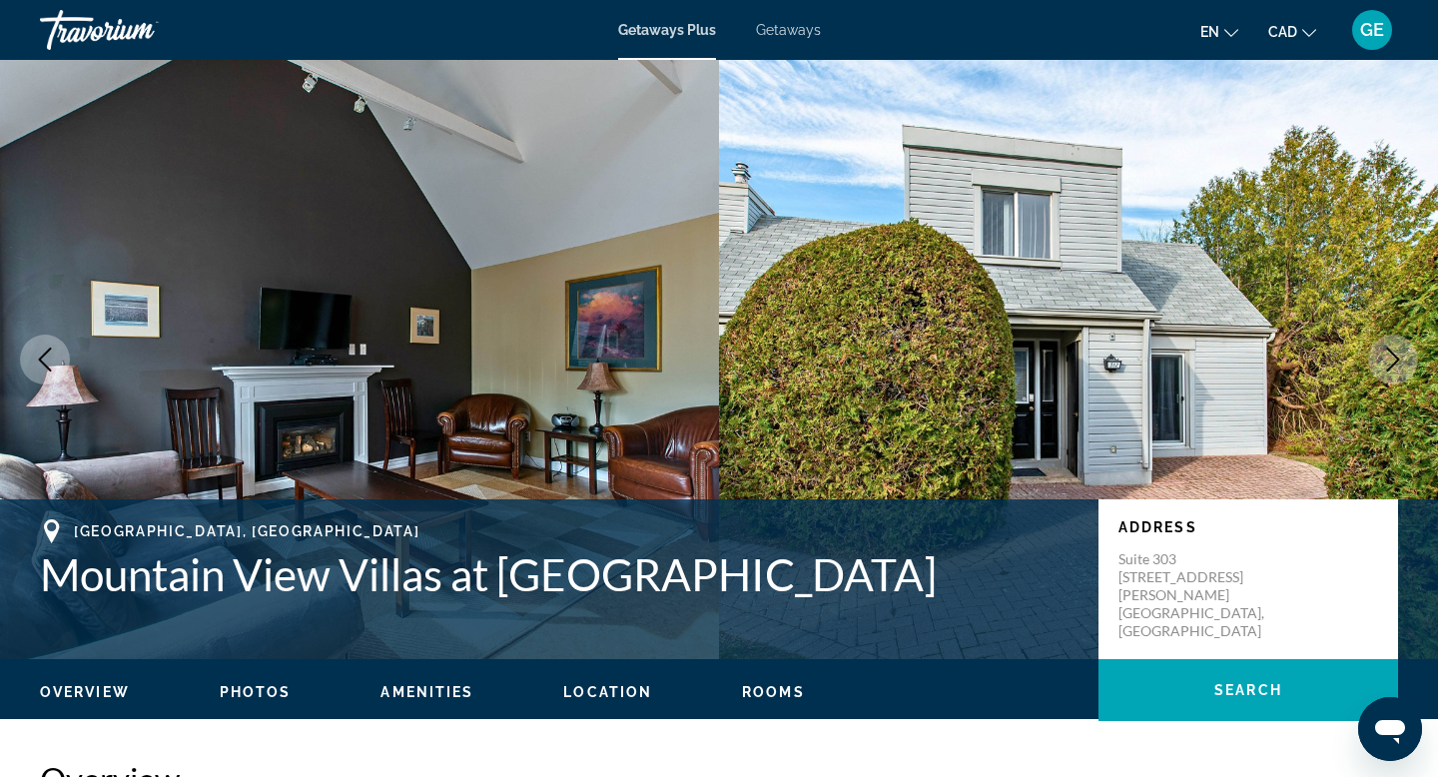
click at [1386, 371] on button "Next image" at bounding box center [1393, 359] width 50 height 50
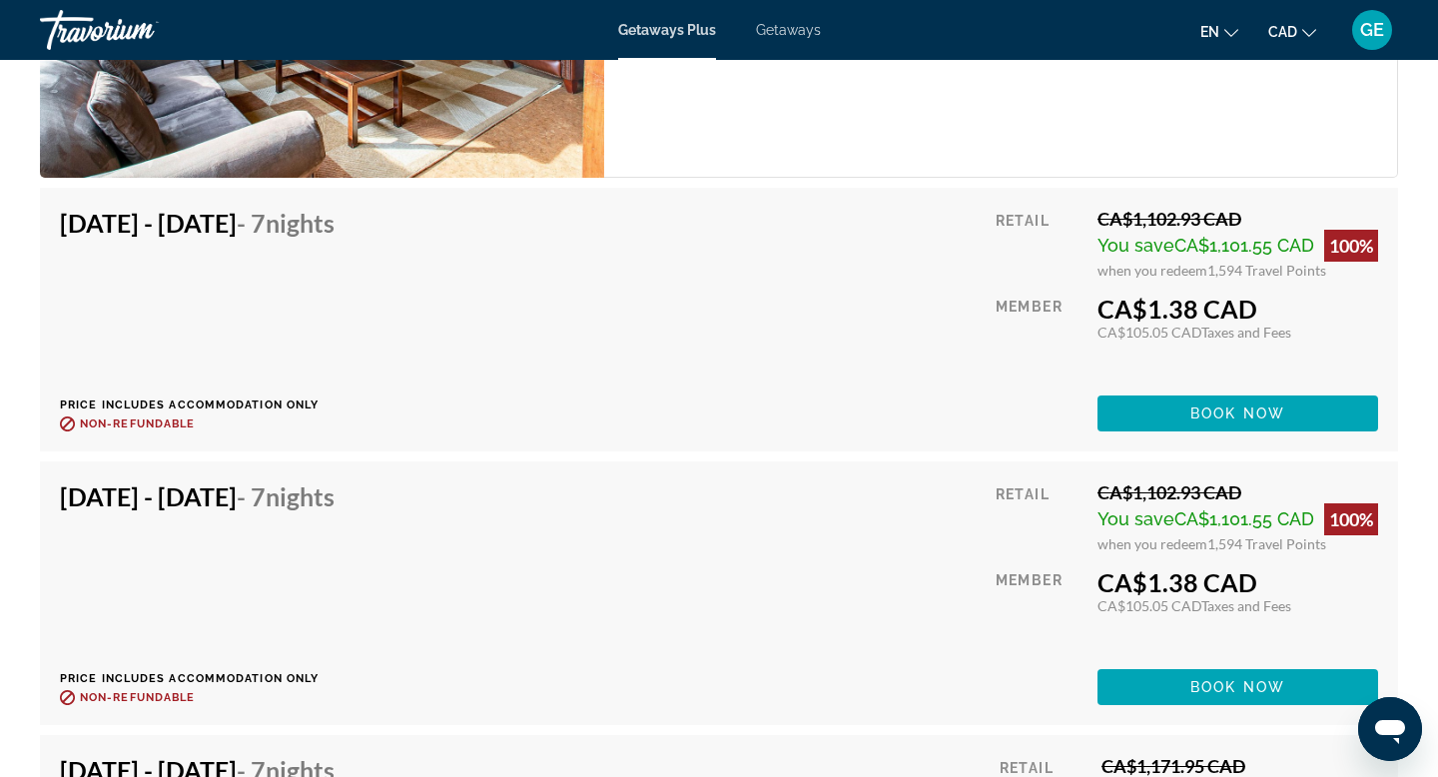
scroll to position [7820, 0]
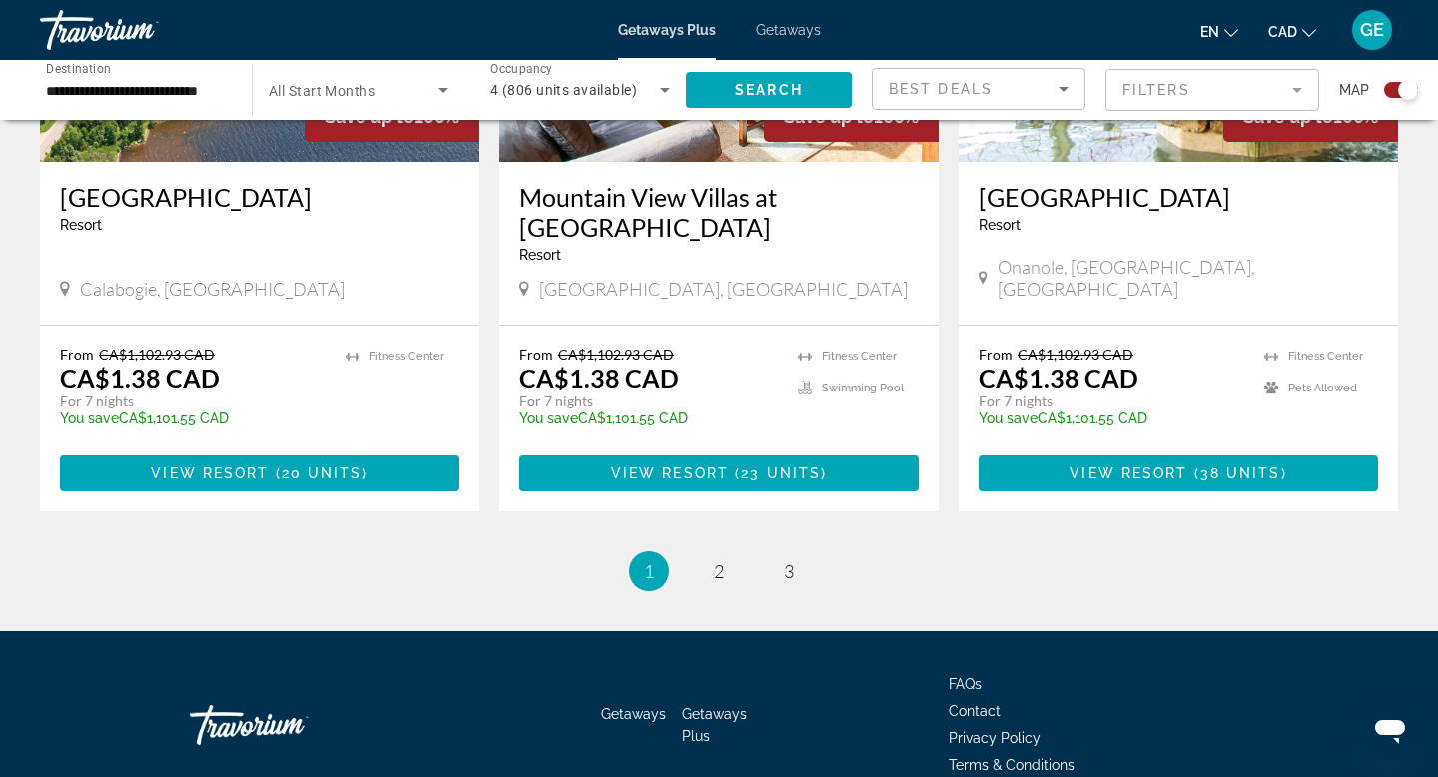
scroll to position [3086, 0]
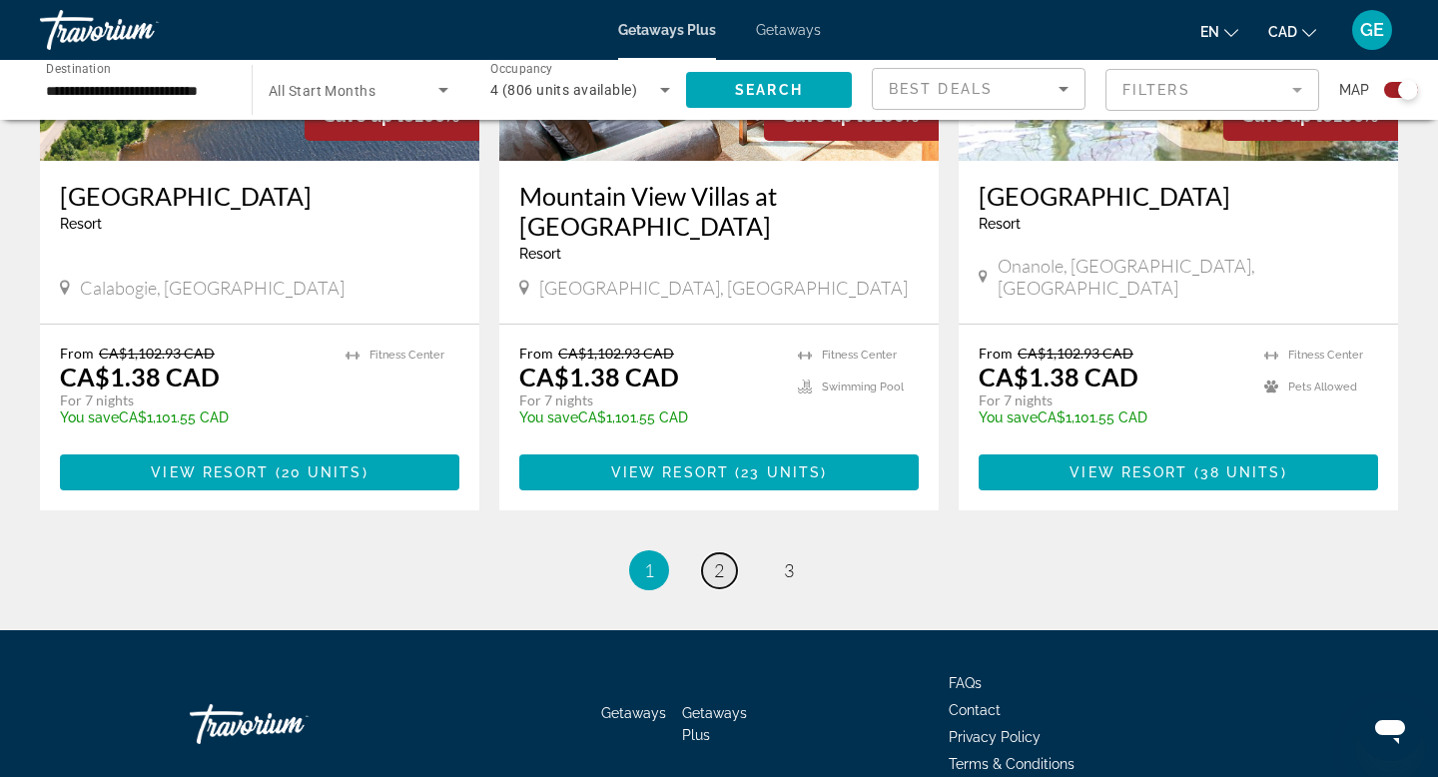
click at [728, 553] on link "page 2" at bounding box center [719, 570] width 35 height 35
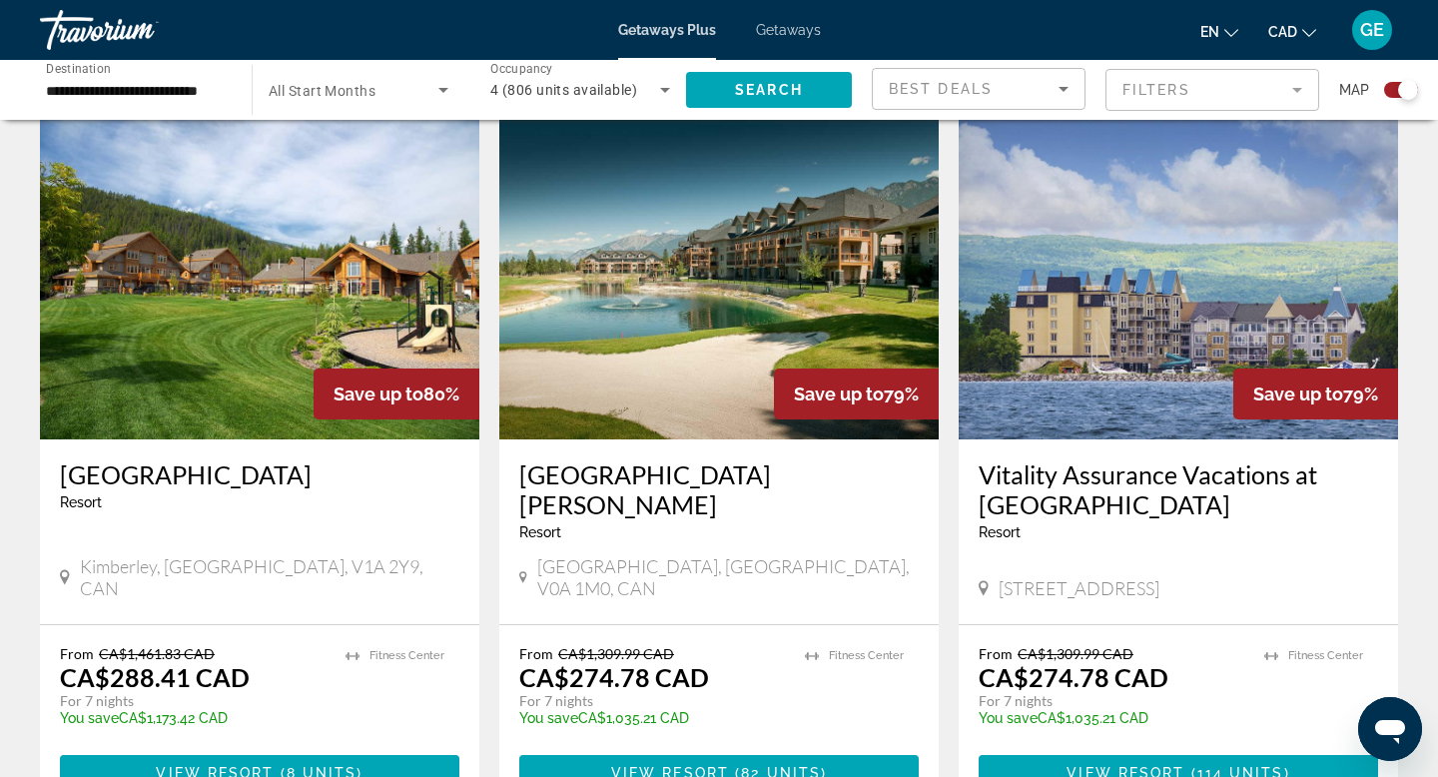
scroll to position [2816, 0]
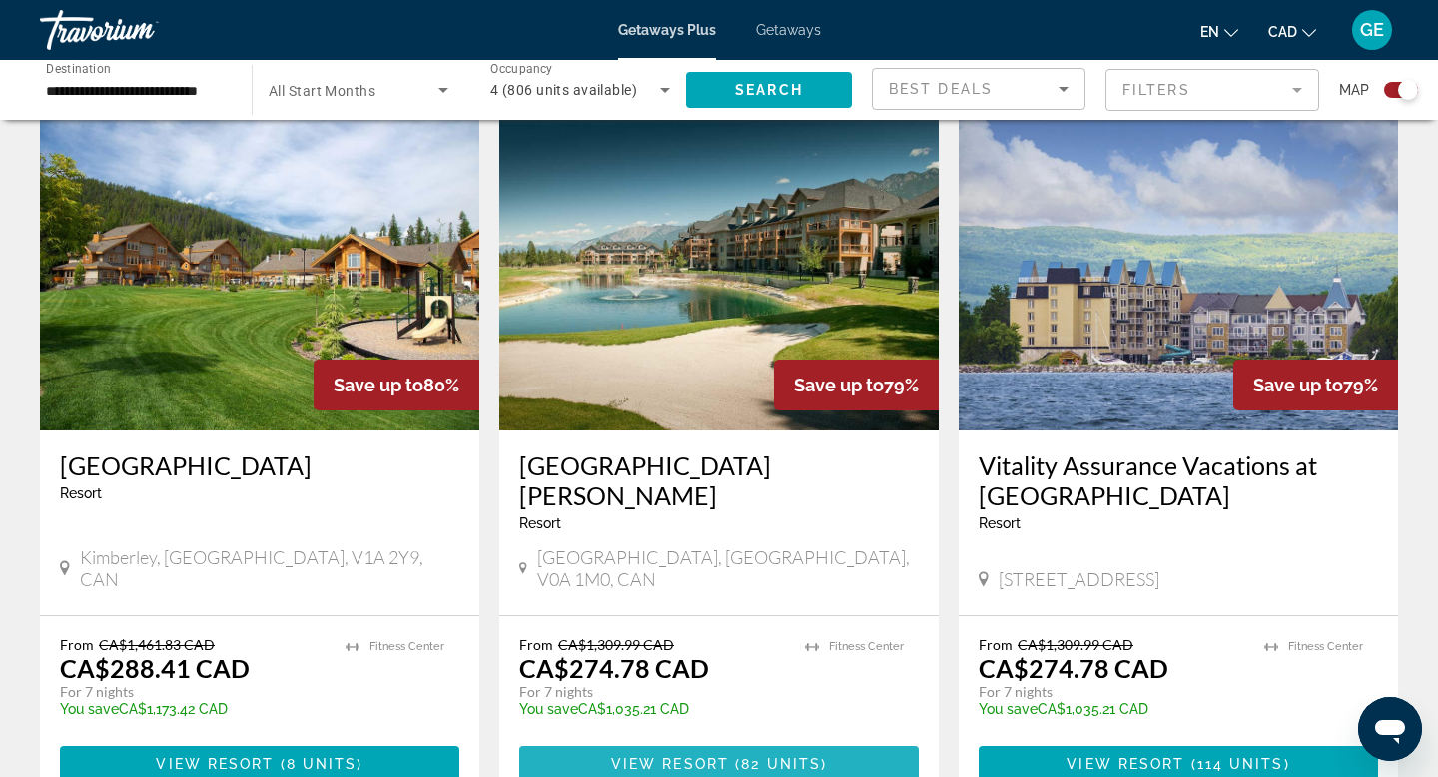
click at [704, 756] on span "View Resort" at bounding box center [670, 764] width 118 height 16
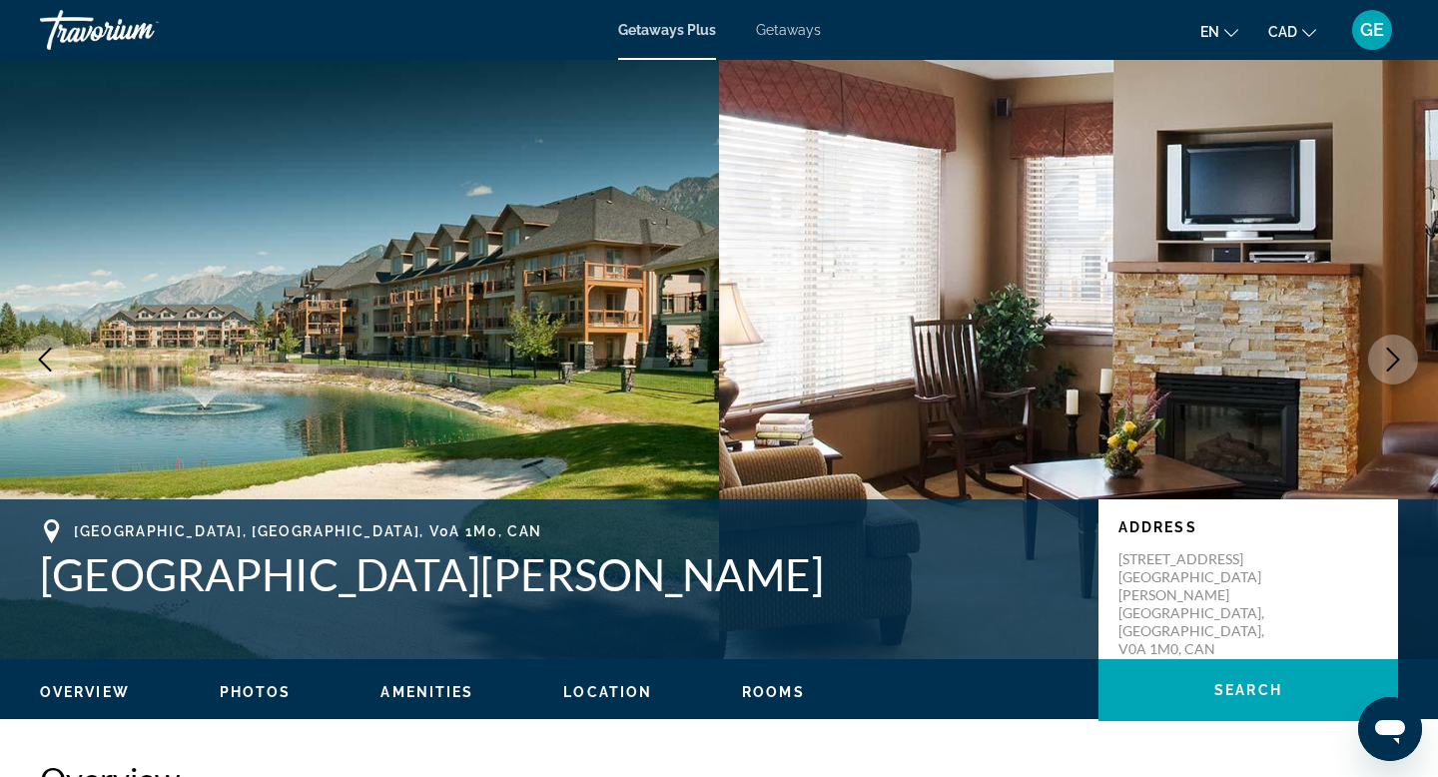
click at [1397, 368] on icon "Next image" at bounding box center [1393, 359] width 24 height 24
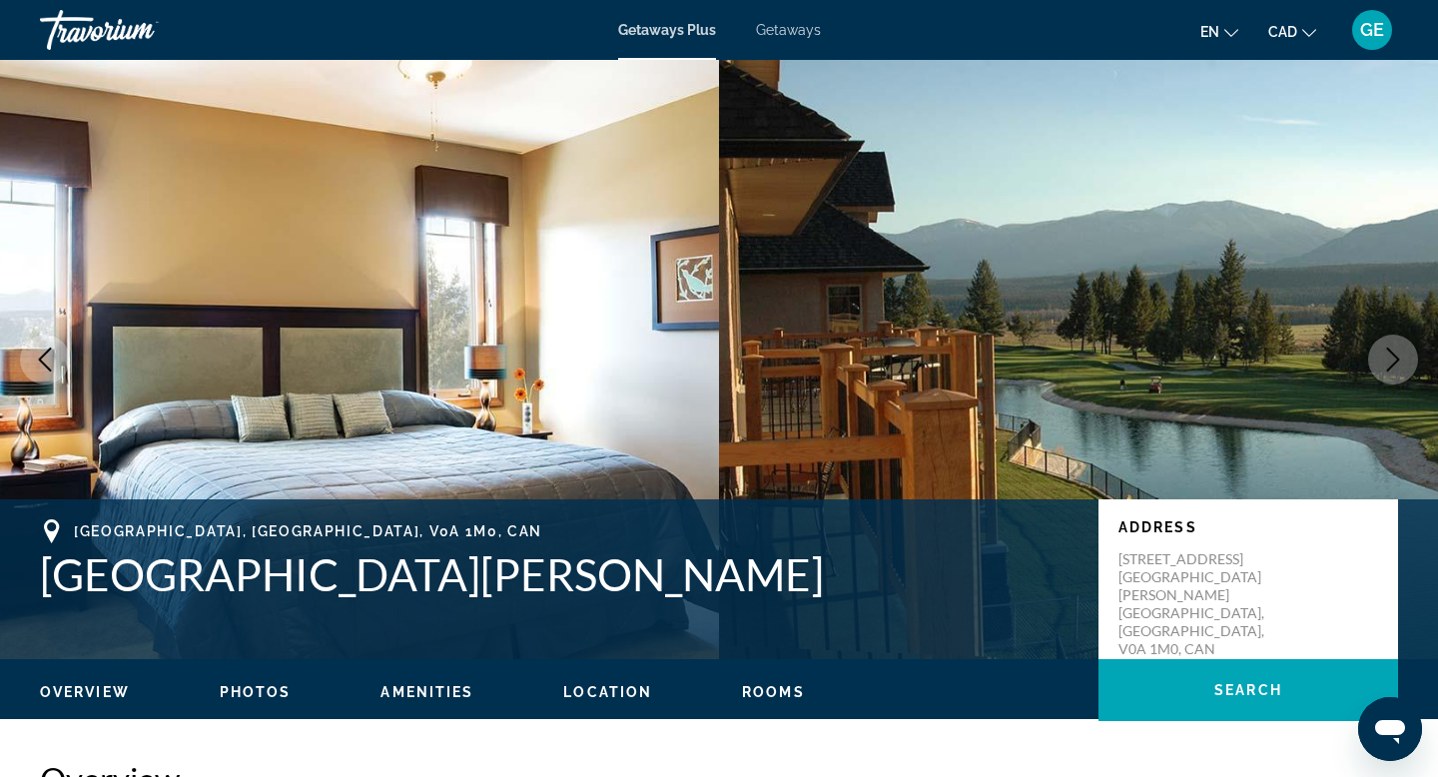
click at [1395, 361] on icon "Next image" at bounding box center [1393, 359] width 13 height 24
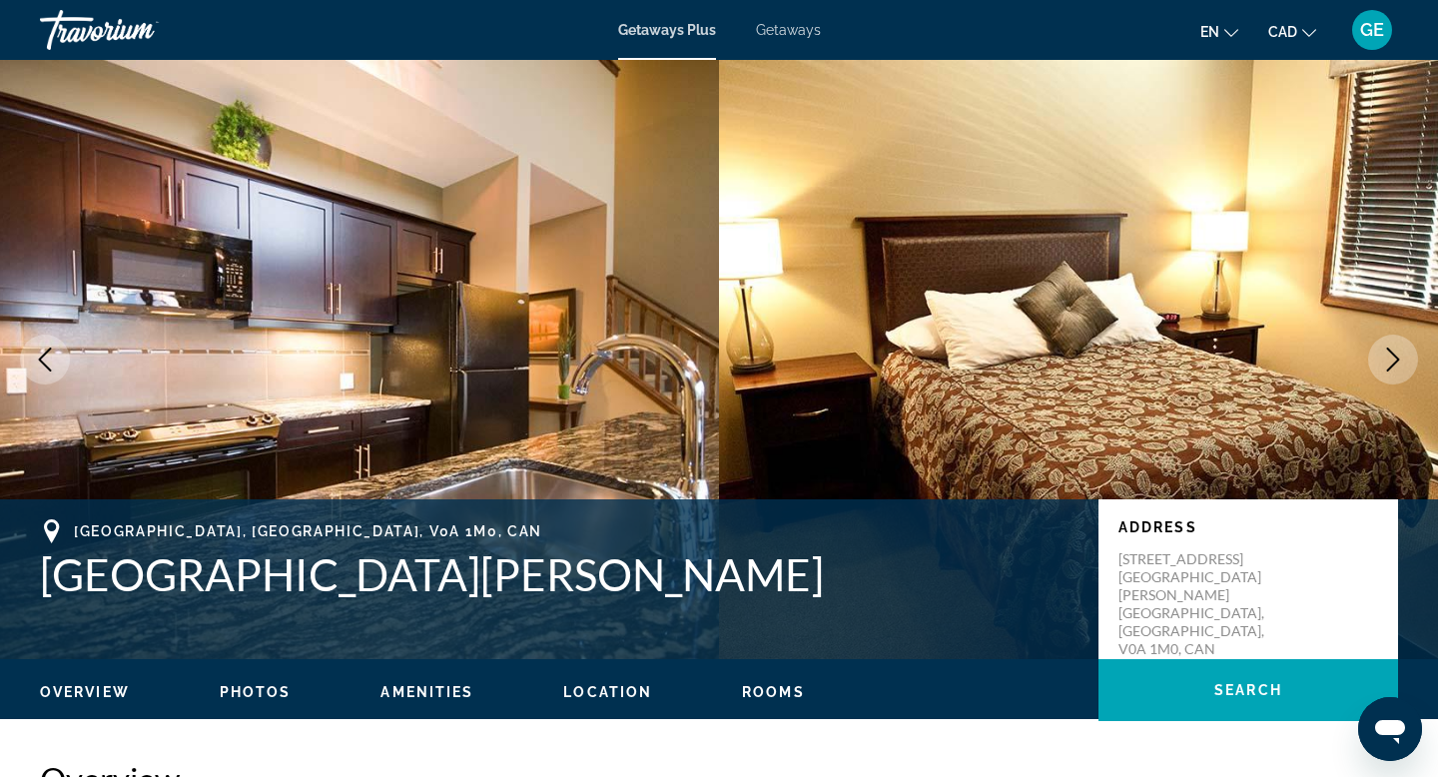
click at [1395, 361] on icon "Next image" at bounding box center [1393, 359] width 13 height 24
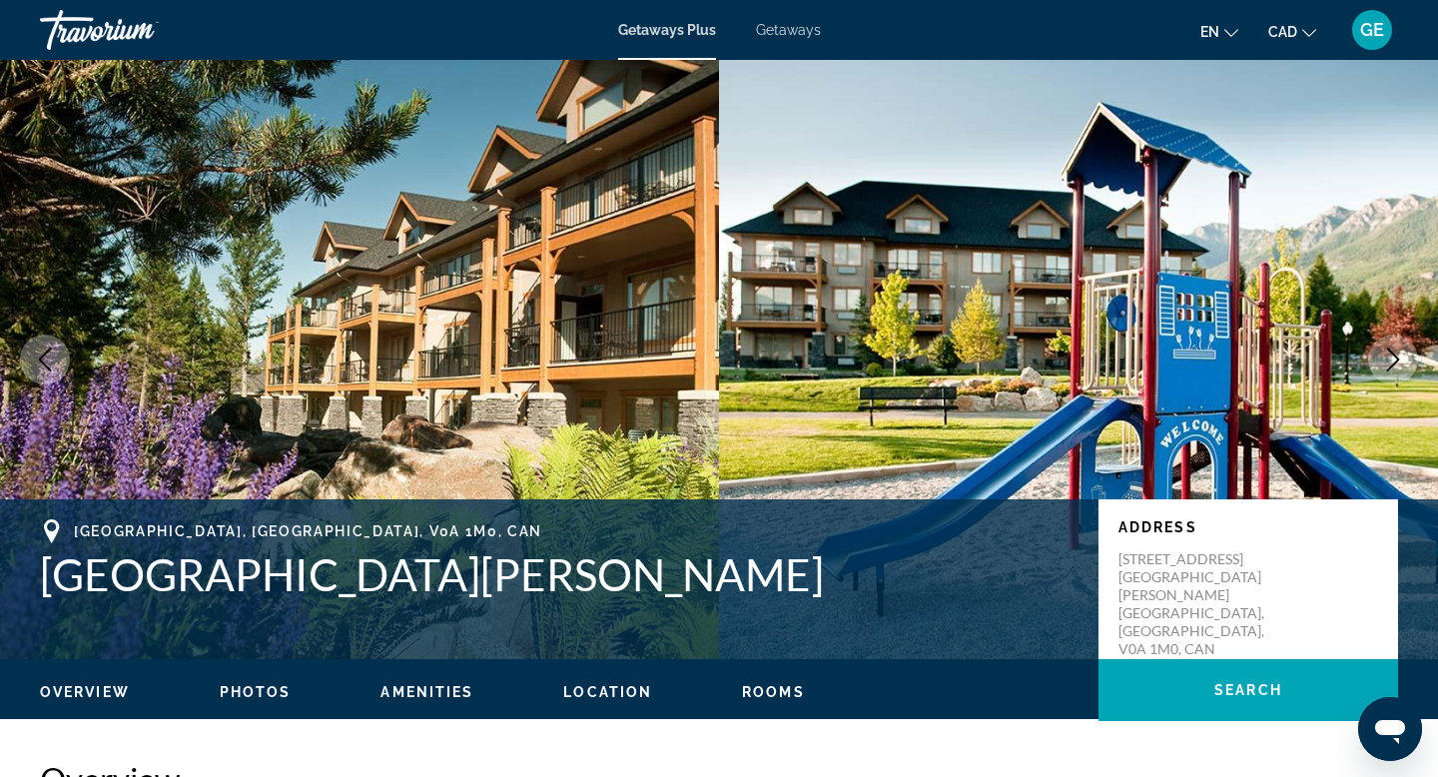
click at [1395, 361] on icon "Next image" at bounding box center [1393, 359] width 13 height 24
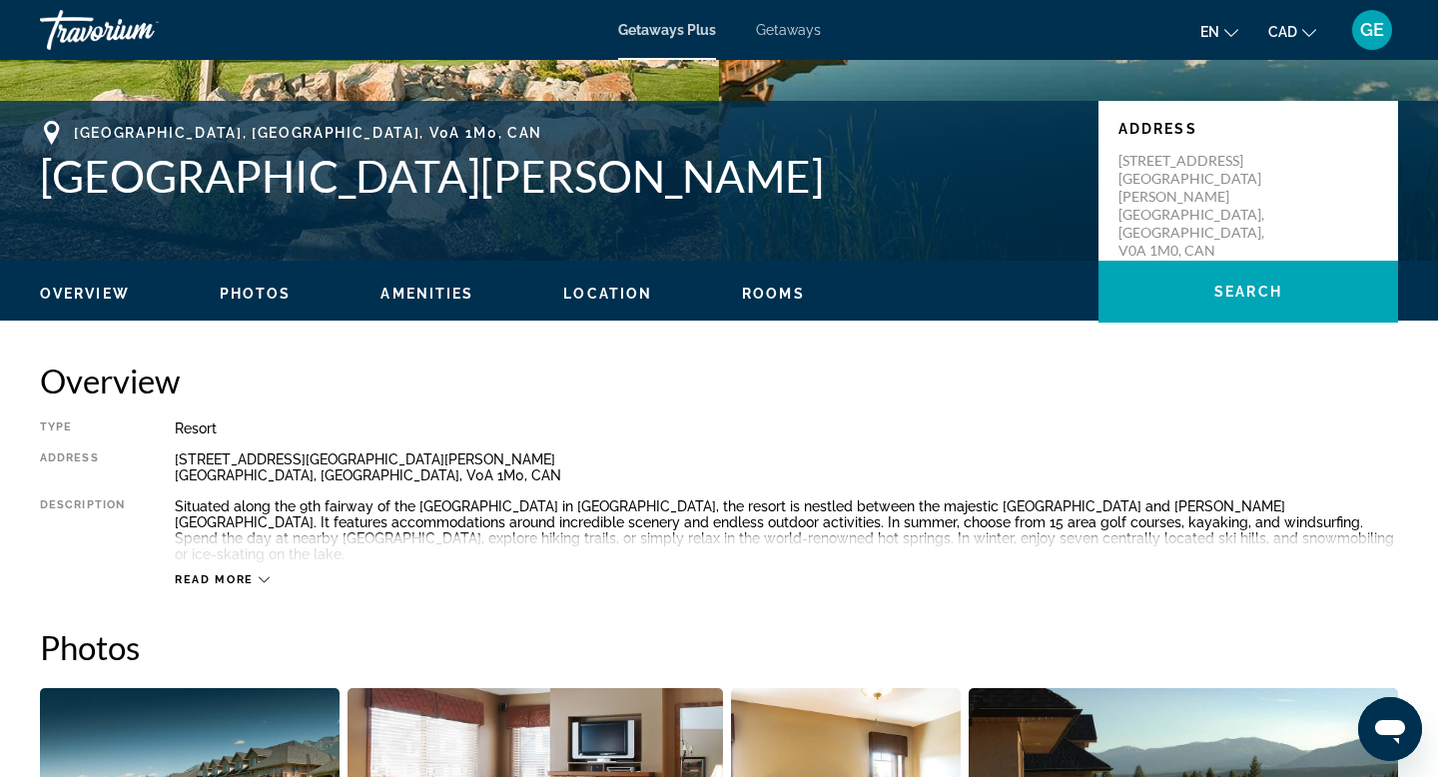
scroll to position [402, 0]
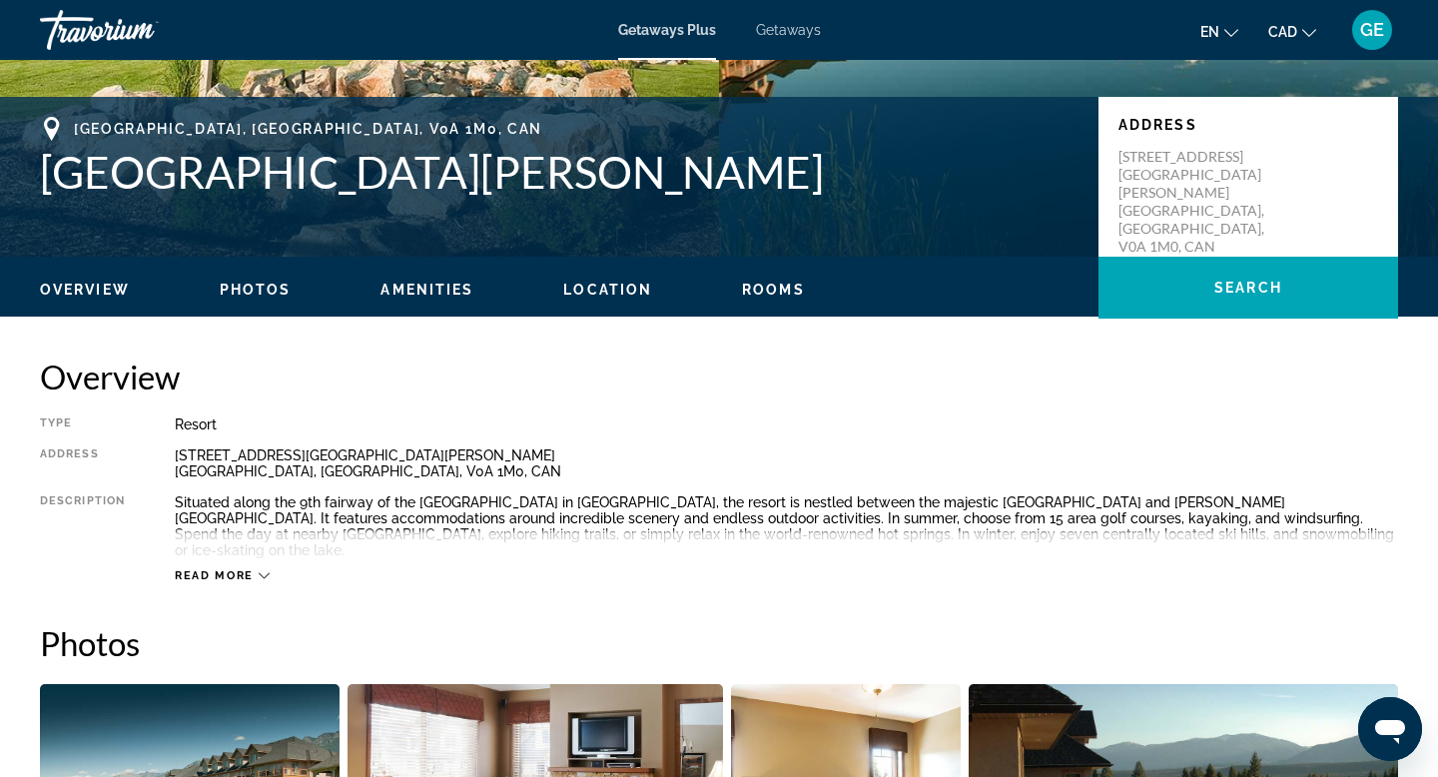
click at [601, 293] on span "Location" at bounding box center [607, 290] width 89 height 16
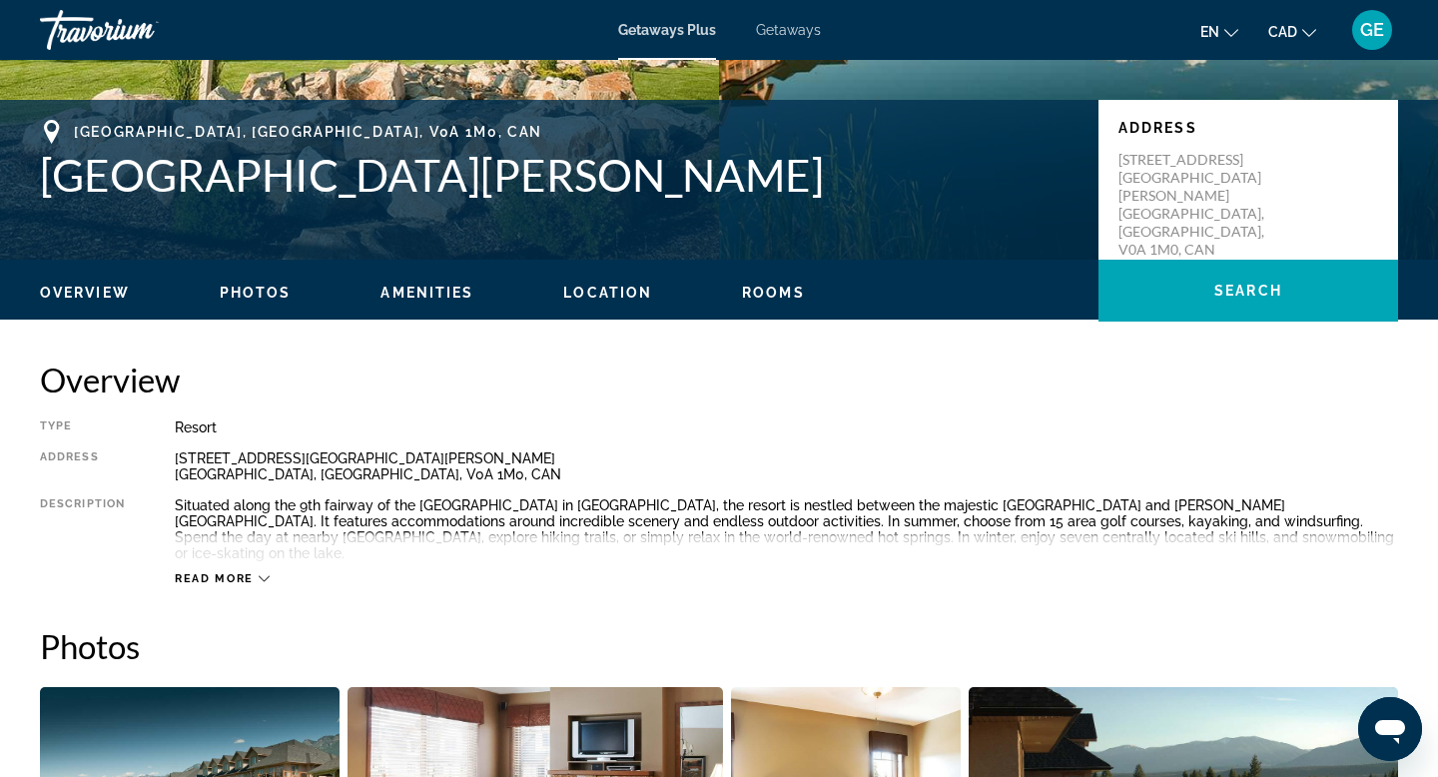
scroll to position [441, 0]
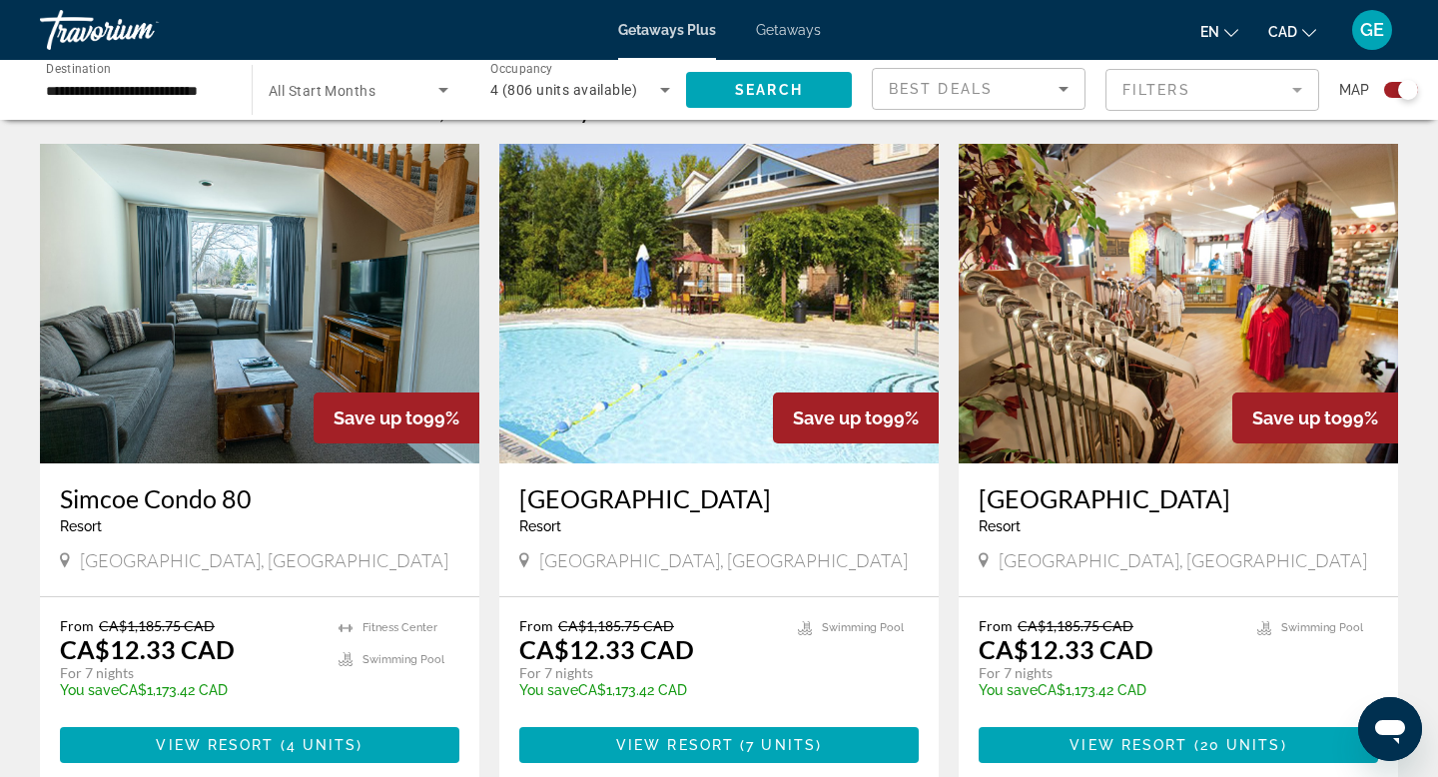
scroll to position [673, 0]
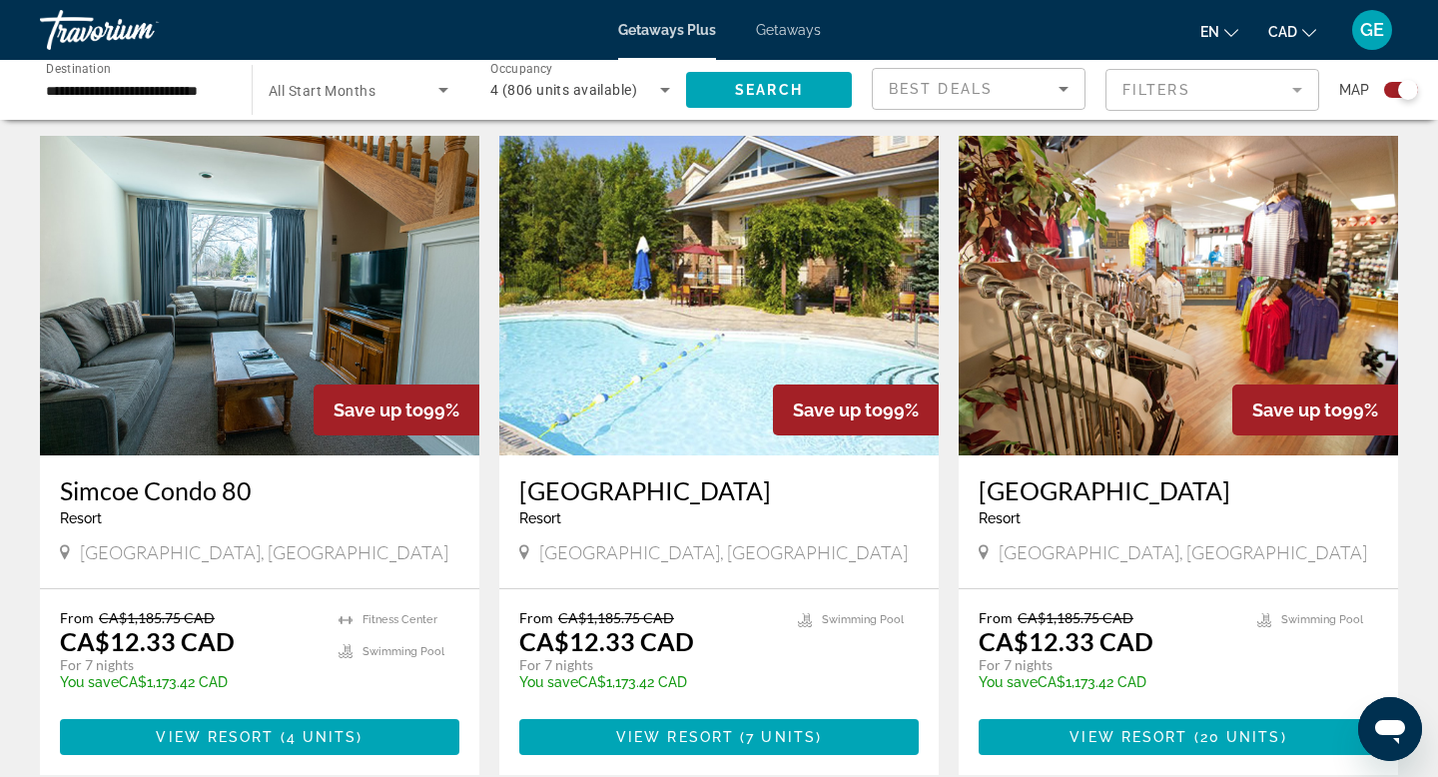
click at [545, 84] on span "4 (806 units available)" at bounding box center [563, 90] width 147 height 16
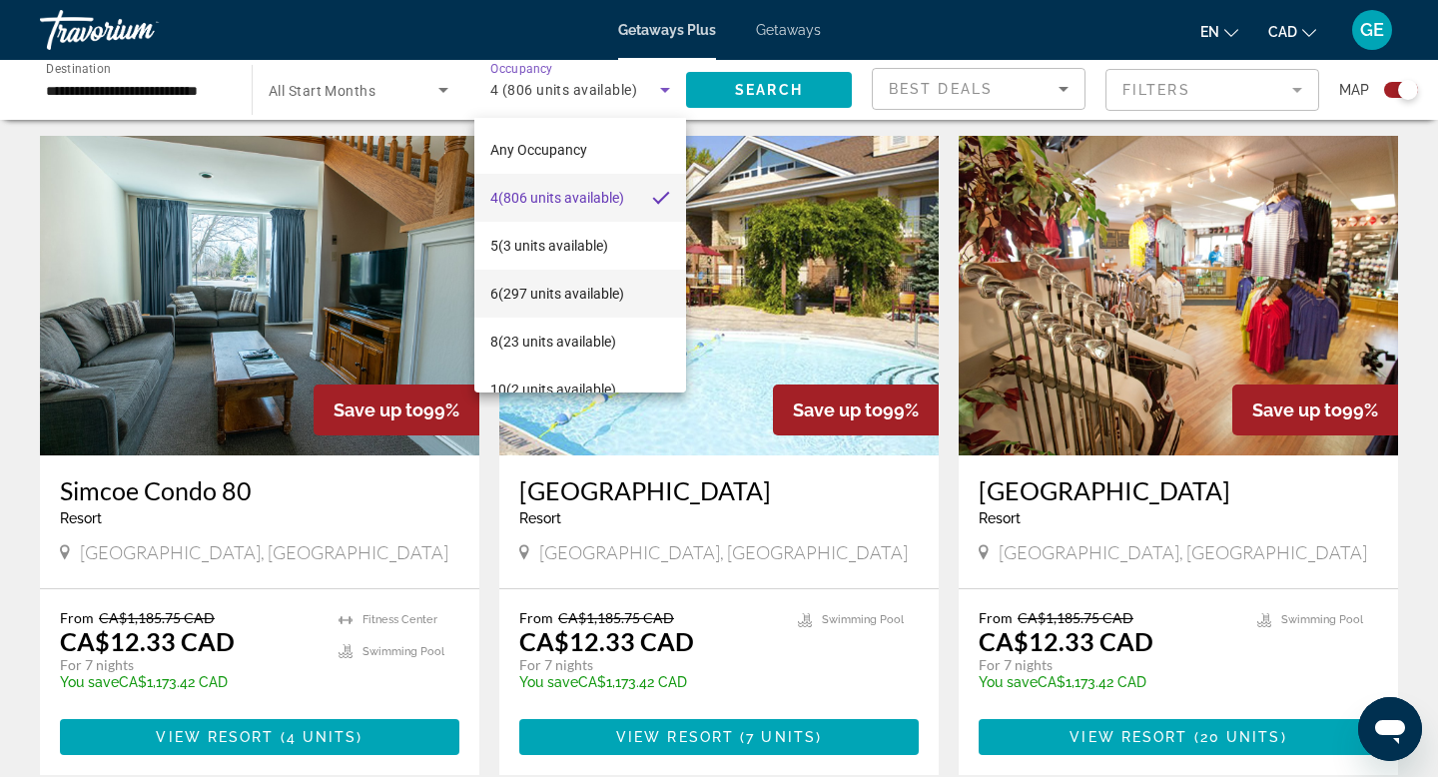
click at [527, 289] on span "6 (297 units available)" at bounding box center [557, 294] width 134 height 24
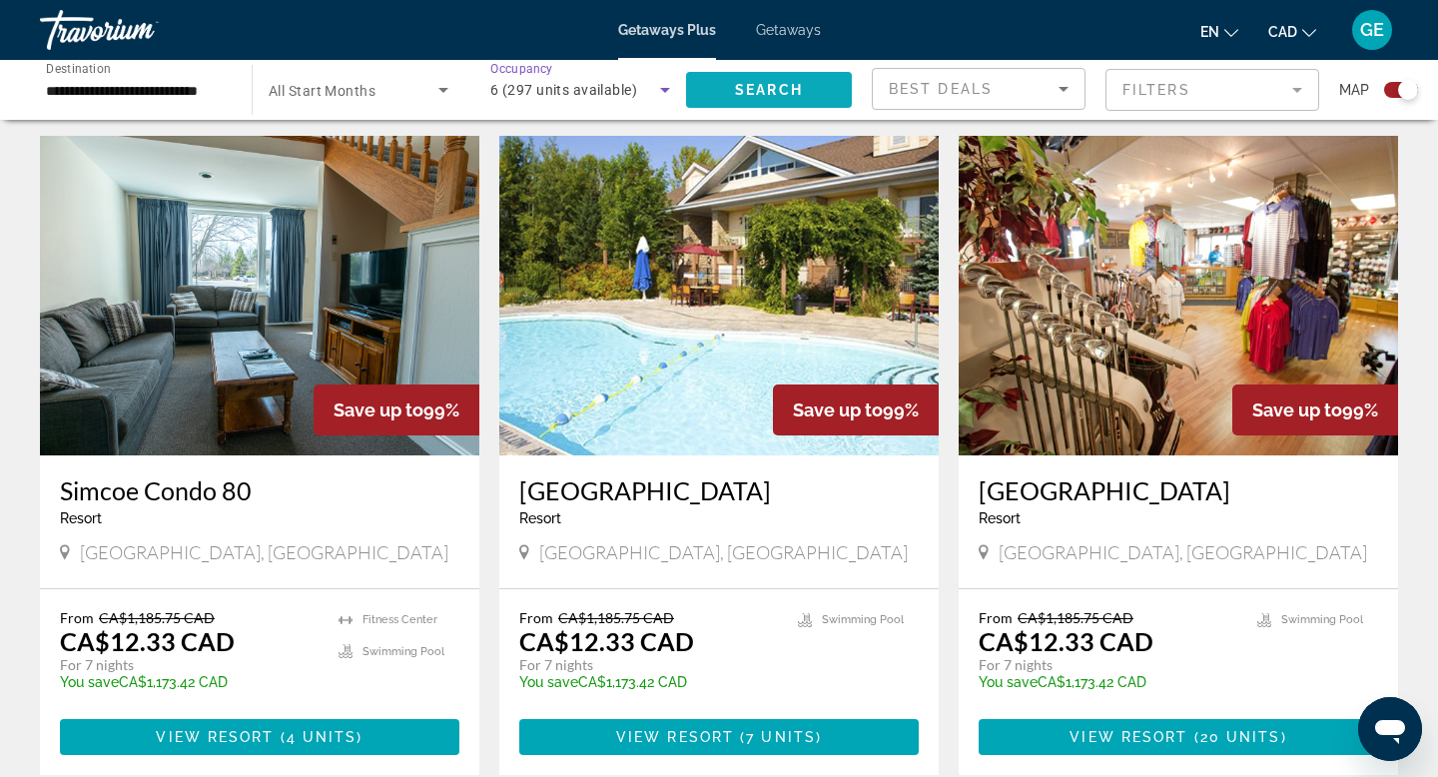
click at [773, 84] on span "Search" at bounding box center [769, 90] width 68 height 16
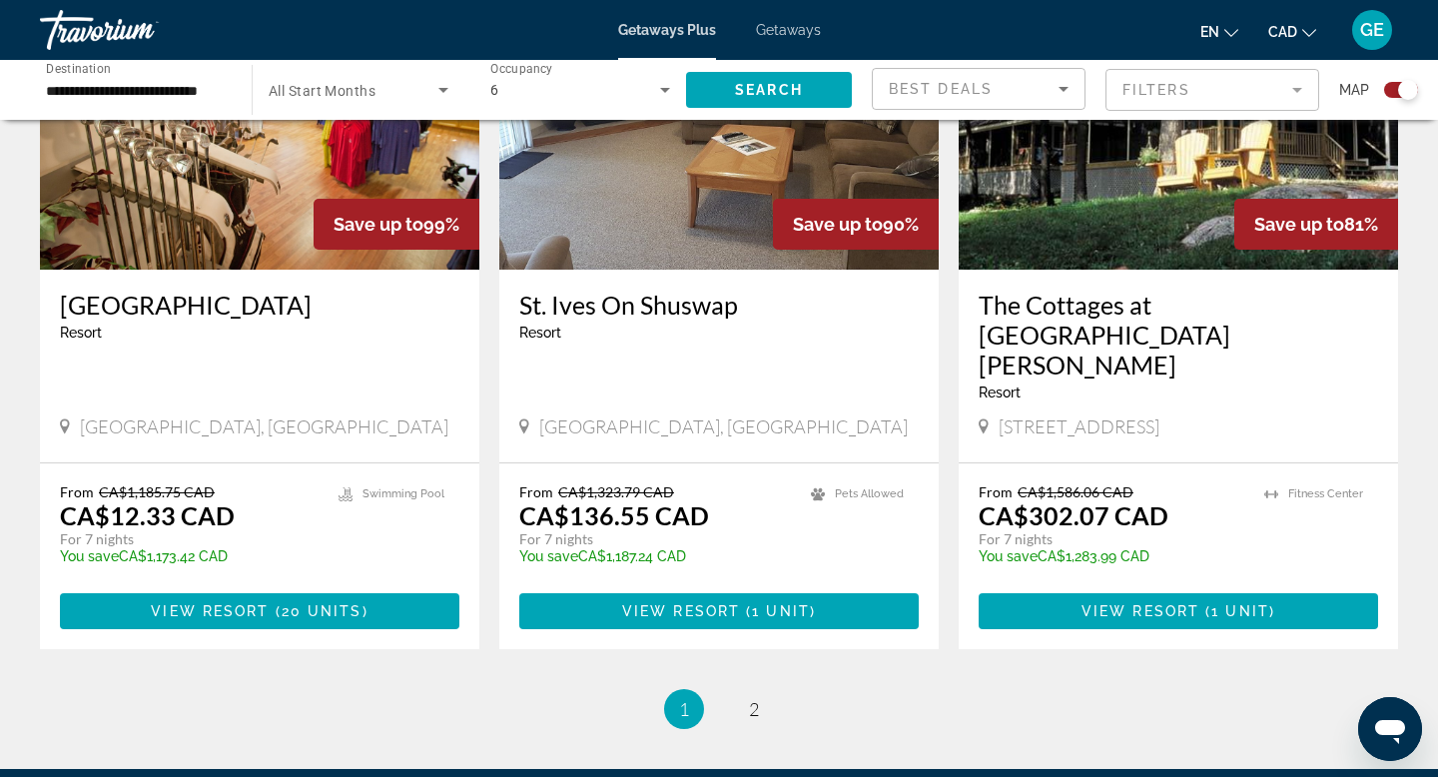
scroll to position [3004, 0]
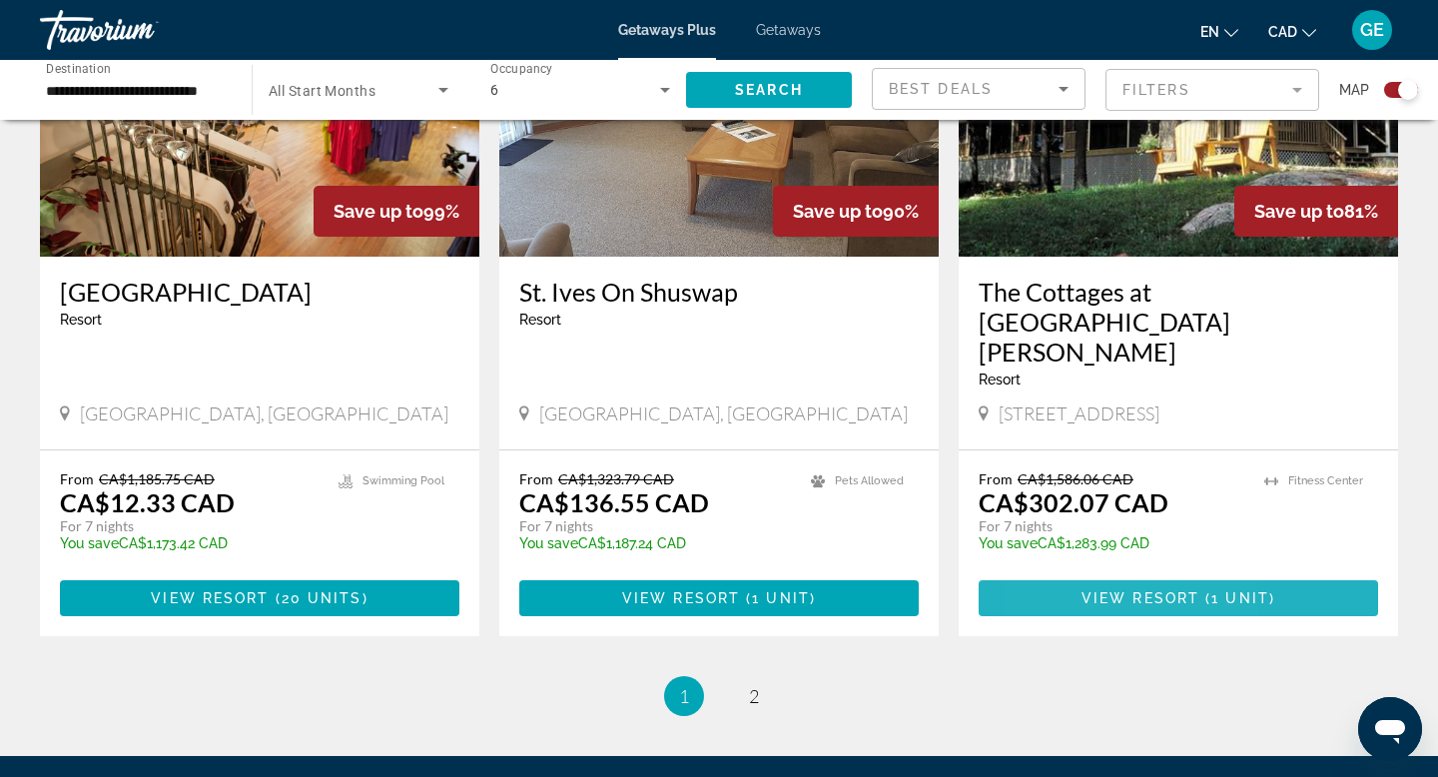
click at [1064, 574] on span "Main content" at bounding box center [1177, 598] width 399 height 48
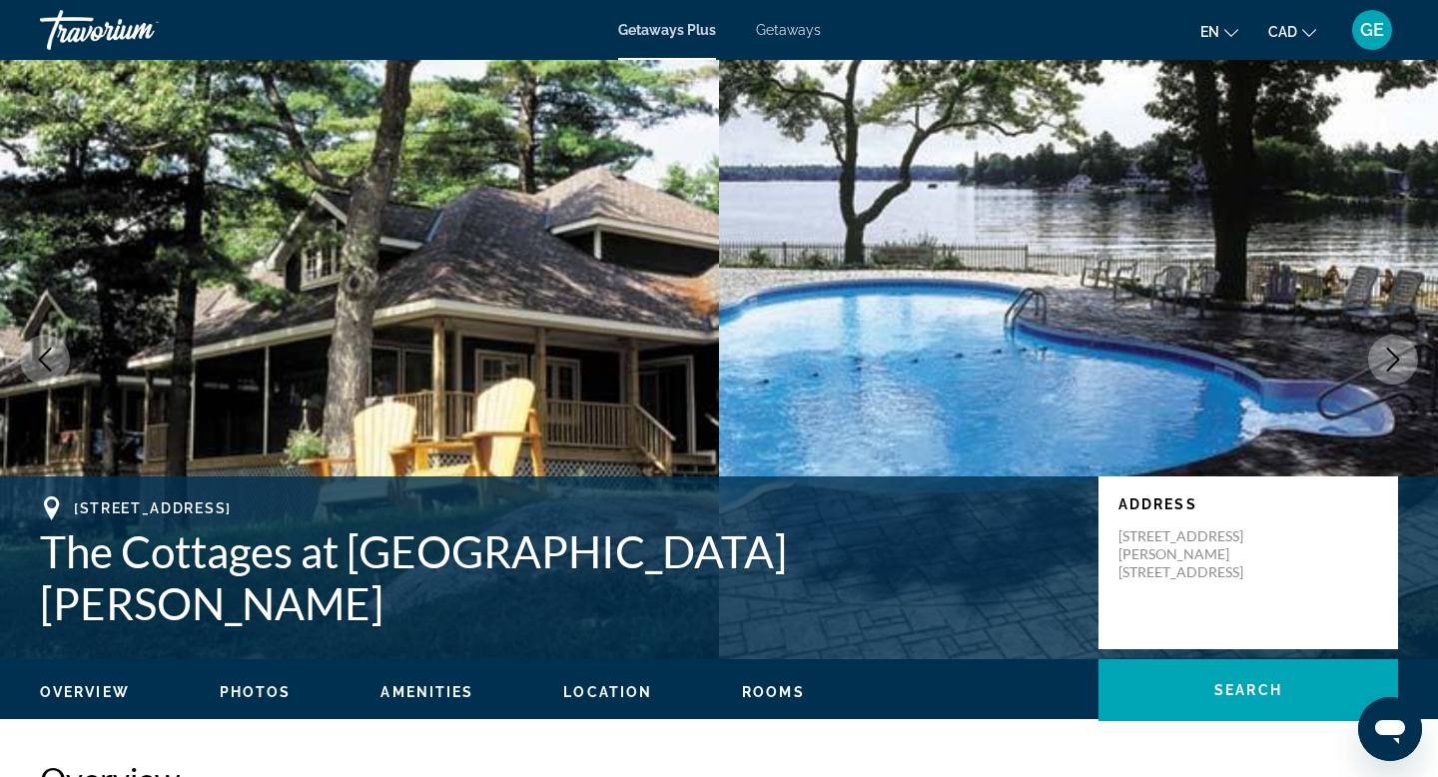
click at [1397, 355] on icon "Next image" at bounding box center [1393, 359] width 24 height 24
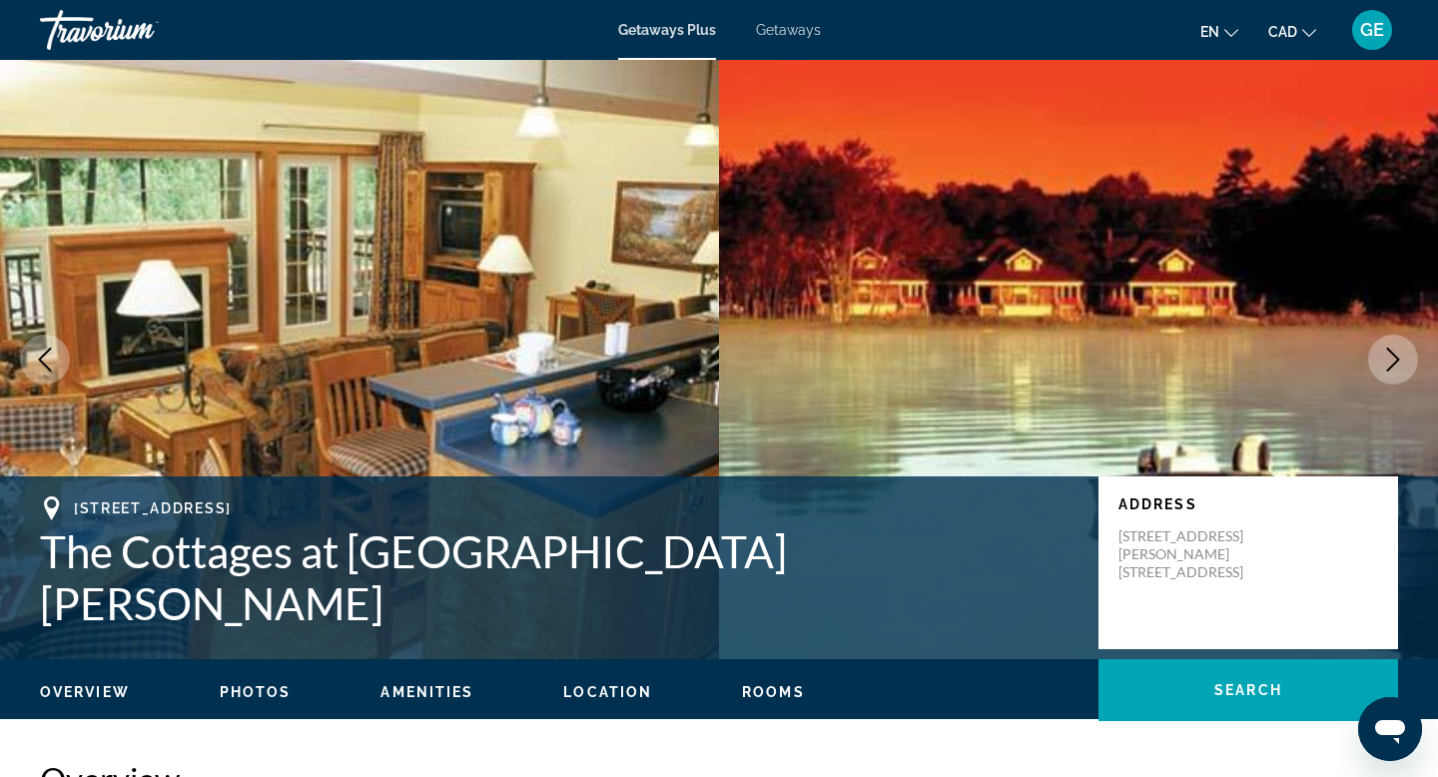
click at [1397, 355] on icon "Next image" at bounding box center [1393, 359] width 24 height 24
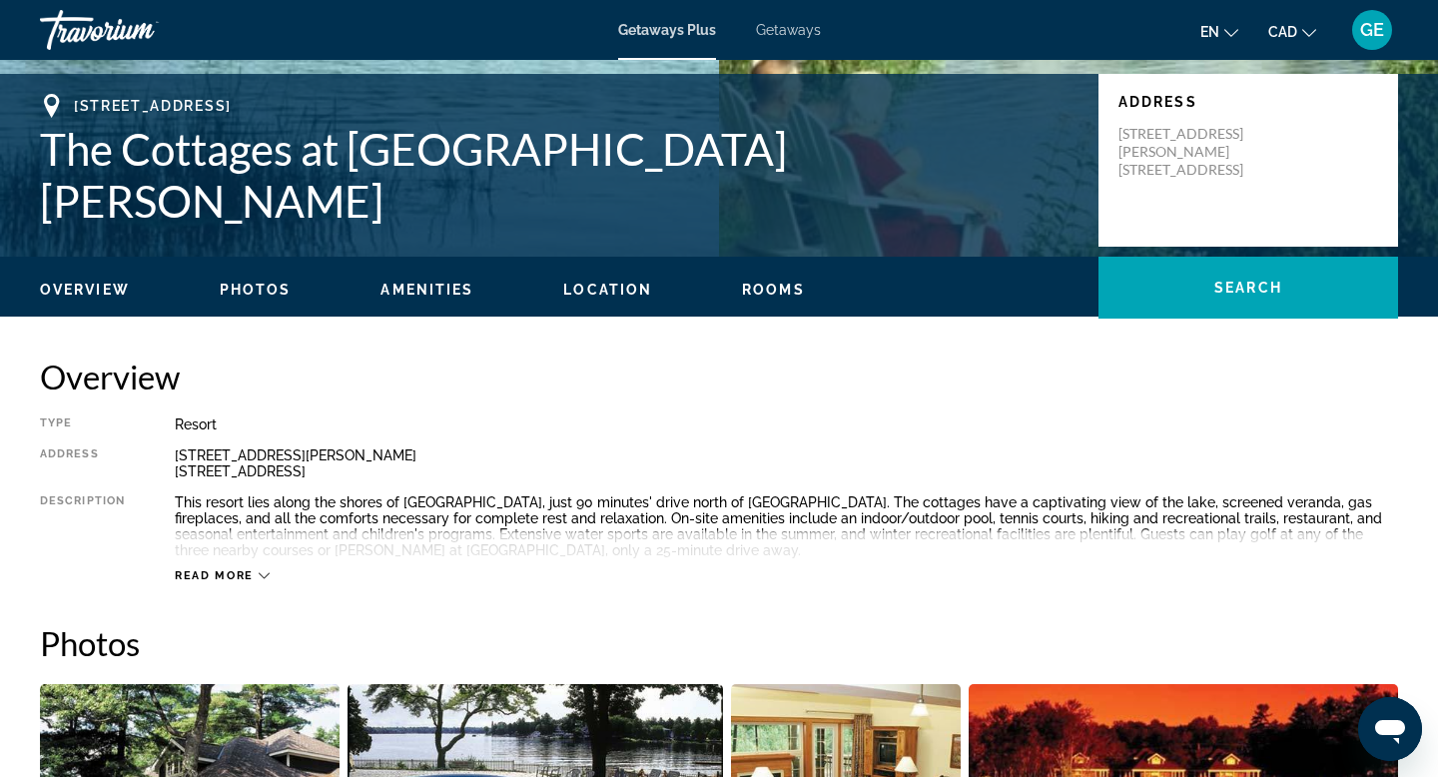
scroll to position [411, 0]
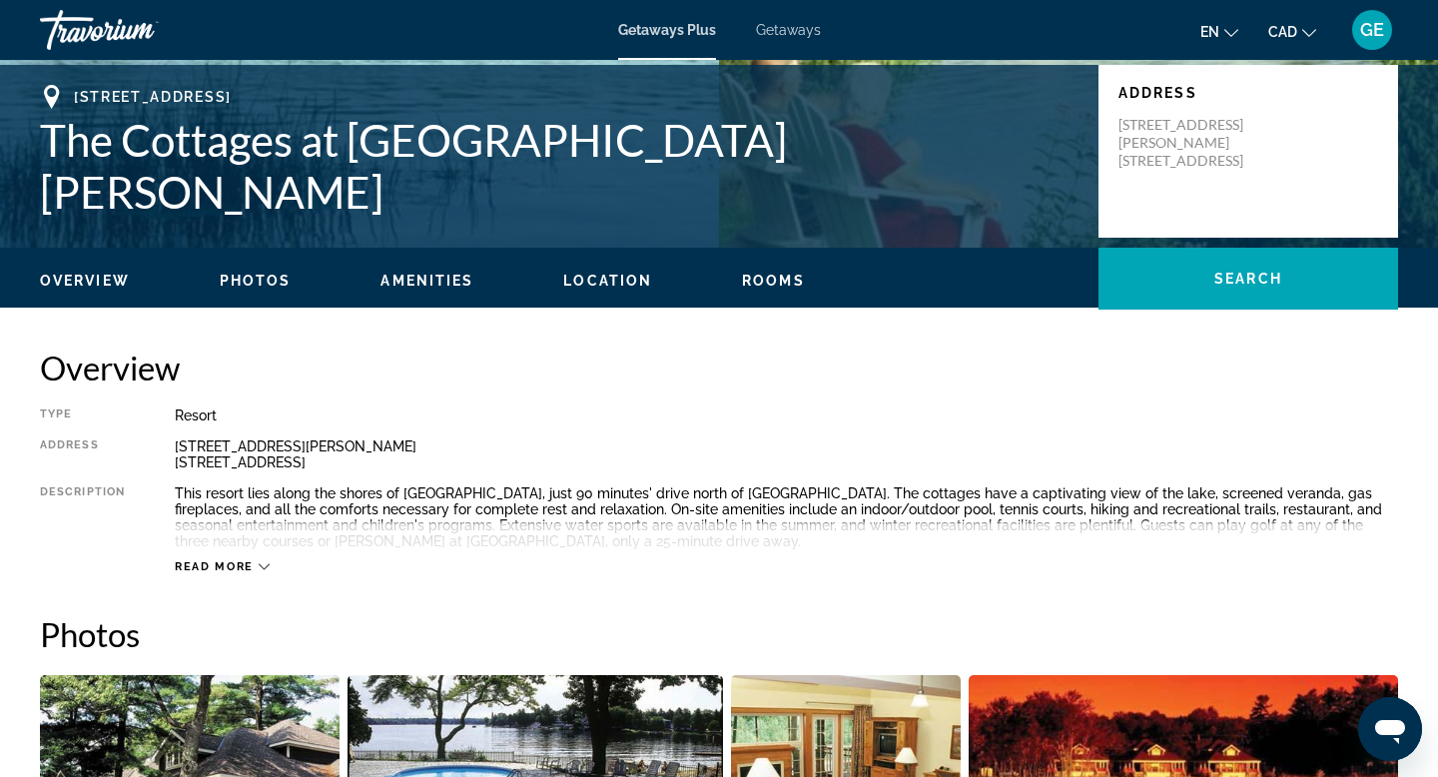
click at [224, 566] on span "Read more" at bounding box center [214, 566] width 79 height 13
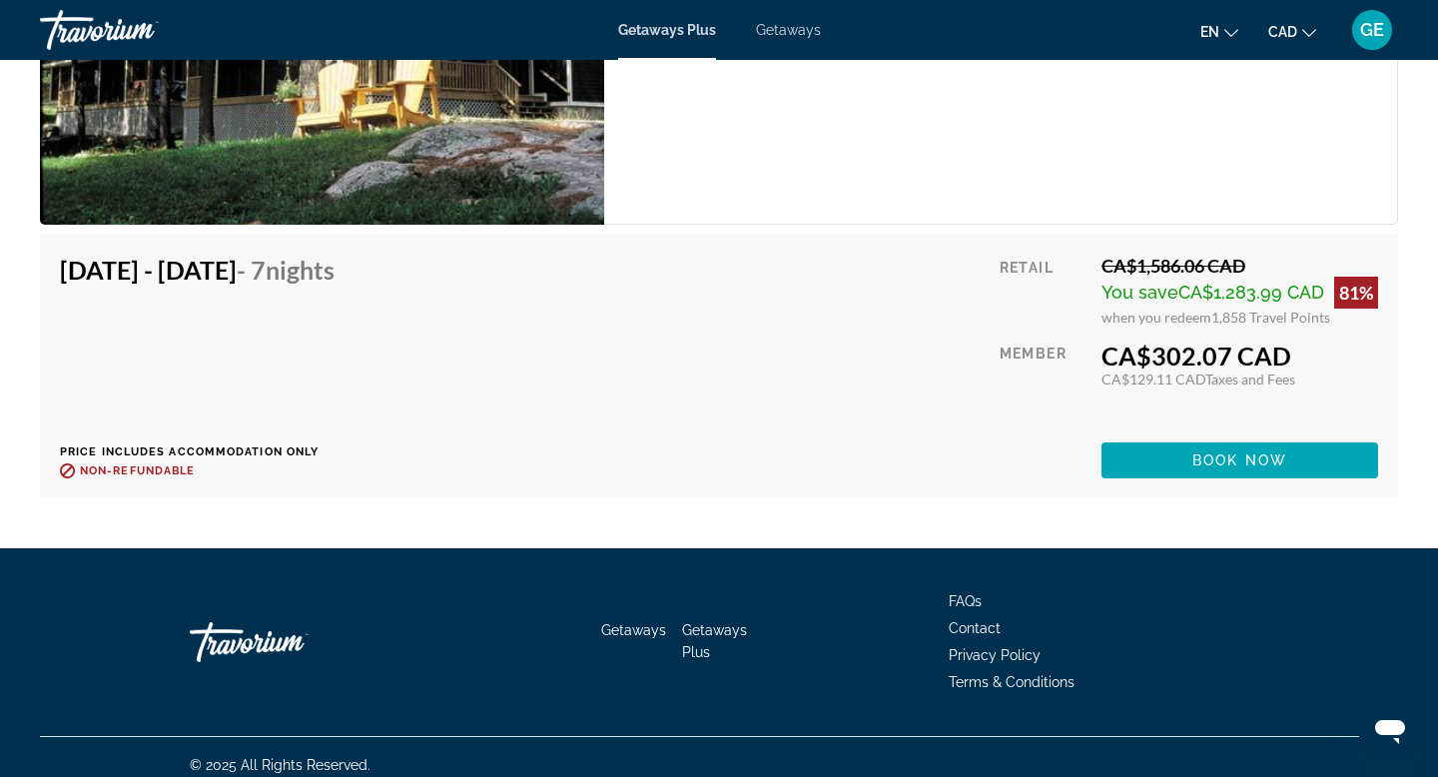
scroll to position [3503, 0]
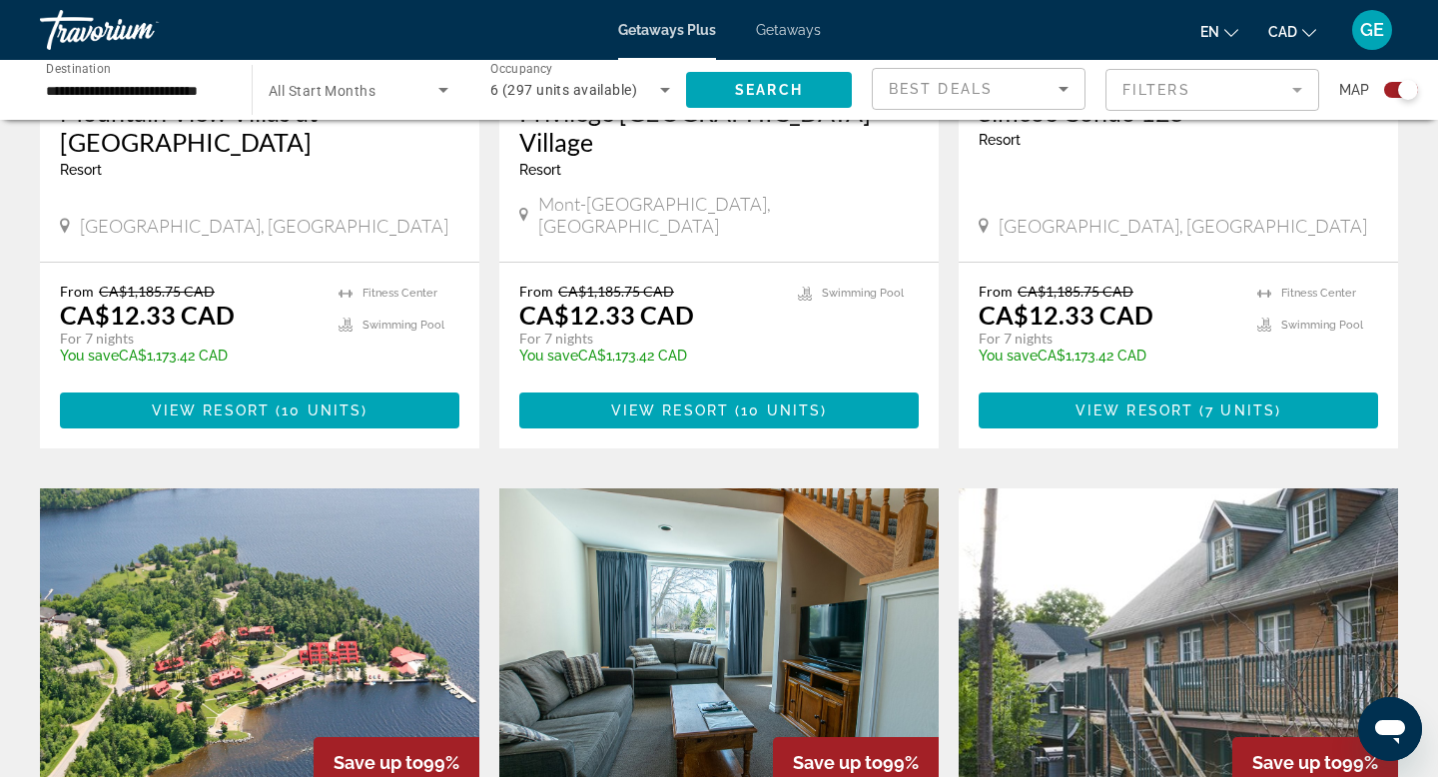
scroll to position [864, 0]
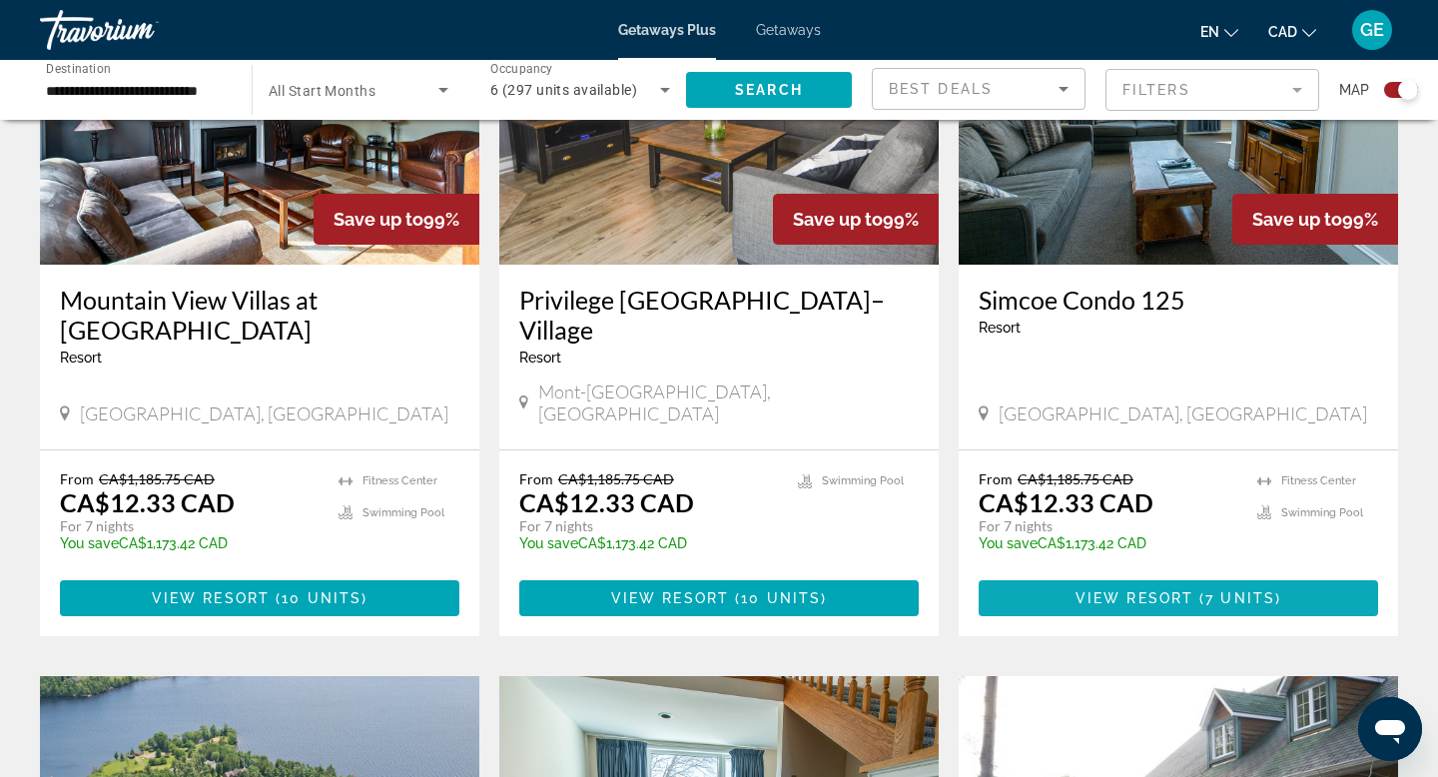
click at [1233, 590] on span "7 units" at bounding box center [1240, 598] width 70 height 16
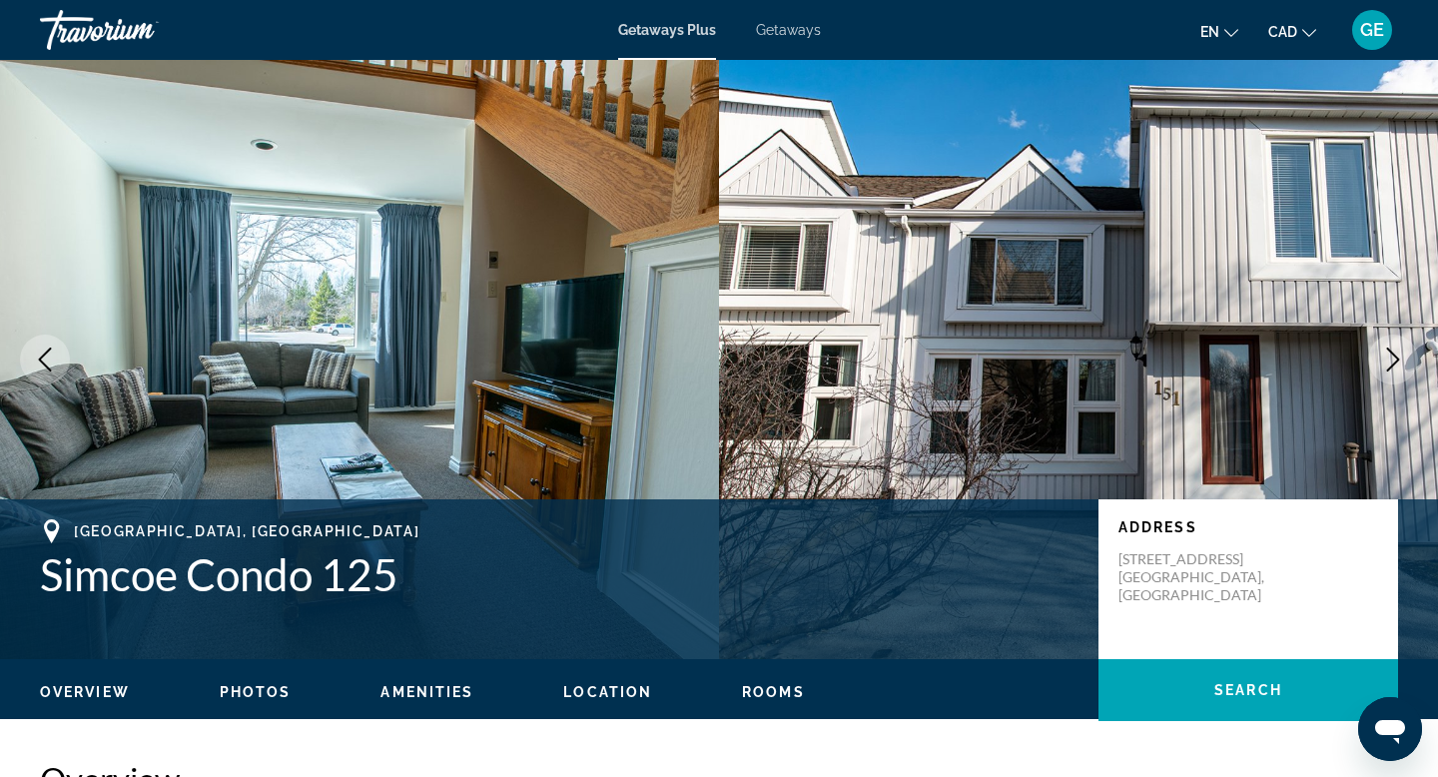
scroll to position [5, 0]
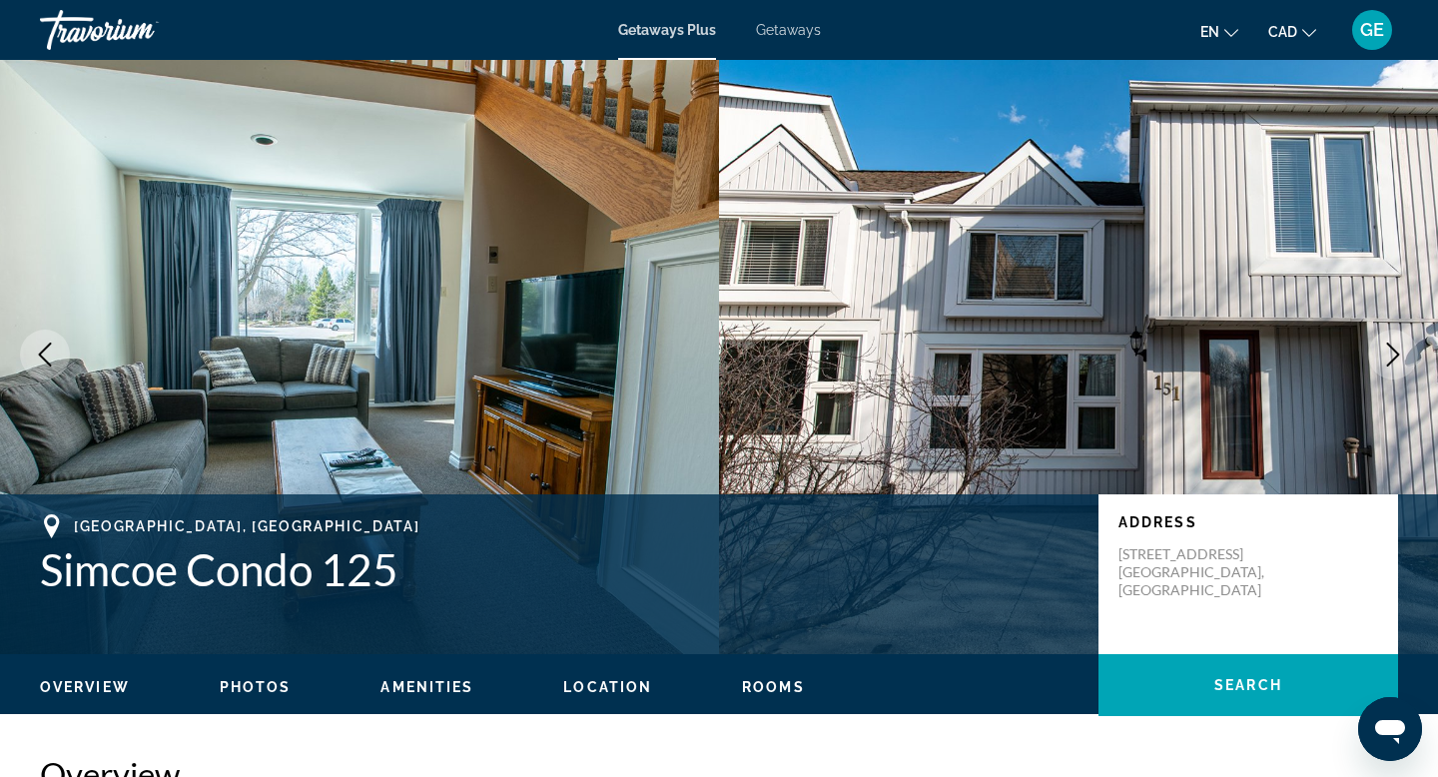
click at [1394, 360] on icon "Next image" at bounding box center [1393, 354] width 24 height 24
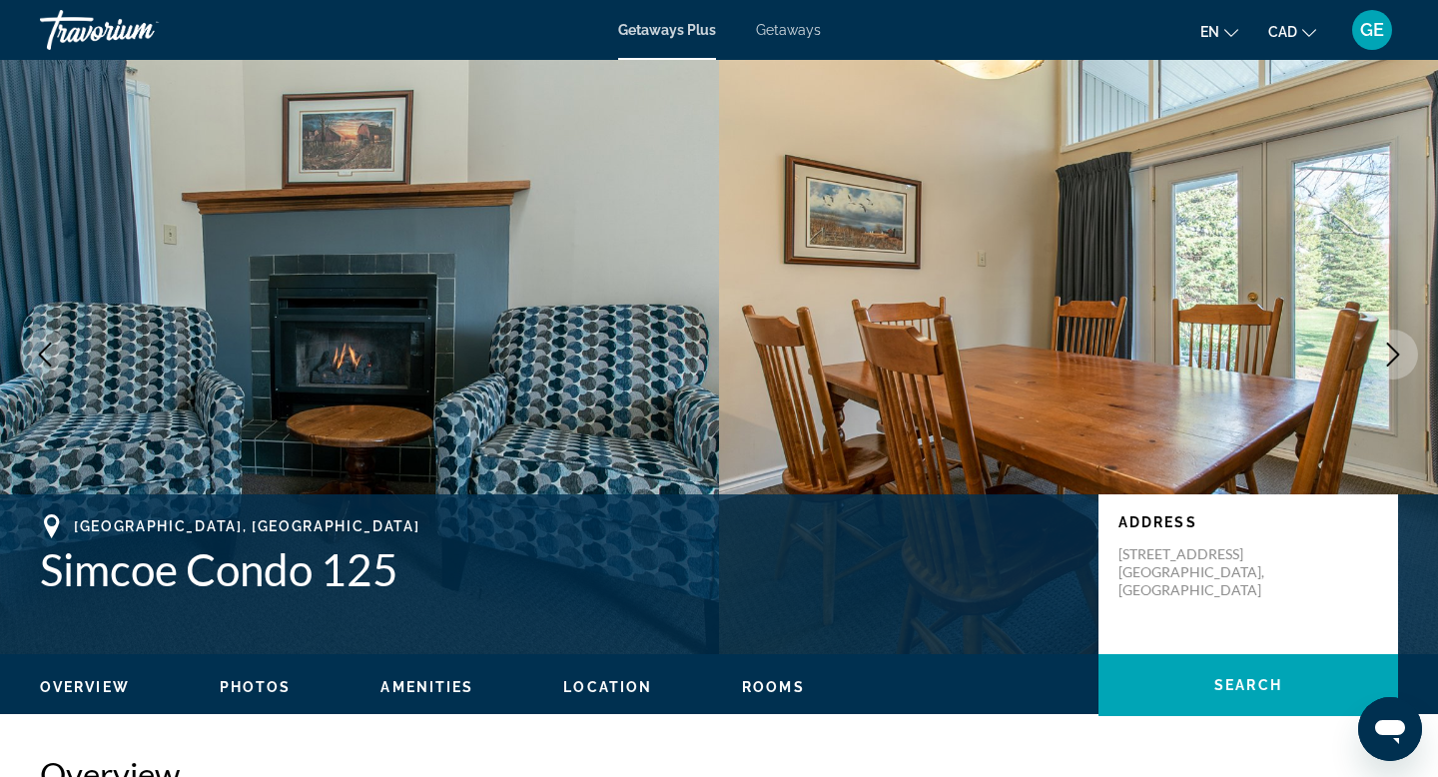
click at [1394, 360] on icon "Next image" at bounding box center [1393, 354] width 24 height 24
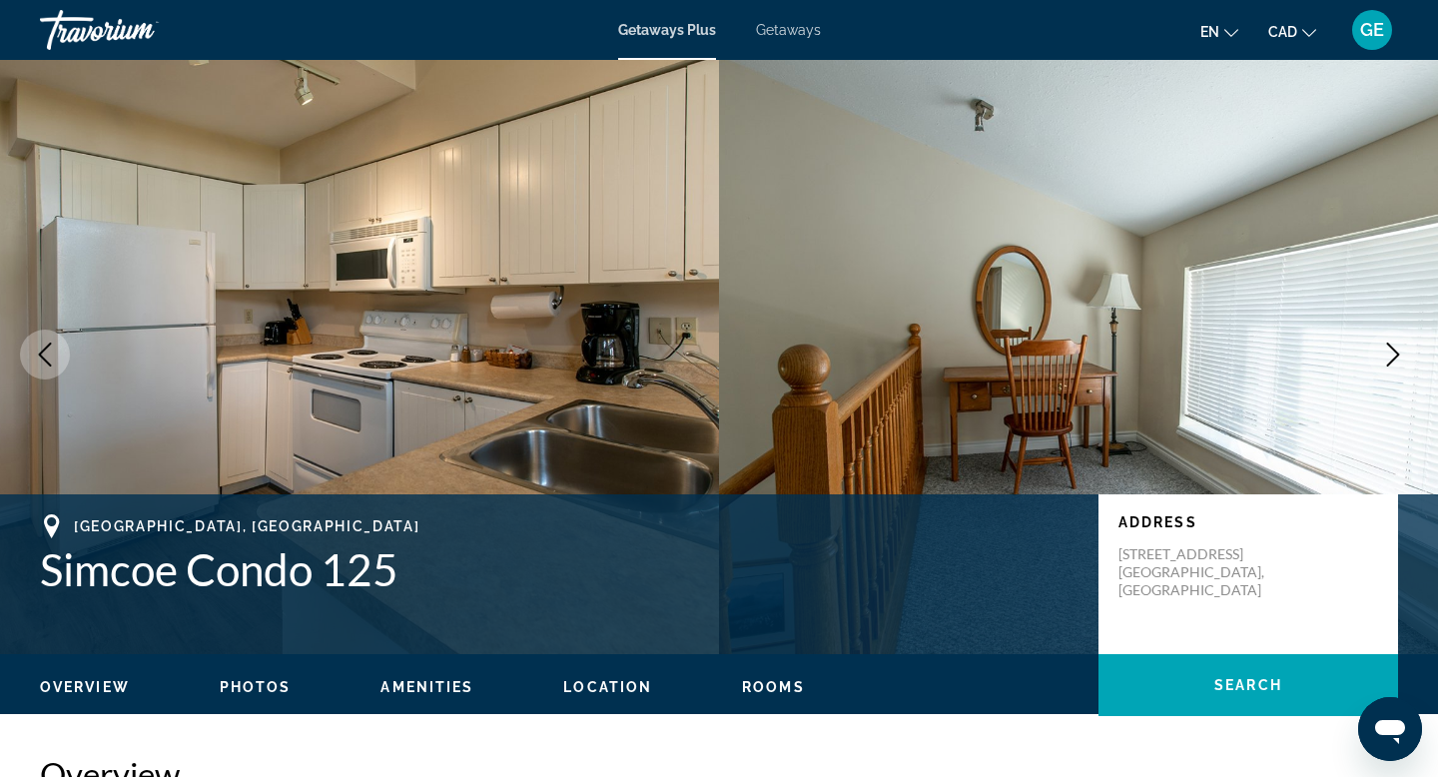
click at [1394, 360] on icon "Next image" at bounding box center [1393, 354] width 24 height 24
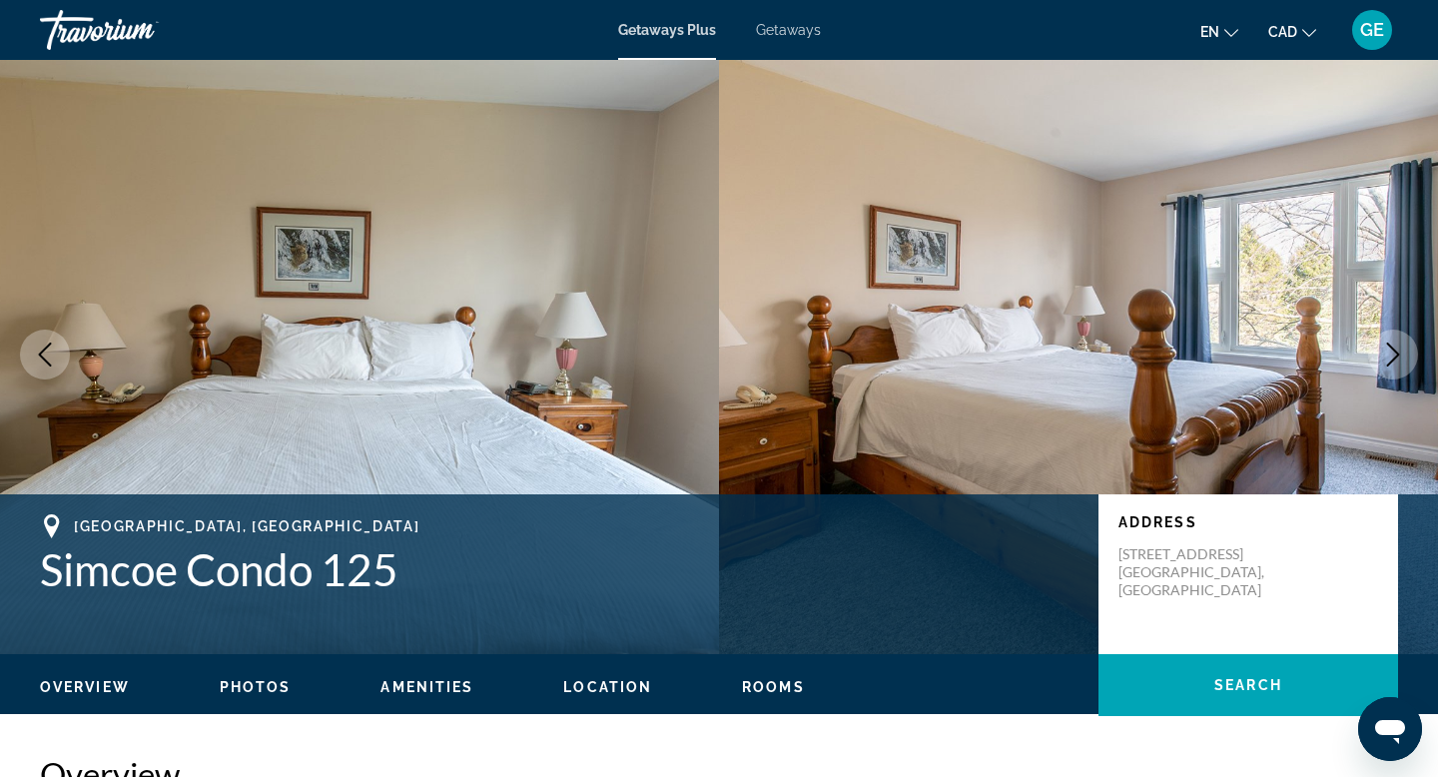
click at [1394, 360] on icon "Next image" at bounding box center [1393, 354] width 24 height 24
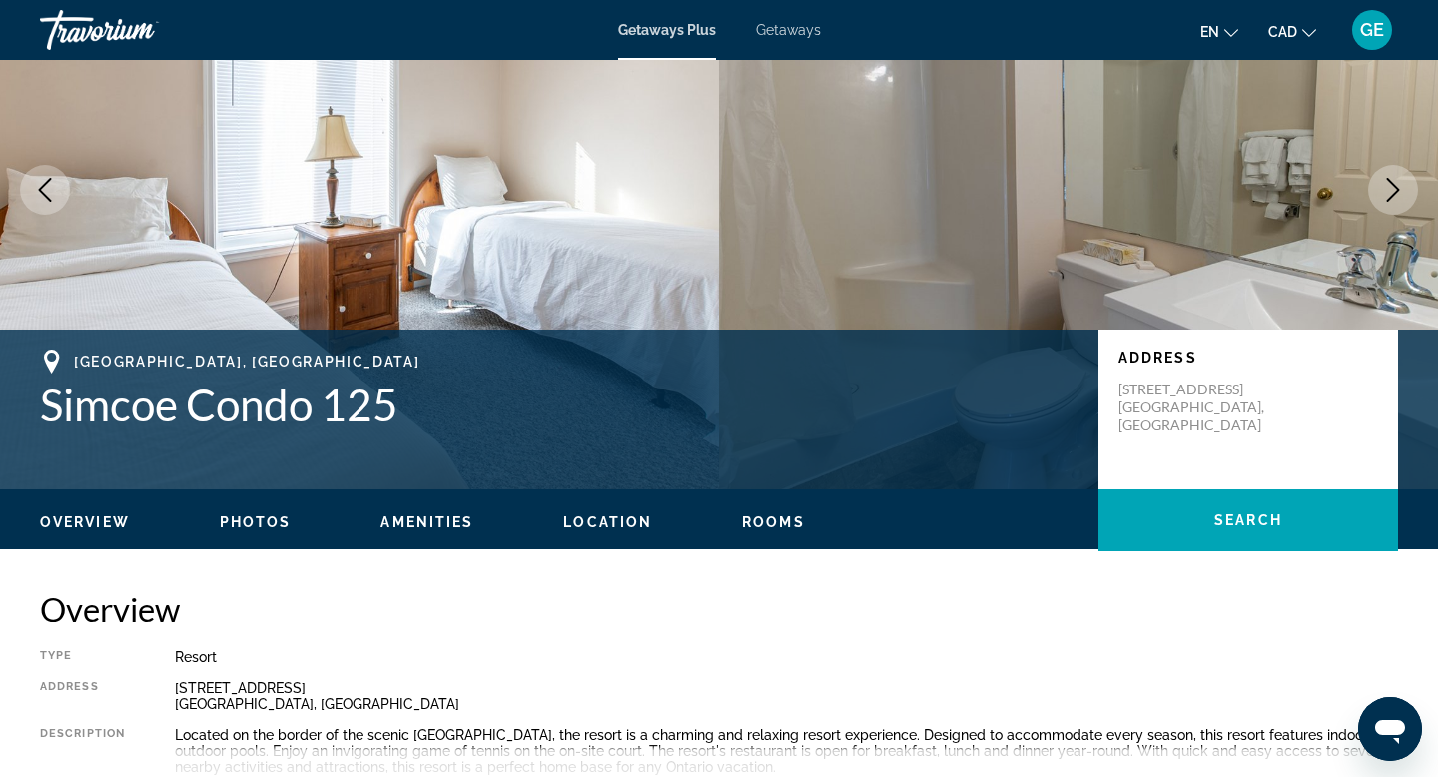
scroll to position [163, 0]
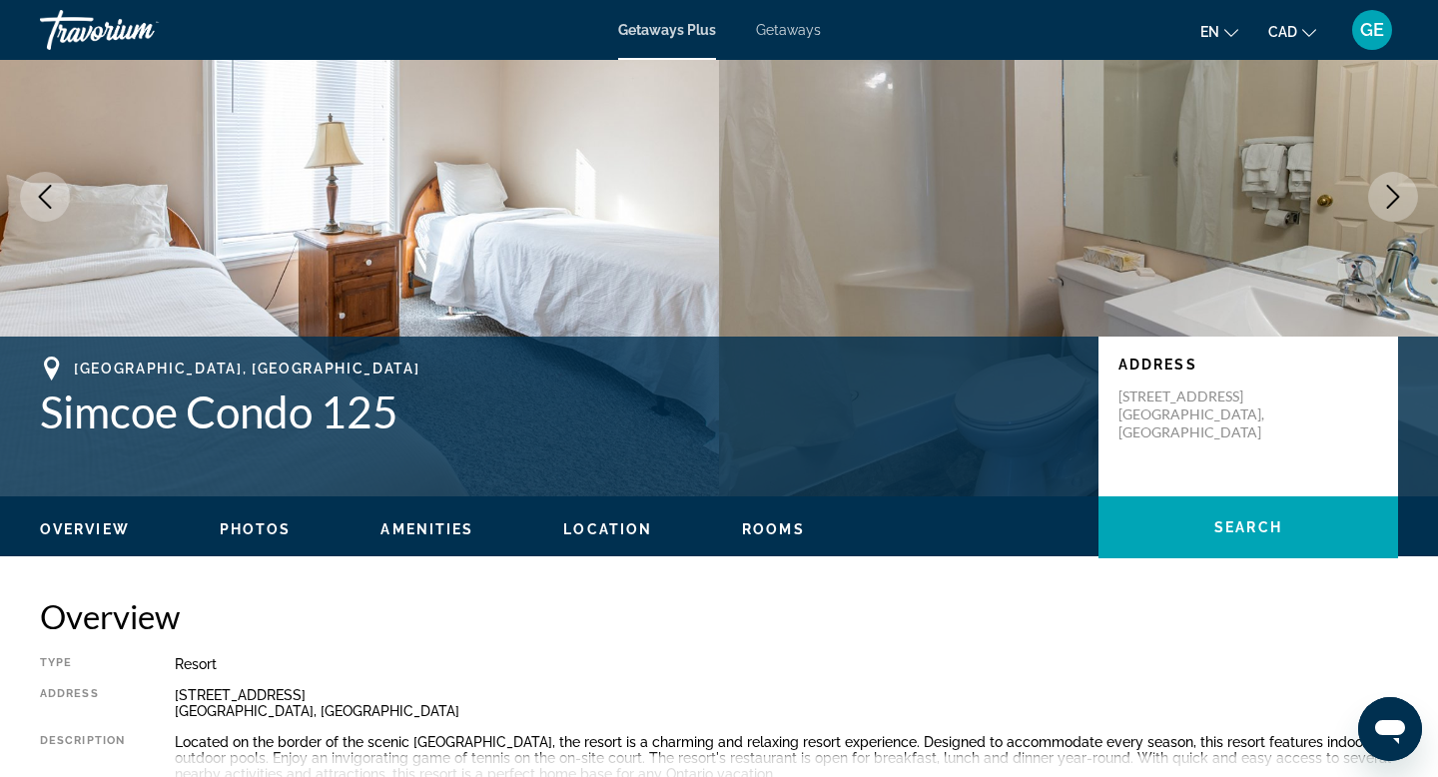
click at [1397, 194] on icon "Next image" at bounding box center [1393, 197] width 24 height 24
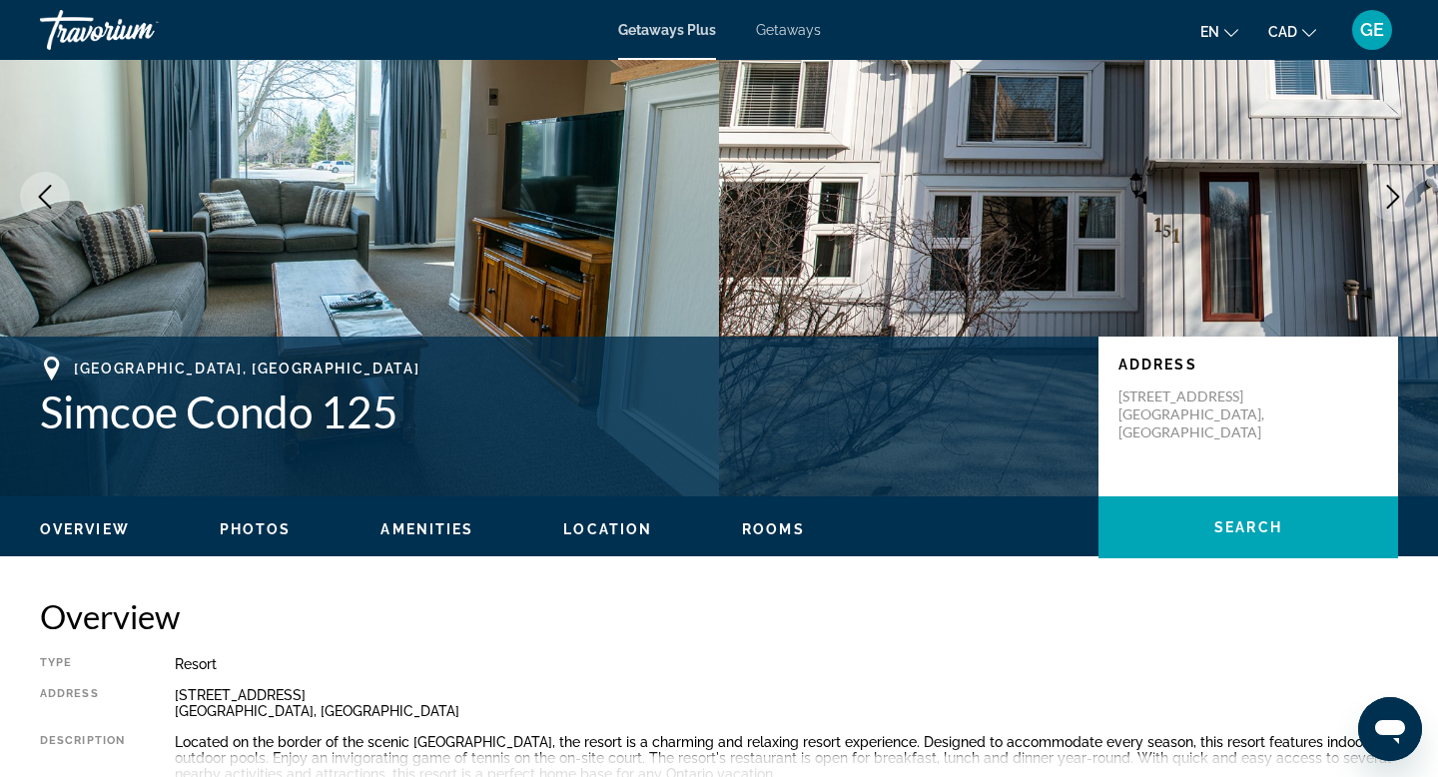
click at [1397, 195] on icon "Next image" at bounding box center [1393, 197] width 13 height 24
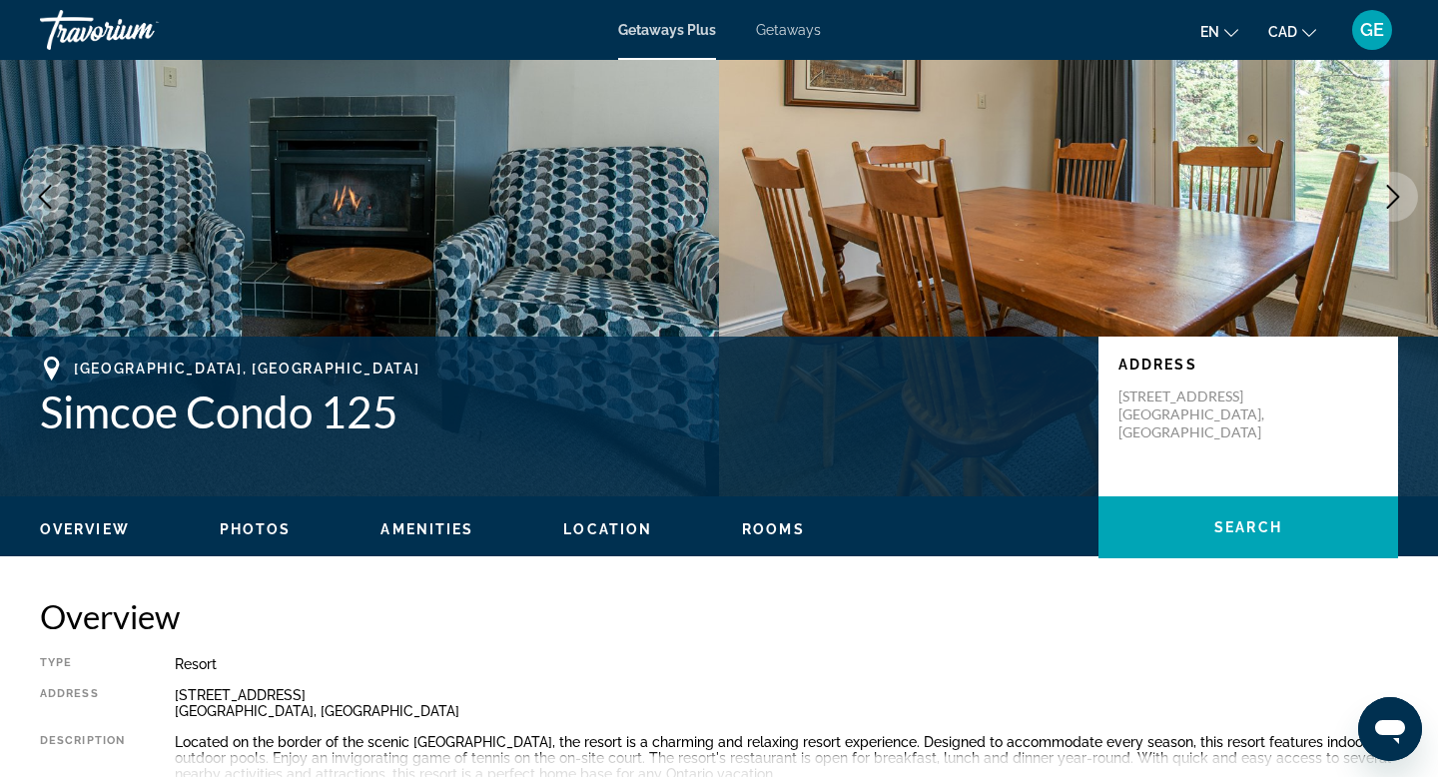
click at [1397, 195] on icon "Next image" at bounding box center [1393, 197] width 13 height 24
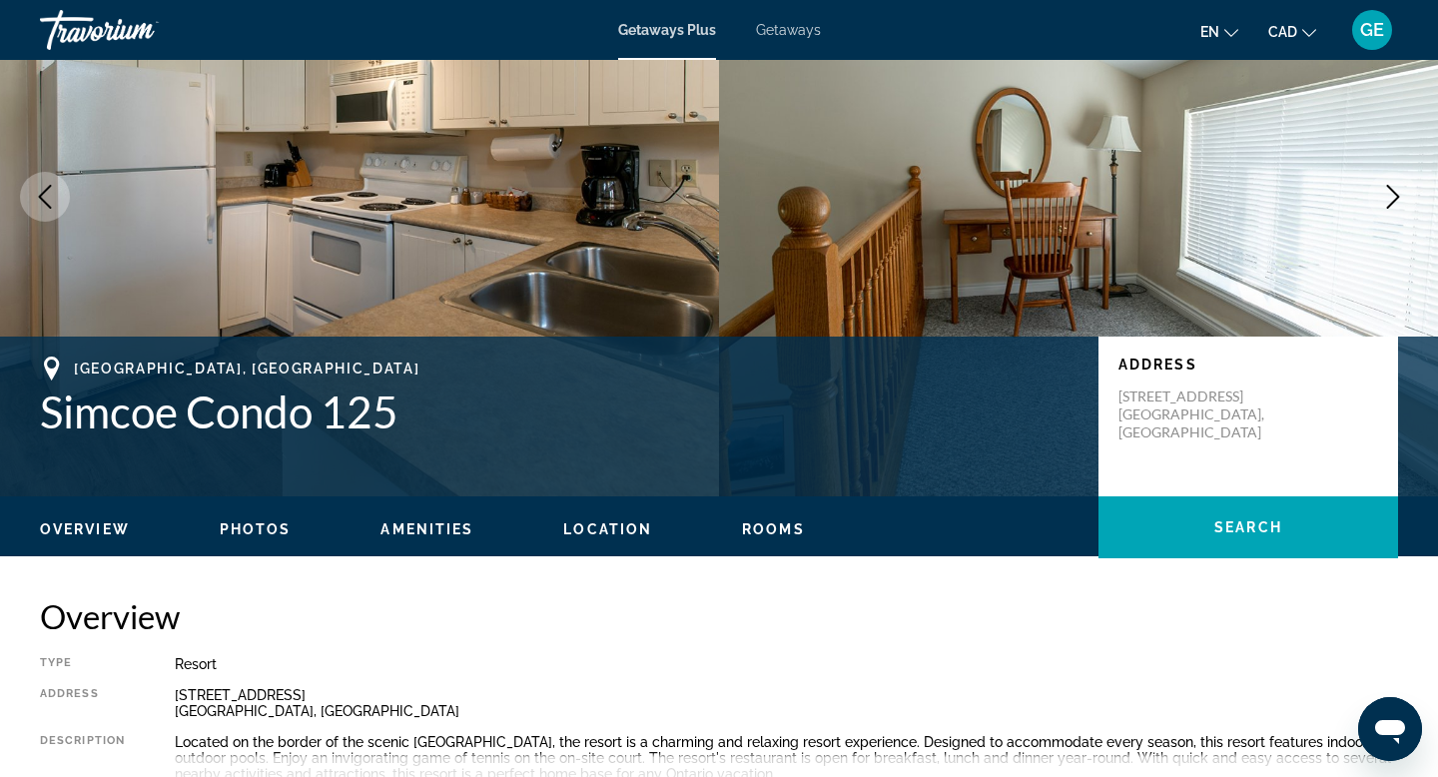
click at [1398, 197] on icon "Next image" at bounding box center [1393, 197] width 24 height 24
